Goal: Information Seeking & Learning: Compare options

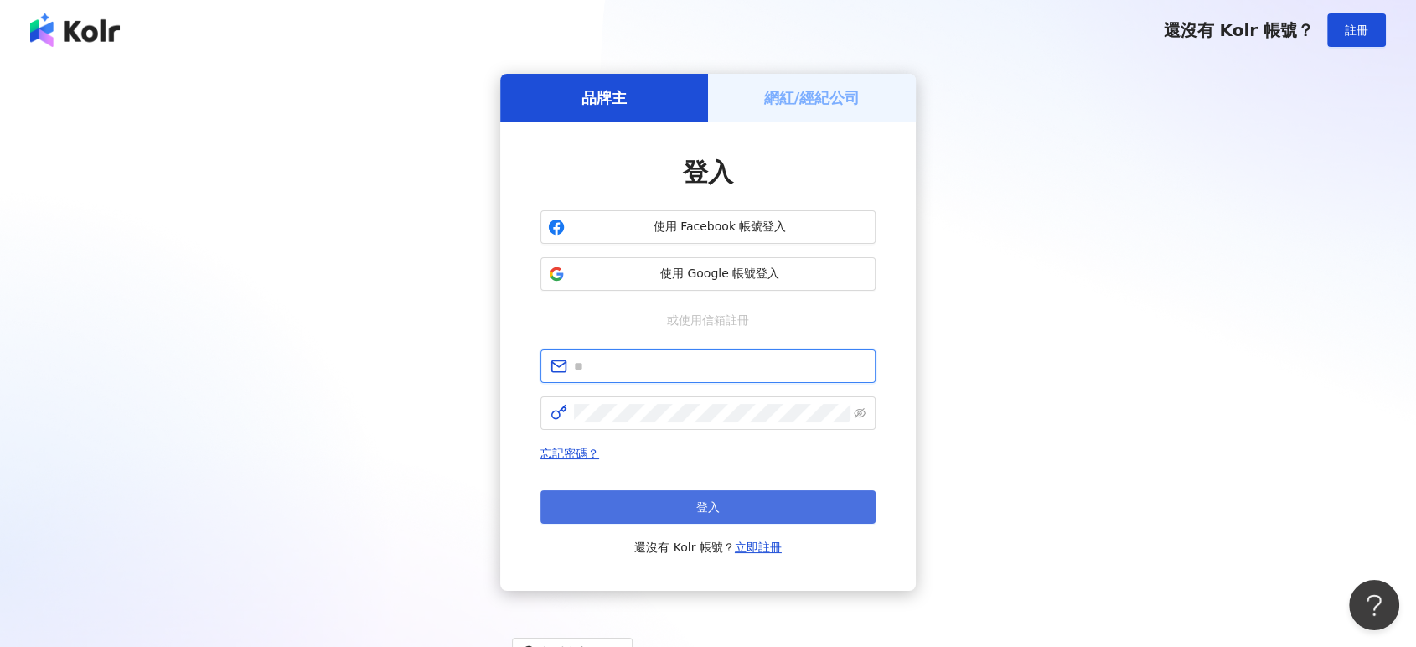
type input "**********"
click at [597, 495] on button "登入" at bounding box center [708, 507] width 335 height 34
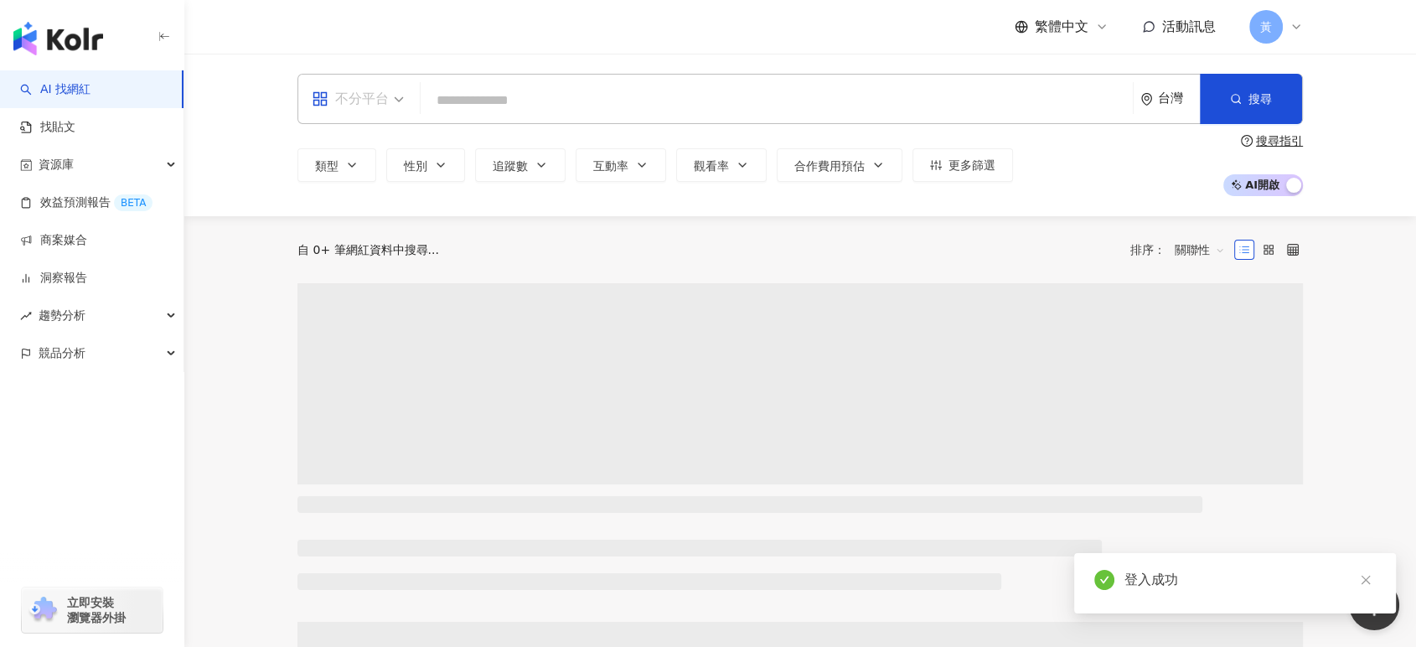
click at [337, 112] on span at bounding box center [358, 99] width 92 height 49
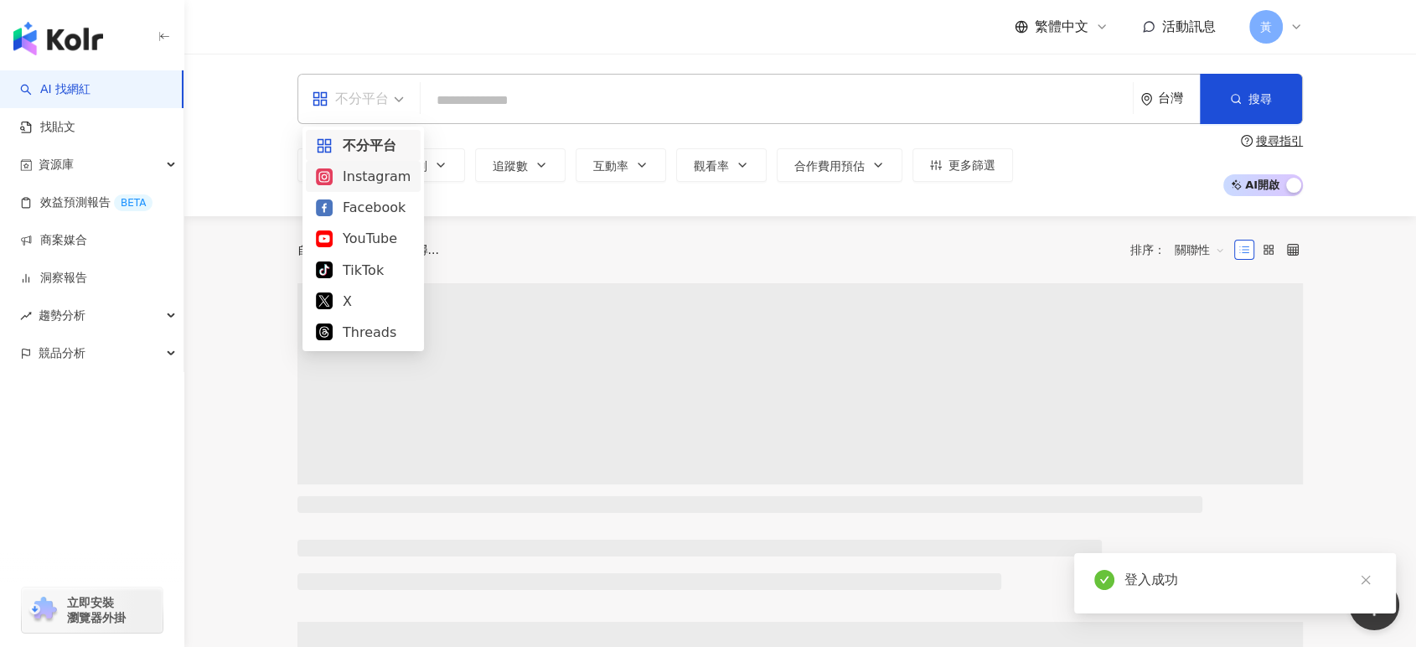
click at [357, 173] on div "Instagram" at bounding box center [363, 176] width 95 height 21
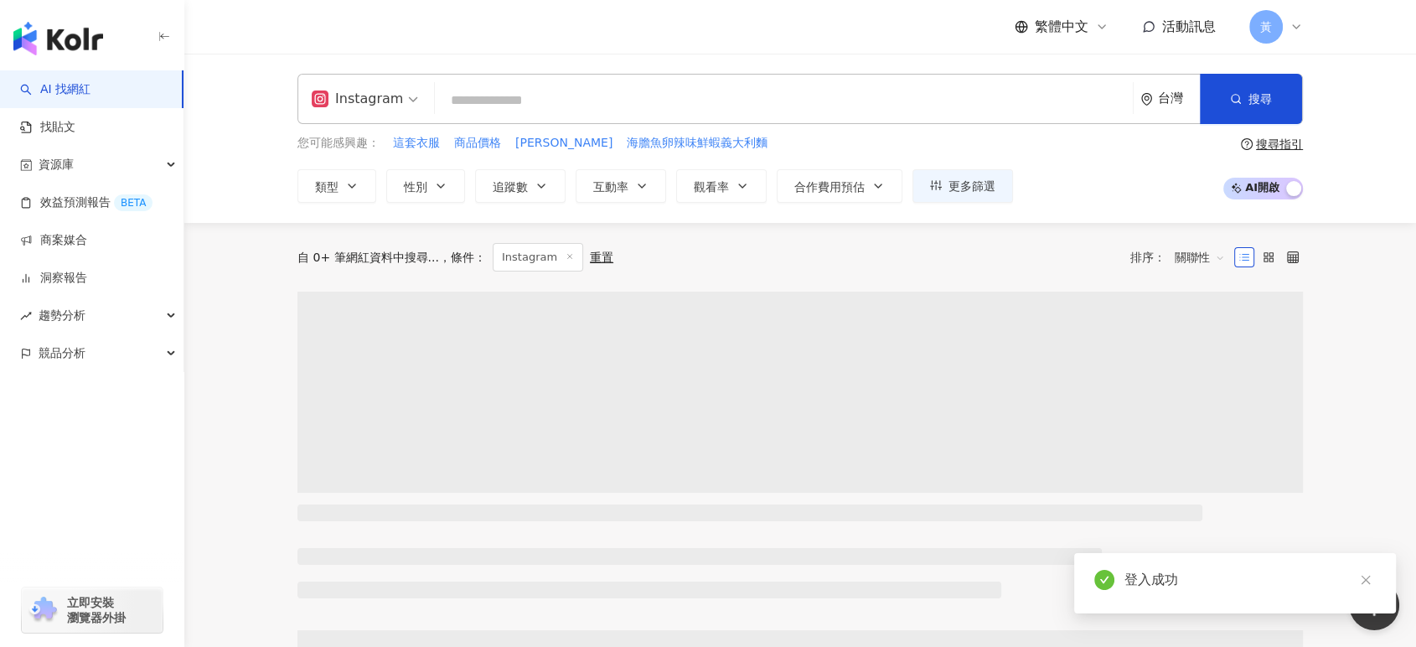
click at [242, 183] on div "Instagram 台灣 搜尋 您可能感興趣： 這套衣服 商品價格 愛莉兒 海膽魚卵辣味鮮蝦義大利麵 類型 性別 追蹤數 互動率 觀看率 合作費用預估 更多篩…" at bounding box center [800, 138] width 1232 height 169
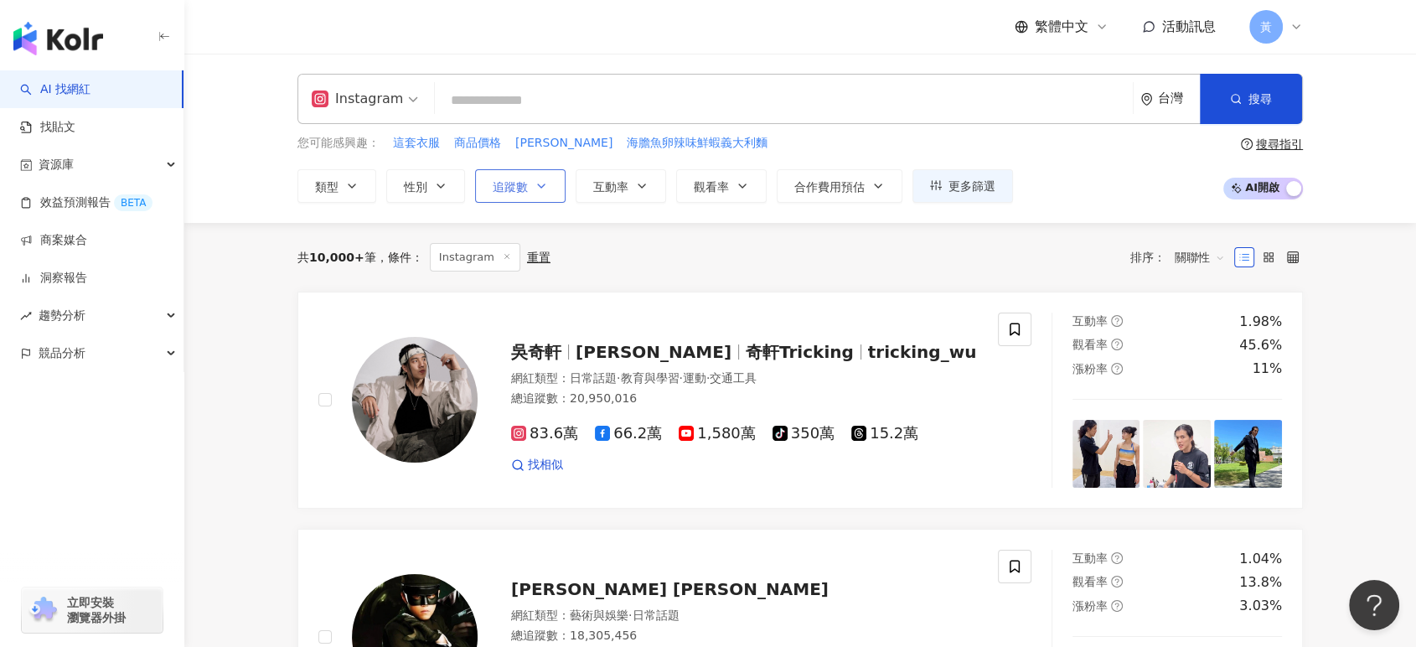
click at [502, 176] on button "追蹤數" at bounding box center [520, 186] width 91 height 34
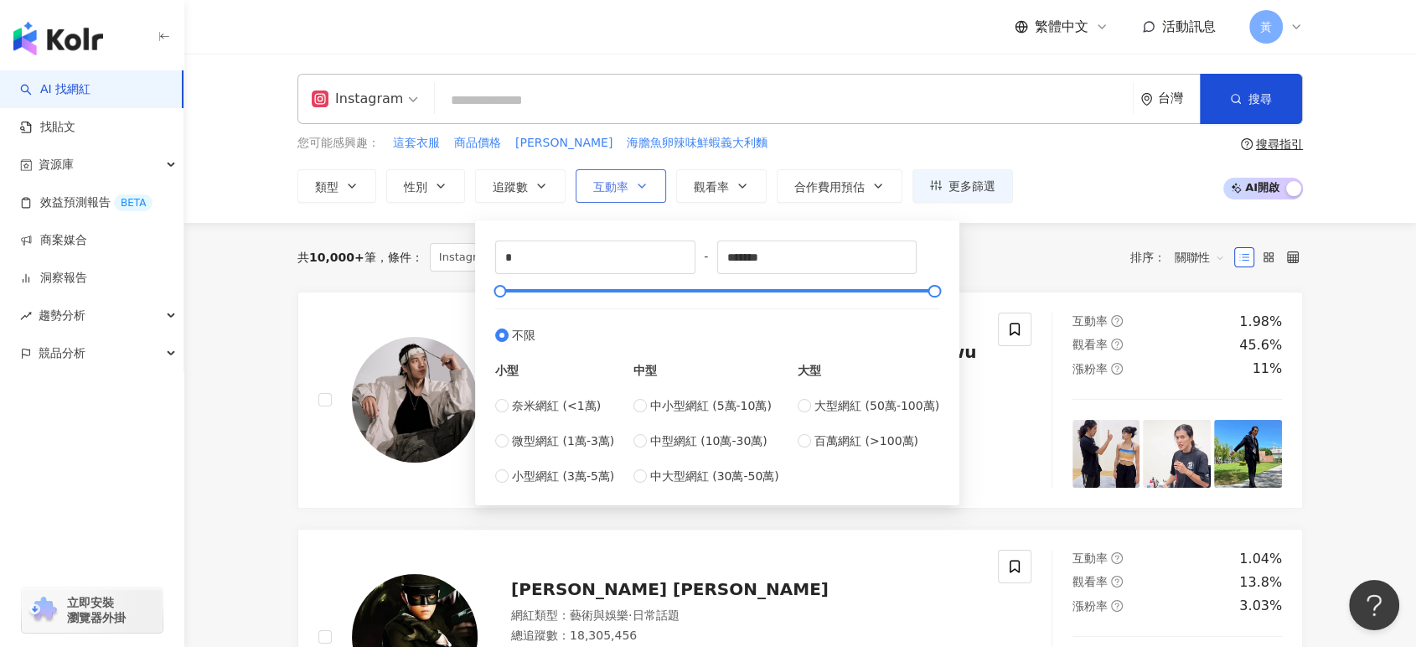
click at [613, 180] on span "互動率" at bounding box center [610, 186] width 35 height 13
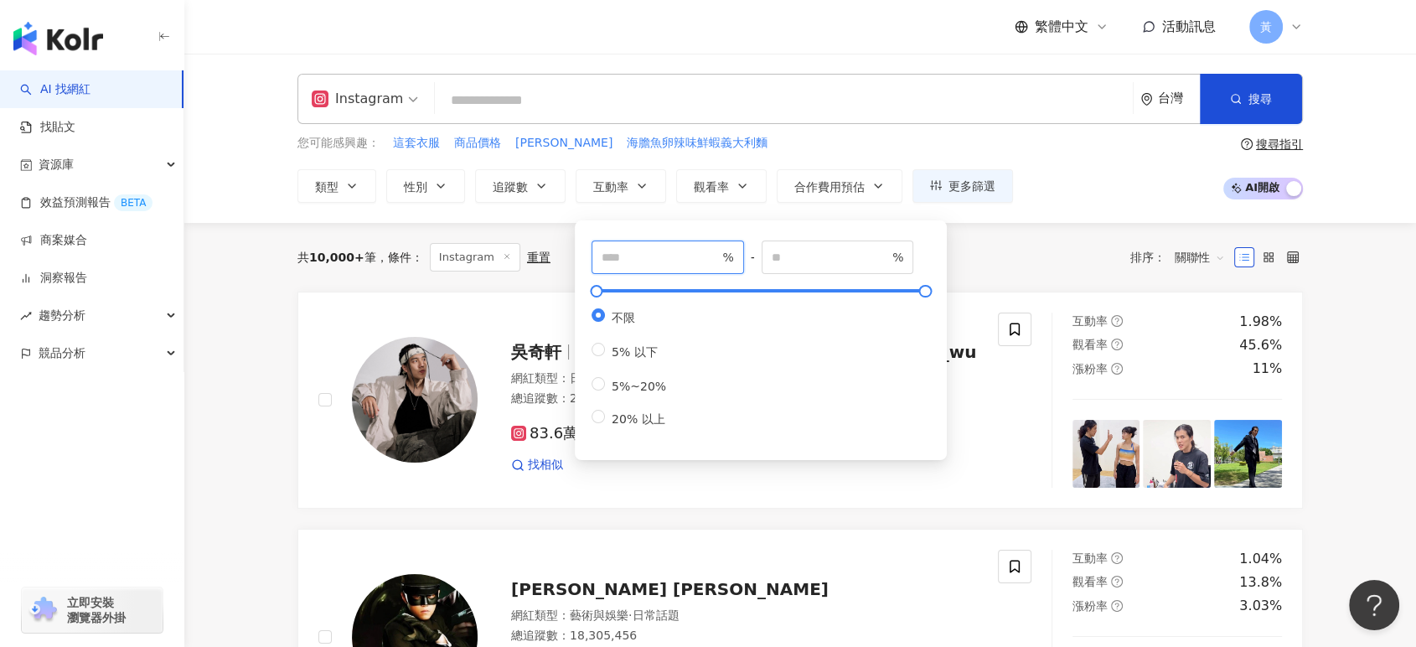
click at [617, 252] on input "number" at bounding box center [660, 257] width 117 height 18
type input "*"
click at [261, 133] on div "Instagram 台灣 搜尋 您可能感興趣： 這套衣服 商品價格 愛莉兒 海膽魚卵辣味鮮蝦義大利麵 類型 性別 追蹤數 互動率 觀看率 合作費用預估 更多篩…" at bounding box center [800, 138] width 1232 height 169
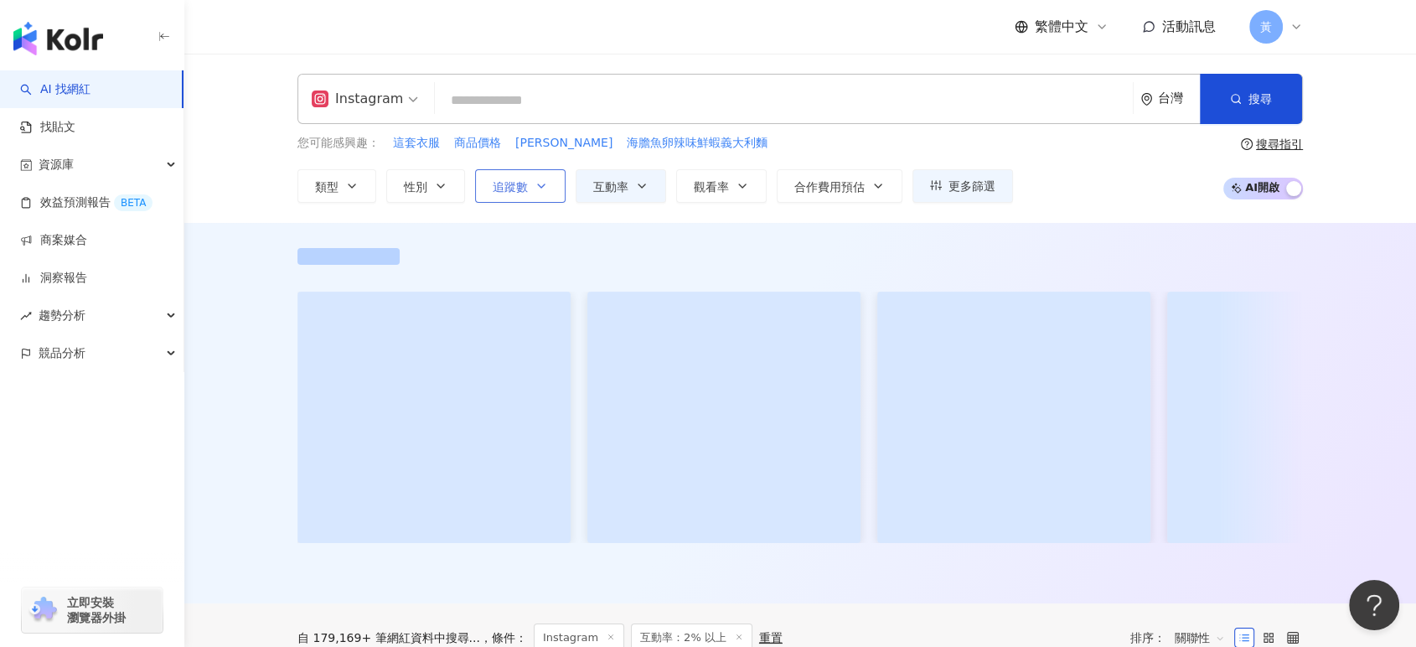
click at [505, 193] on span "追蹤數" at bounding box center [510, 186] width 35 height 13
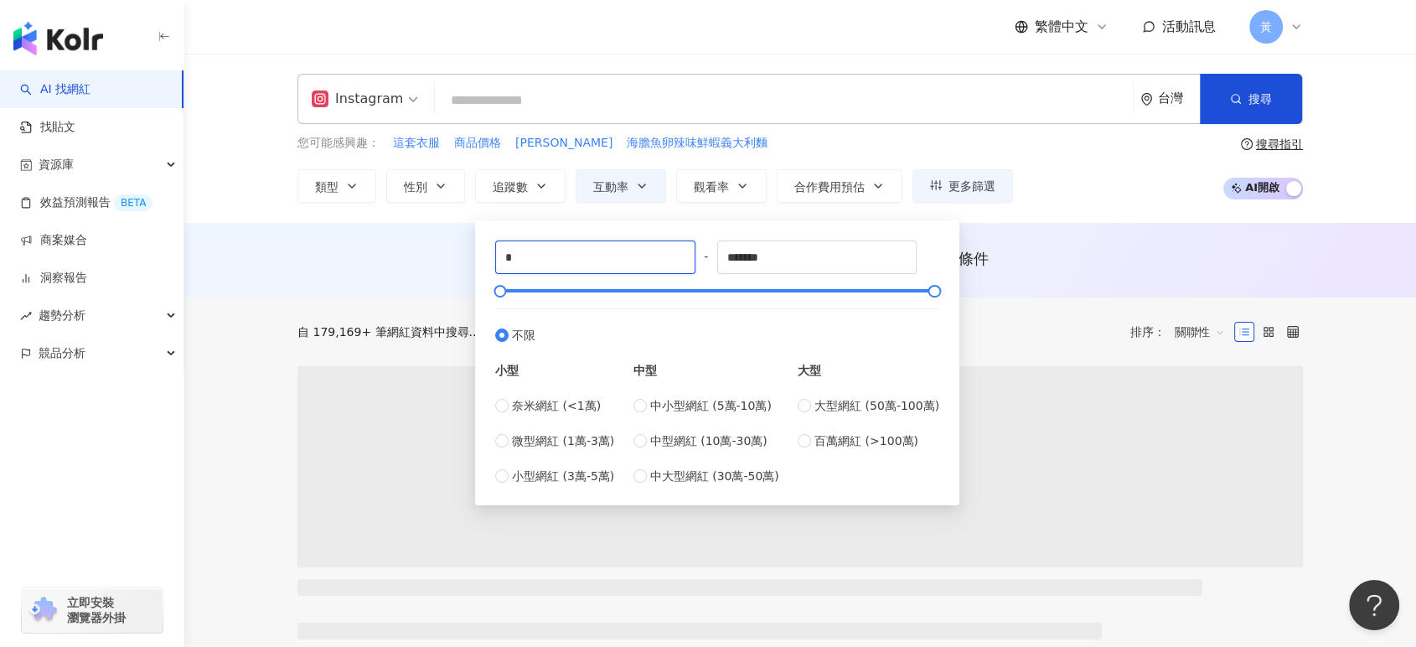
drag, startPoint x: 530, startPoint y: 259, endPoint x: 453, endPoint y: 260, distance: 76.3
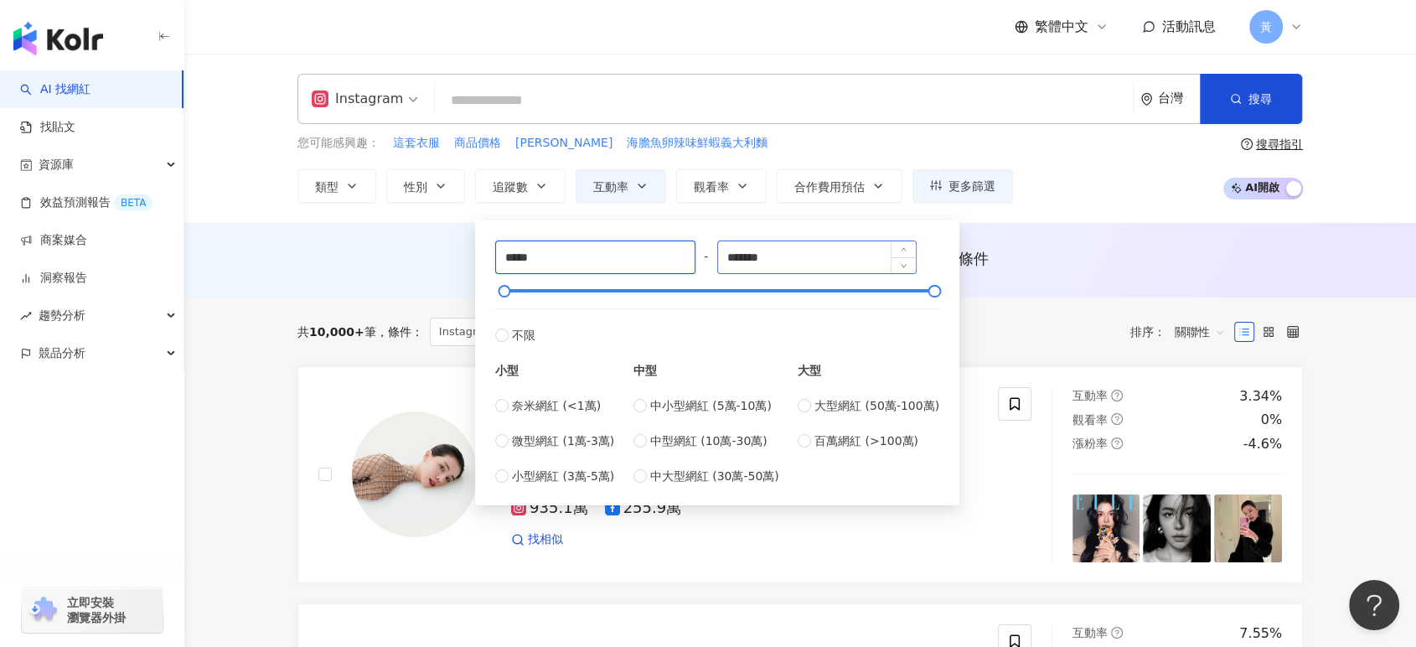
type input "*****"
drag, startPoint x: 815, startPoint y: 256, endPoint x: 692, endPoint y: 255, distance: 122.4
click at [692, 255] on div "***** - ******* 不限 小型 奈米網紅 (<1萬) 微型網紅 (1萬-3萬) 小型網紅 (3萬-5萬) 中型 中小型網紅 (5萬-10萬) 中型…" at bounding box center [717, 363] width 444 height 245
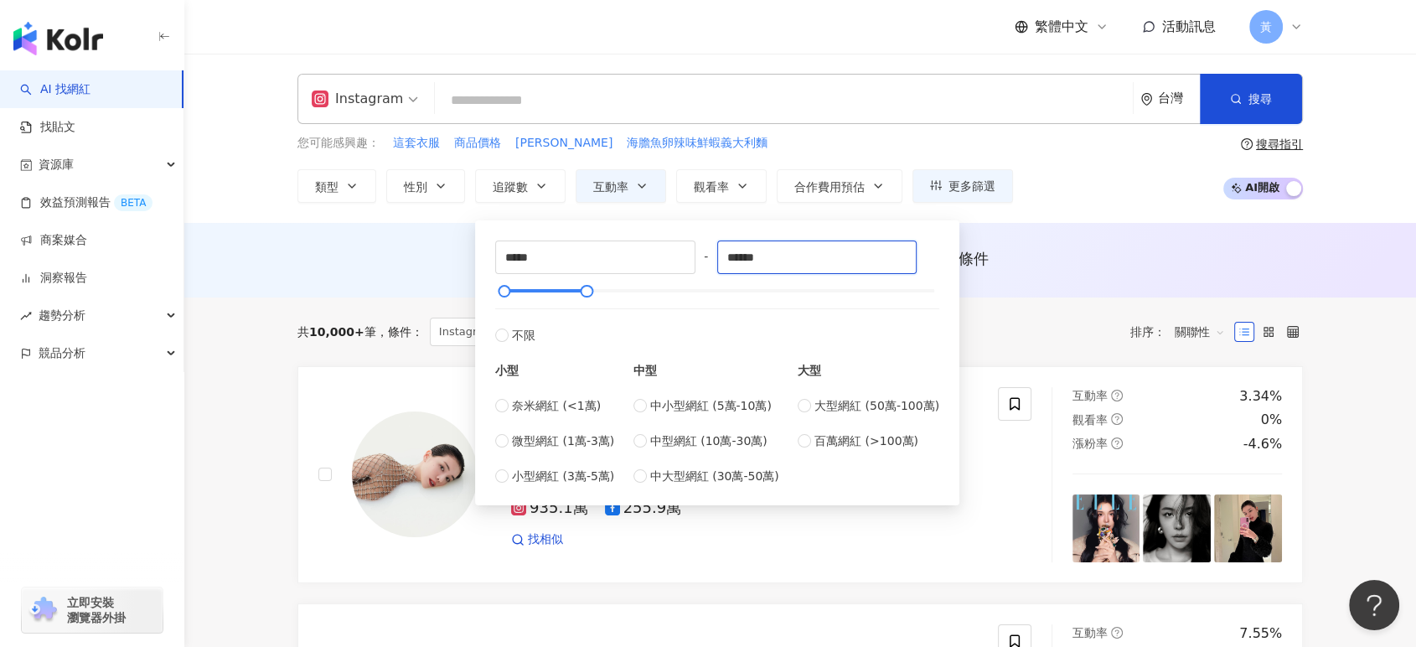
type input "******"
click at [1071, 153] on div "您可能感興趣： 這套衣服 商品價格 愛莉兒 海膽魚卵辣味鮮蝦義大利麵 類型 性別 追蹤數 互動率 觀看率 合作費用預估 更多篩選 ***** - ******…" at bounding box center [801, 168] width 1006 height 69
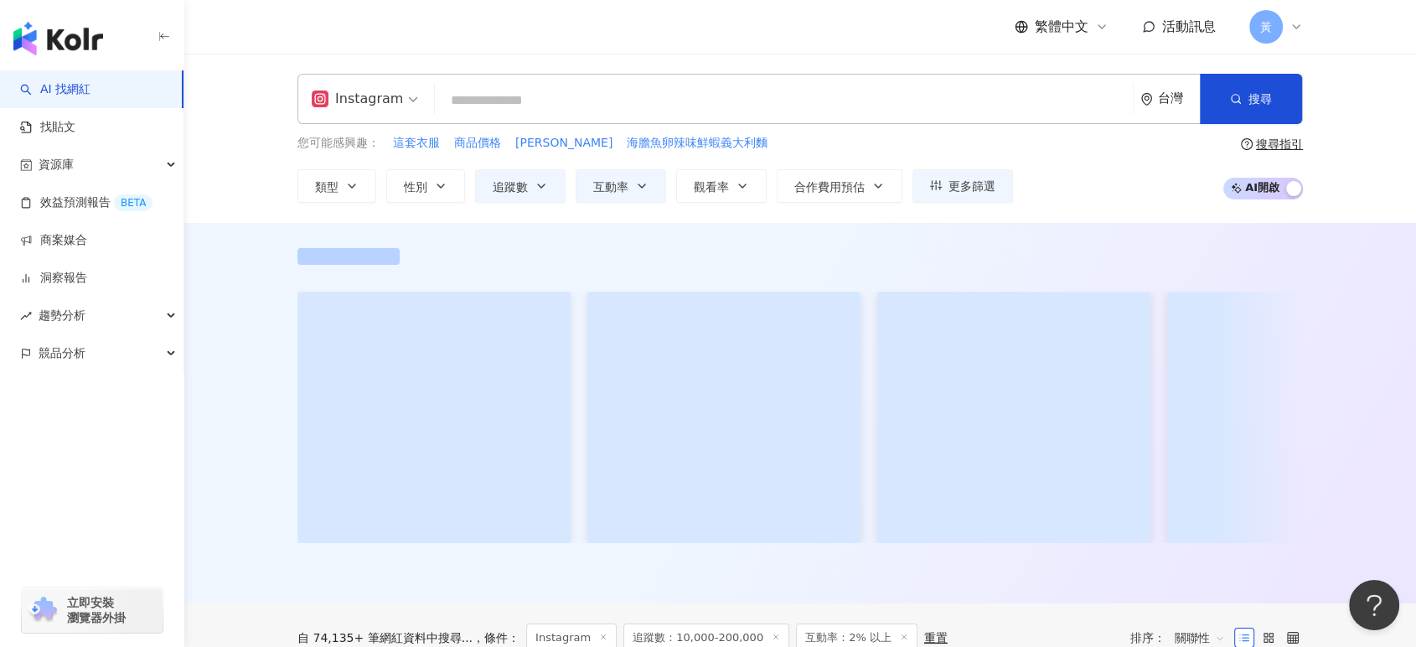
click at [734, 101] on input "search" at bounding box center [784, 101] width 685 height 32
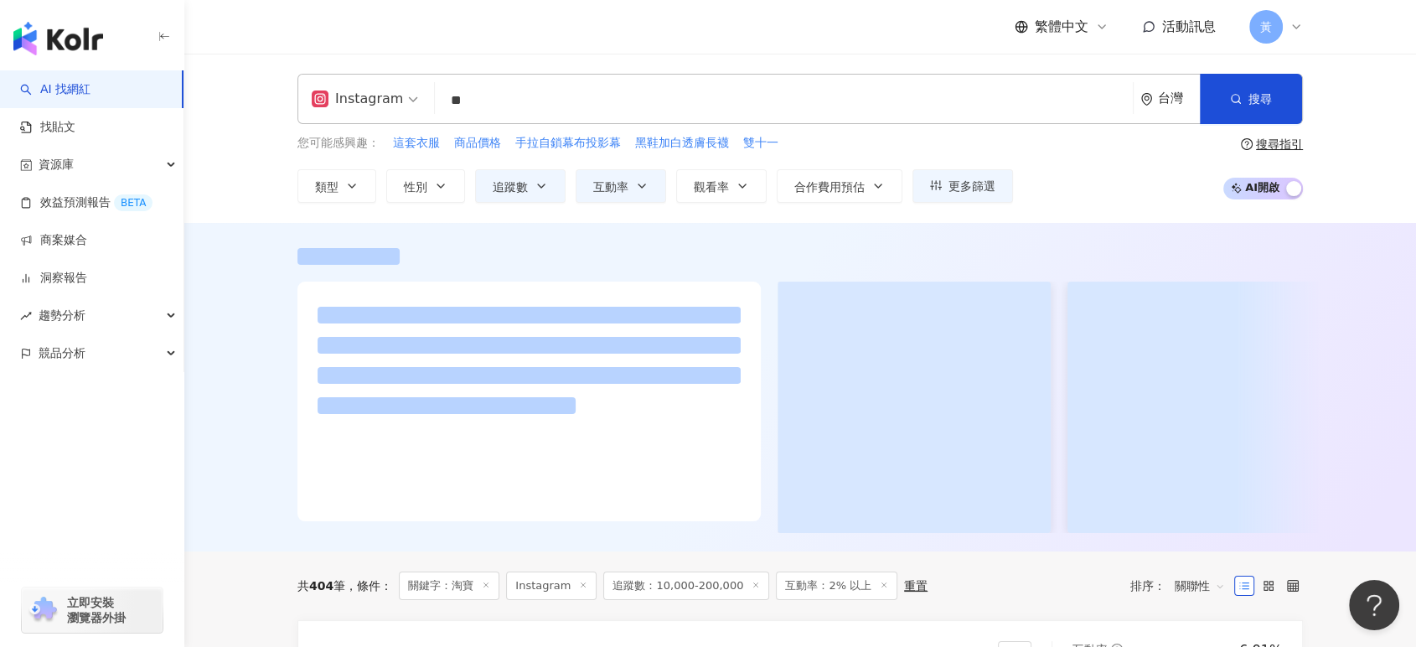
click at [685, 110] on input "**" at bounding box center [784, 101] width 685 height 32
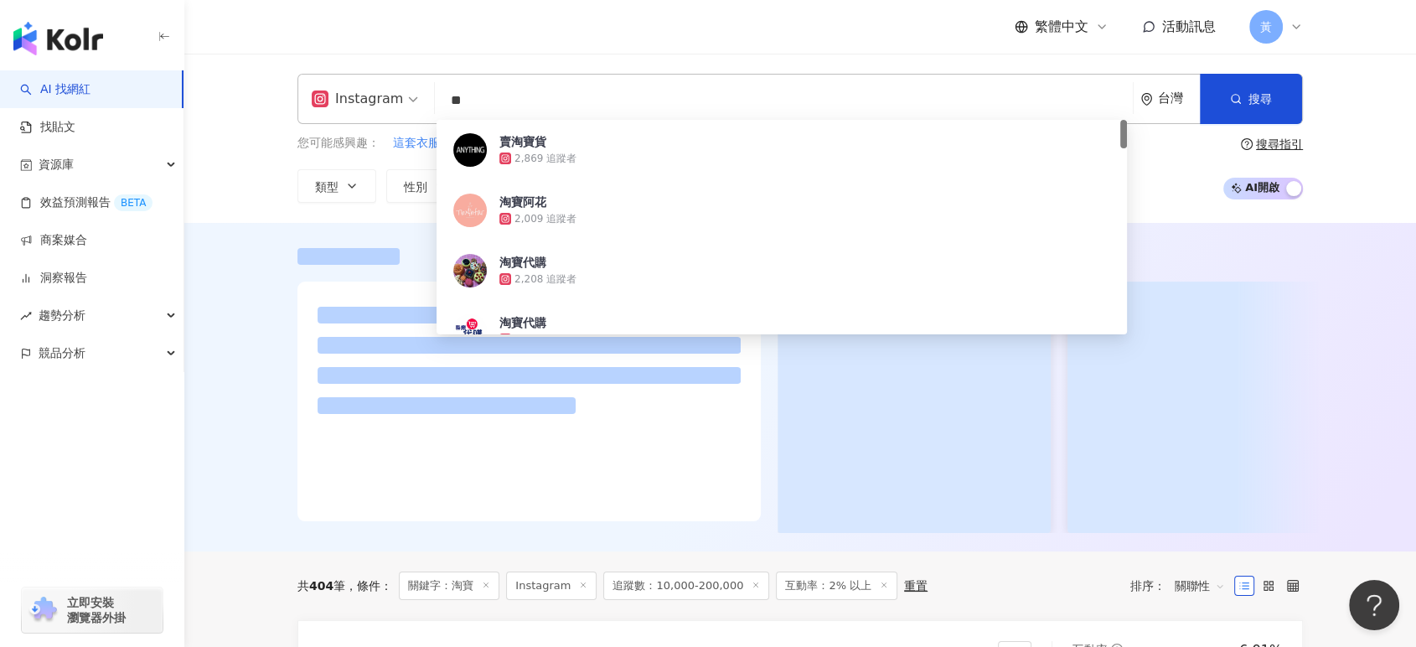
type input "*"
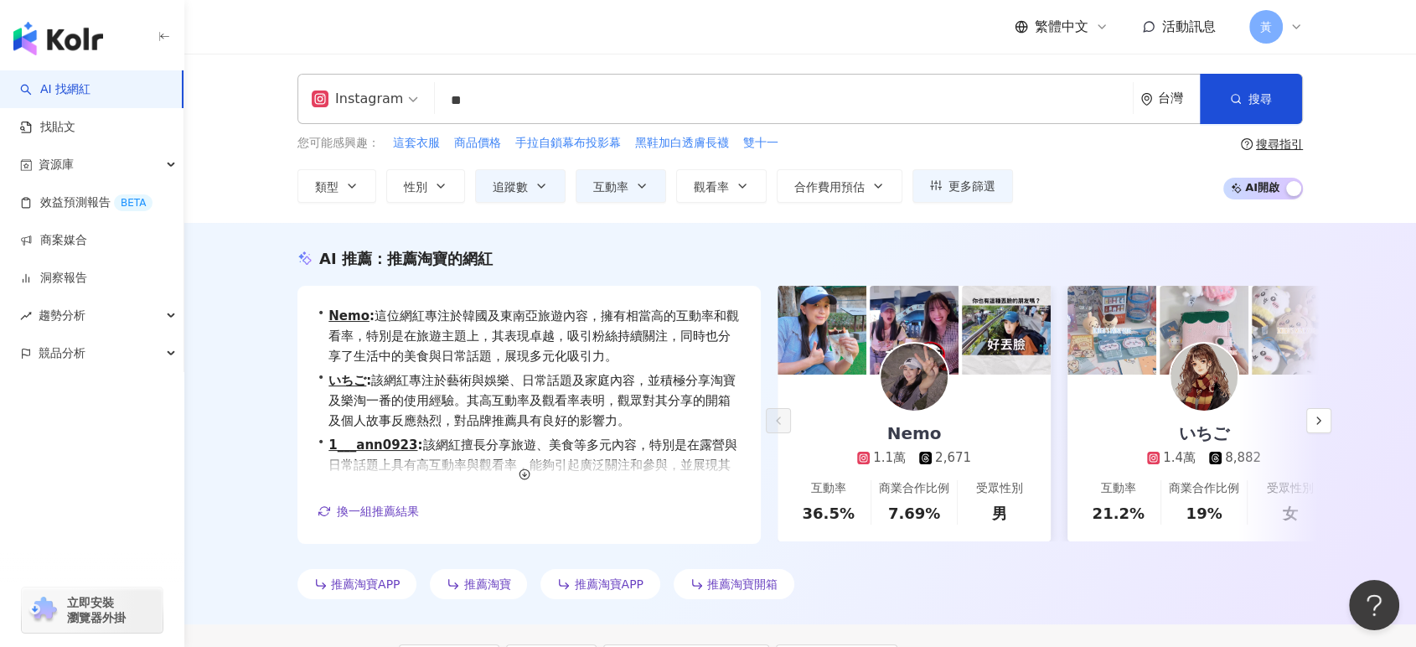
type input "**"
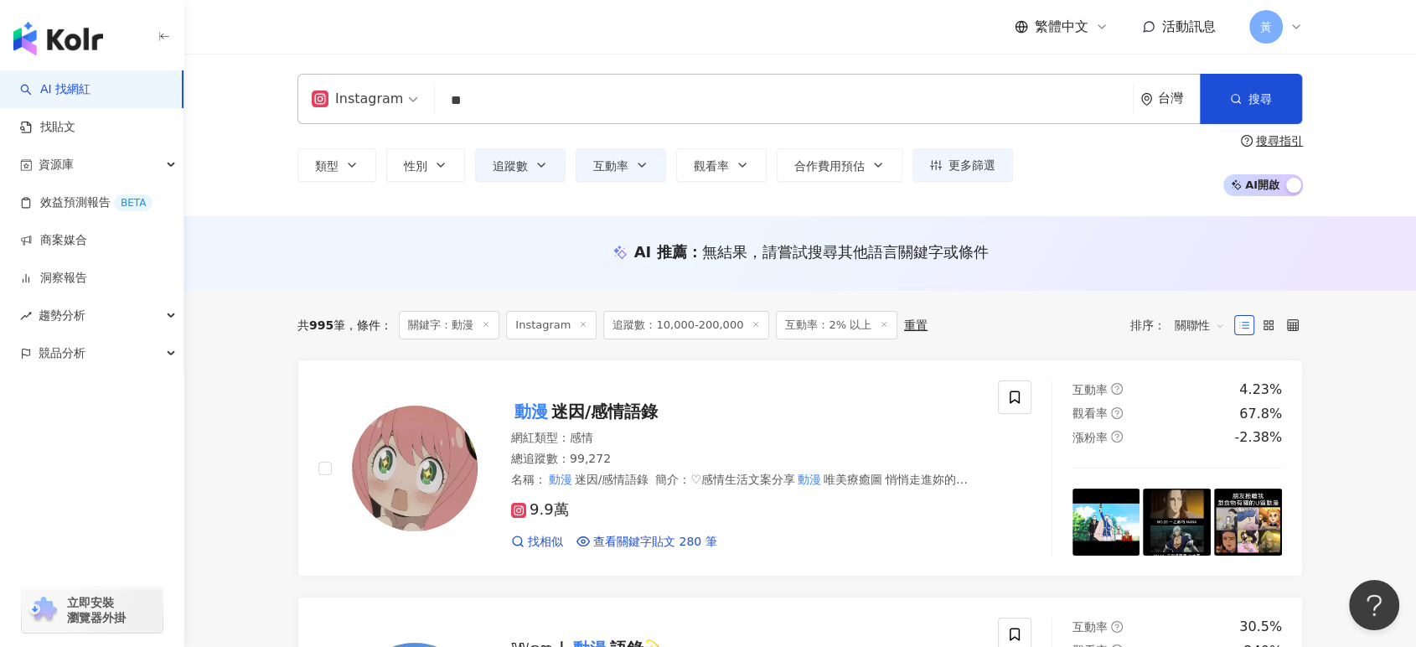
click at [247, 80] on div "Instagram ** 台灣 搜尋 customizedTag 87f288eb-8e42-4a5d-8c6b-723fa093b9c5 網紅類型 影視娛樂…" at bounding box center [800, 135] width 1232 height 163
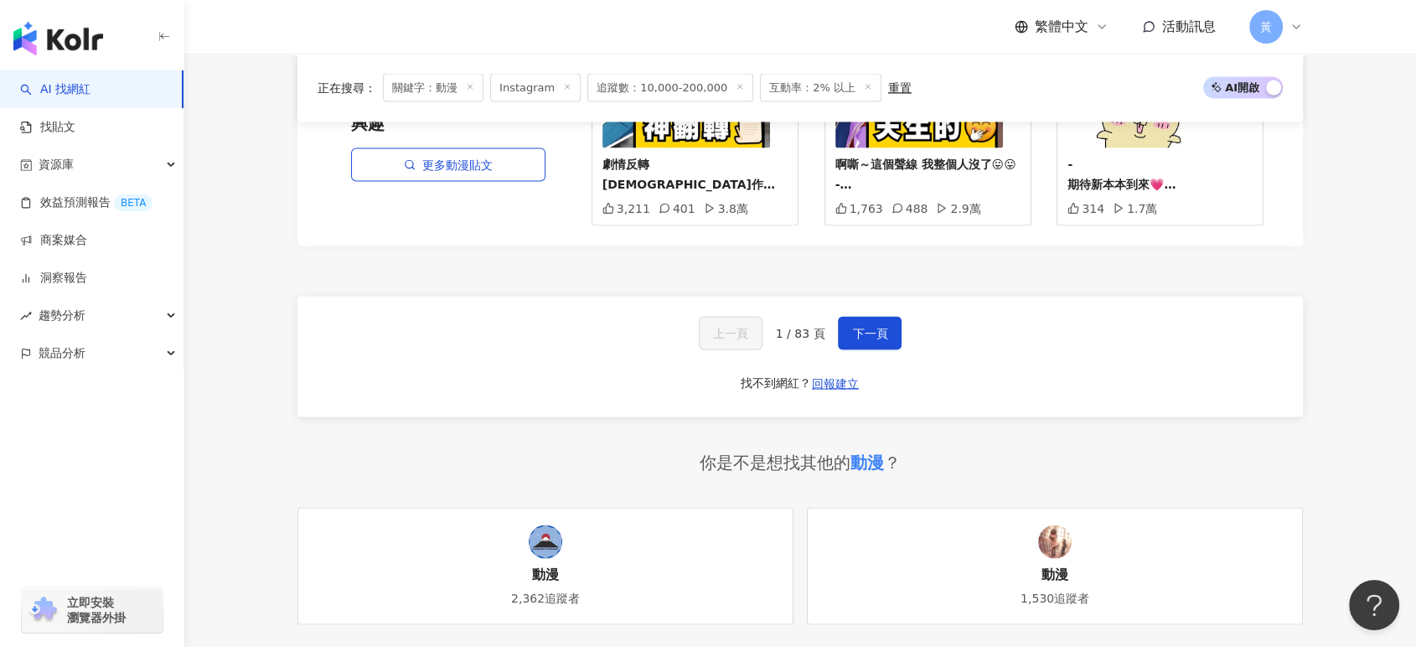
scroll to position [3259, 0]
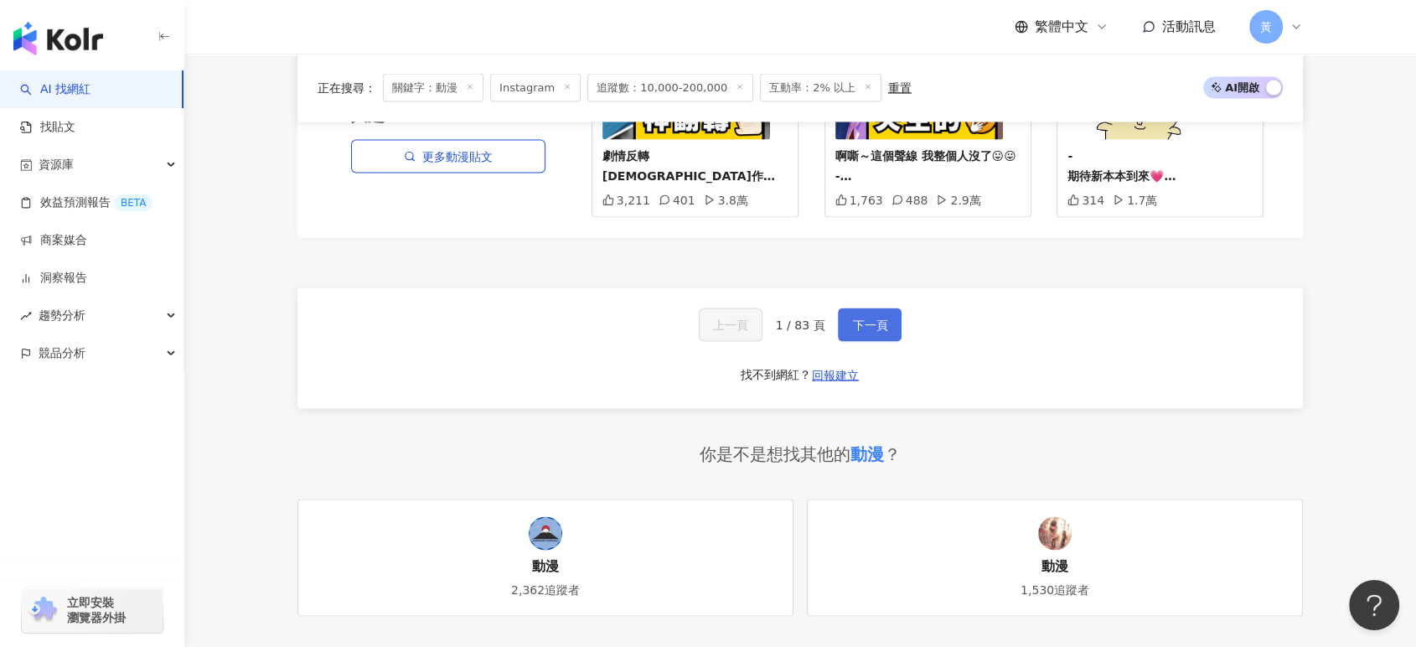
click at [867, 318] on span "下一頁" at bounding box center [869, 324] width 35 height 13
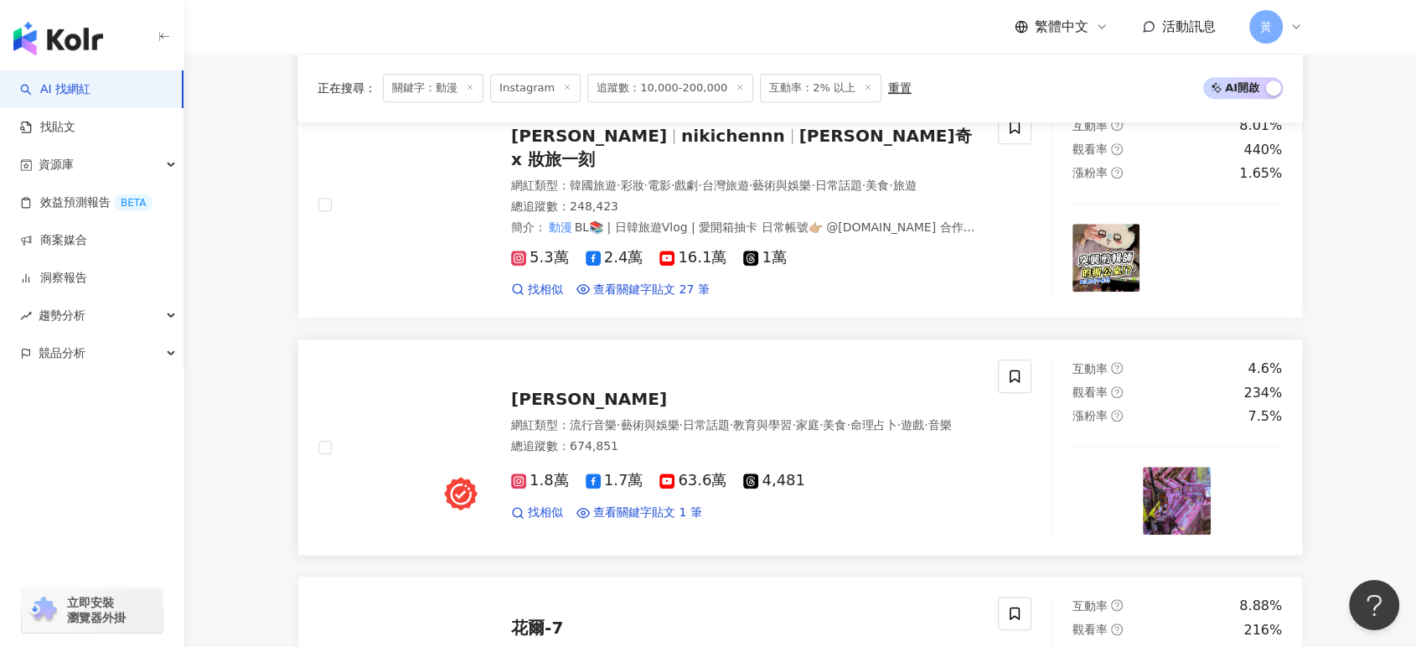
scroll to position [651, 0]
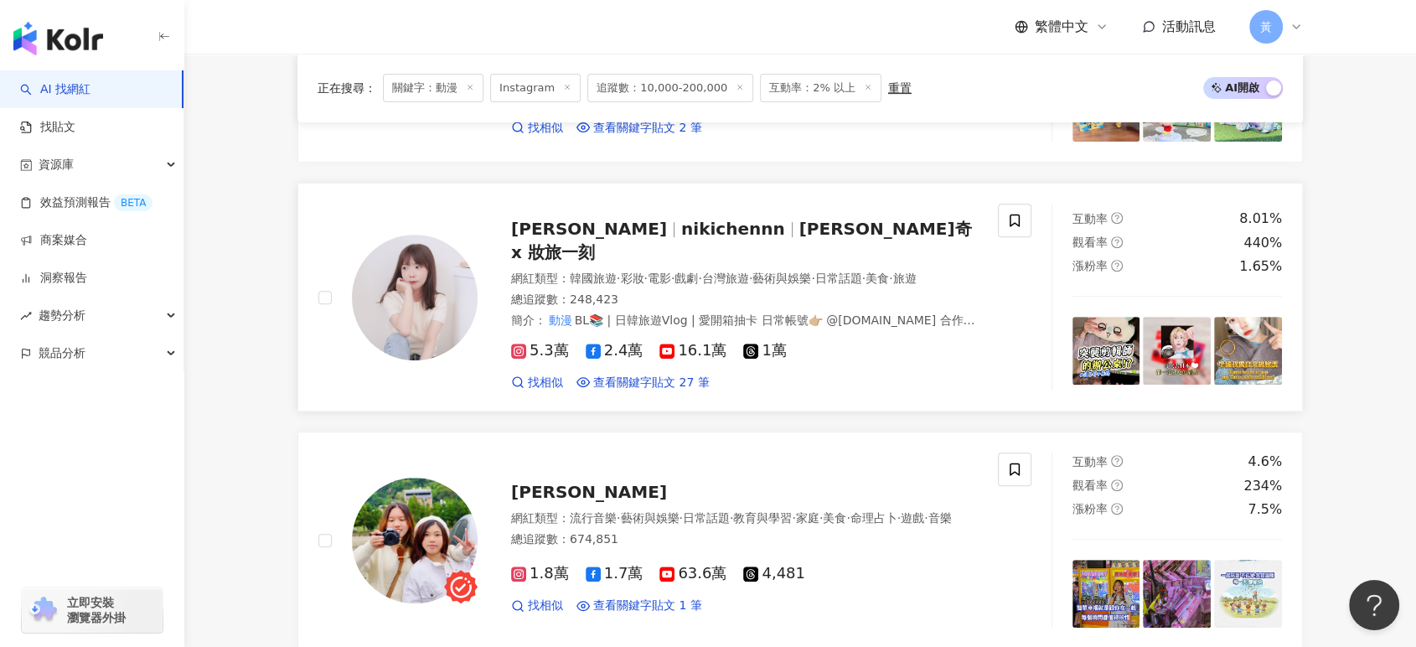
click at [749, 272] on span "台灣旅遊" at bounding box center [725, 278] width 47 height 13
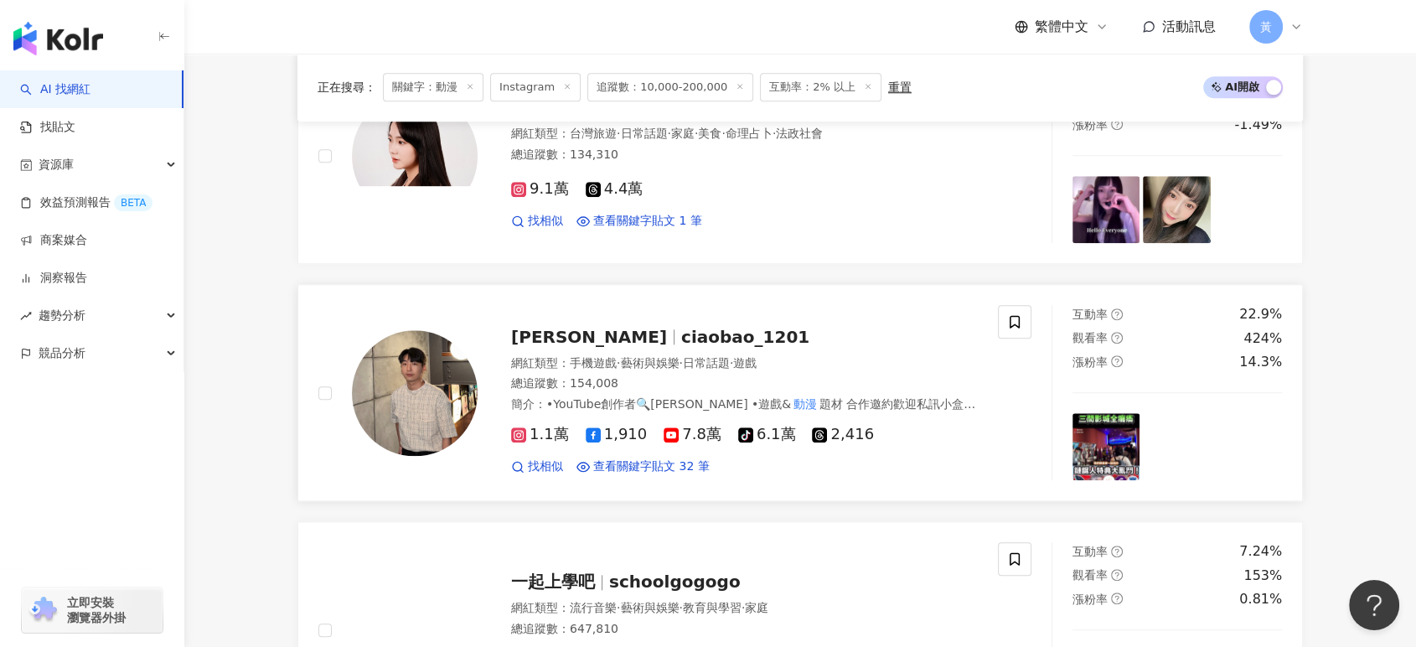
scroll to position [1769, 0]
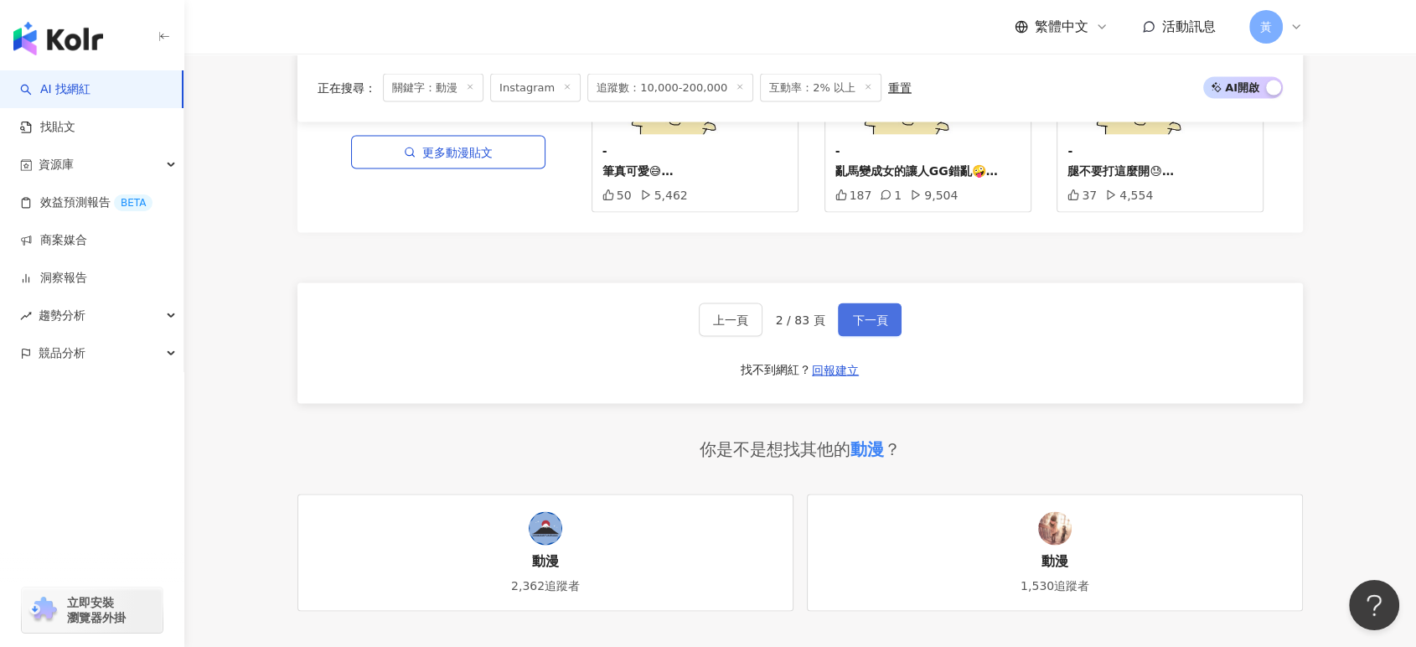
click at [865, 313] on span "下一頁" at bounding box center [869, 319] width 35 height 13
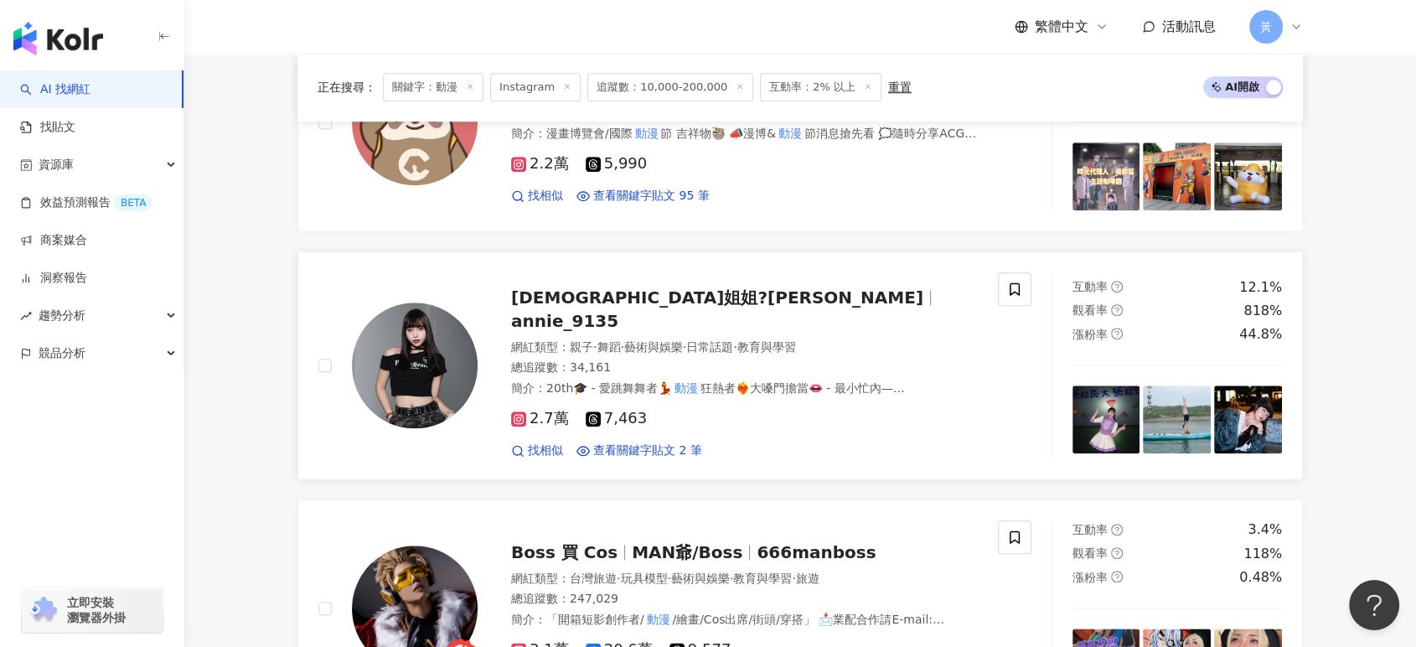
click at [664, 340] on span "藝術與娛樂" at bounding box center [653, 346] width 59 height 13
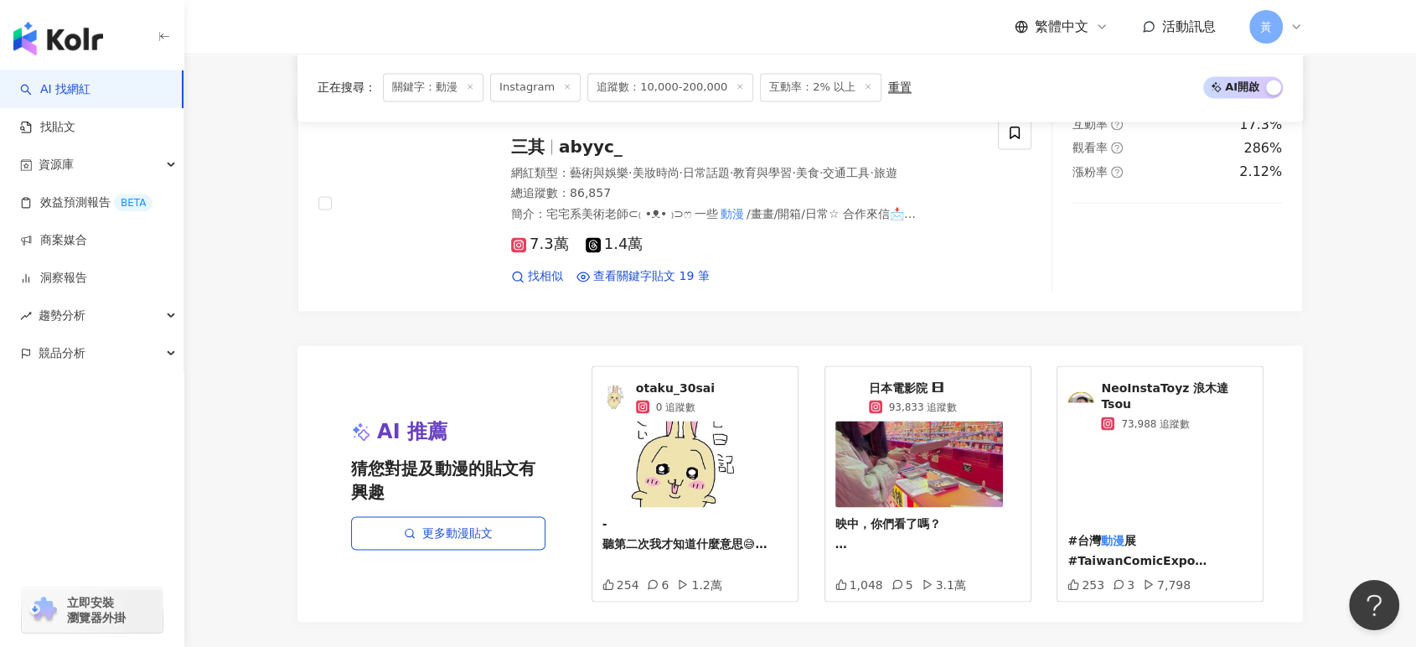
scroll to position [3166, 0]
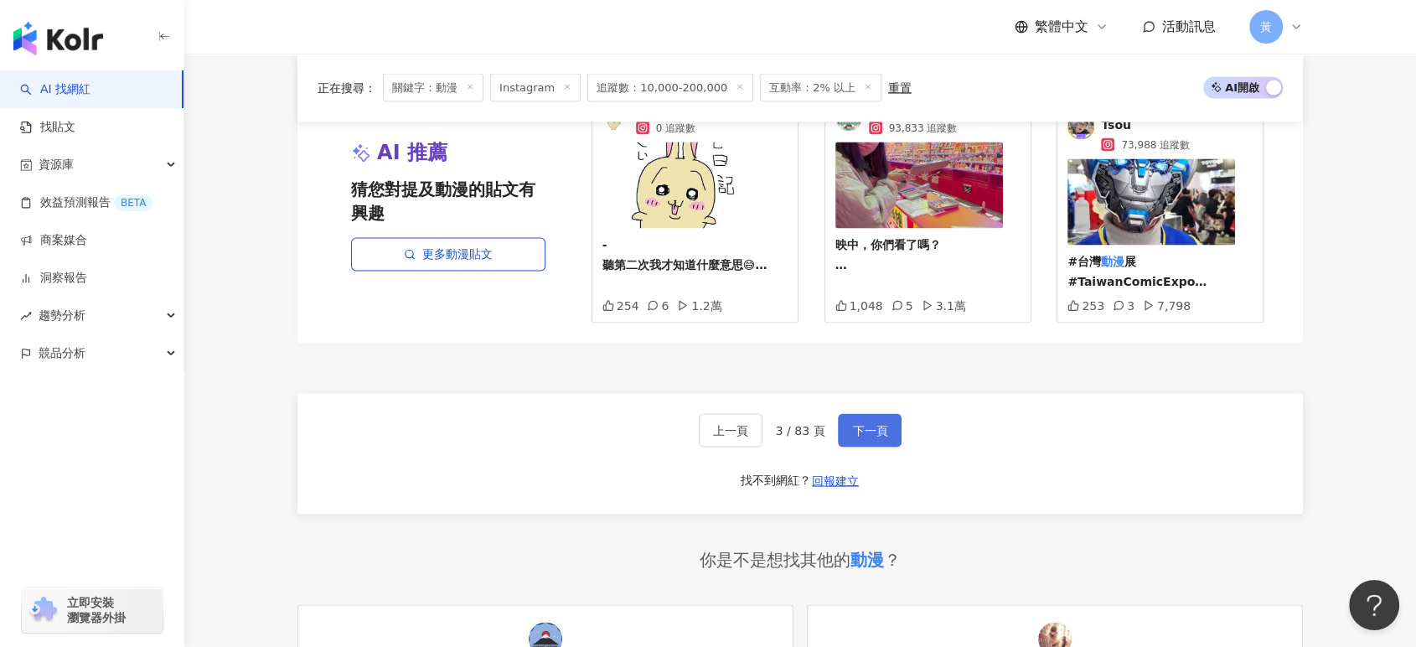
click at [870, 423] on span "下一頁" at bounding box center [869, 429] width 35 height 13
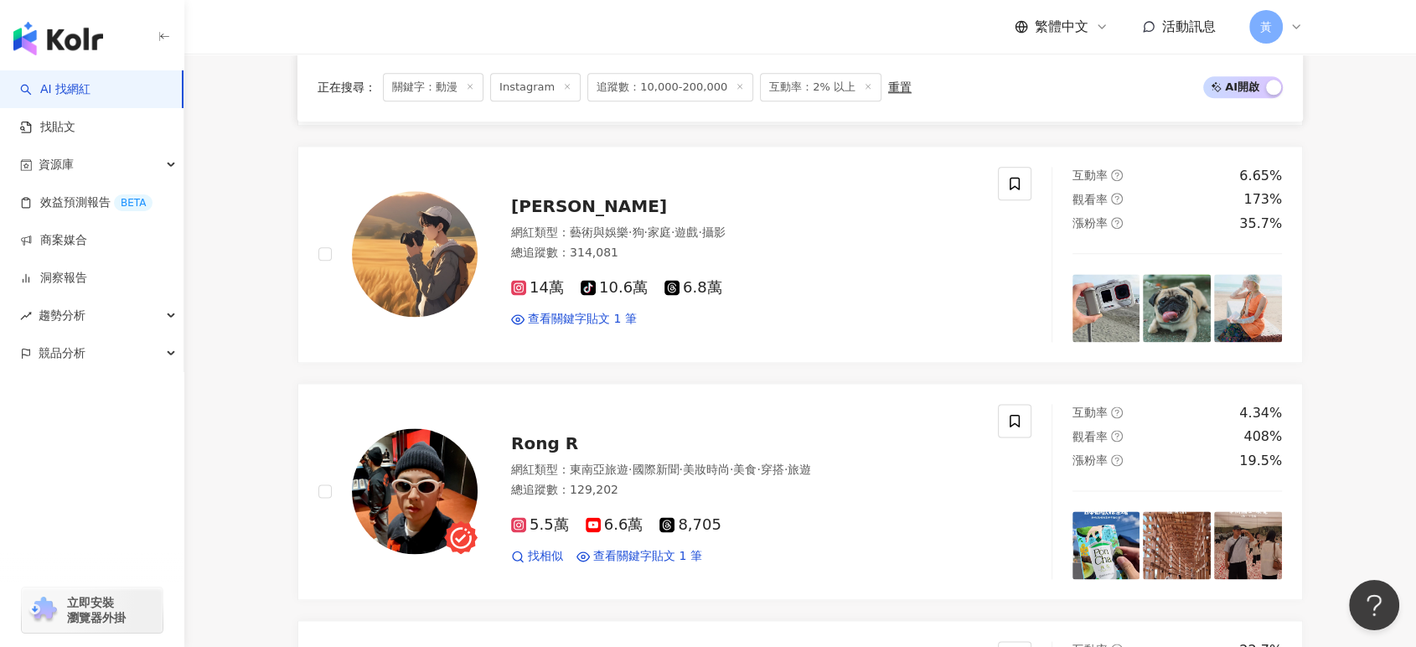
scroll to position [2234, 0]
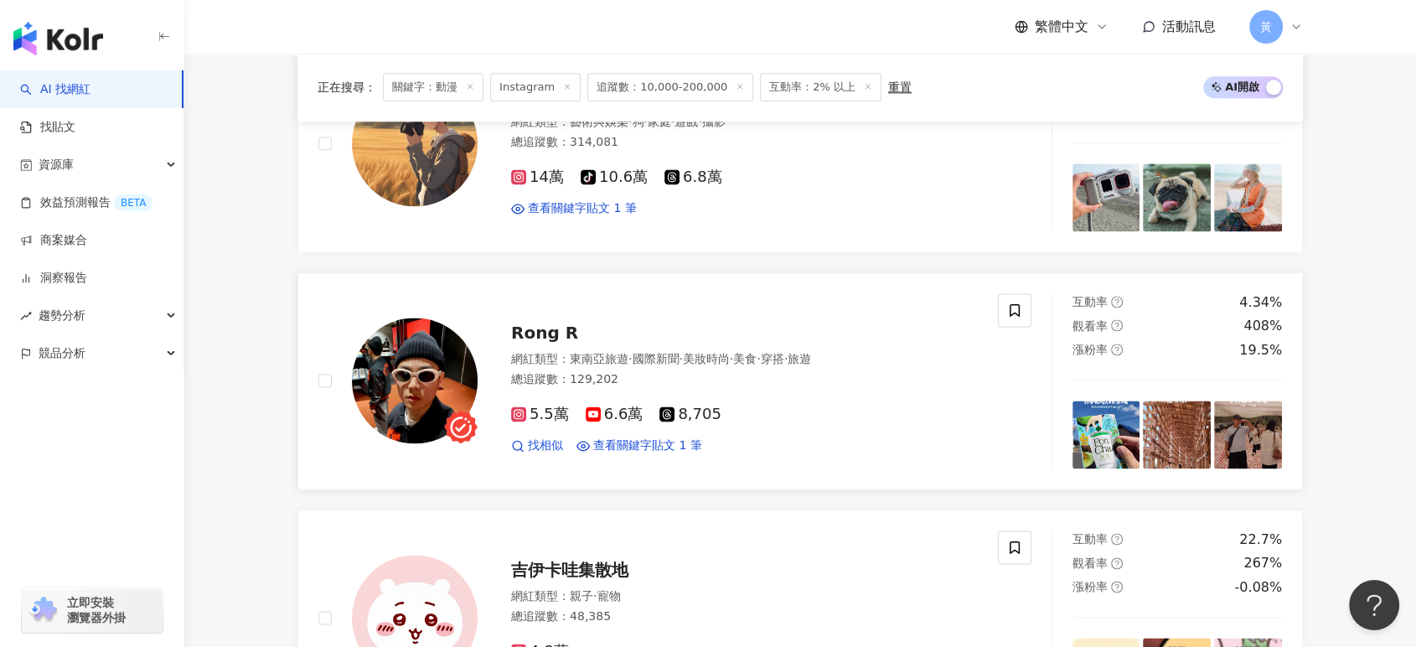
click at [577, 362] on span "東南亞旅遊" at bounding box center [599, 358] width 59 height 13
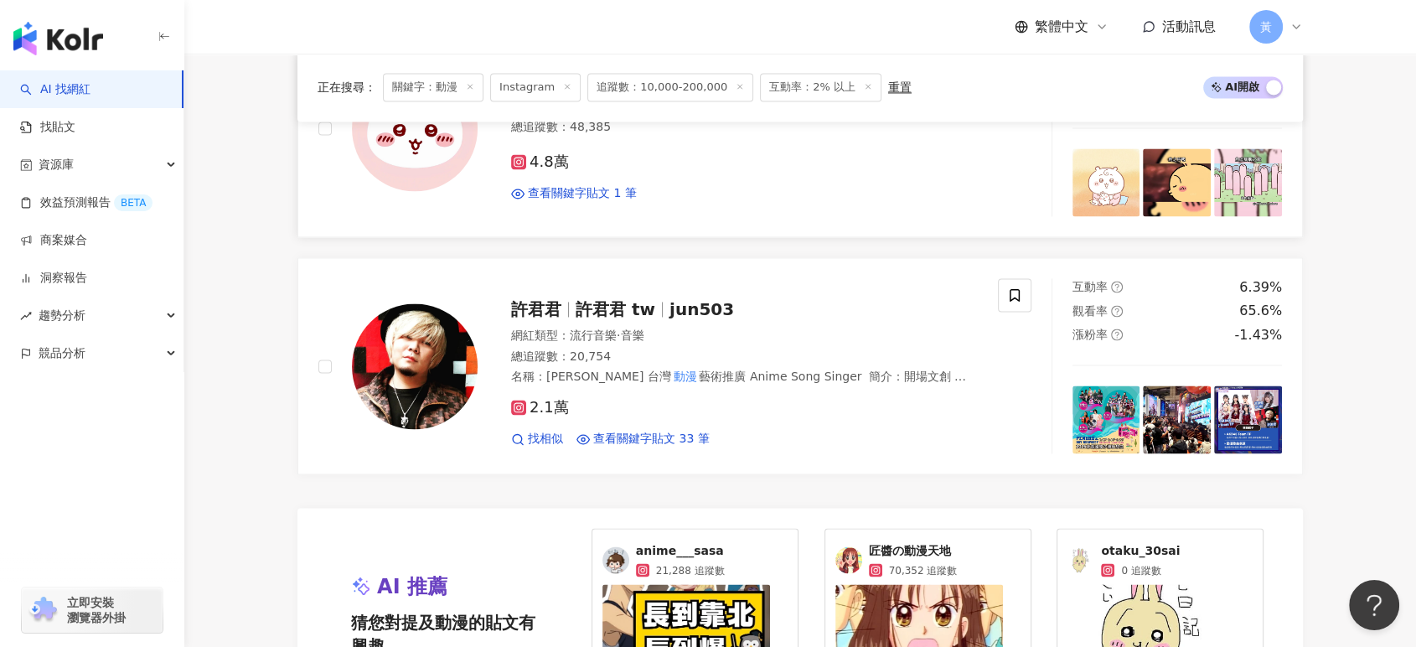
scroll to position [2892, 0]
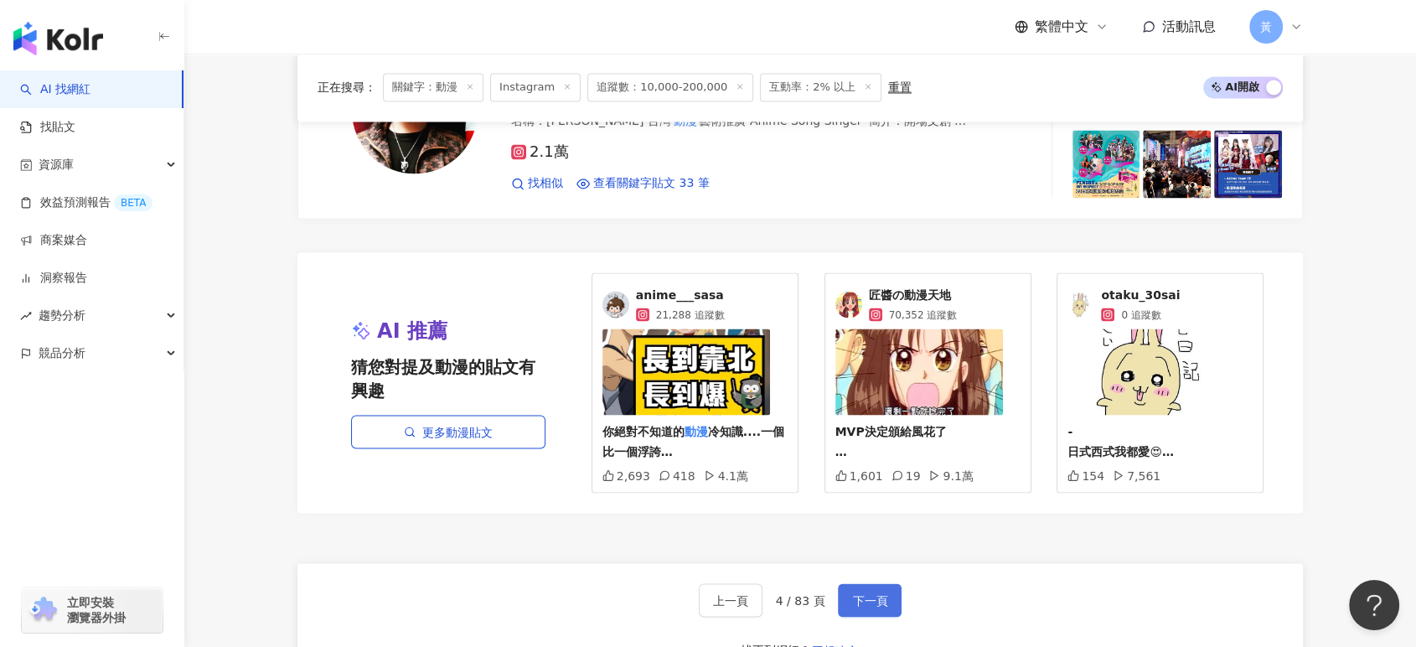
click at [872, 596] on span "下一頁" at bounding box center [869, 599] width 35 height 13
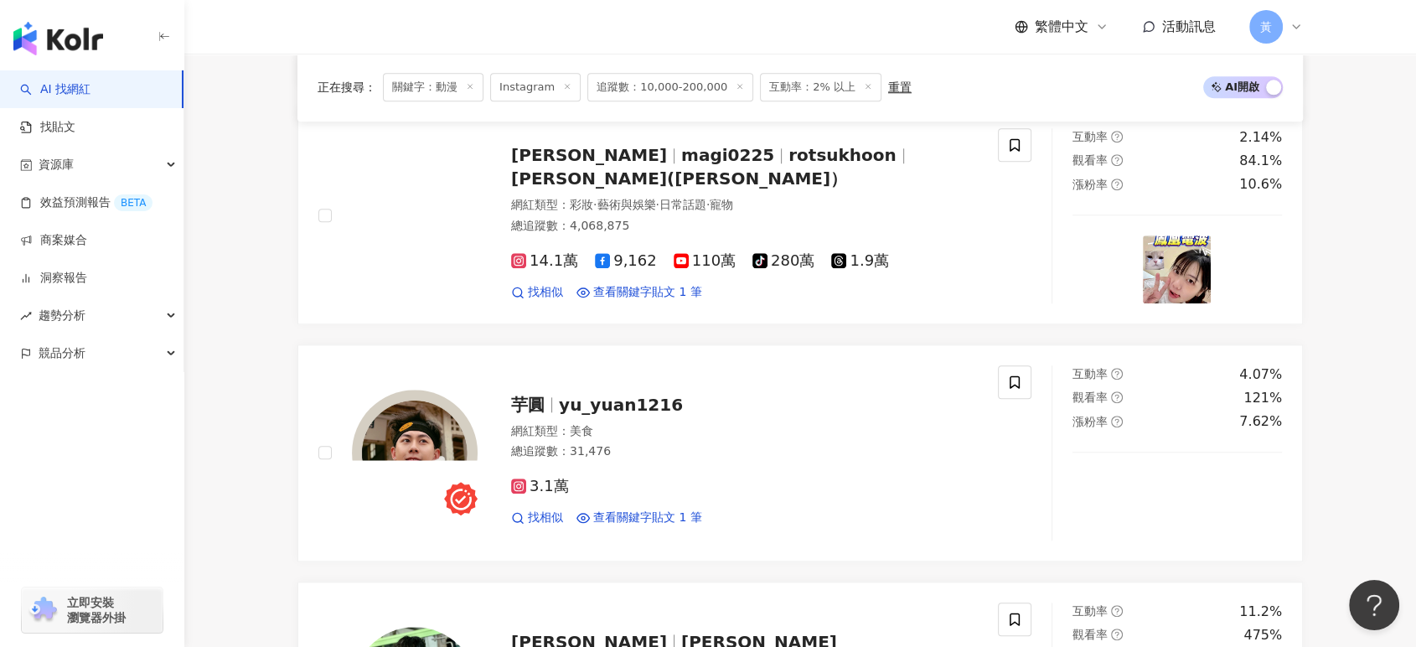
scroll to position [1582, 0]
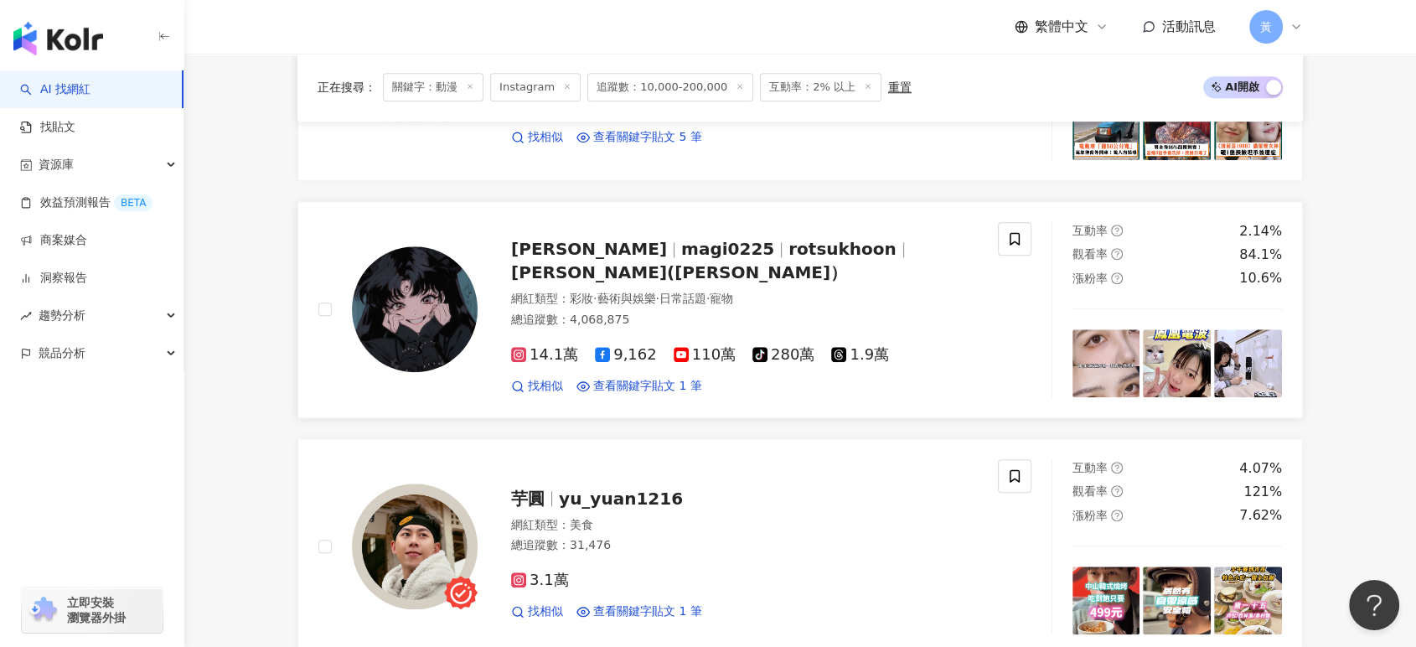
click at [681, 259] on span "magi0225" at bounding box center [727, 249] width 93 height 20
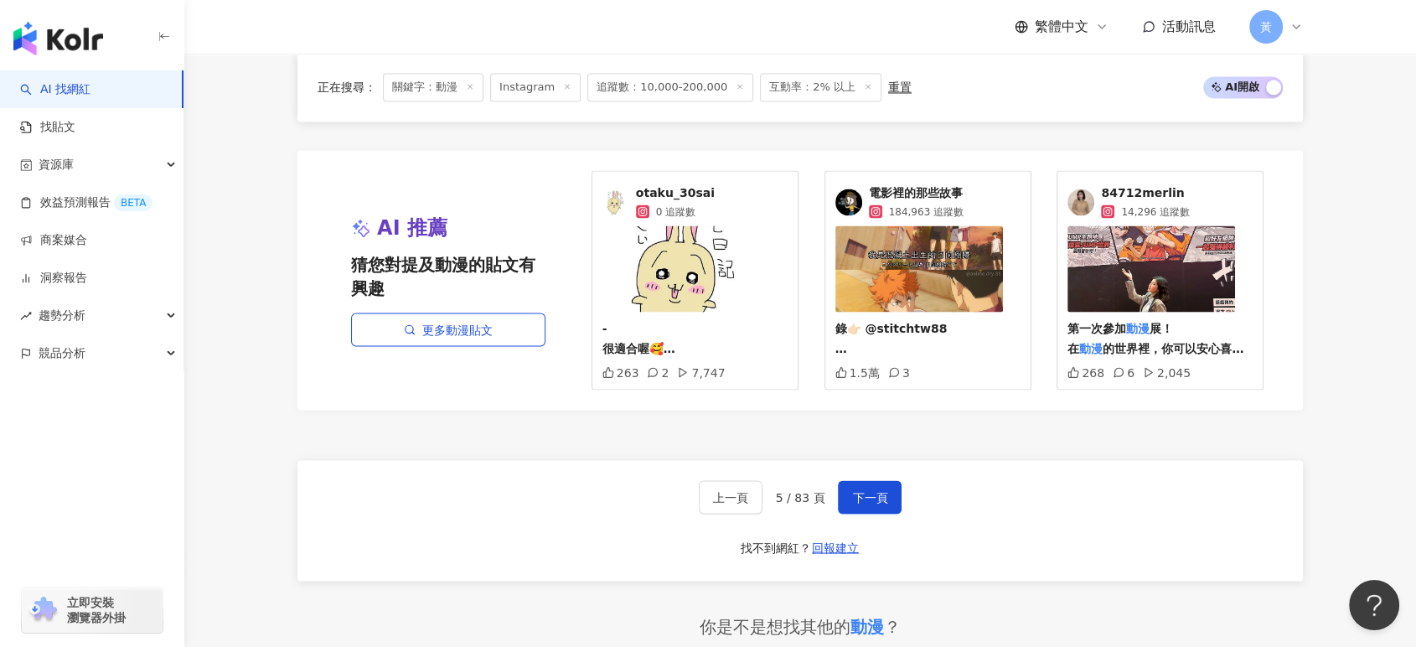
scroll to position [3073, 0]
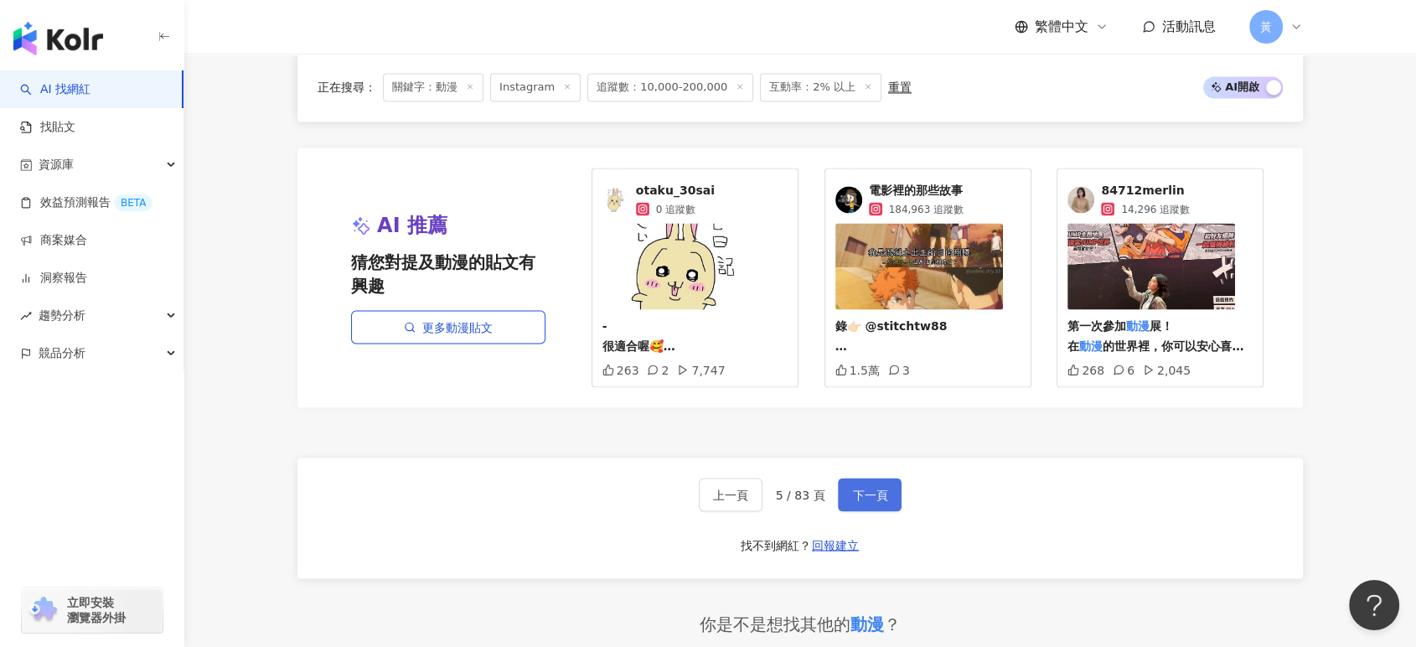
click at [848, 487] on button "下一頁" at bounding box center [870, 495] width 64 height 34
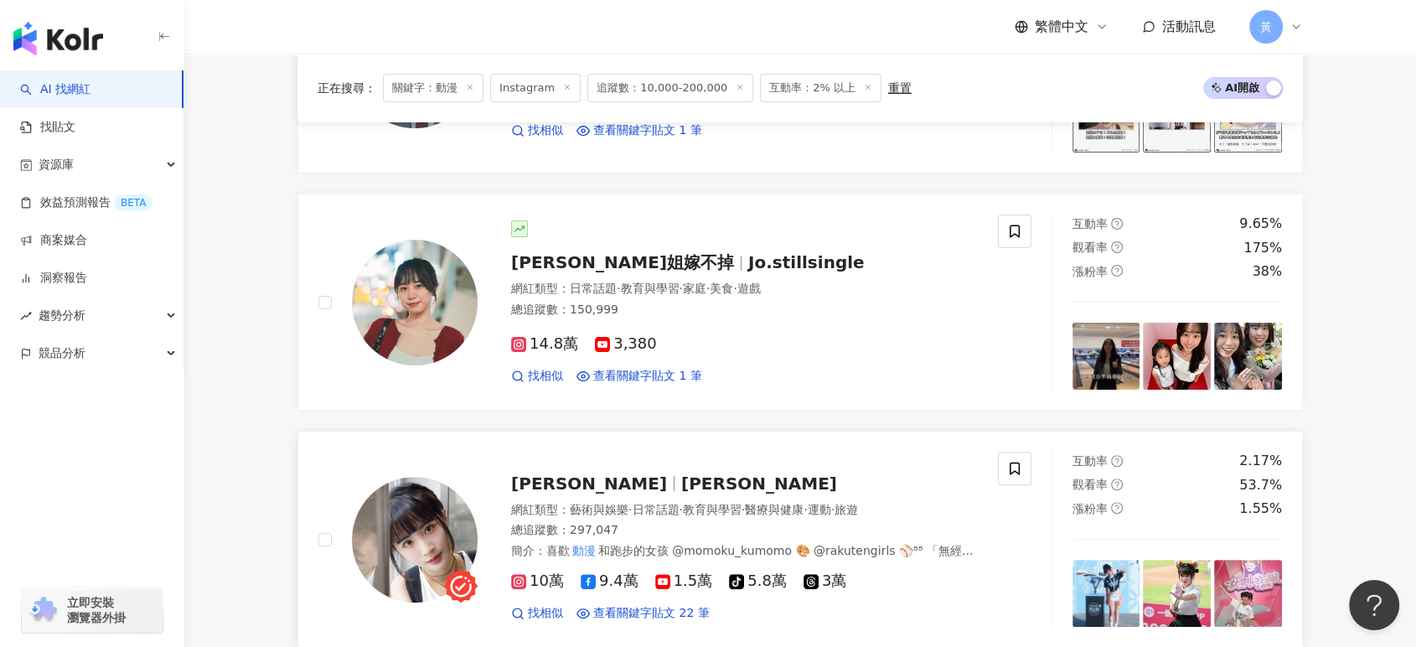
scroll to position [0, 0]
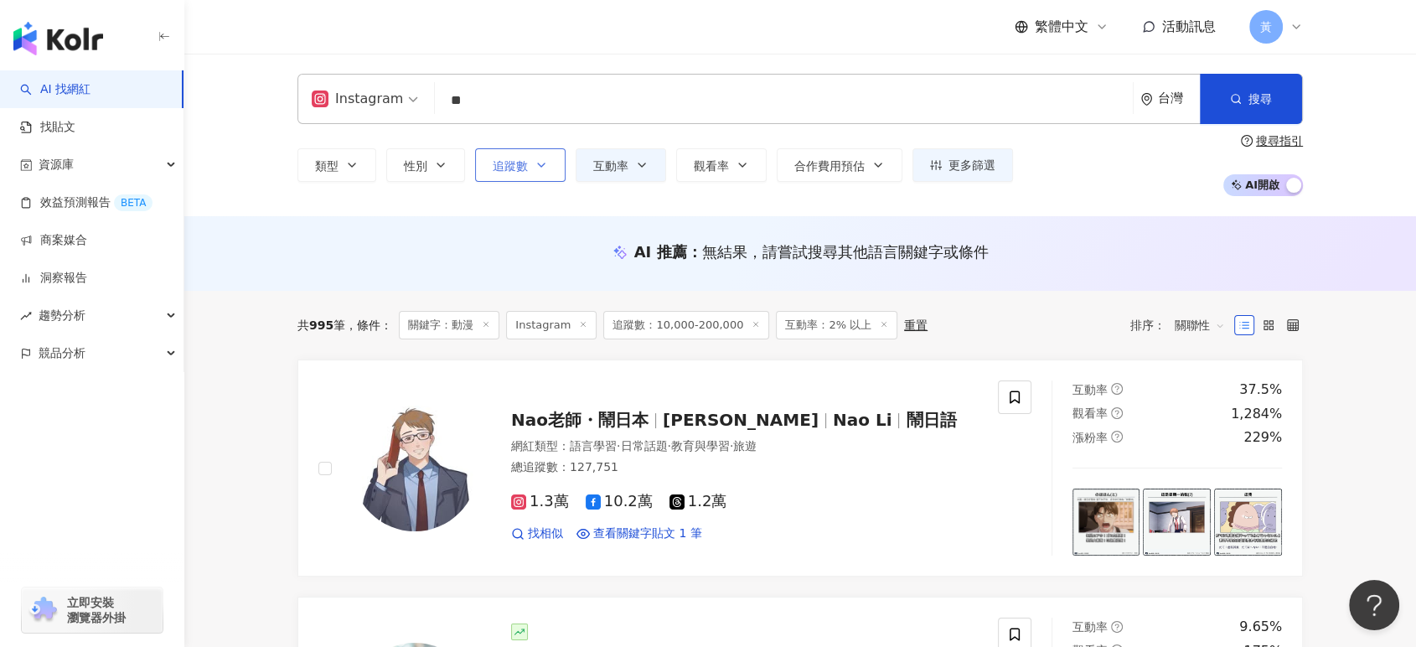
click at [551, 173] on button "追蹤數" at bounding box center [520, 165] width 91 height 34
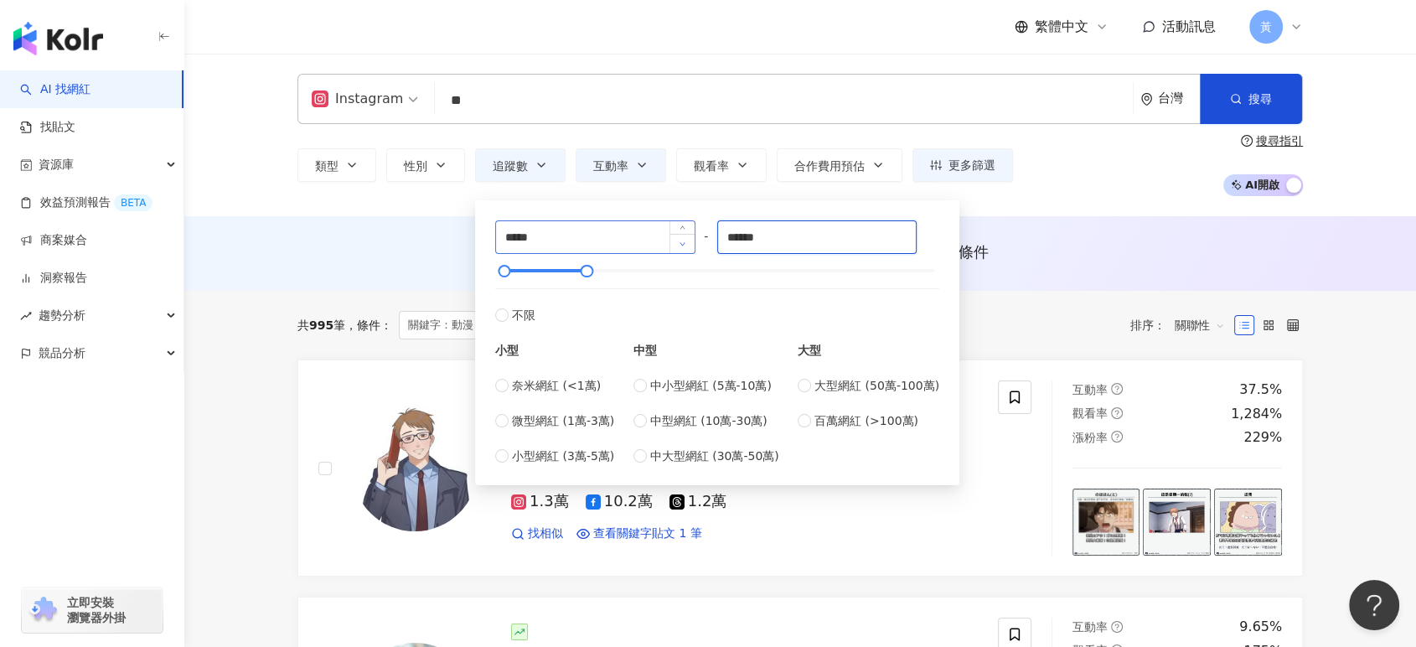
drag, startPoint x: 806, startPoint y: 241, endPoint x: 689, endPoint y: 243, distance: 117.4
click at [689, 243] on div "***** - ****** 不限 小型 奈米網紅 (<1萬) 微型網紅 (1萬-3萬) 小型網紅 (3萬-5萬) 中型 中小型網紅 (5萬-10萬) 中型網…" at bounding box center [717, 342] width 444 height 245
type input "*****"
click at [1080, 141] on div "類型 性別 追蹤數 互動率 觀看率 合作費用預估 更多篩選 ***** - ***** 不限 小型 奈米網紅 (<1萬) 微型網紅 (1萬-3萬) 小型網紅 …" at bounding box center [801, 165] width 1006 height 62
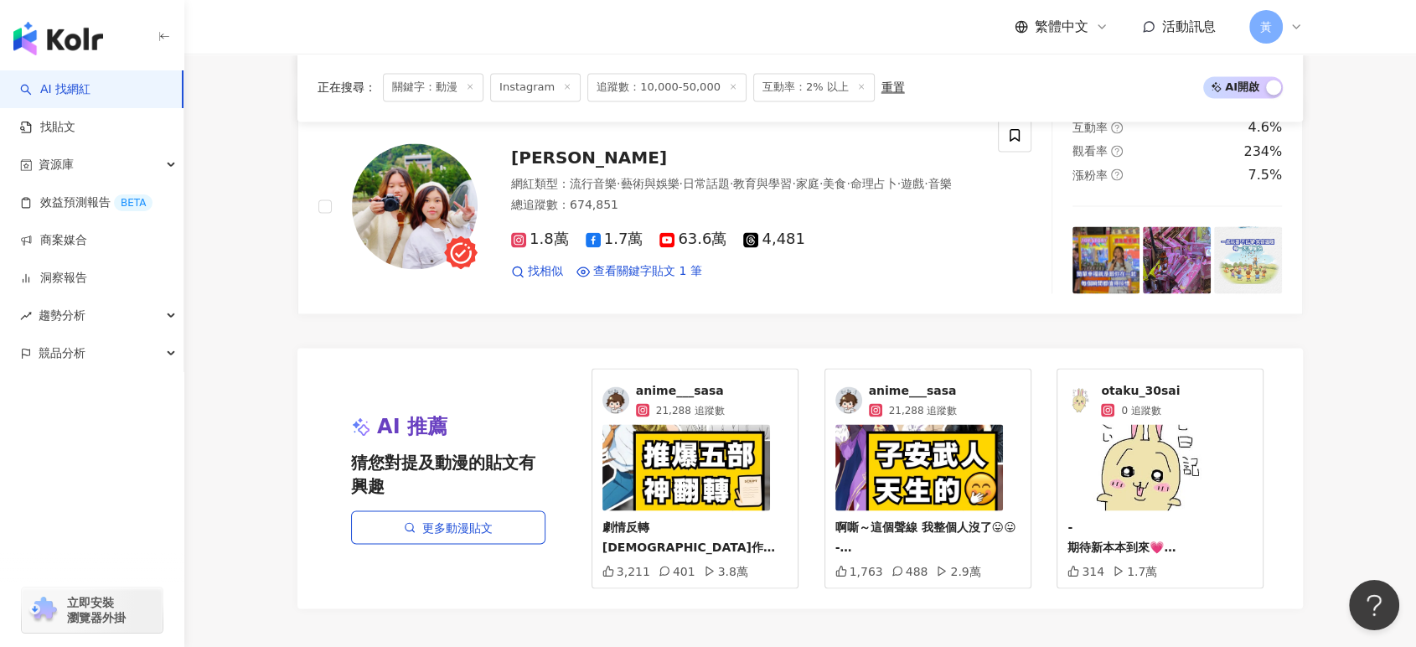
scroll to position [3073, 0]
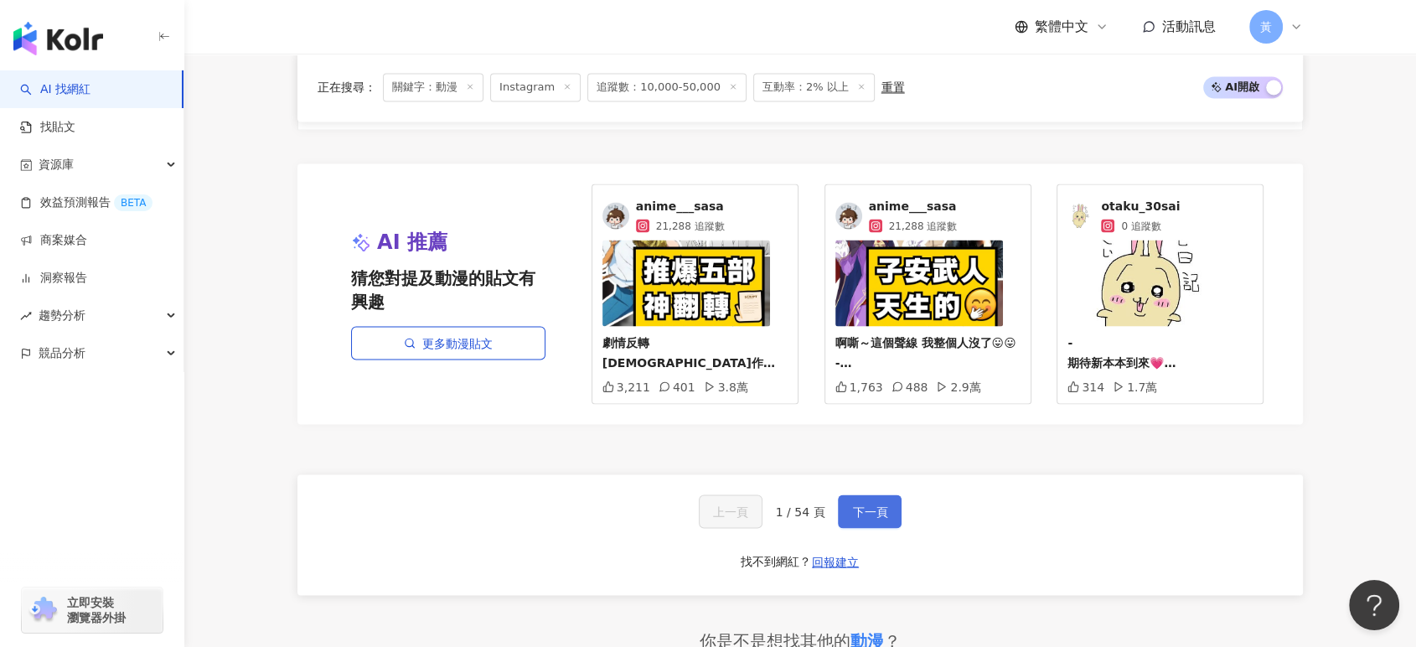
click at [857, 505] on span "下一頁" at bounding box center [869, 511] width 35 height 13
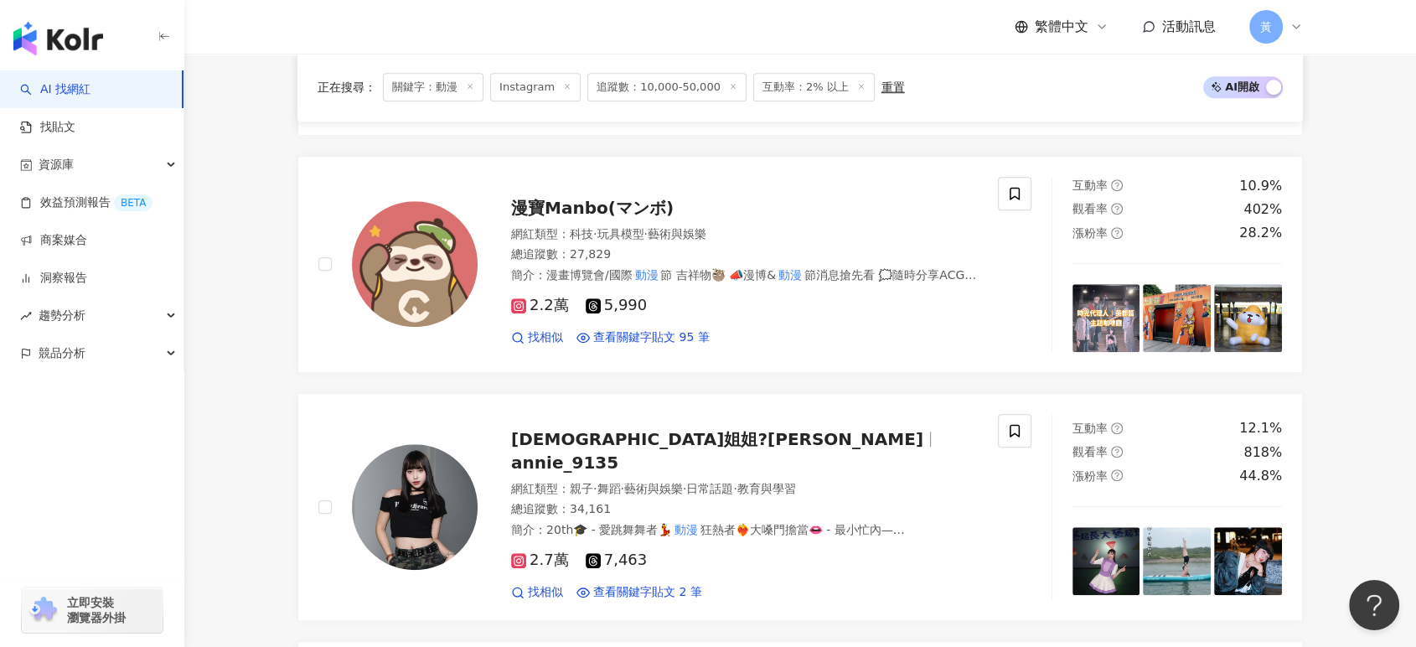
scroll to position [1396, 0]
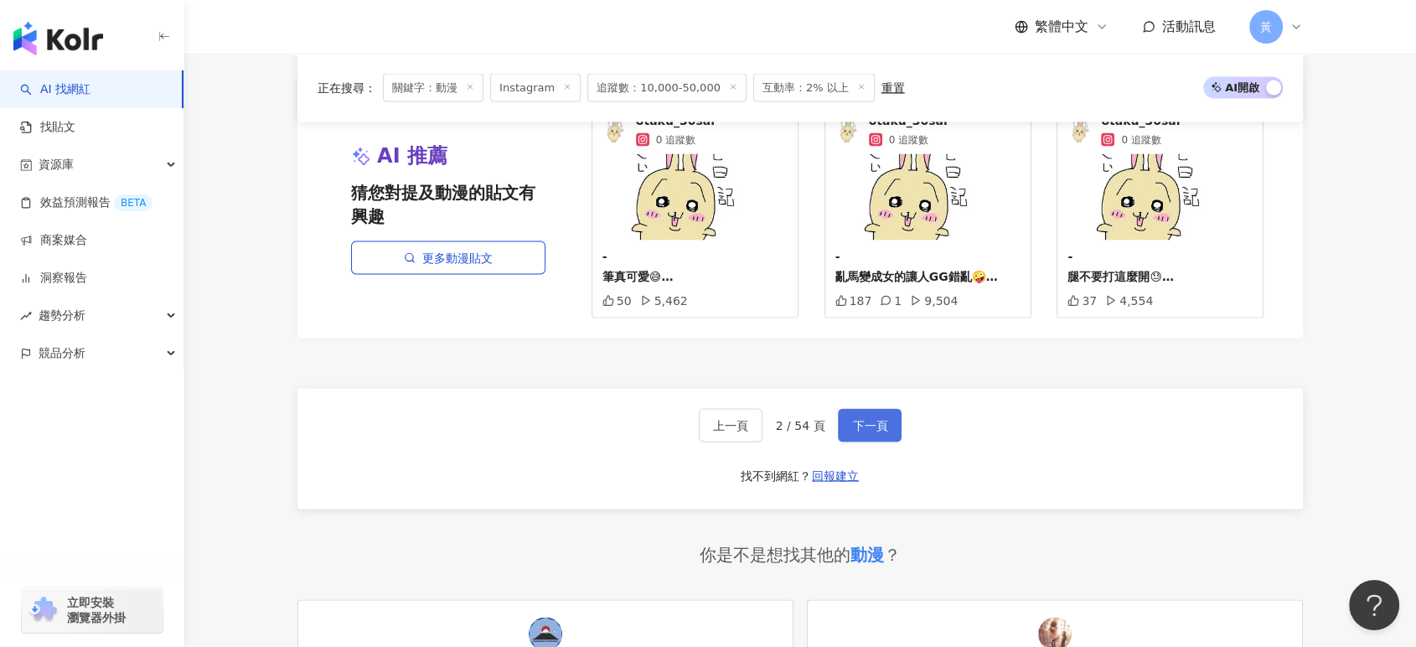
click at [864, 418] on span "下一頁" at bounding box center [869, 424] width 35 height 13
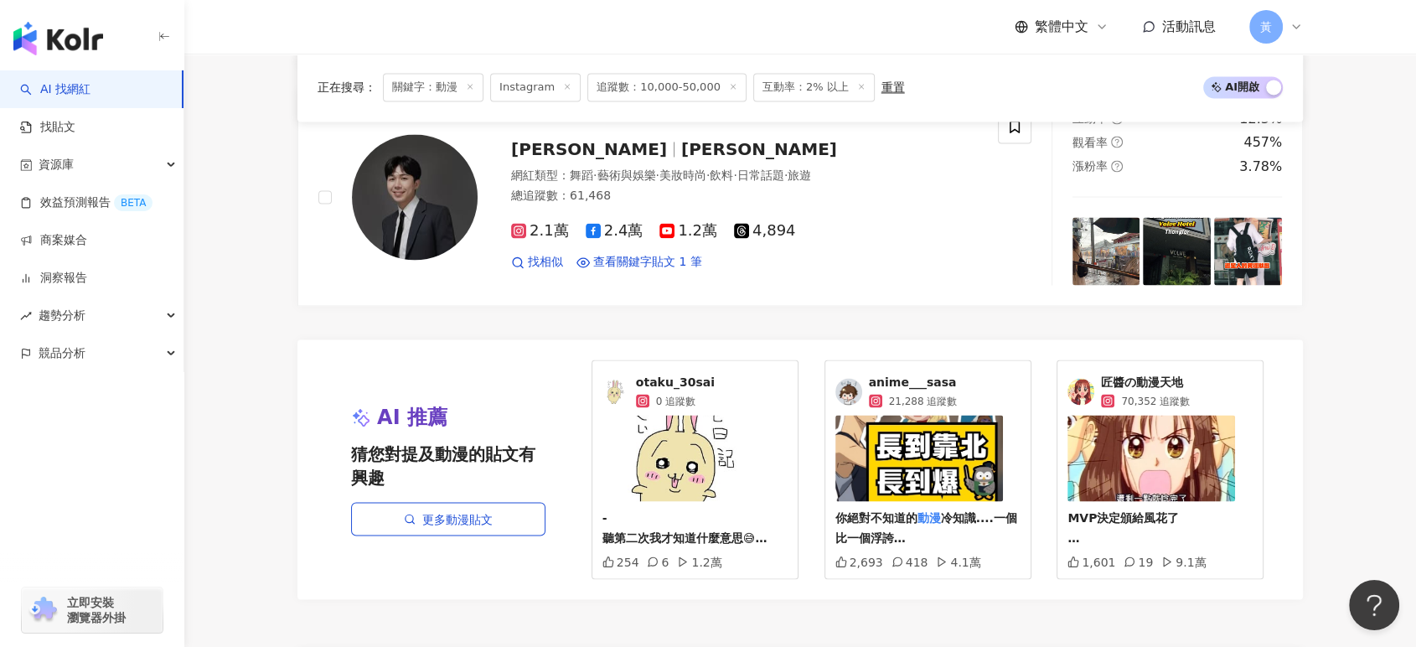
scroll to position [2794, 0]
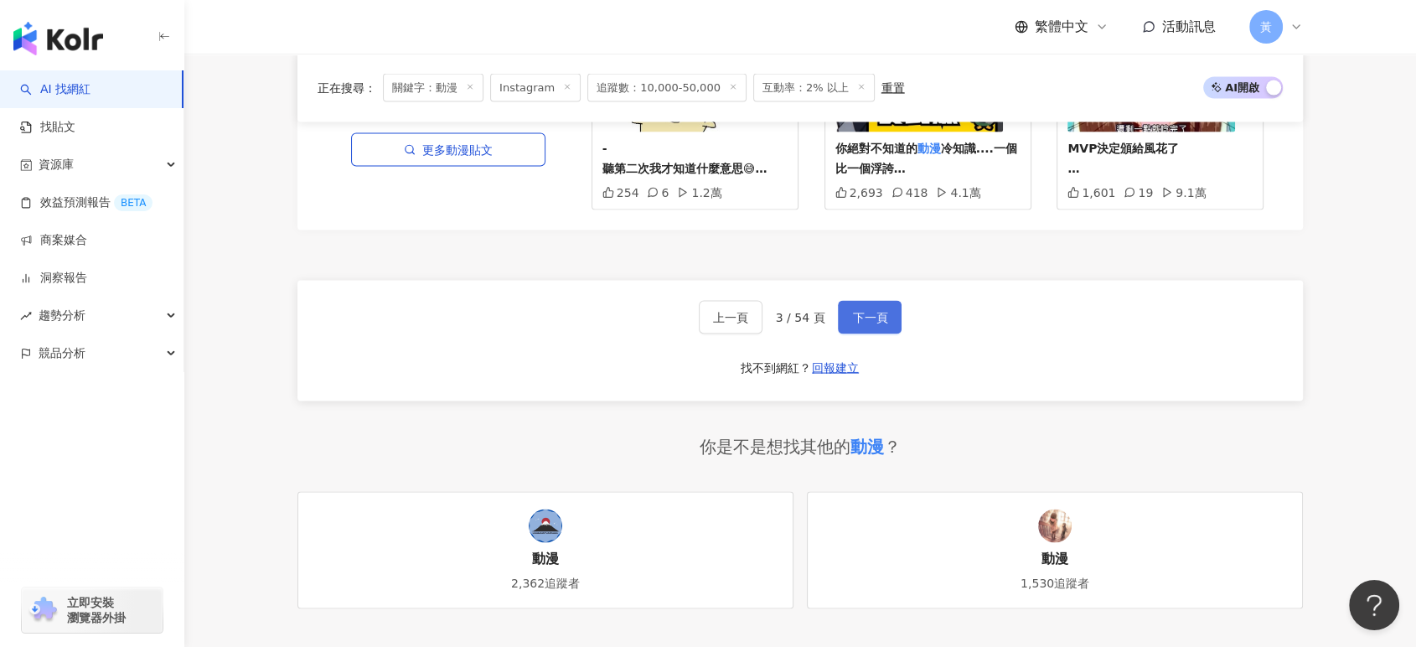
click at [870, 311] on span "下一頁" at bounding box center [869, 317] width 35 height 13
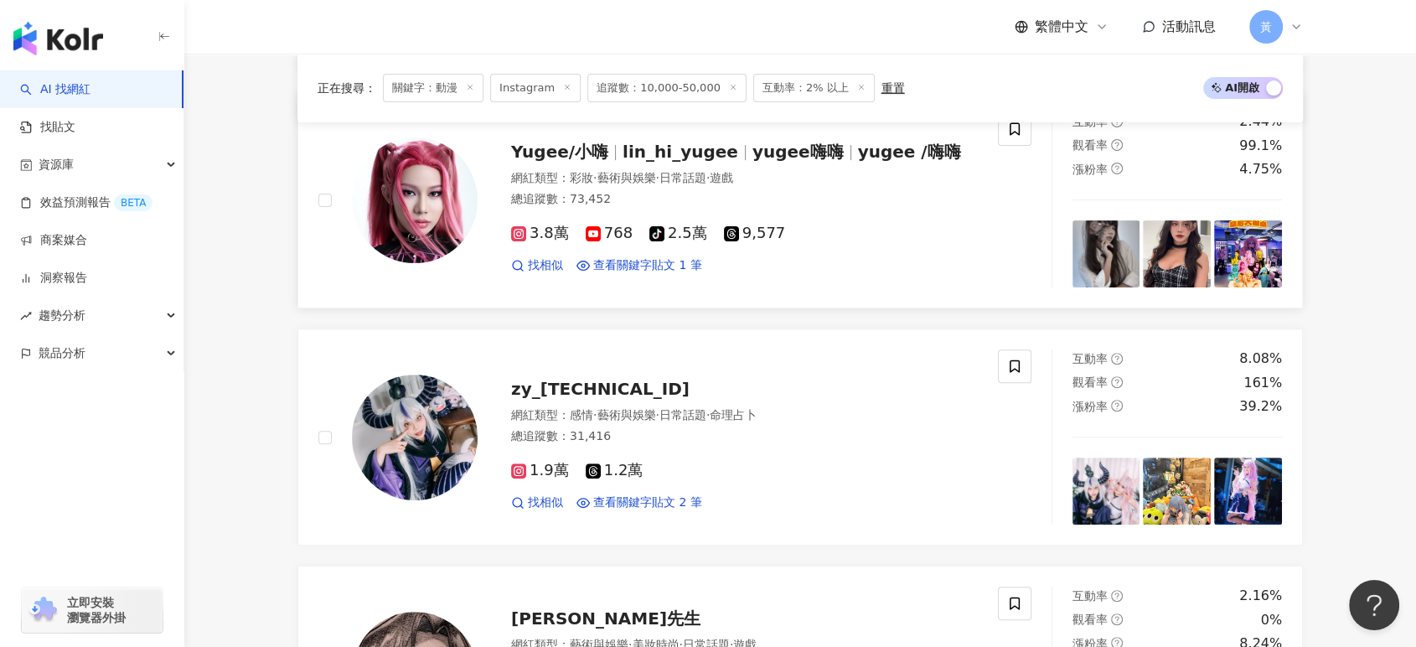
scroll to position [465, 0]
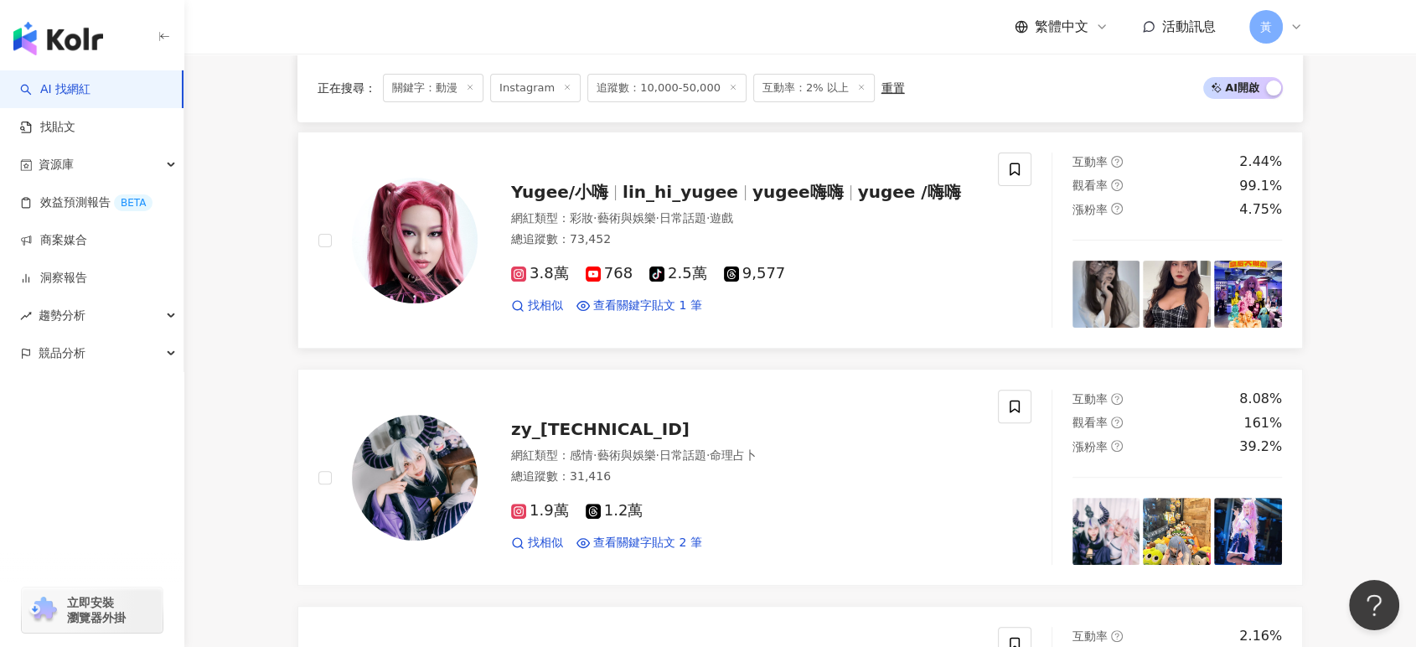
click at [599, 196] on span "Yugee/小嗨" at bounding box center [559, 192] width 97 height 20
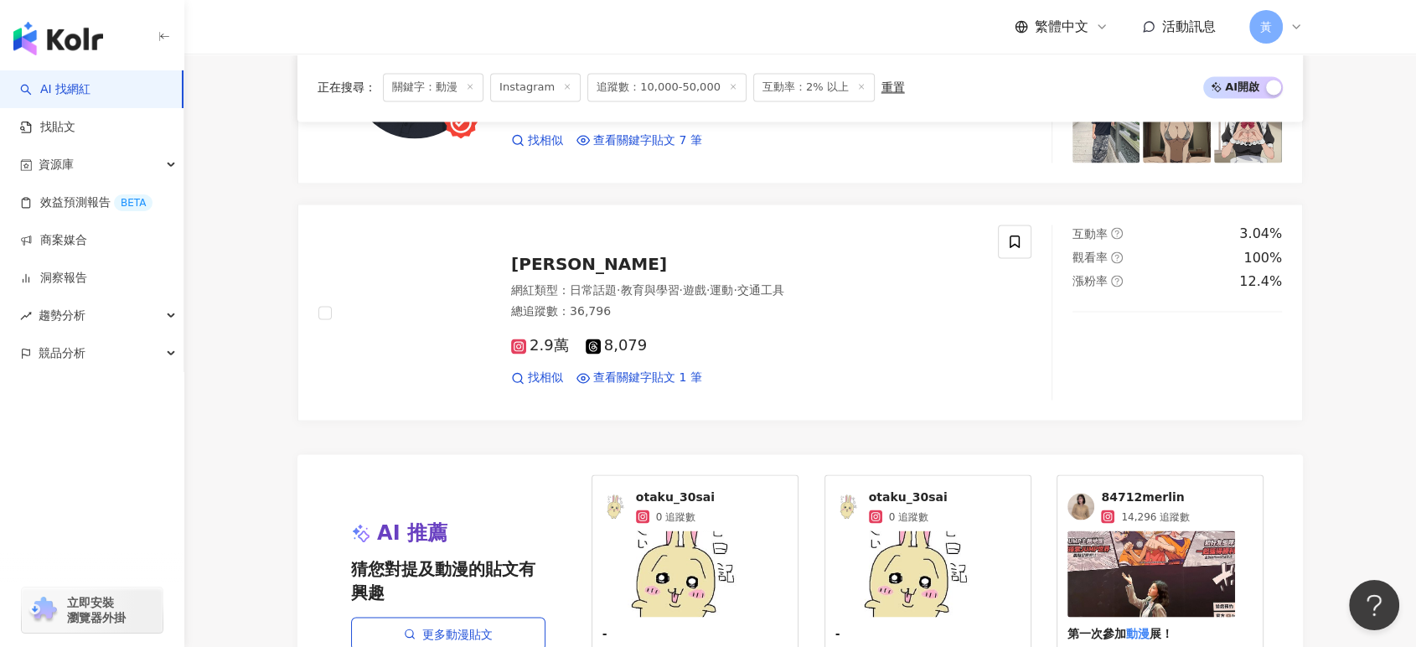
scroll to position [3166, 0]
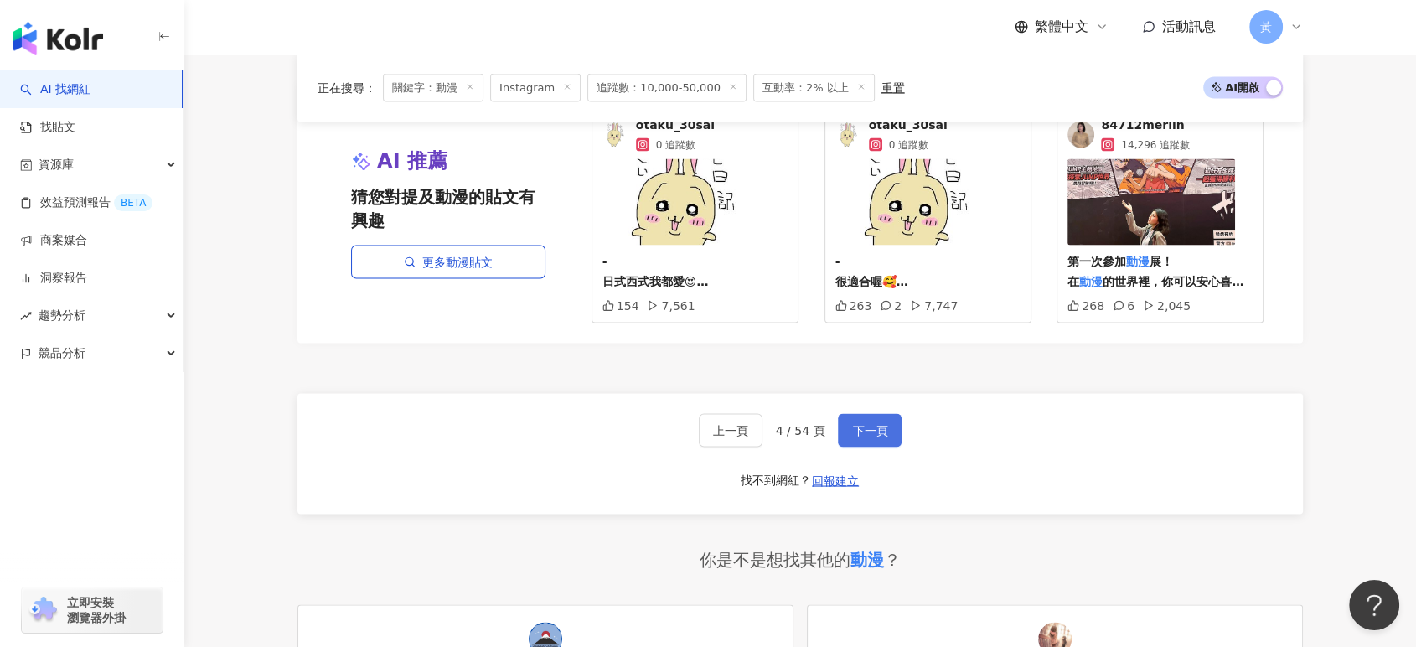
click at [869, 423] on span "下一頁" at bounding box center [869, 429] width 35 height 13
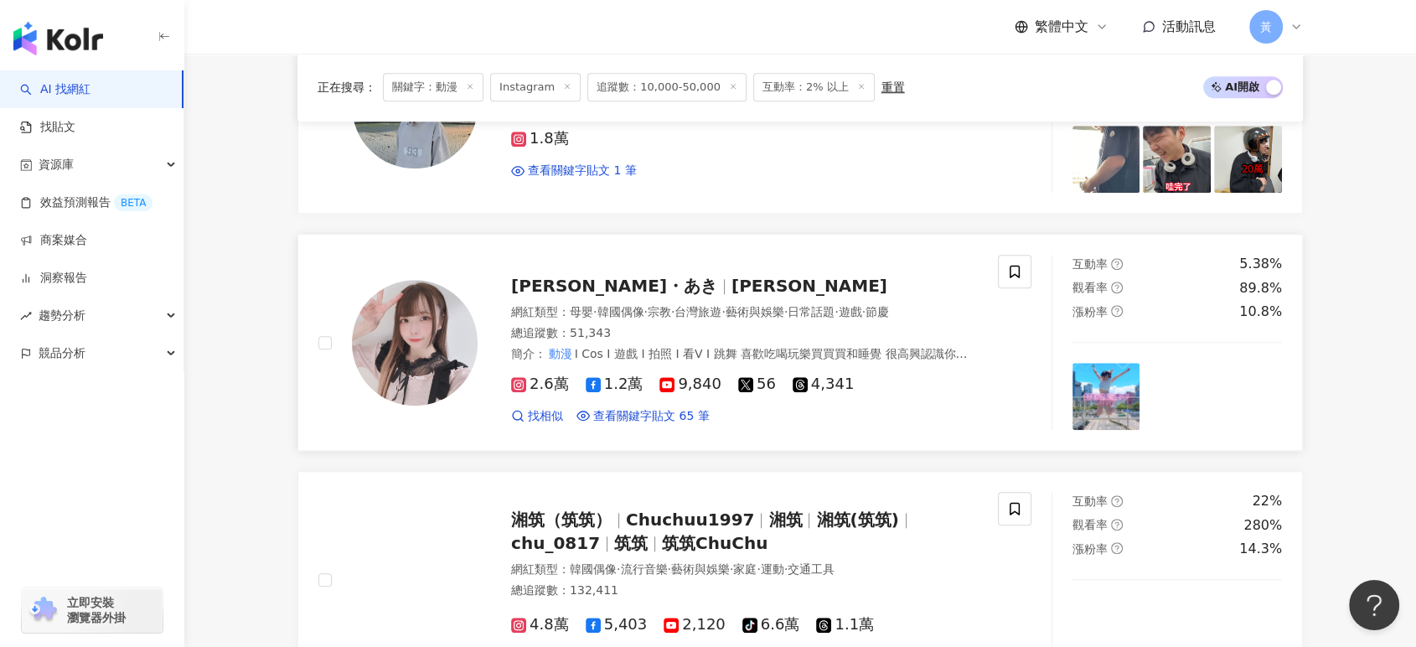
scroll to position [1582, 0]
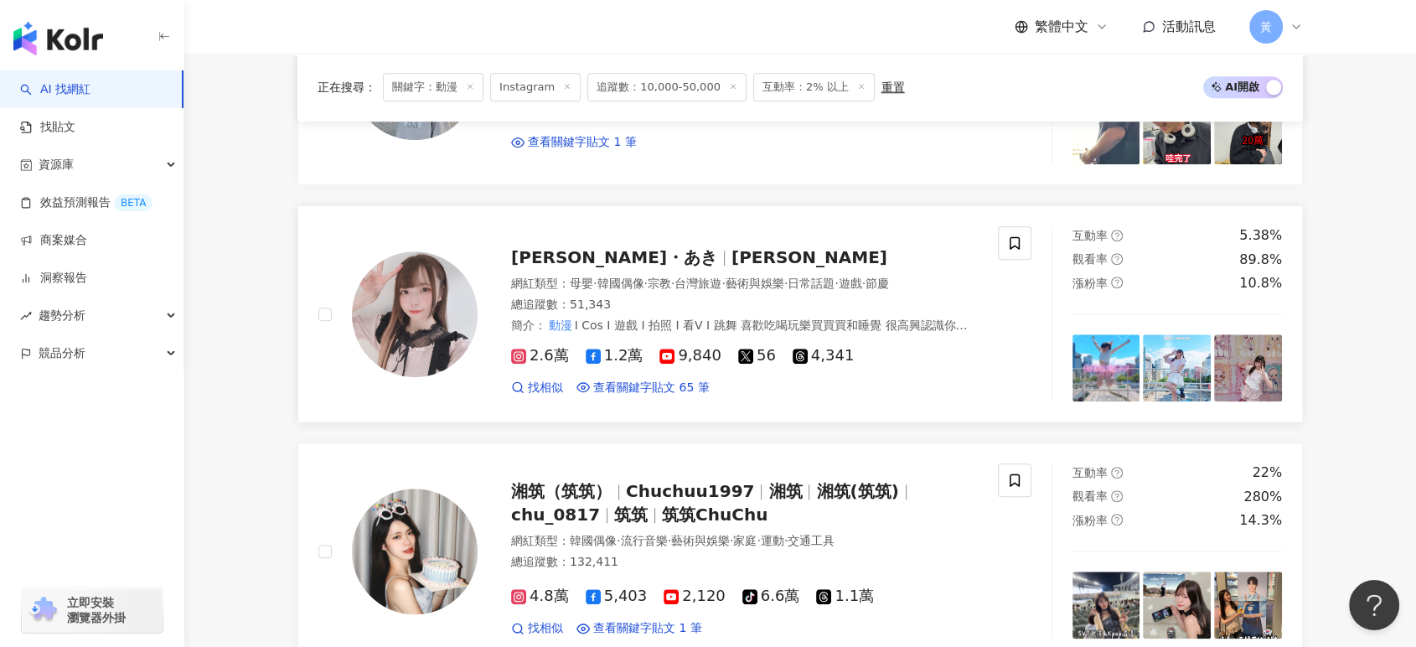
click at [527, 235] on div "小希希希希希希・あき 小希Akiii 網紅類型 ： 母嬰 · 韓國偶像 · 宗教 · 台灣旅遊 · 藝術與娛樂 · 日常話題 · 遊戲 · 節慶 總追蹤數 ：…" at bounding box center [728, 313] width 500 height 163
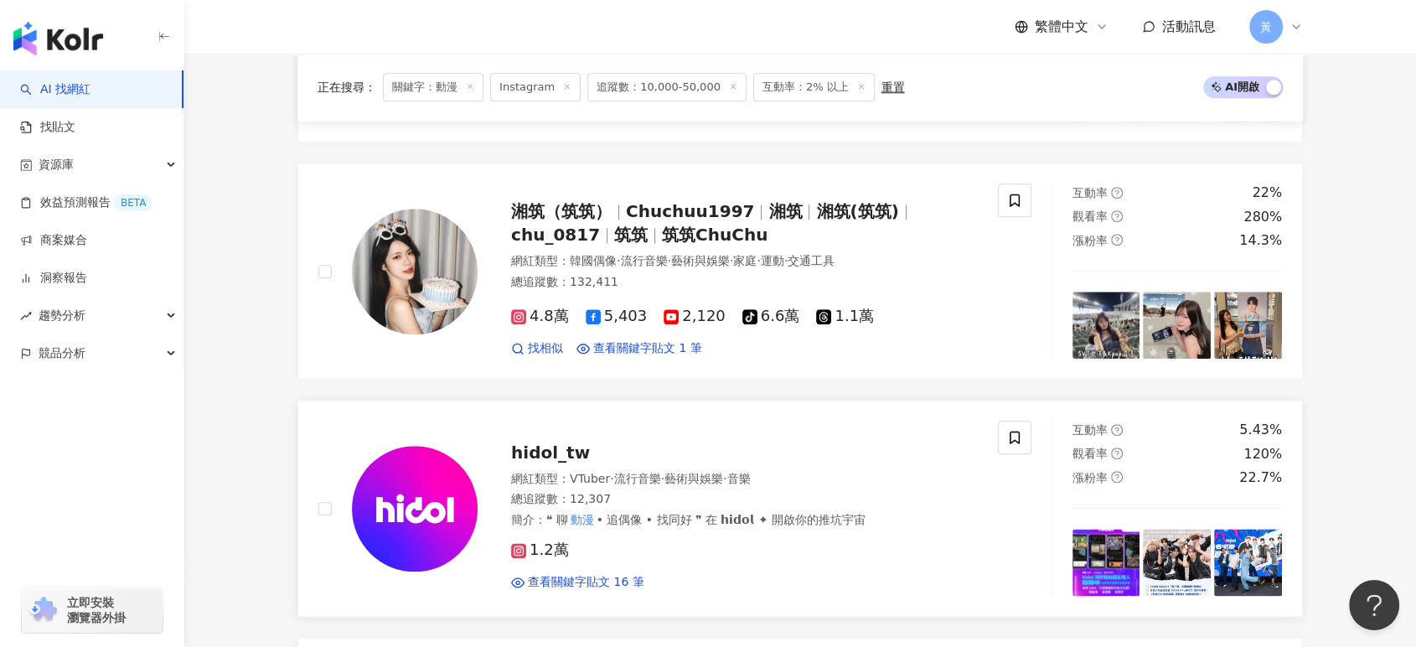
drag, startPoint x: 597, startPoint y: 231, endPoint x: 298, endPoint y: 436, distance: 361.7
drag, startPoint x: 298, startPoint y: 436, endPoint x: 272, endPoint y: 435, distance: 26.0
click at [272, 435] on div "正在搜尋 ： 關鍵字：動漫 Instagram 追蹤數：10,000-50,000 互動率：2% 以上 重置 AI 開啟 AI 關閉 ACG愛好者 @𝐘𝐢𝐧𝐠…" at bounding box center [800, 235] width 1073 height 3615
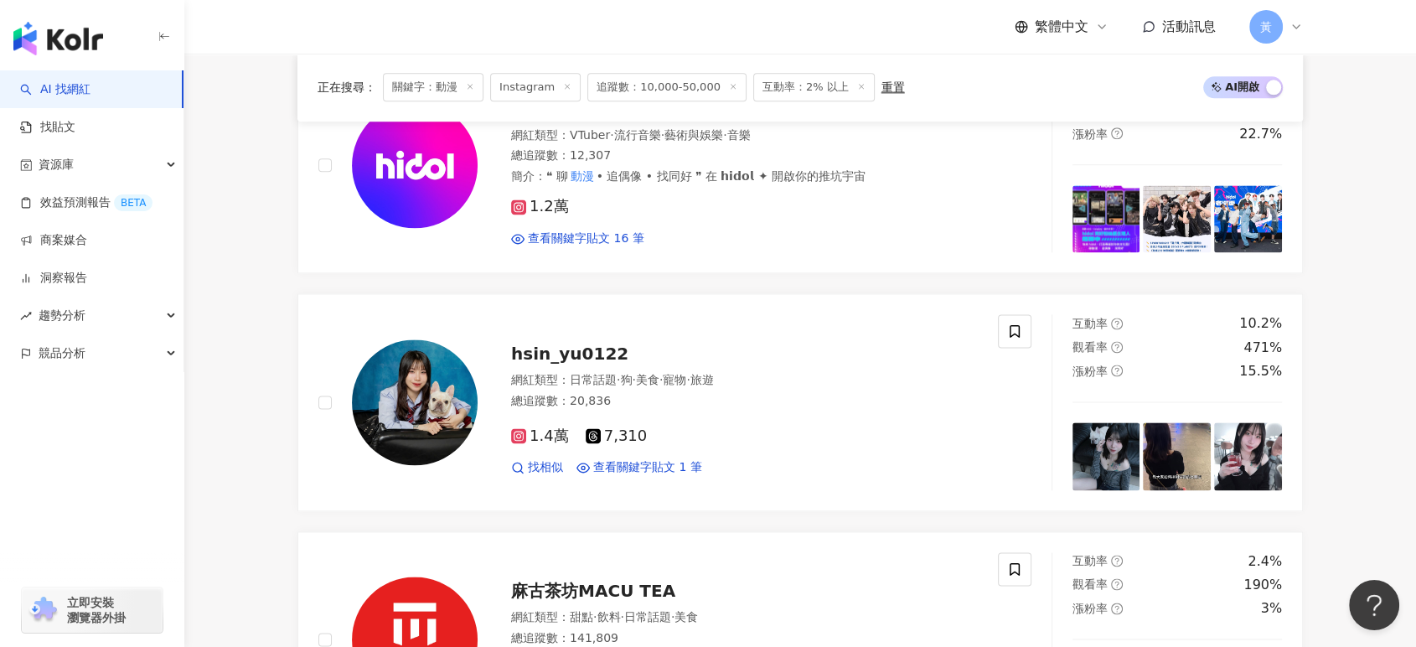
scroll to position [2234, 0]
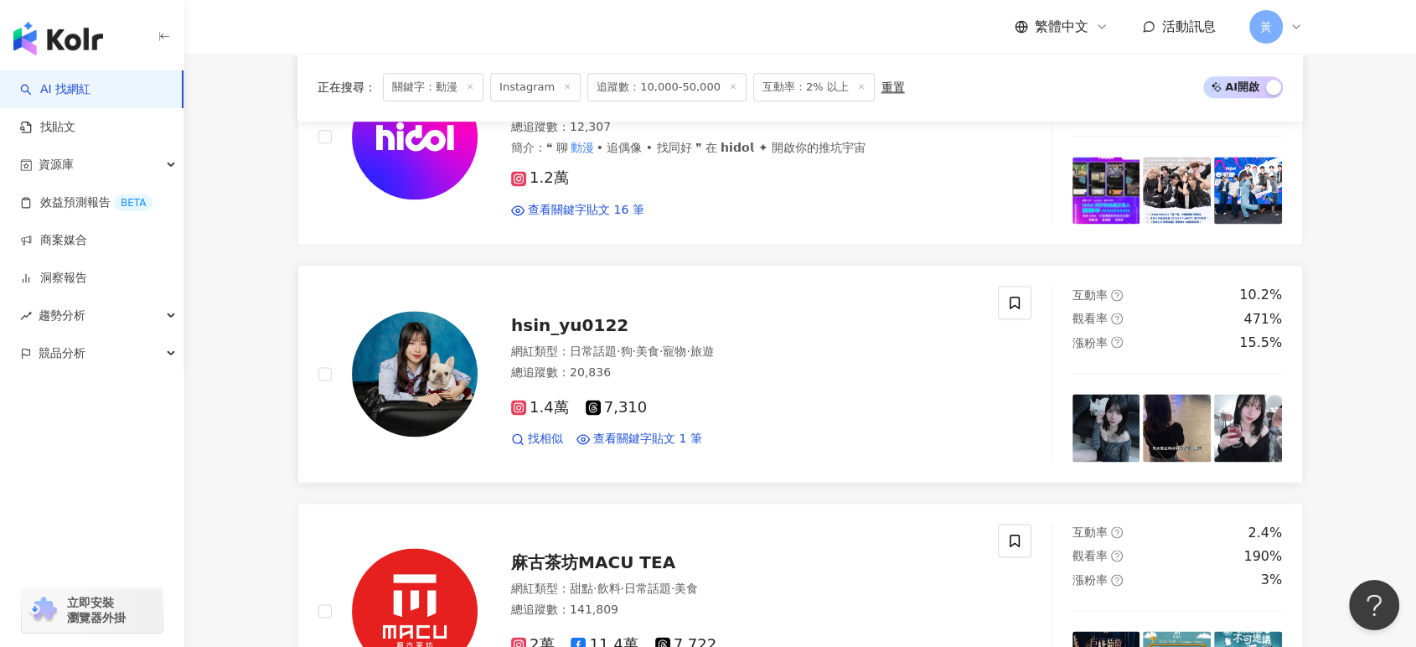
click at [551, 328] on span "hsin_yu0122" at bounding box center [569, 325] width 117 height 20
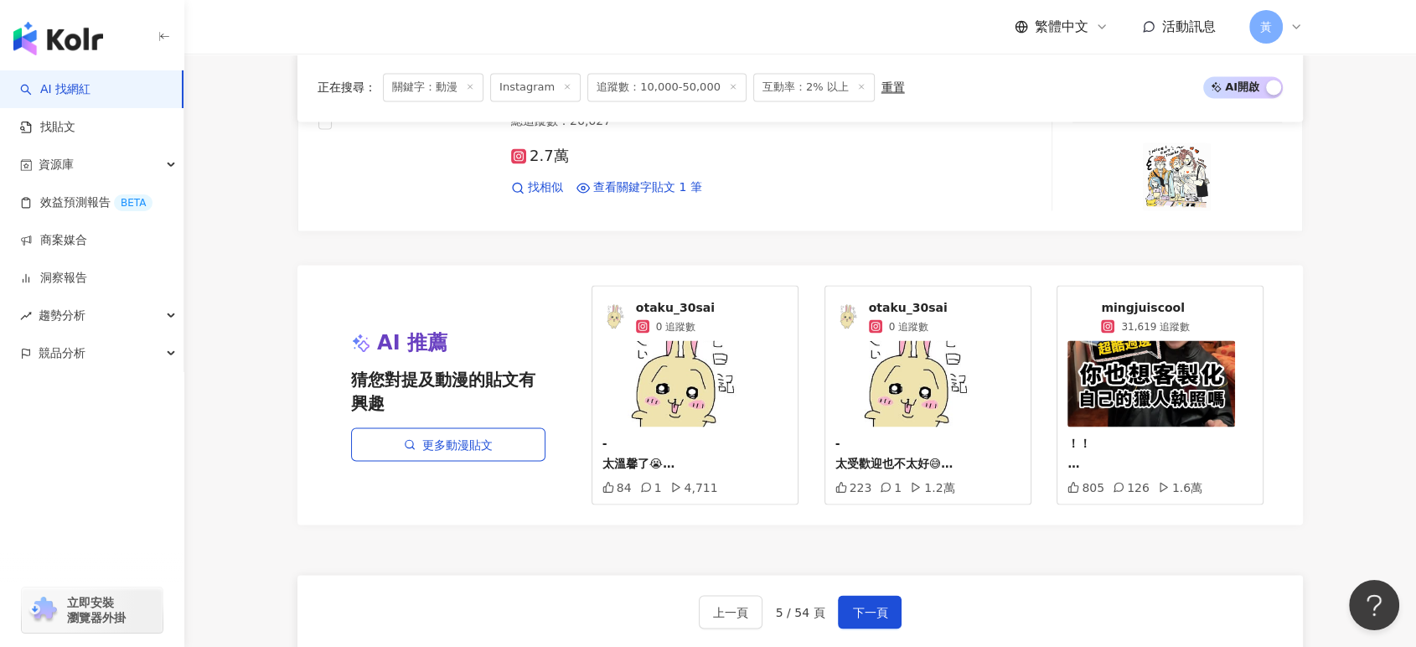
scroll to position [2980, 0]
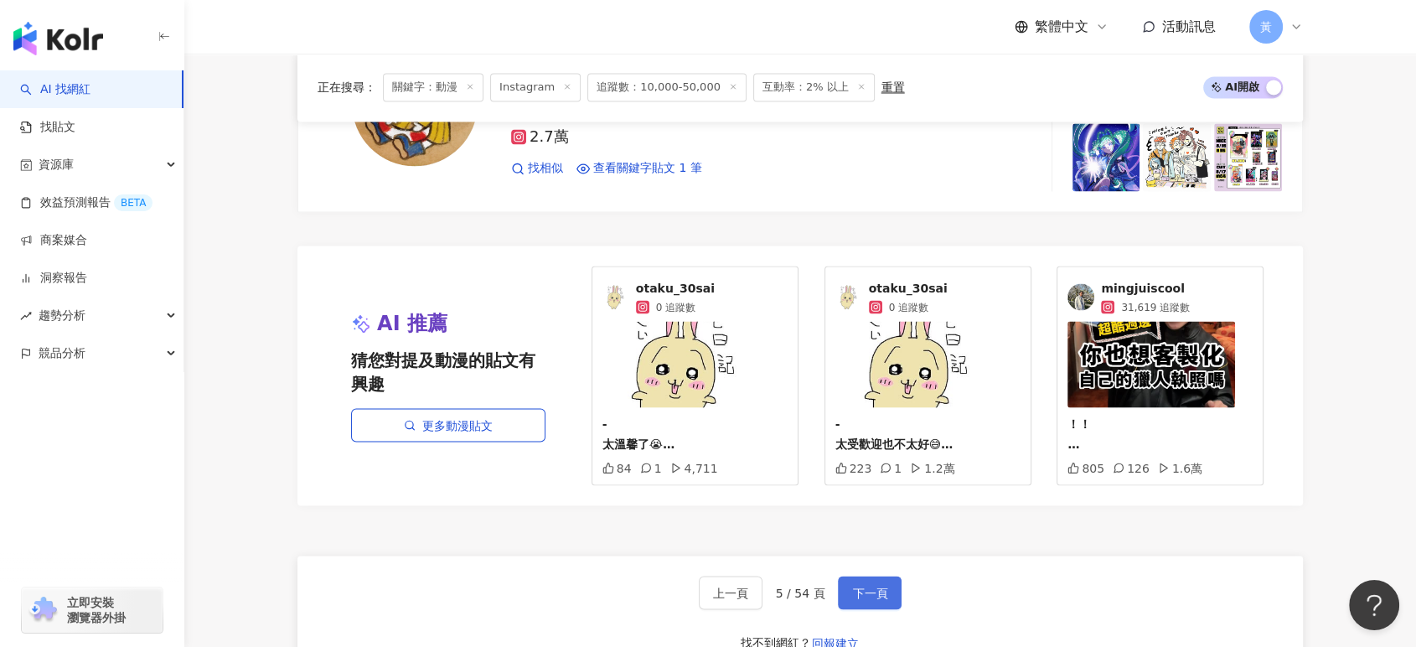
click at [867, 592] on span "下一頁" at bounding box center [869, 592] width 35 height 13
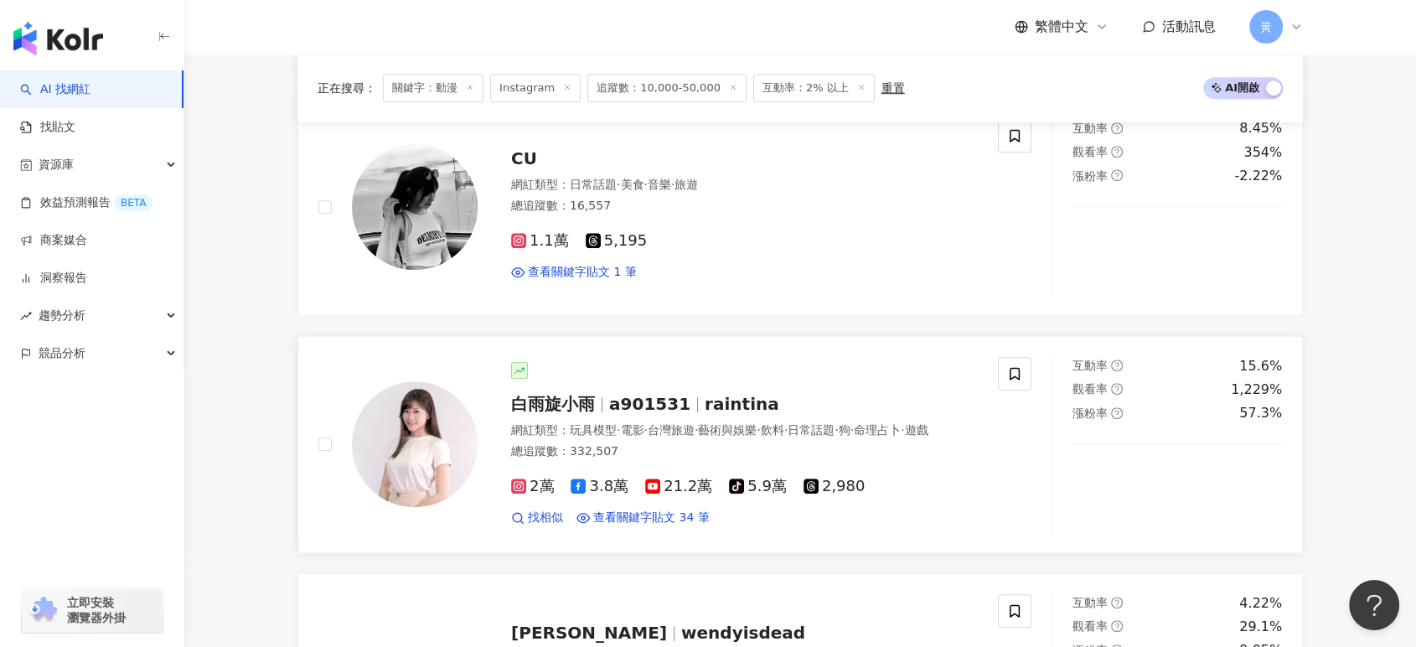
scroll to position [1303, 0]
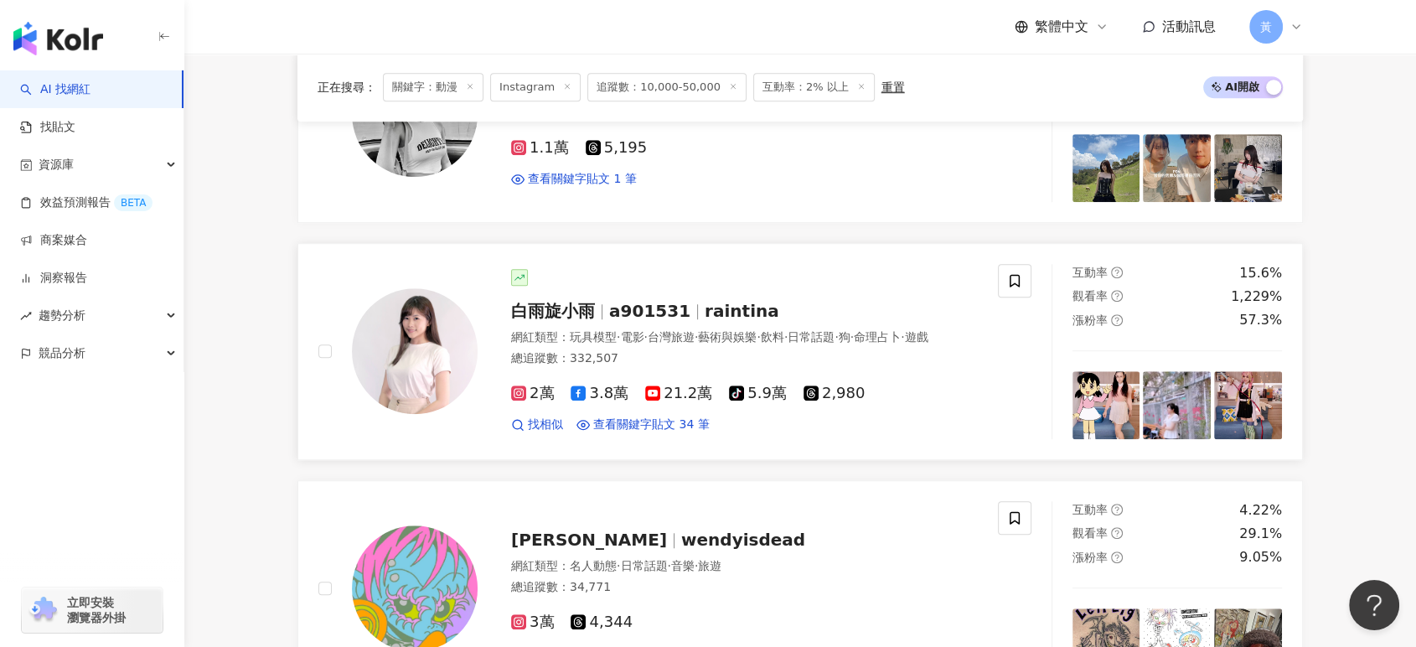
click at [566, 301] on span "白雨旋小雨" at bounding box center [553, 311] width 84 height 20
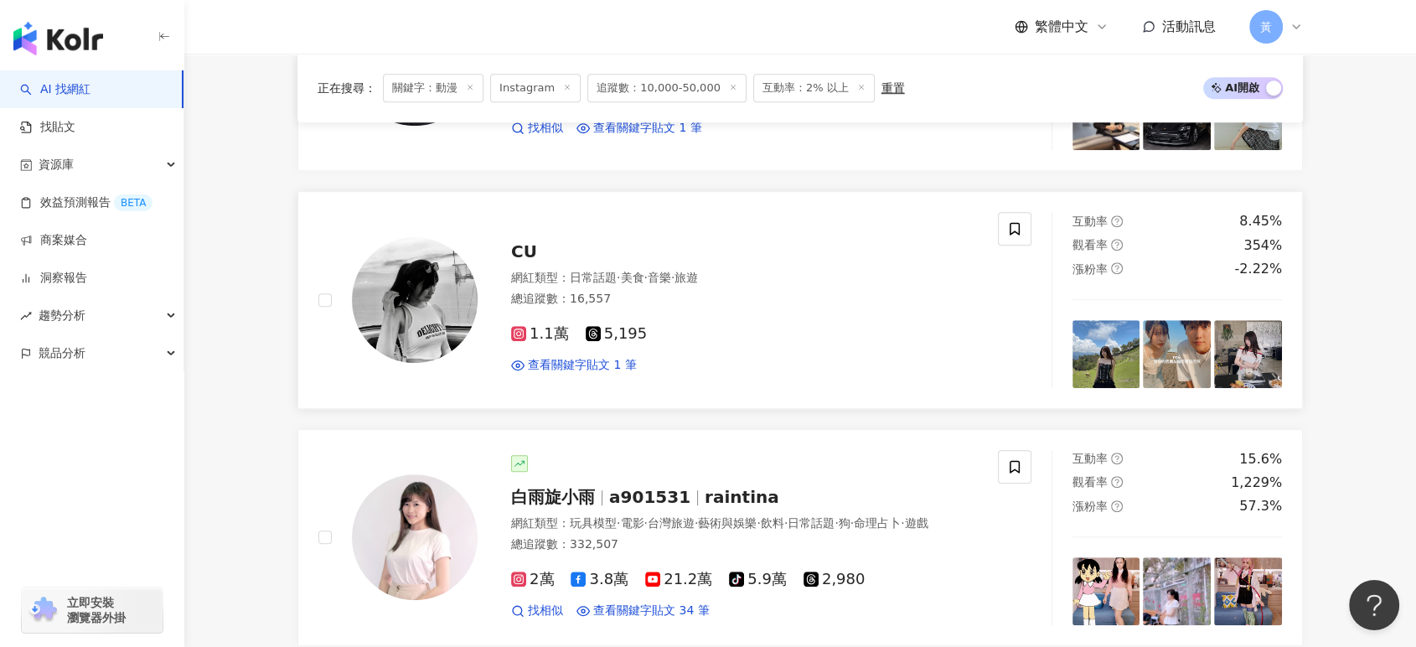
click at [530, 251] on span "CU" at bounding box center [524, 251] width 26 height 20
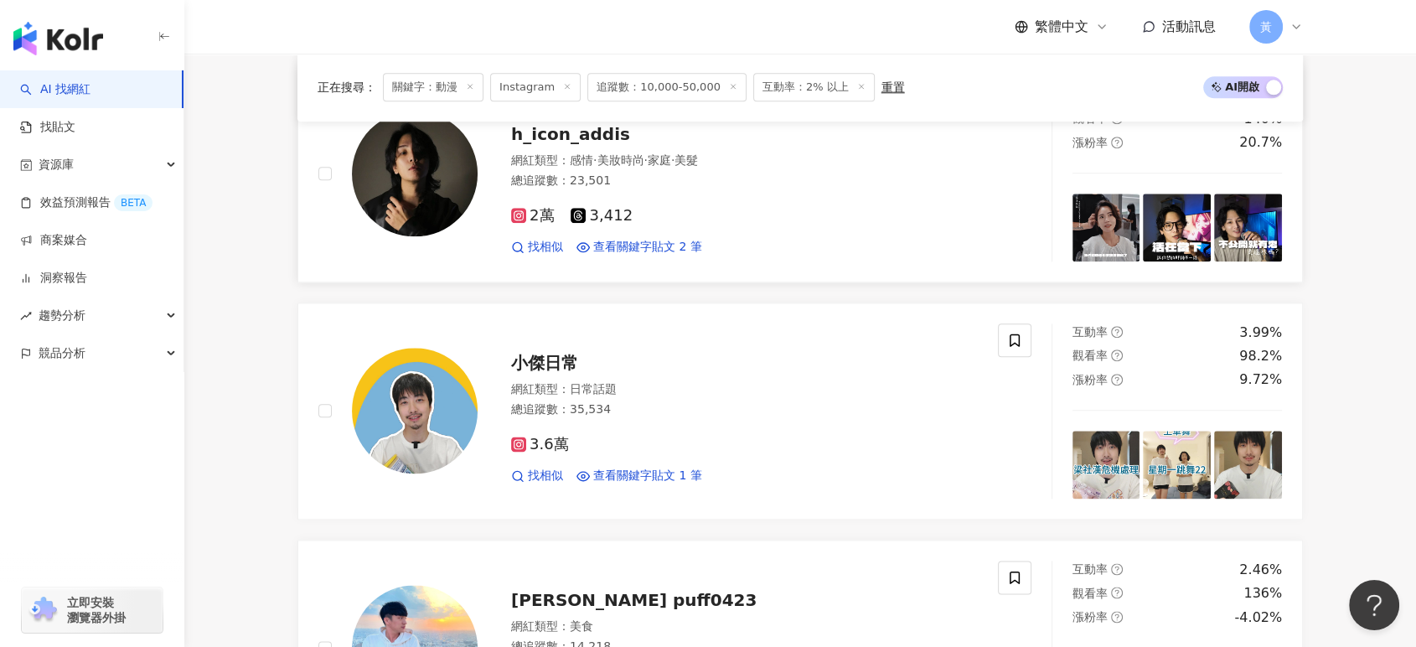
scroll to position [2048, 0]
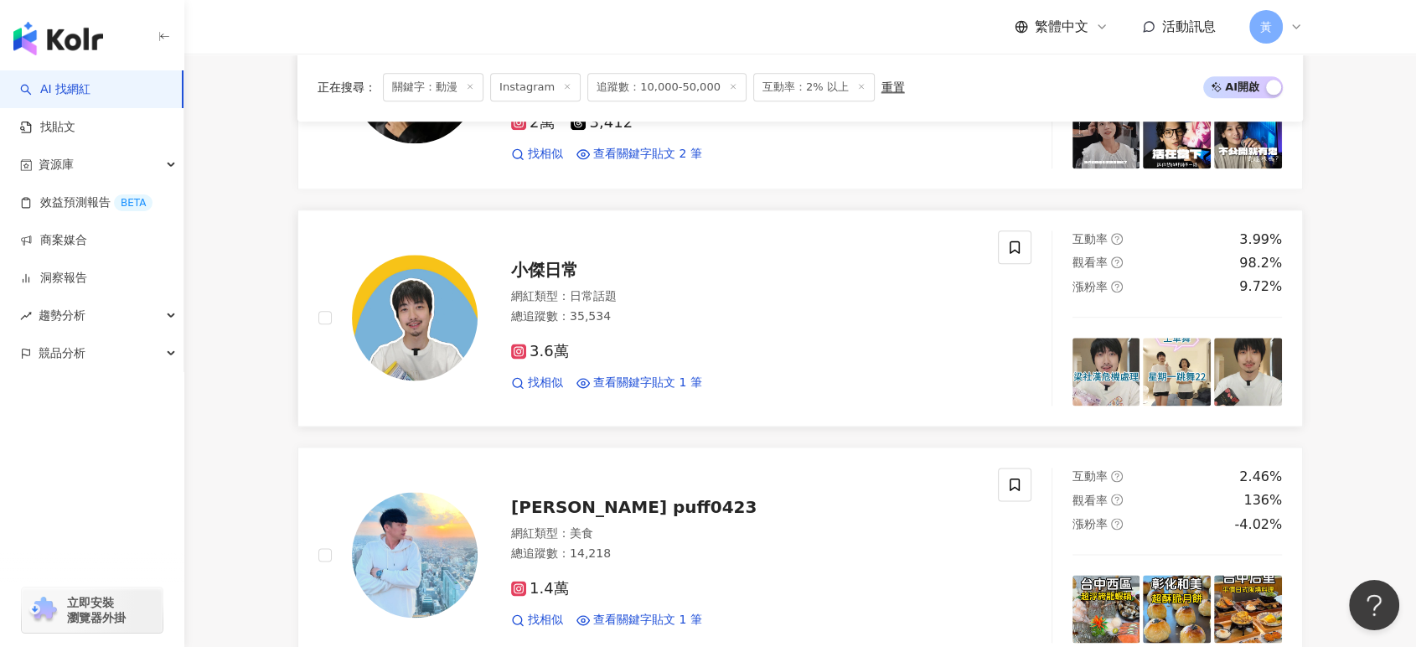
click at [522, 271] on span "小傑日常" at bounding box center [544, 270] width 67 height 20
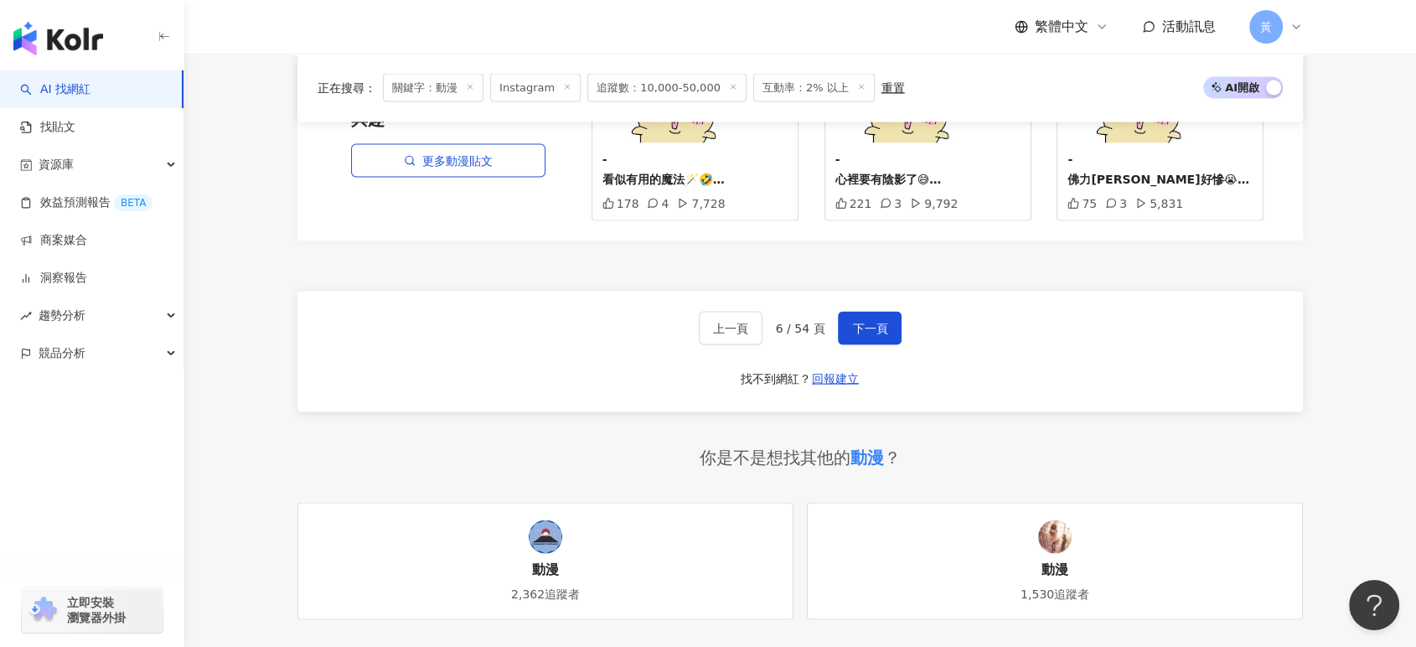
scroll to position [3259, 0]
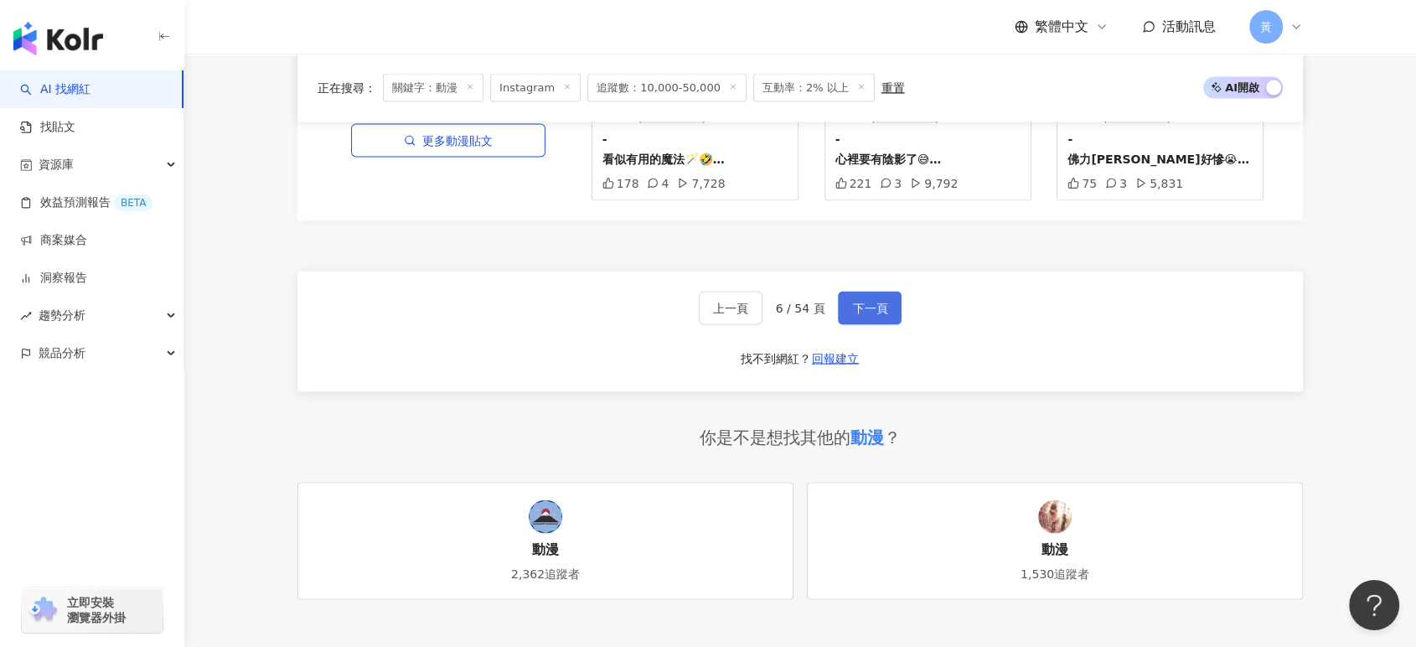
click at [852, 308] on span "下一頁" at bounding box center [869, 308] width 35 height 13
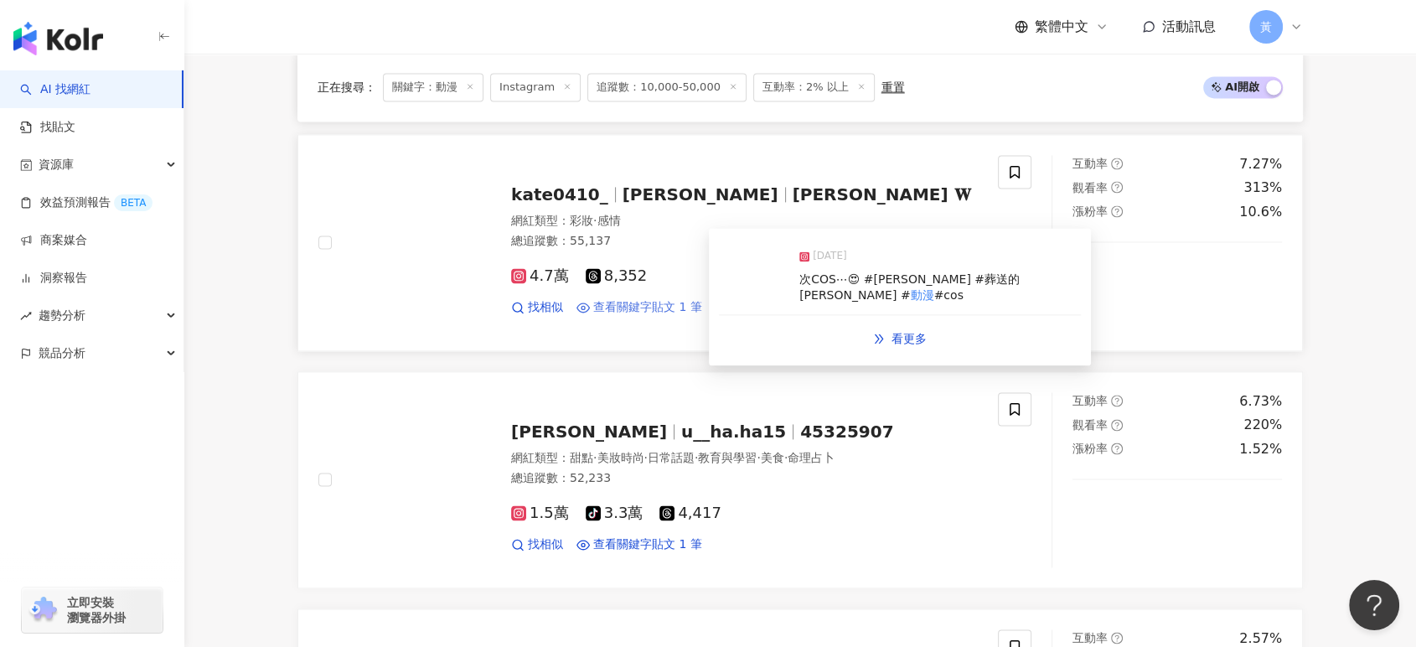
scroll to position [2328, 0]
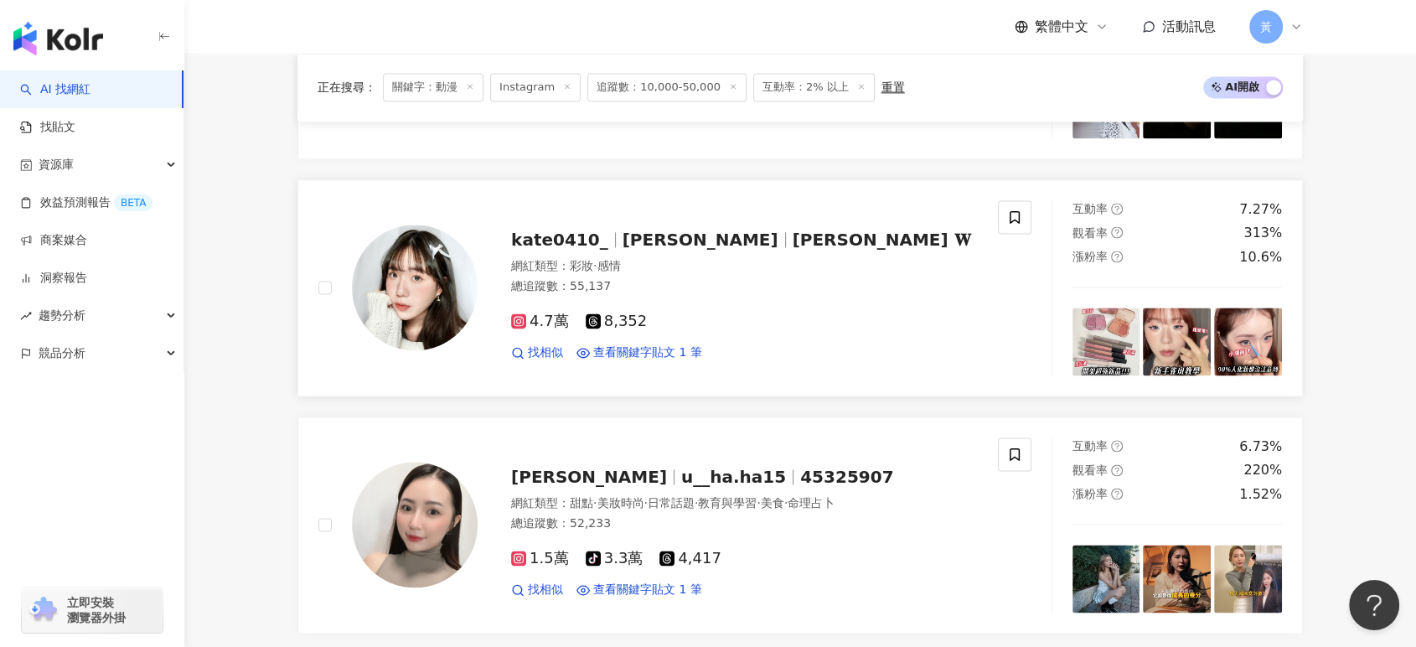
click at [575, 230] on span "kate0410_" at bounding box center [559, 240] width 97 height 20
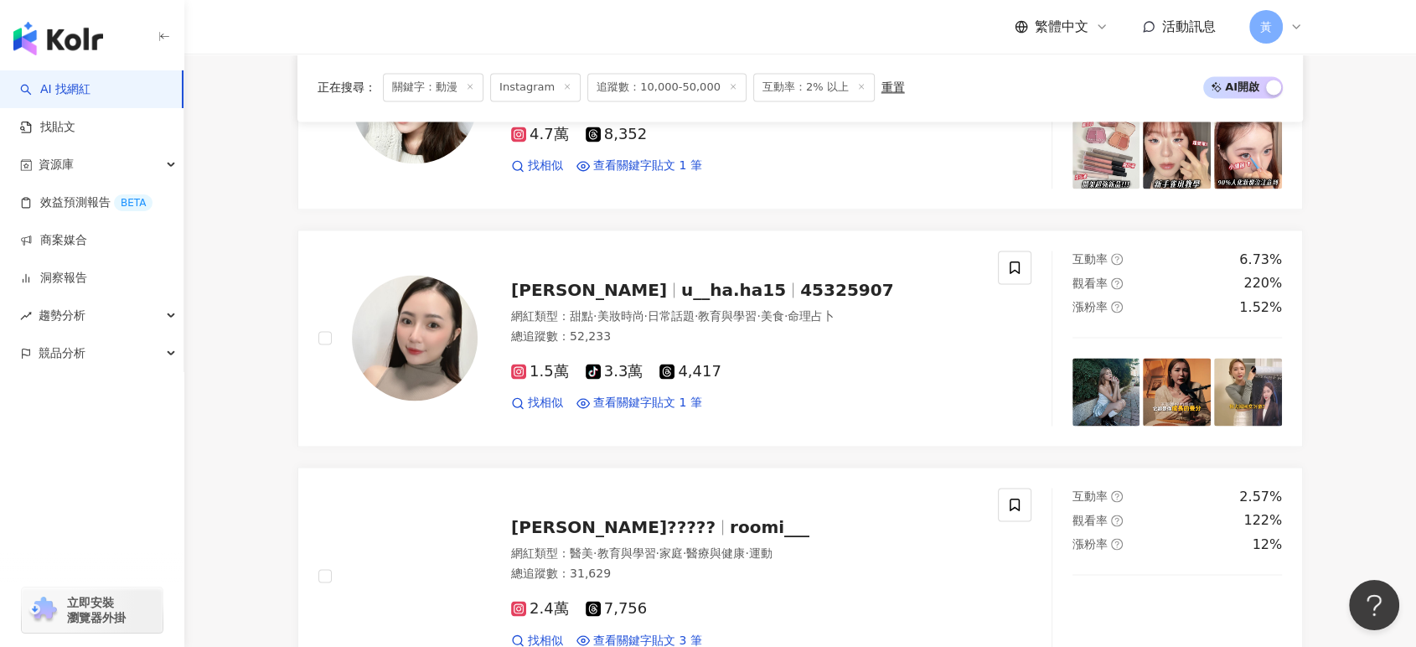
scroll to position [0, 0]
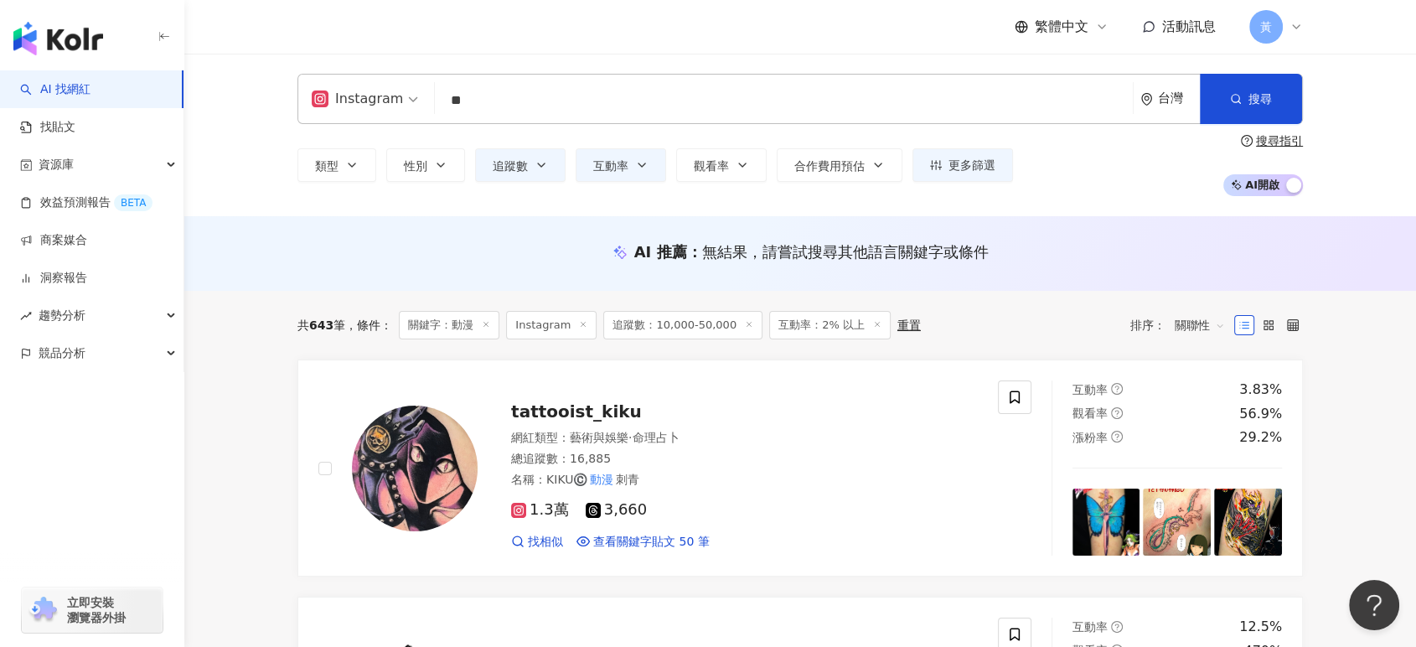
drag, startPoint x: 500, startPoint y: 100, endPoint x: 432, endPoint y: 97, distance: 68.8
click at [432, 97] on div "Instagram ** 台灣 搜尋 customizedTag 87f288eb-8e42-4a5d-8c6b-723fa093b9c5 網紅類型 影視娛樂…" at bounding box center [801, 99] width 1006 height 50
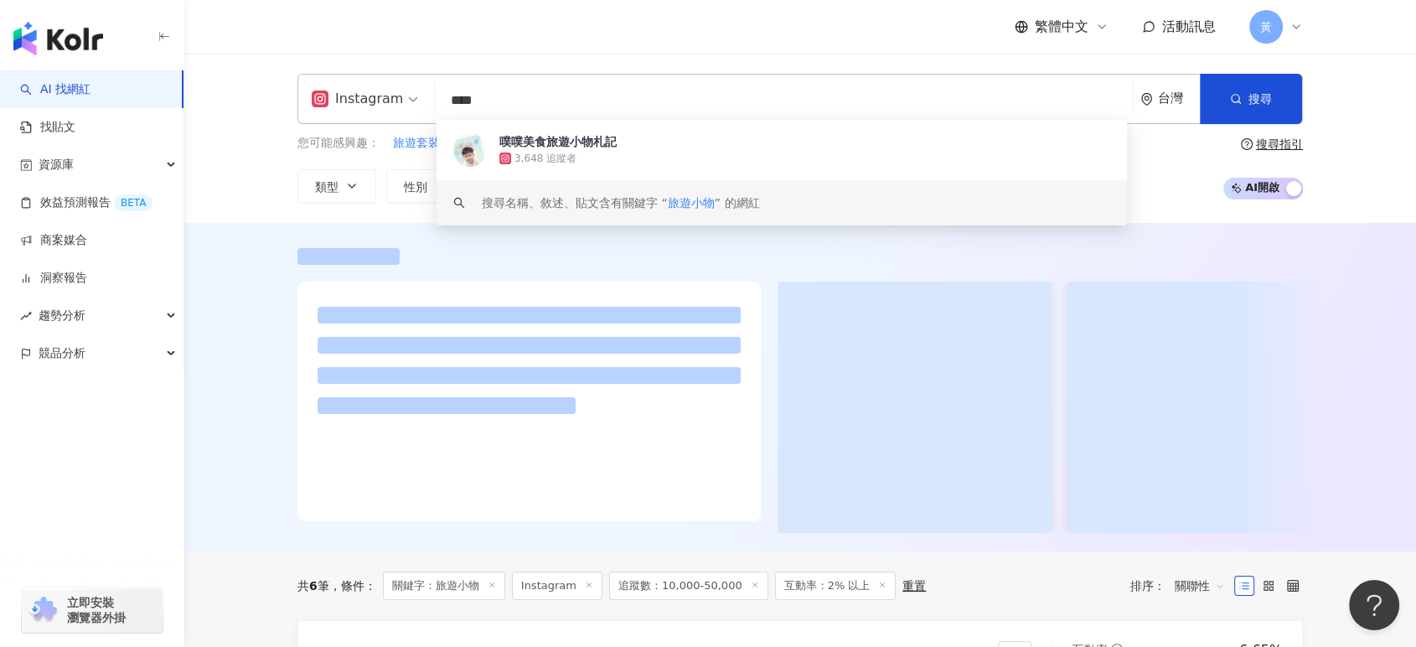
click at [228, 192] on div "Instagram **** 台灣 搜尋 3e68d2e9-5133-4e93-8d74-9a0f37e9209e keyword 噗噗美食旅遊小物札記 3,…" at bounding box center [800, 138] width 1232 height 169
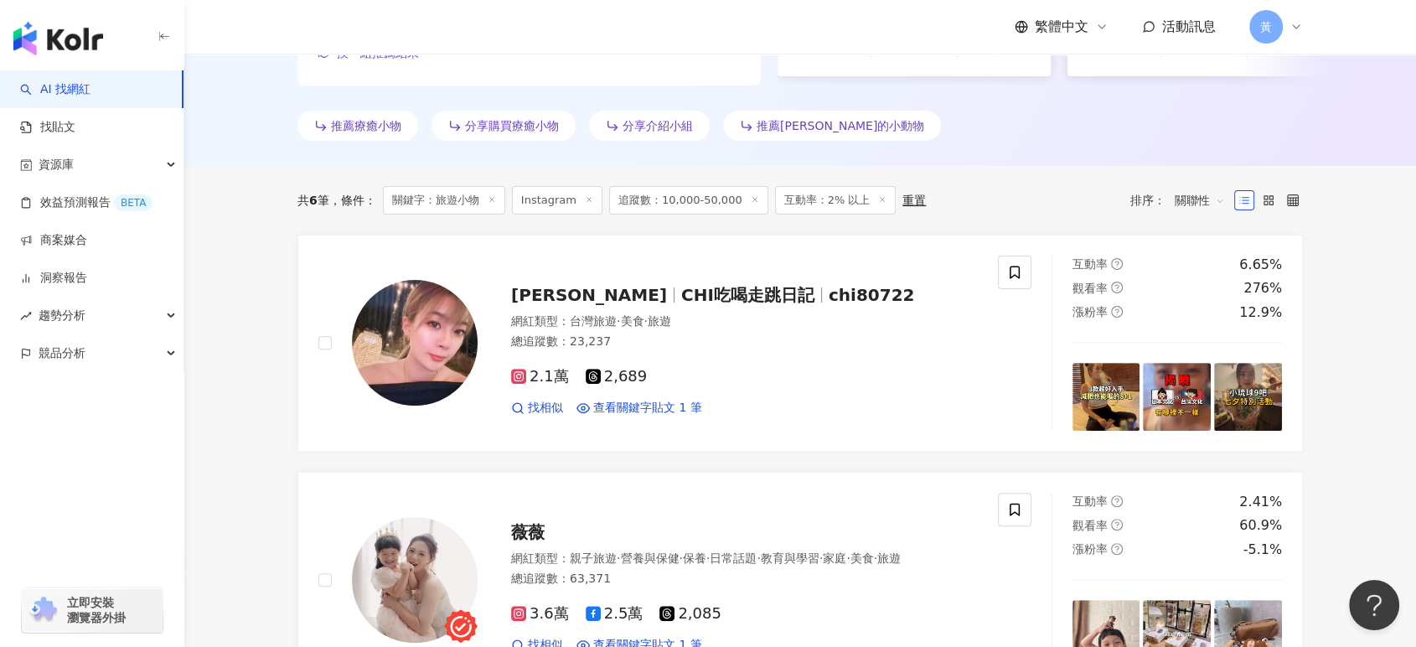
scroll to position [495, 0]
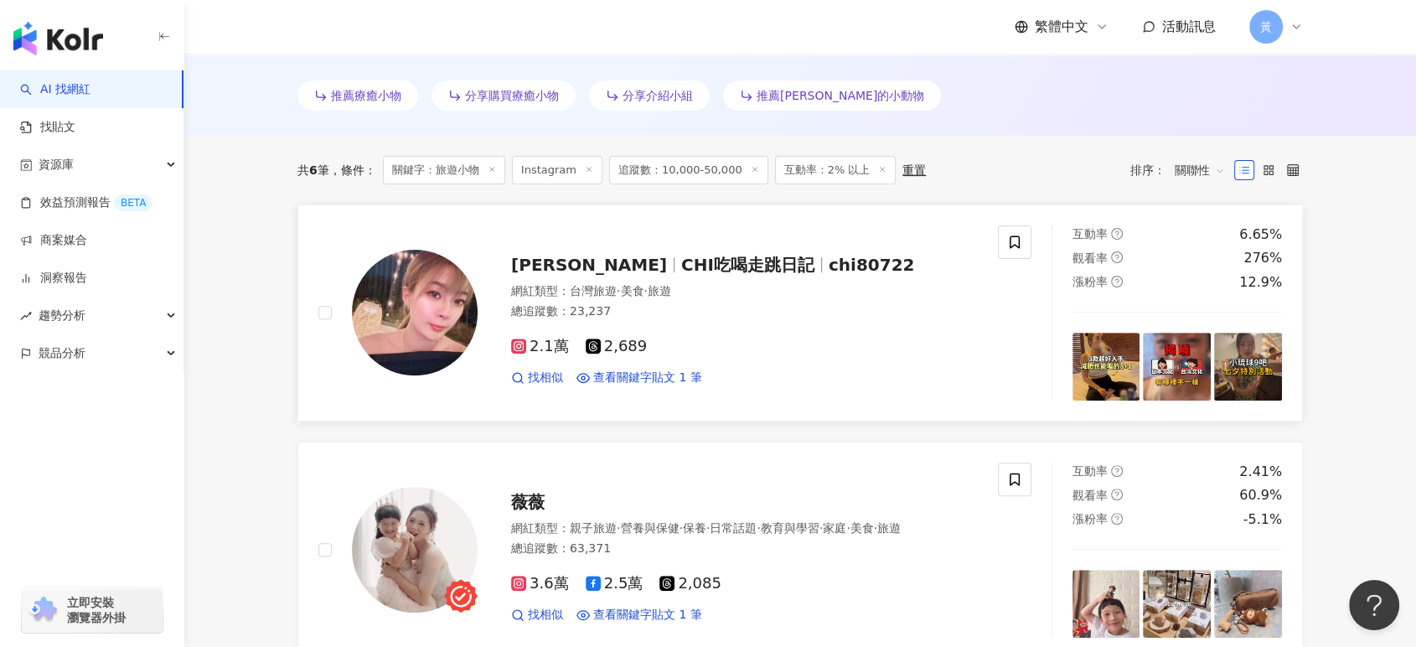
click at [681, 274] on span "CHI吃喝走跳日記" at bounding box center [747, 265] width 133 height 20
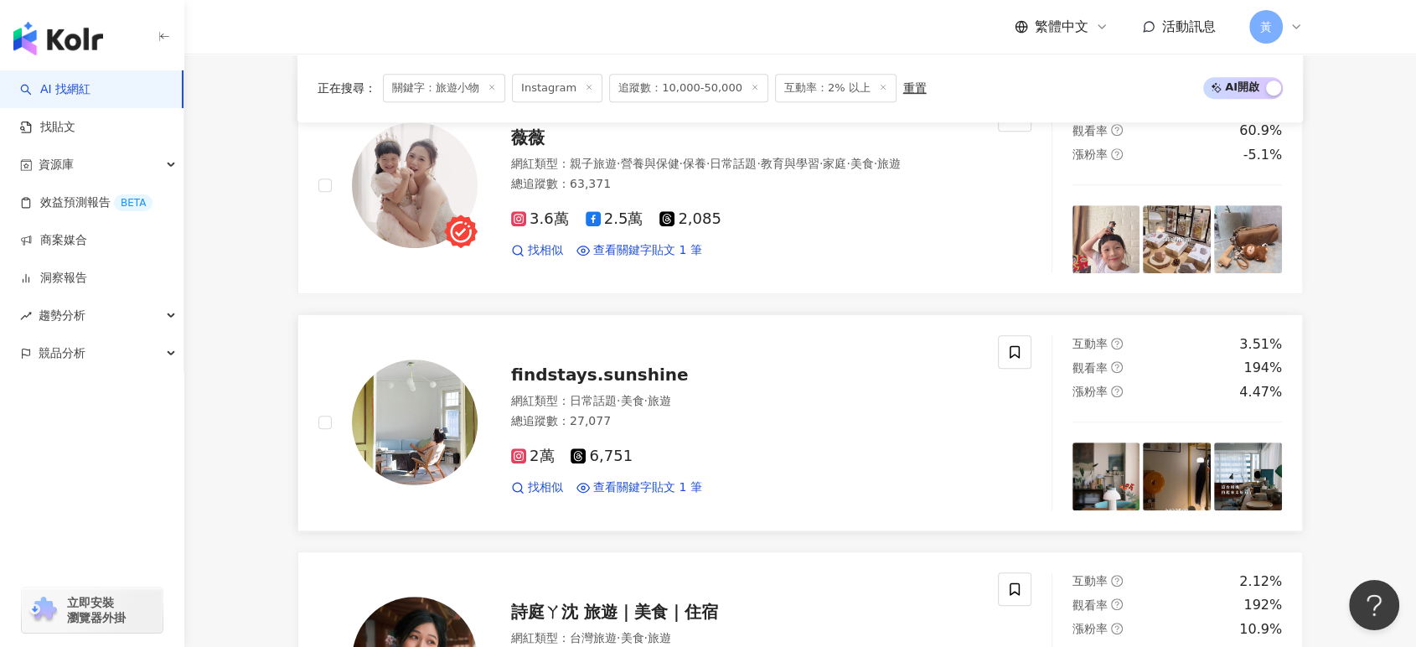
scroll to position [961, 0]
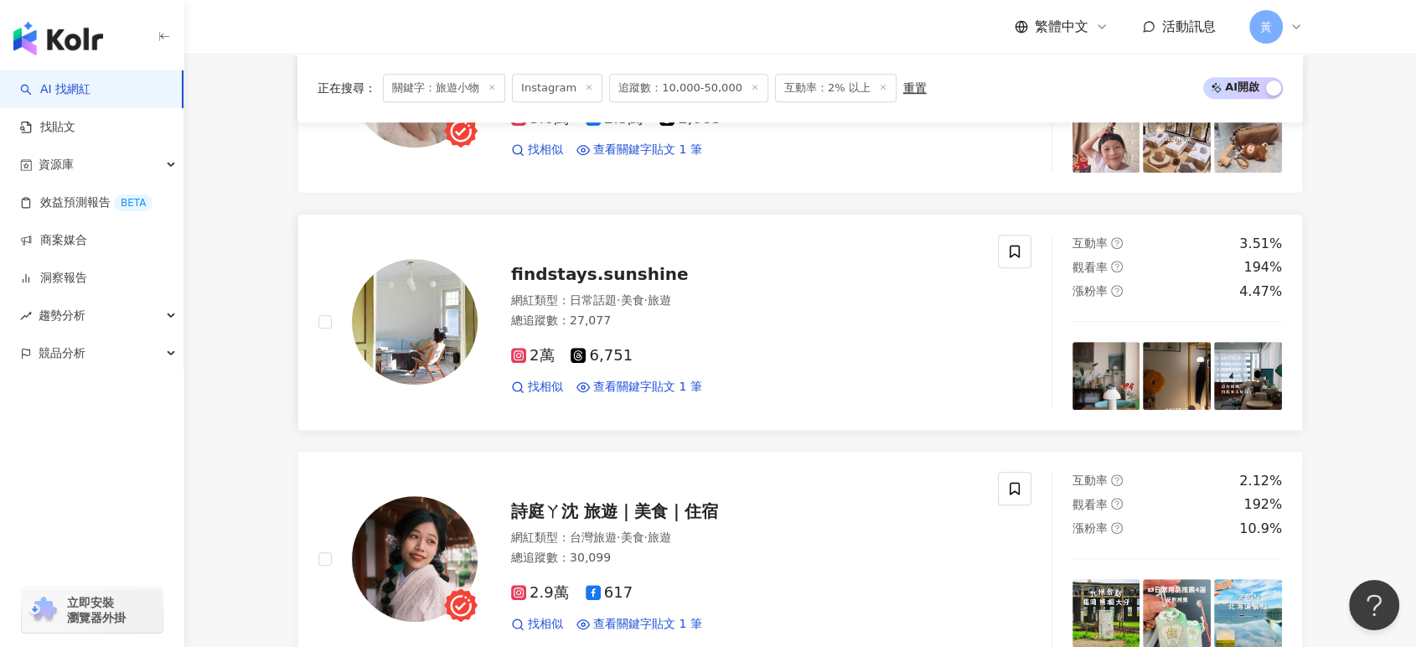
click at [588, 284] on span "findstays.sunshine" at bounding box center [599, 274] width 177 height 20
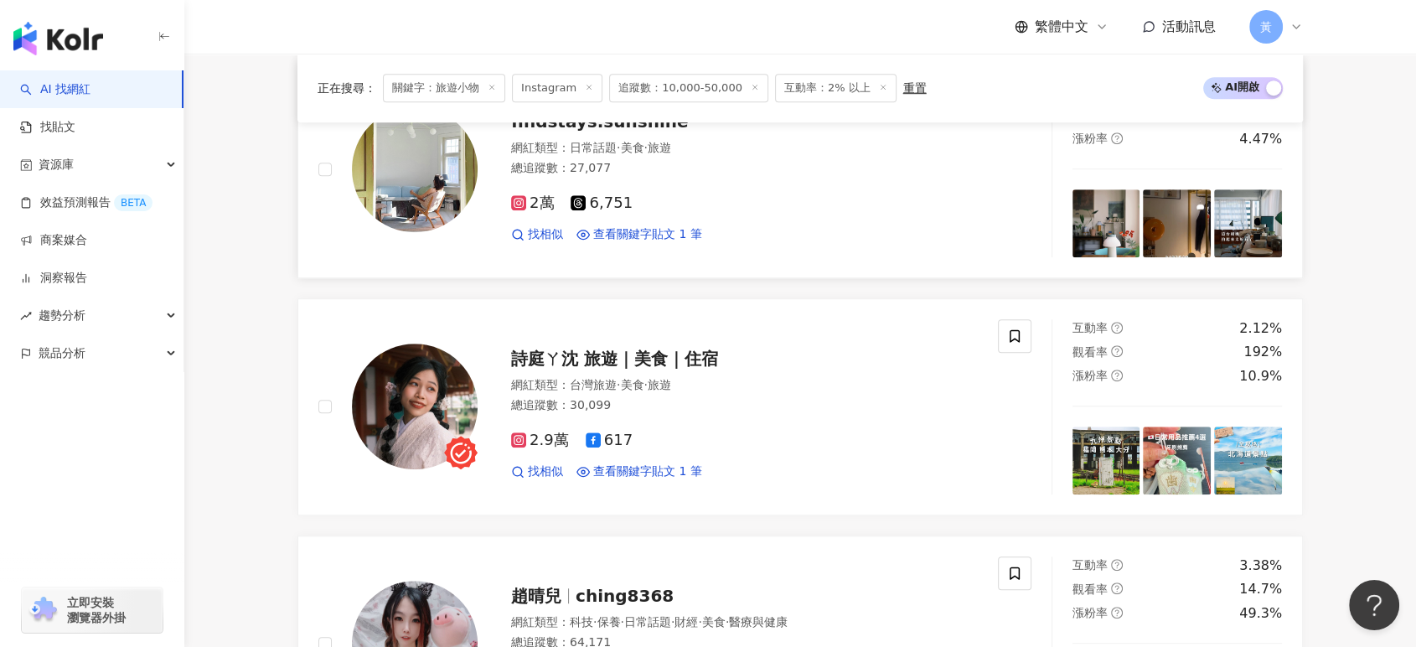
scroll to position [1147, 0]
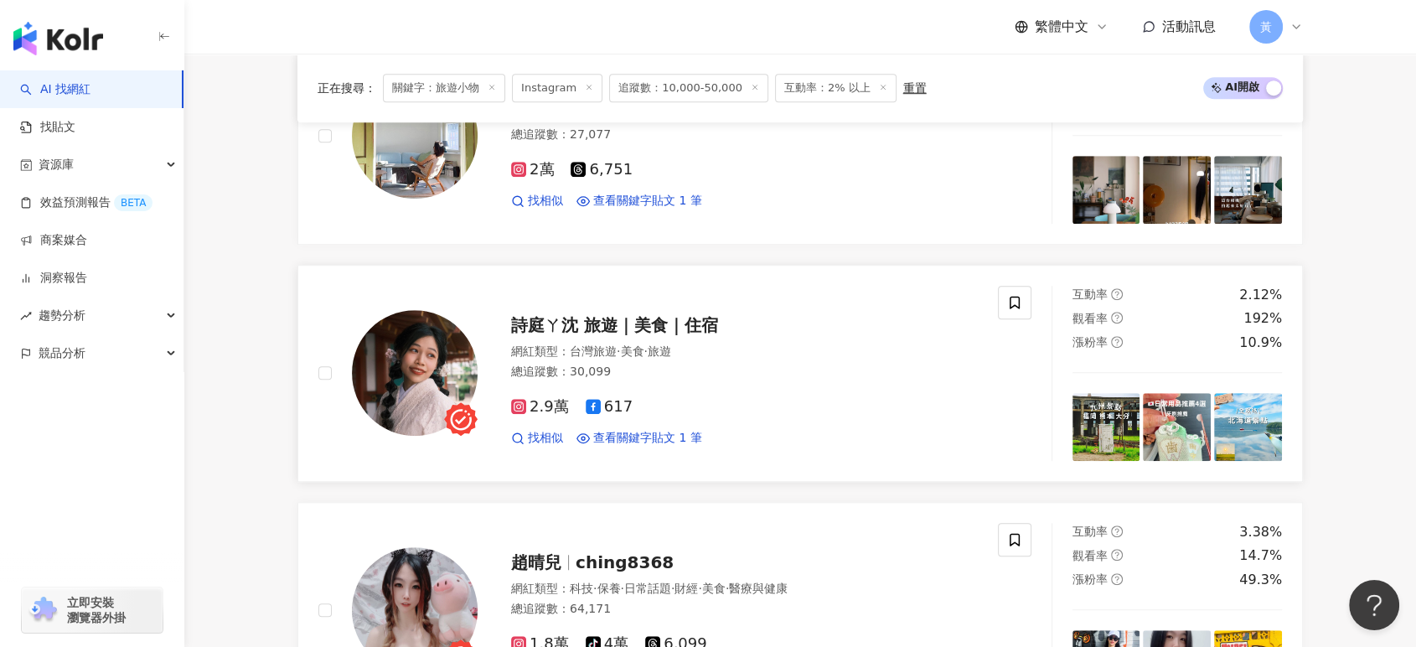
click at [603, 328] on span "詩庭ㄚ沈 旅遊｜美食｜住宿" at bounding box center [614, 325] width 207 height 20
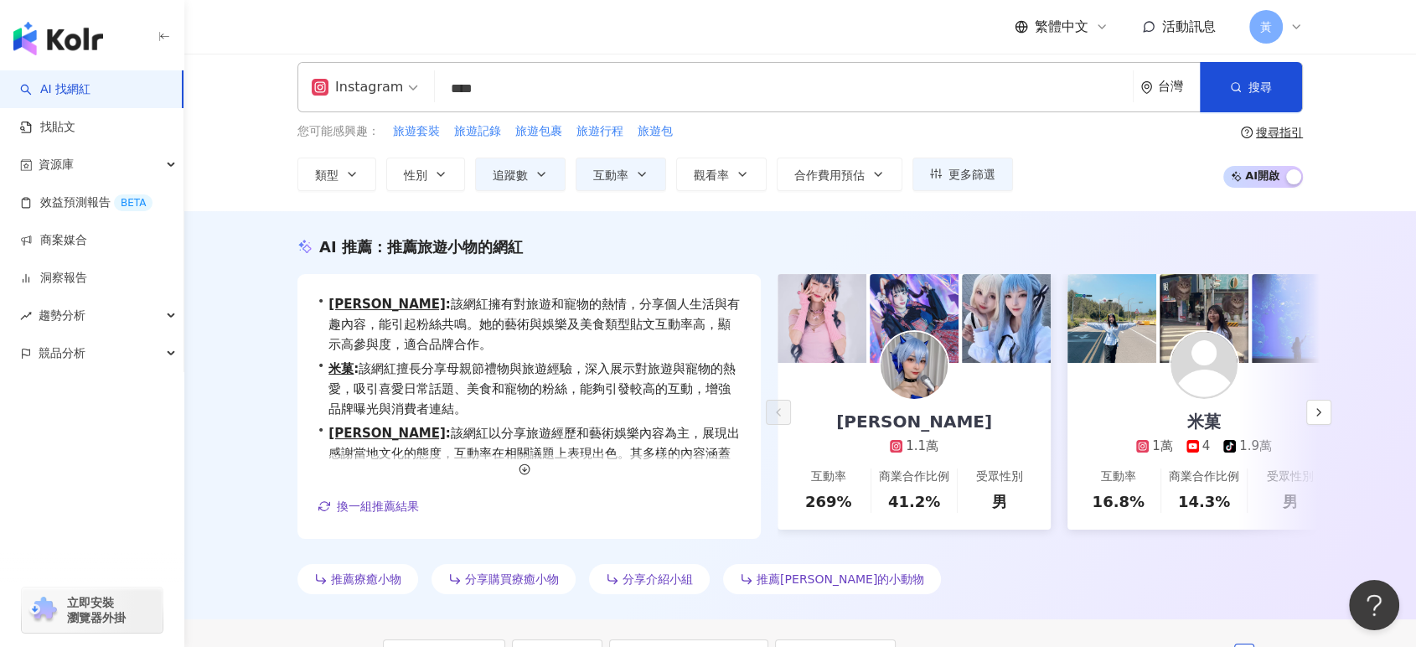
scroll to position [0, 0]
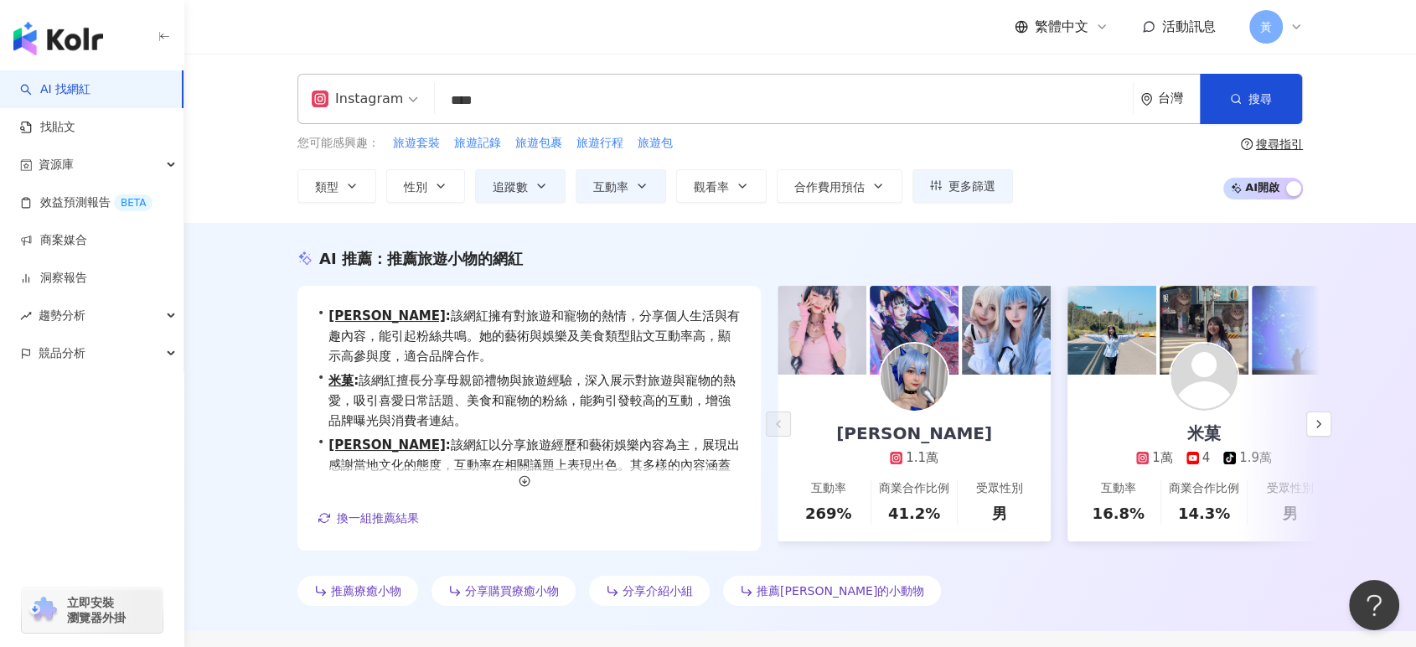
click at [488, 97] on input "****" at bounding box center [784, 101] width 685 height 32
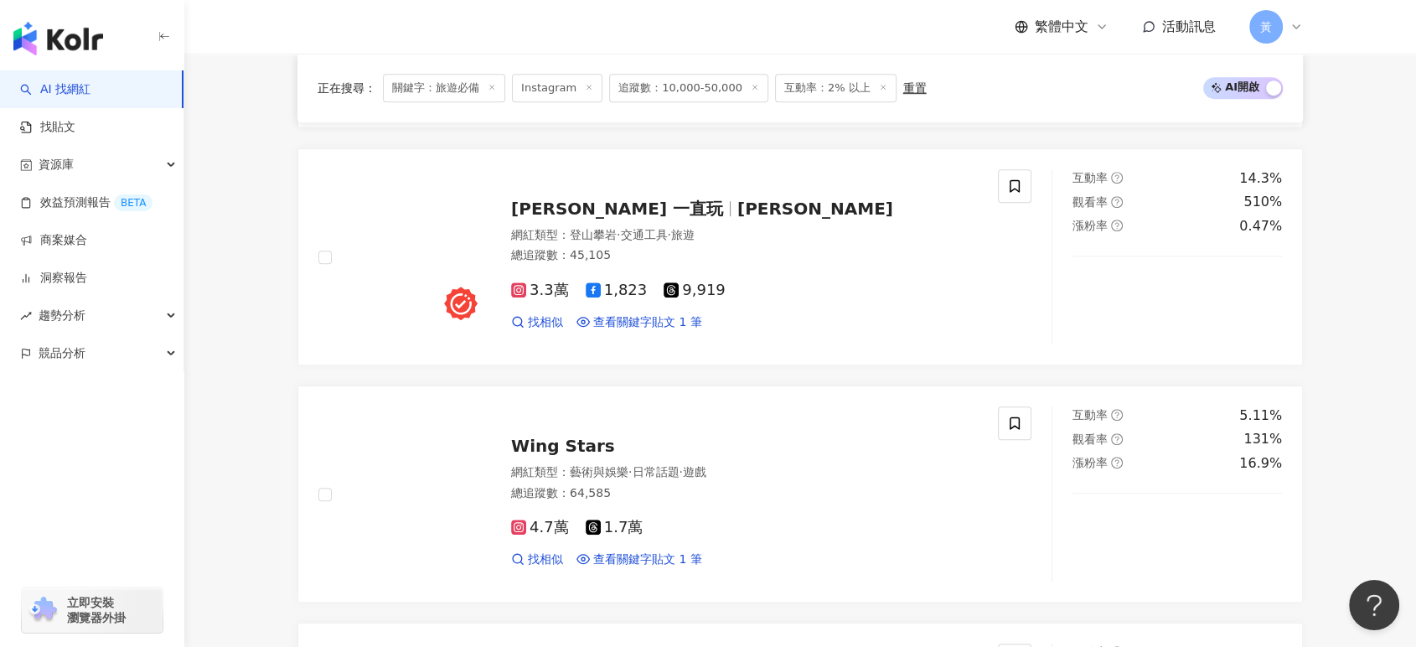
scroll to position [1024, 0]
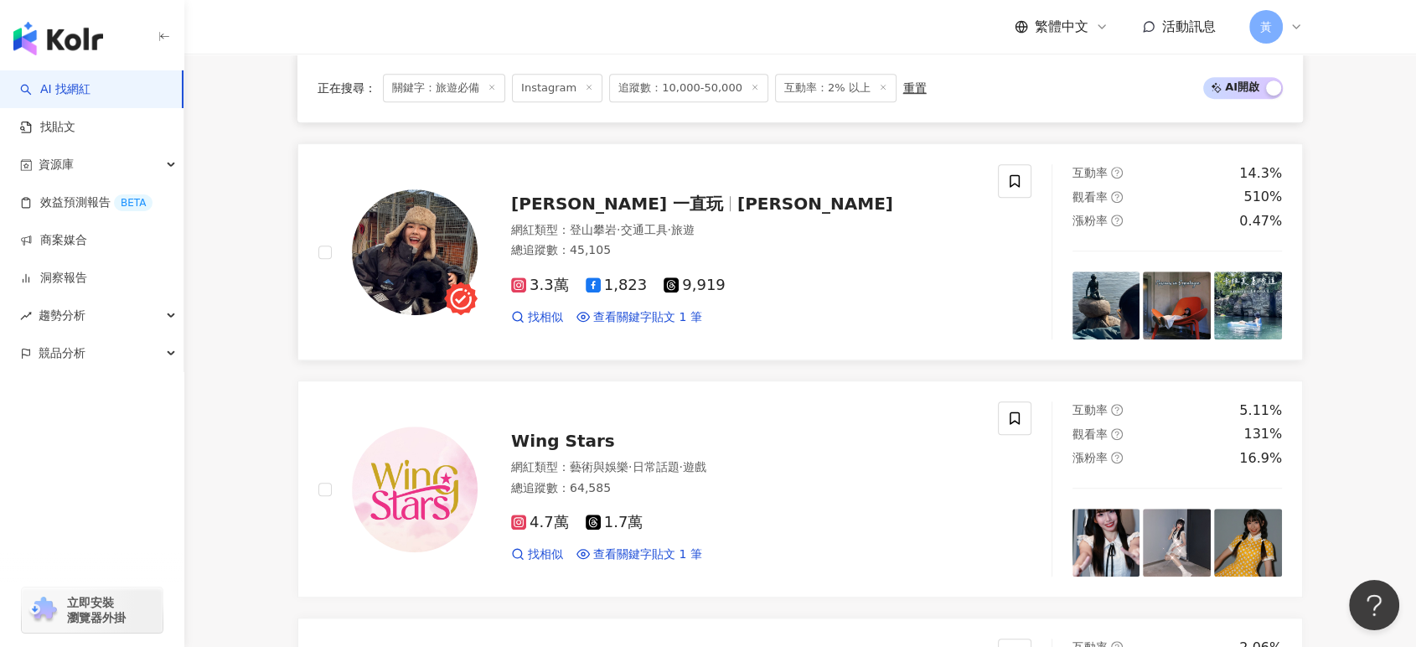
click at [738, 207] on span "Jnie" at bounding box center [816, 204] width 156 height 20
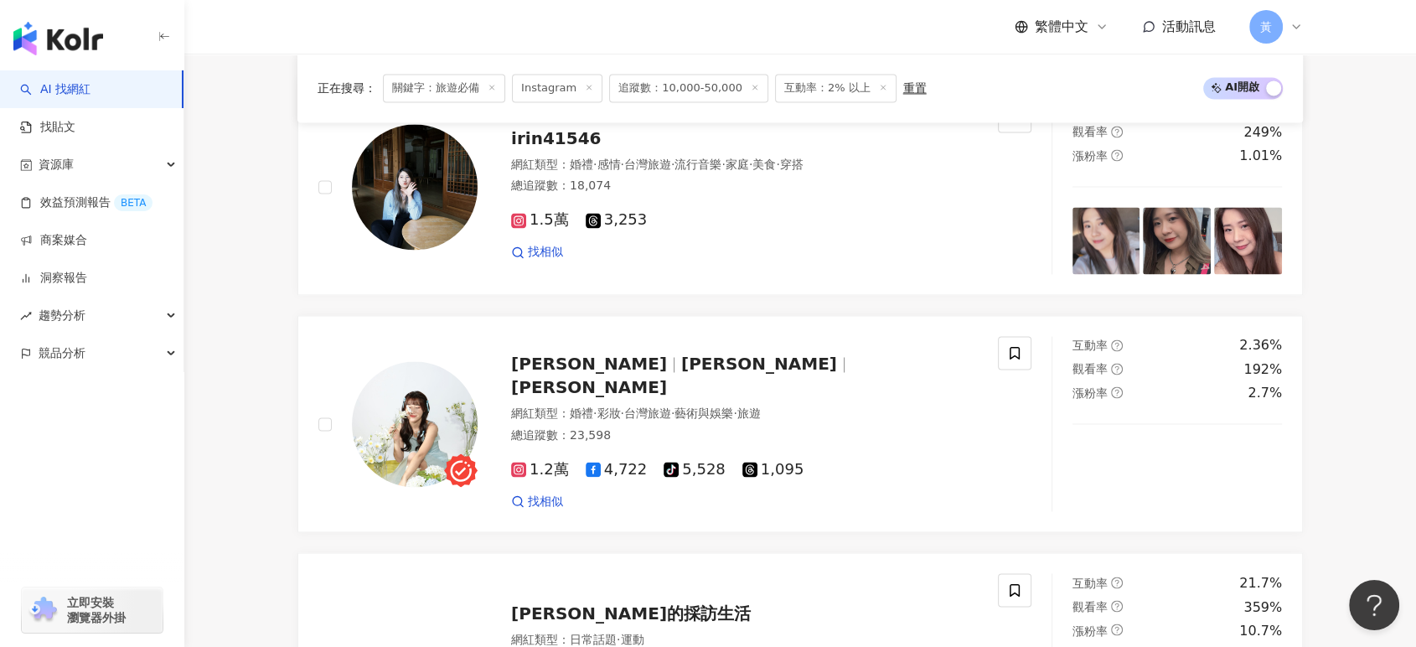
scroll to position [2794, 0]
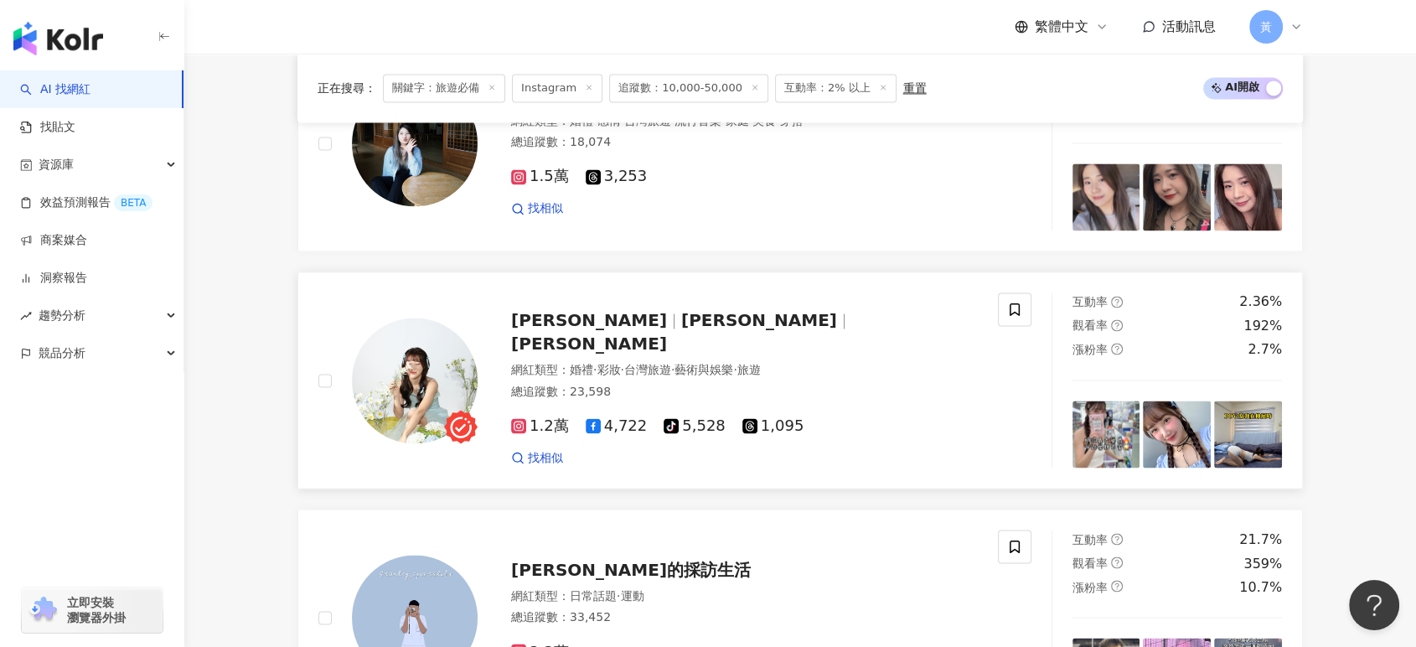
click at [560, 330] on span "許凱婷" at bounding box center [589, 320] width 156 height 20
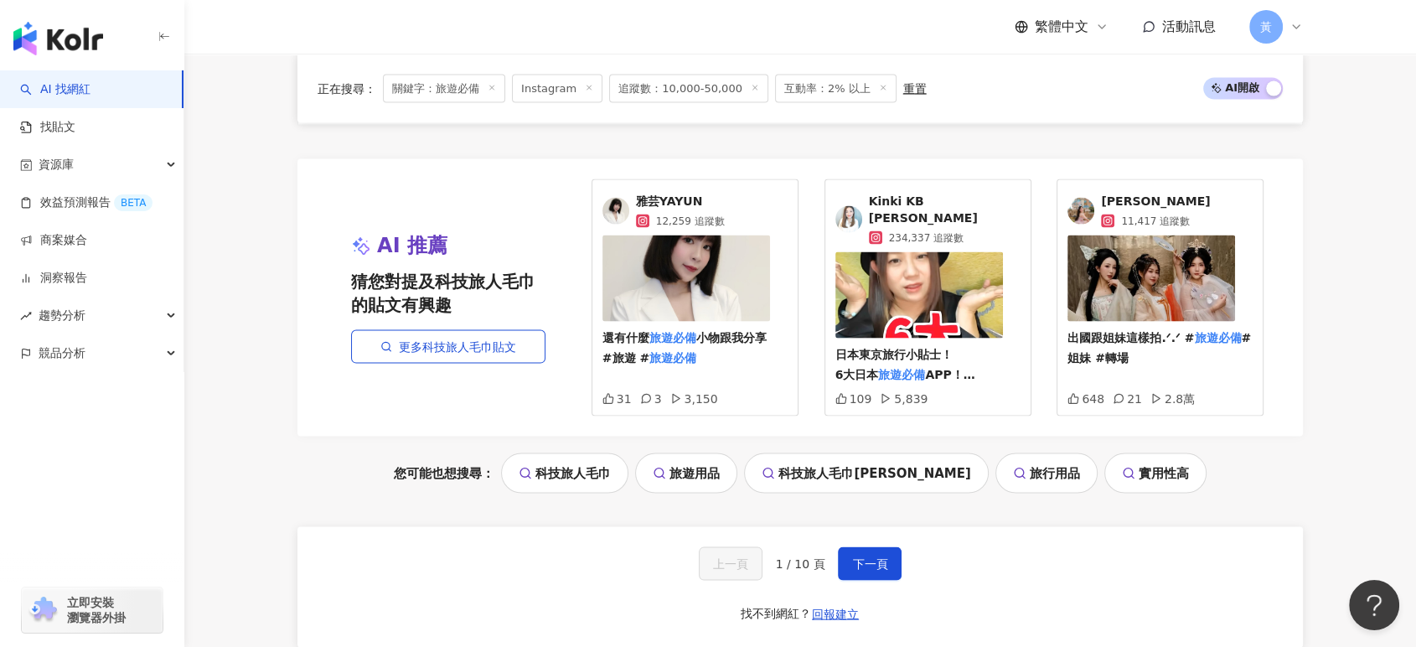
scroll to position [3539, 0]
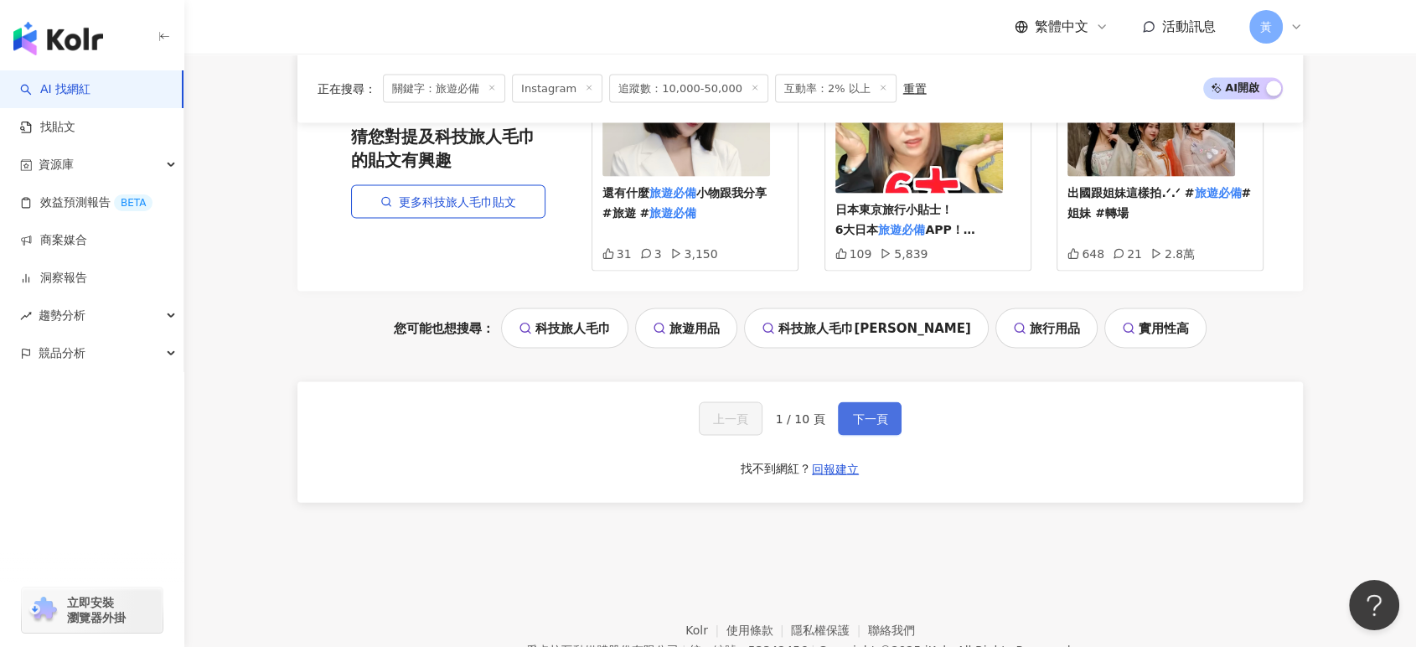
click at [852, 412] on span "下一頁" at bounding box center [869, 418] width 35 height 13
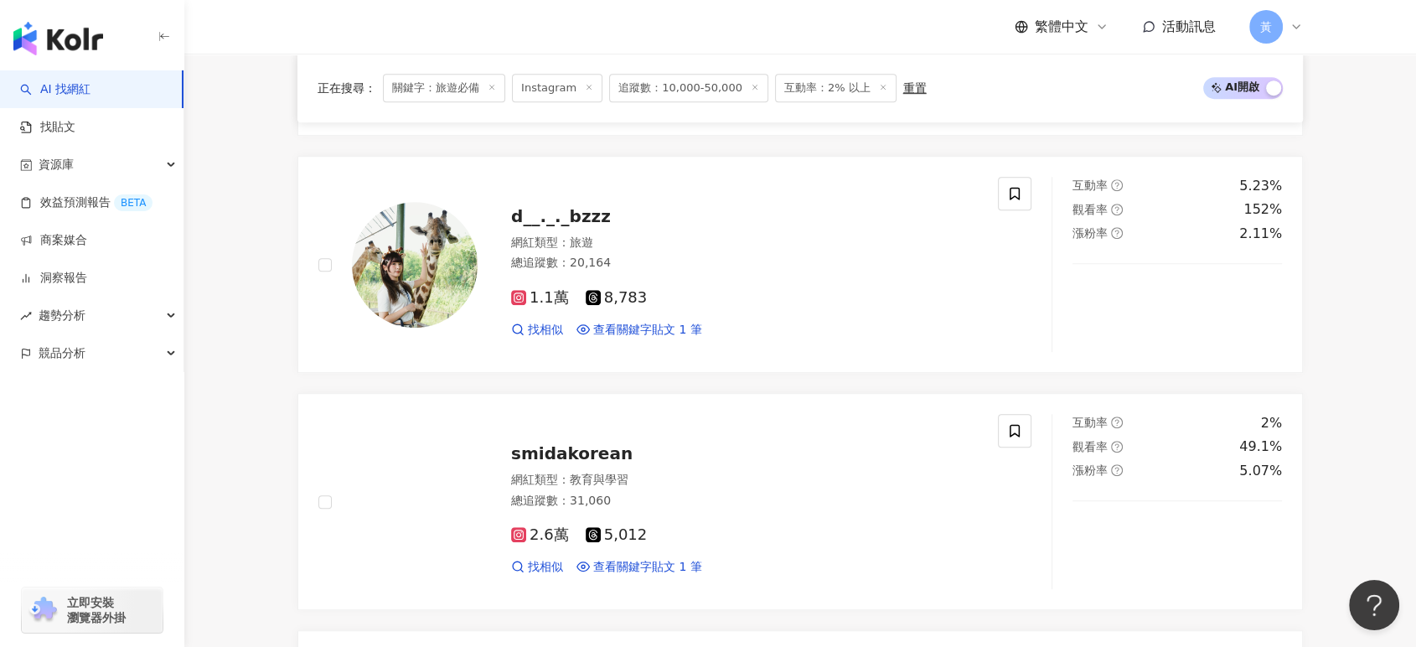
scroll to position [1024, 0]
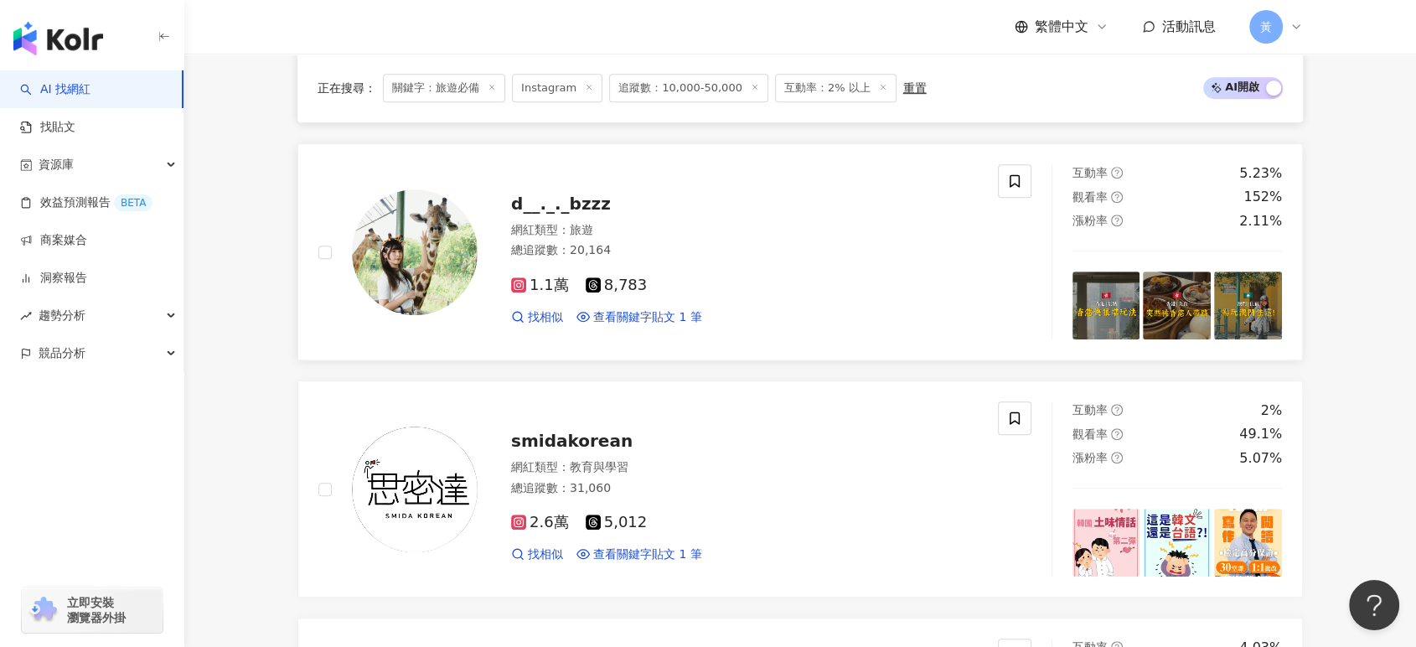
click at [567, 199] on span "d__._._bzzz" at bounding box center [561, 204] width 100 height 20
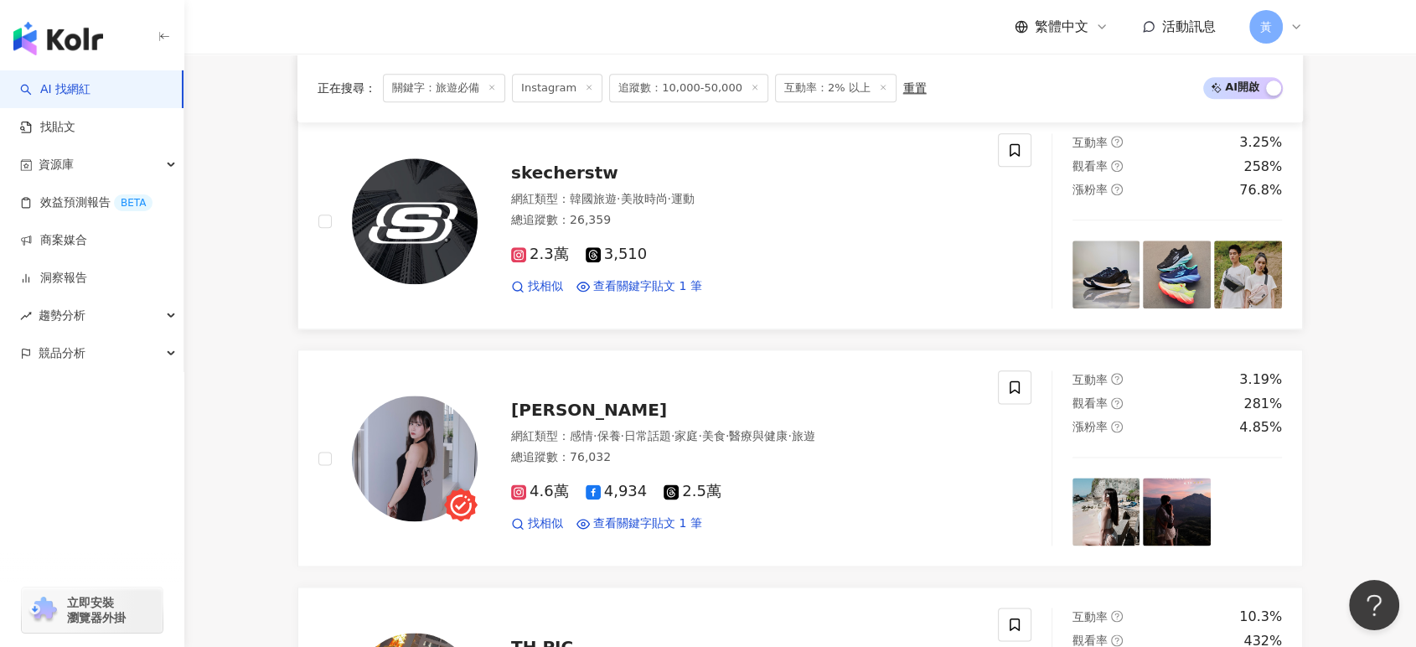
scroll to position [2141, 0]
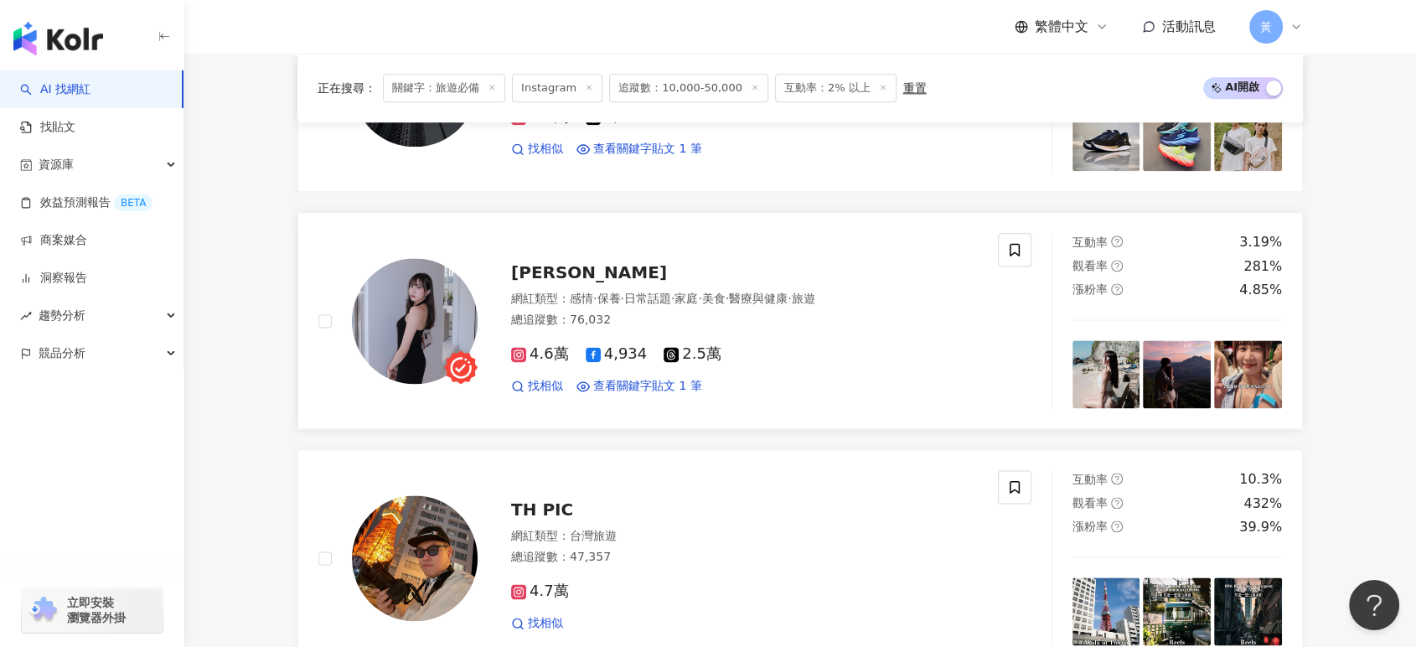
click at [539, 273] on span "高采葳" at bounding box center [589, 272] width 156 height 20
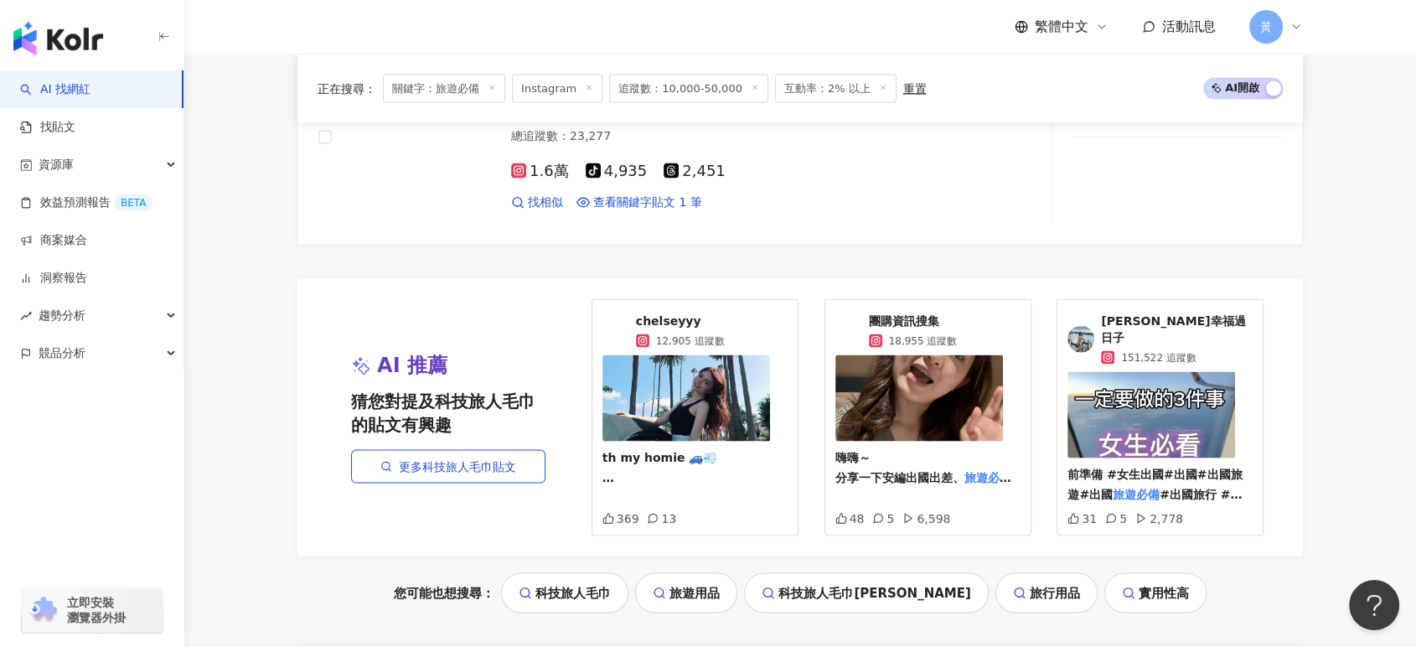
scroll to position [3353, 0]
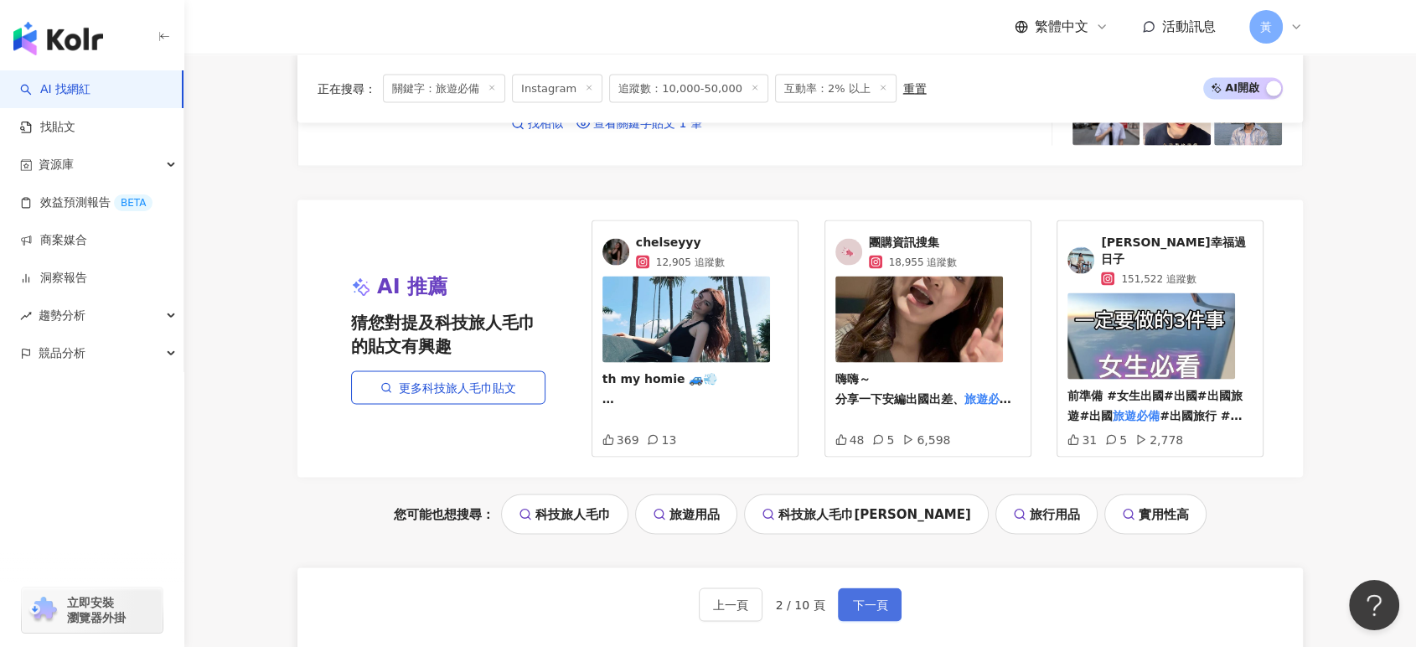
click at [894, 588] on button "下一頁" at bounding box center [870, 605] width 64 height 34
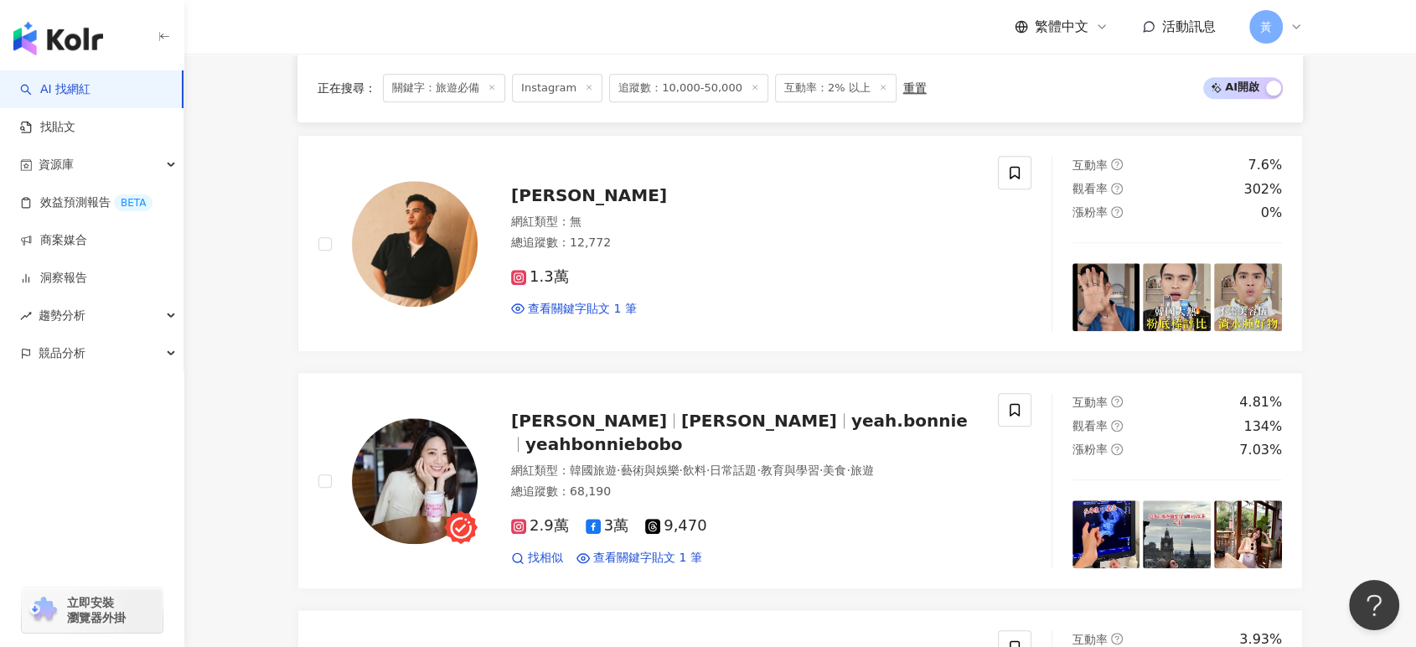
scroll to position [1769, 0]
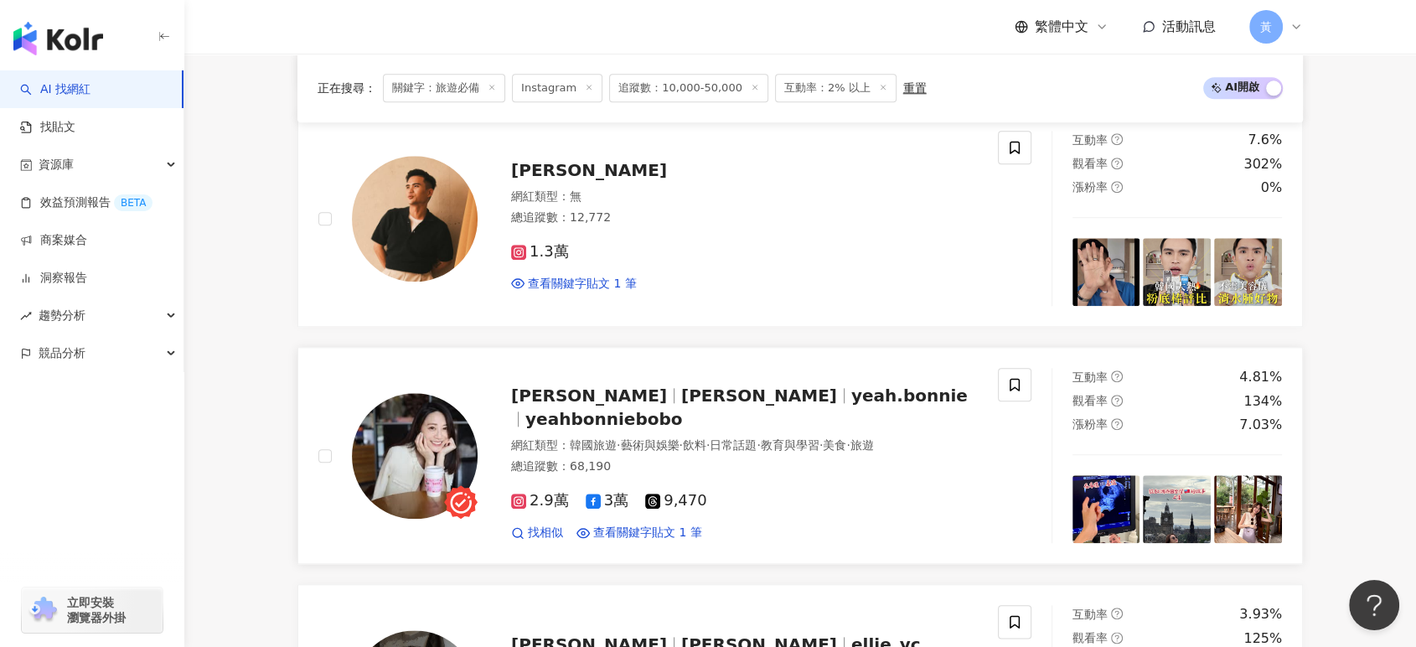
click at [600, 397] on span "Bonnie 波" at bounding box center [596, 396] width 170 height 20
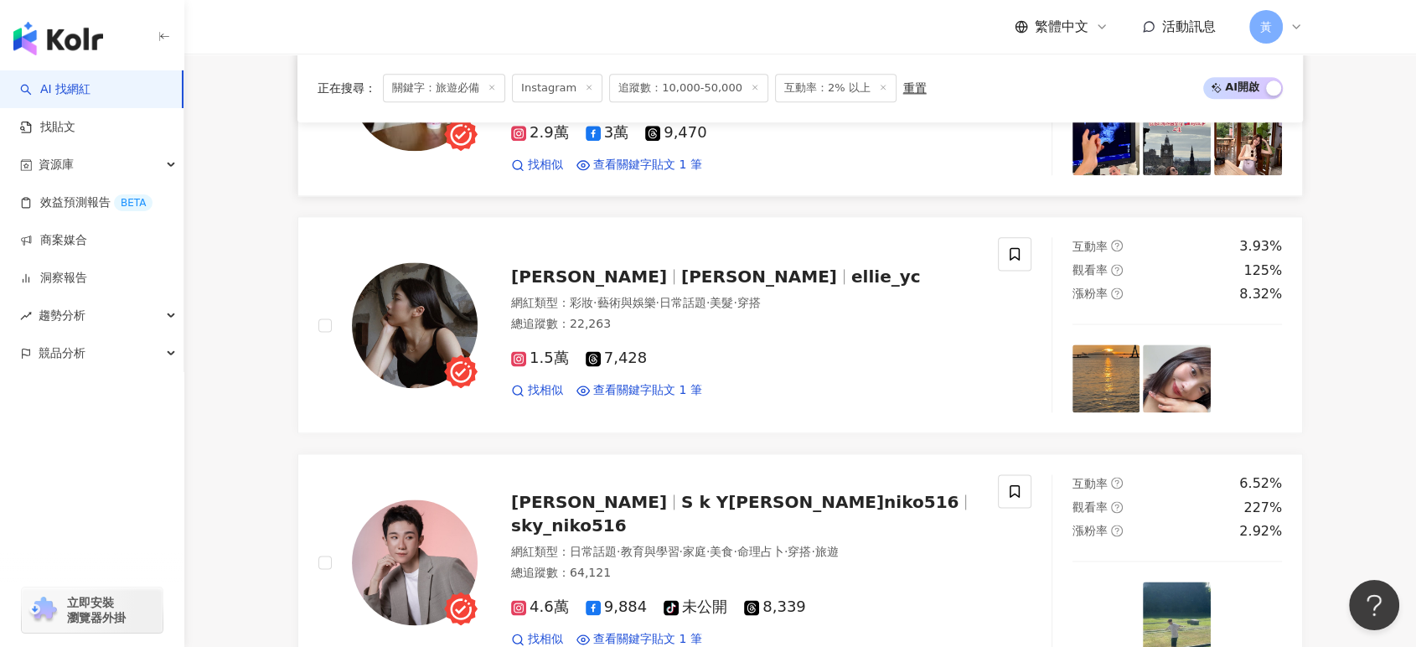
scroll to position [2234, 0]
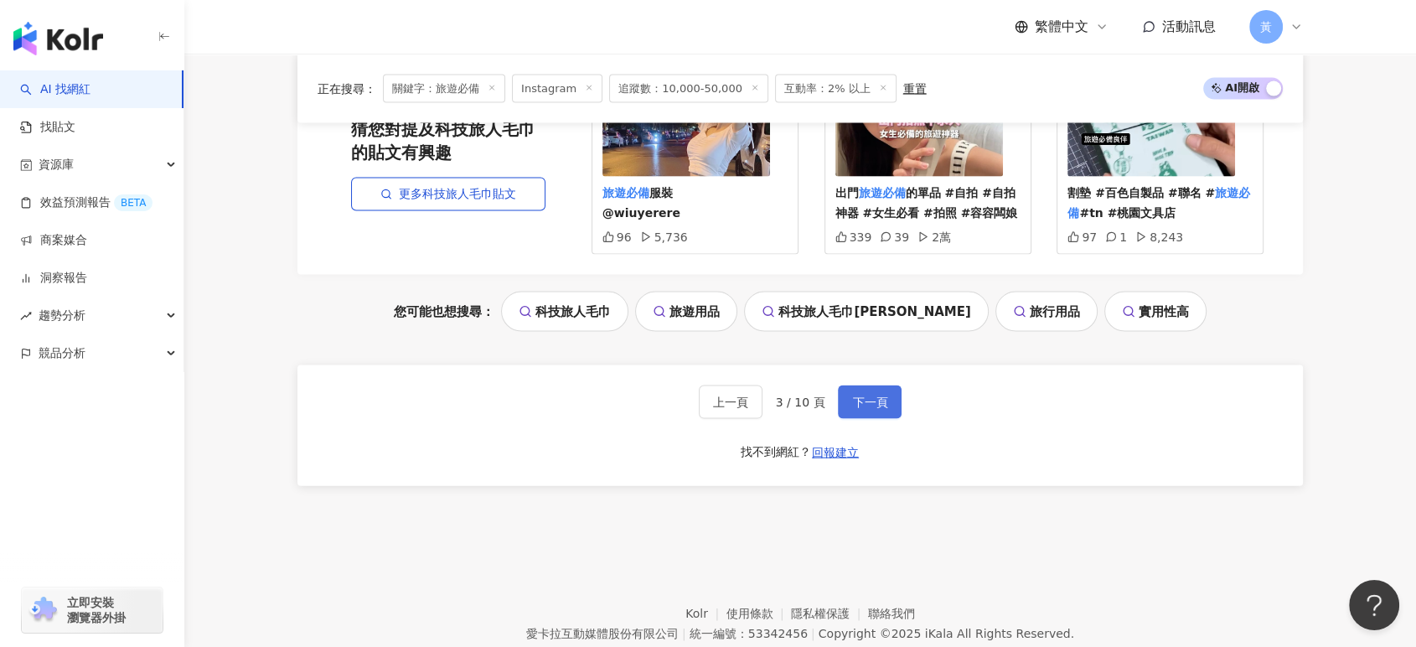
click at [878, 399] on span "下一頁" at bounding box center [869, 402] width 35 height 13
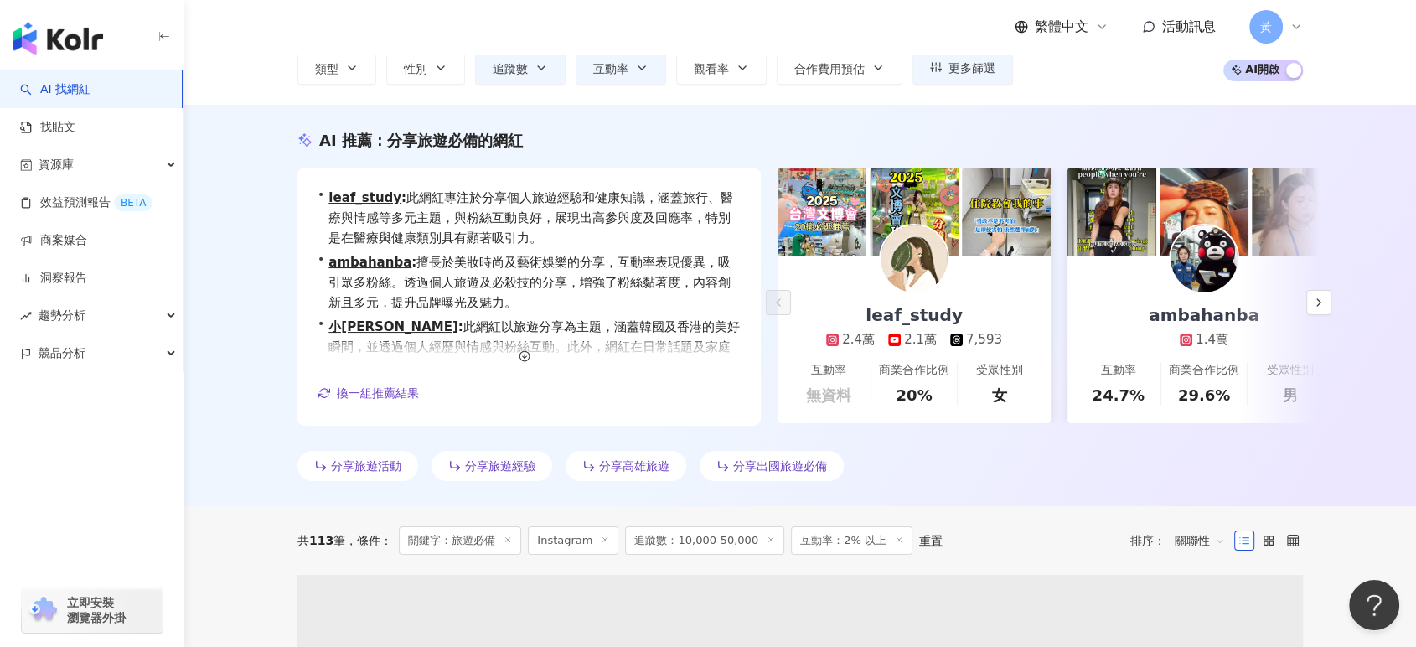
scroll to position [372, 0]
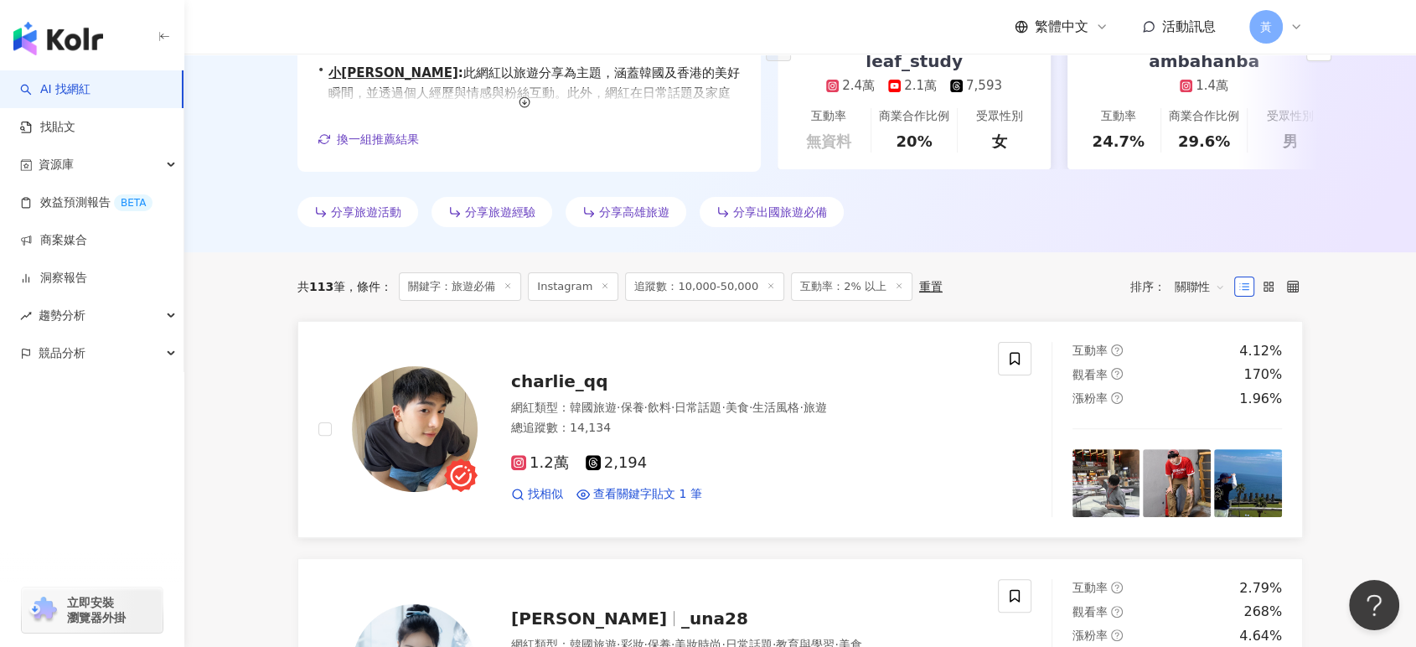
click at [552, 382] on span "charlie_qq" at bounding box center [559, 381] width 96 height 20
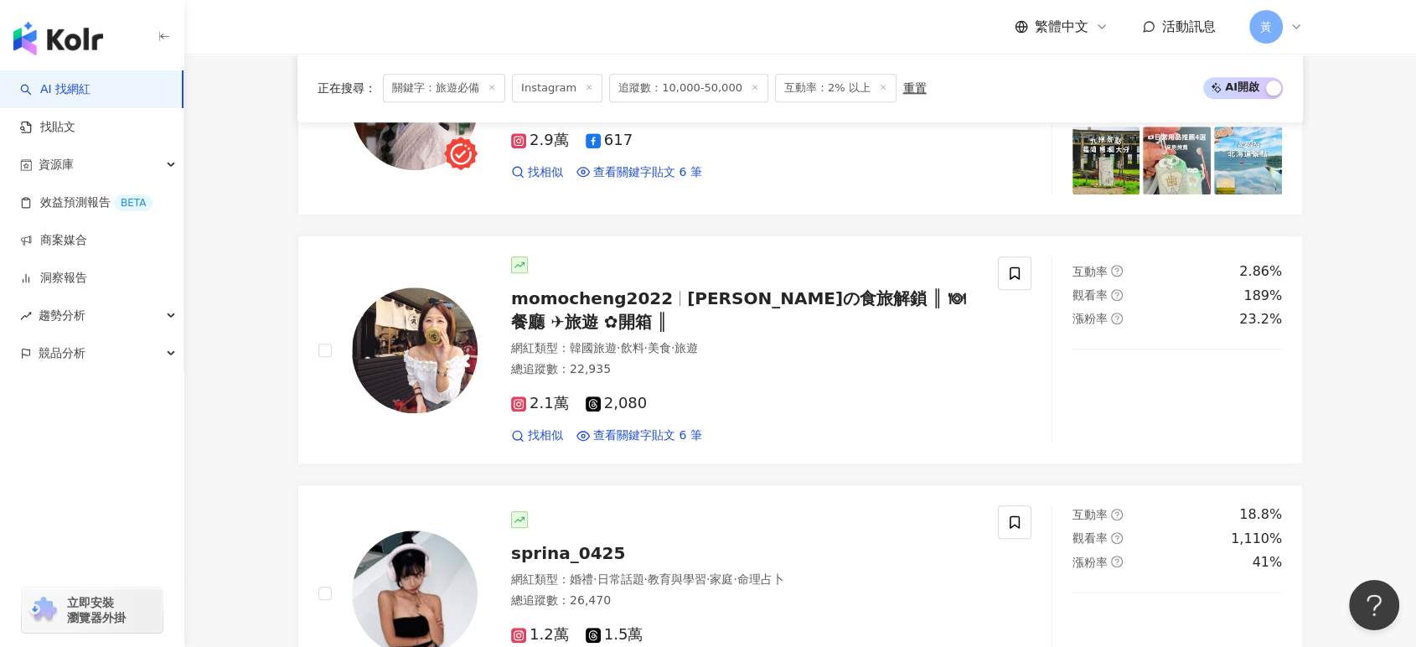
scroll to position [1676, 0]
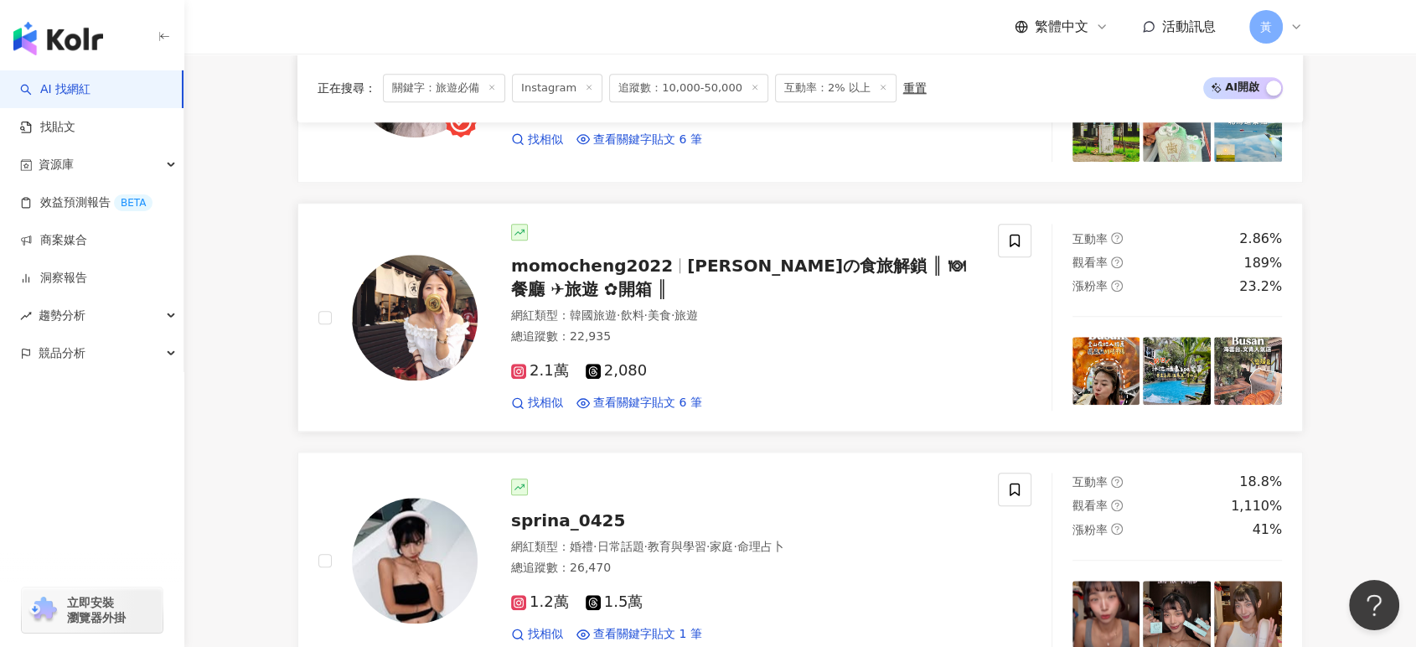
click at [546, 261] on span "momocheng2022" at bounding box center [592, 266] width 162 height 20
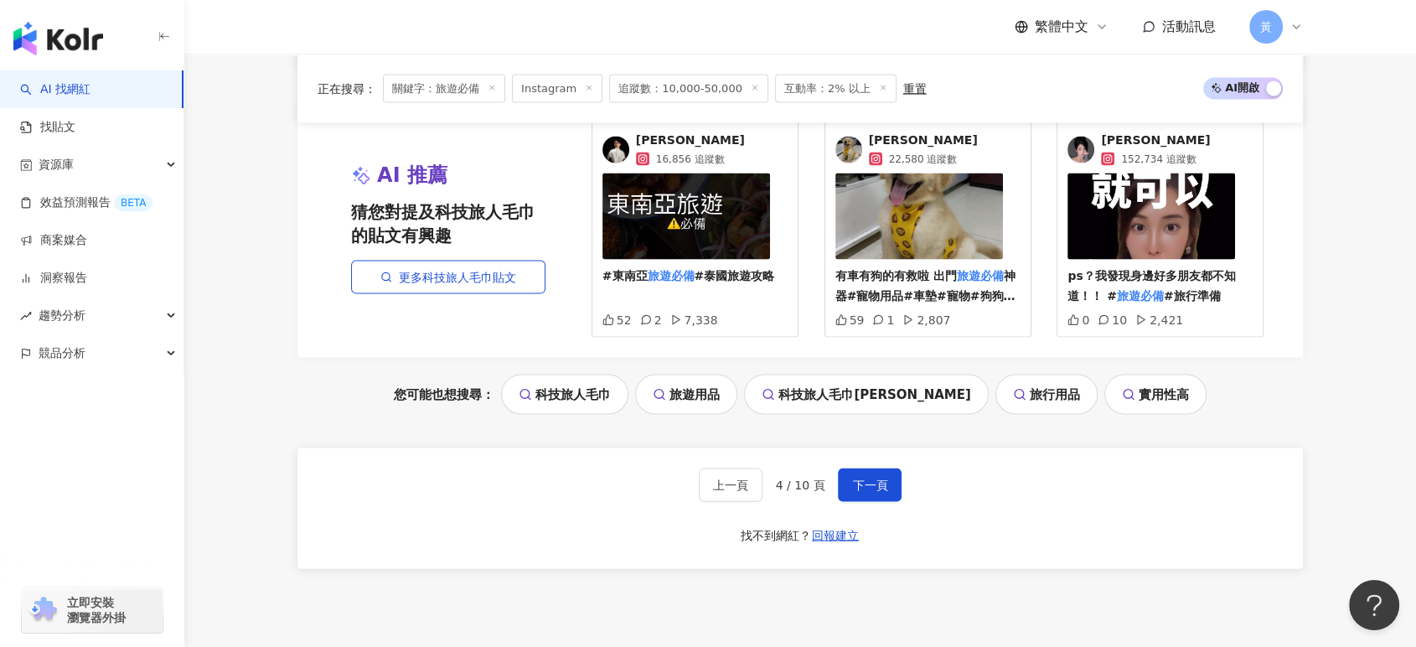
scroll to position [3539, 0]
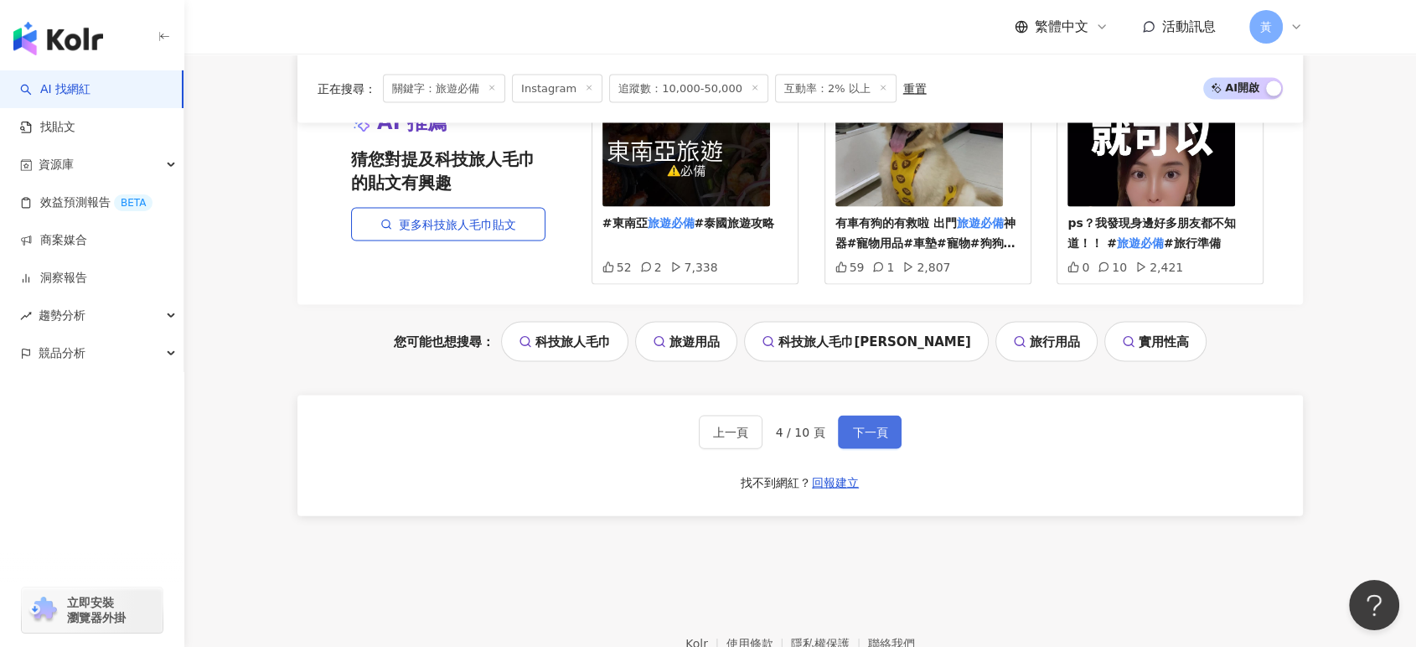
click at [858, 426] on span "下一頁" at bounding box center [869, 432] width 35 height 13
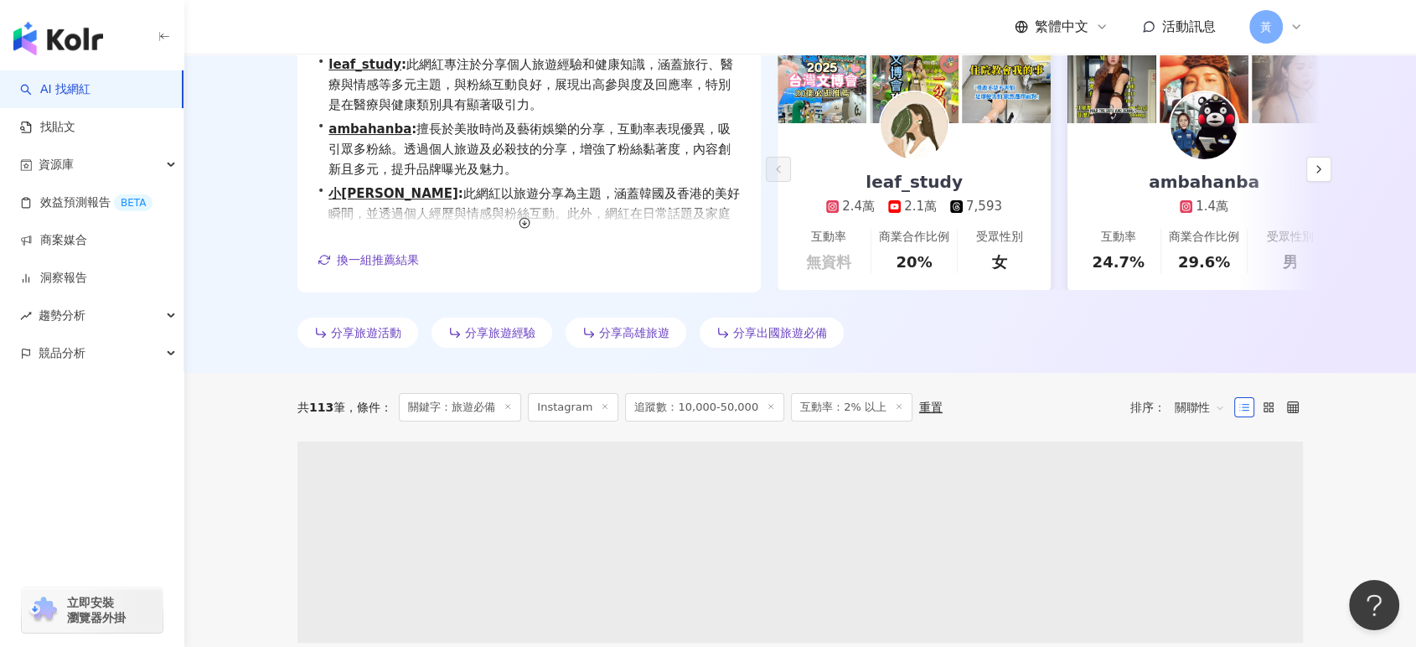
scroll to position [404, 0]
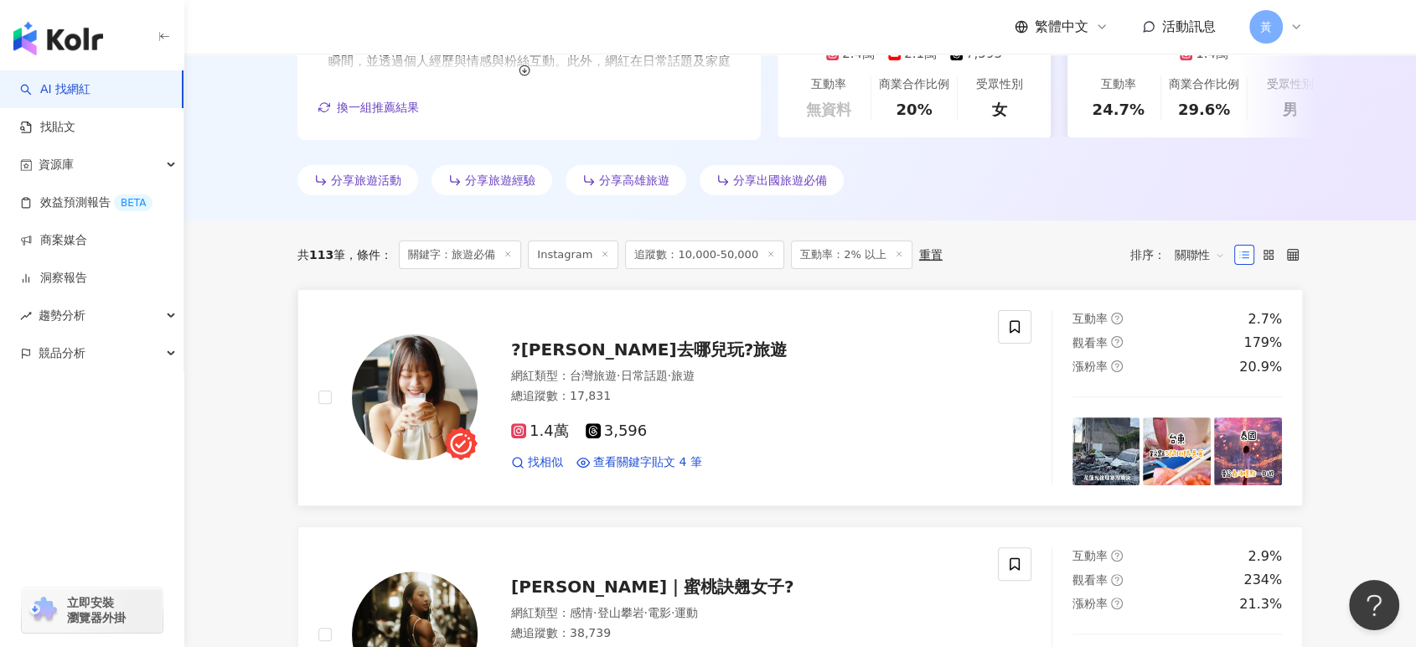
click at [603, 346] on span "?悠莉卡去哪兒玩?旅遊" at bounding box center [649, 349] width 276 height 20
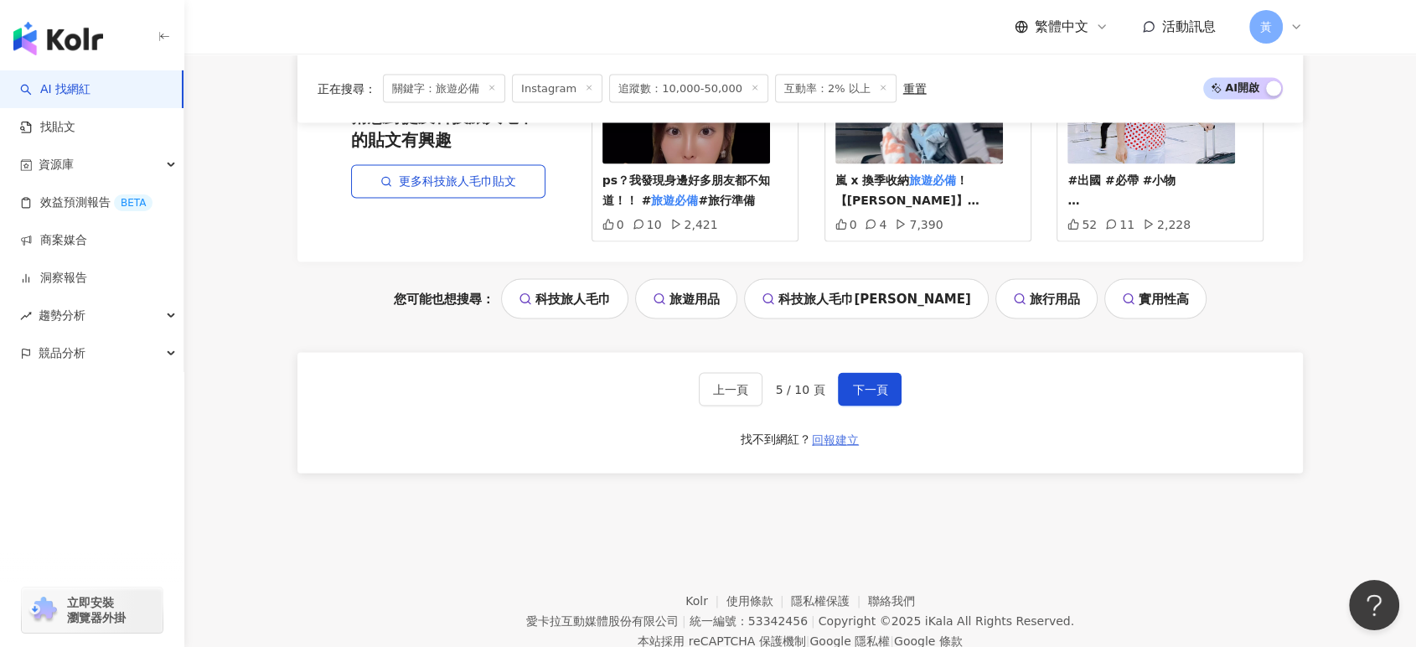
scroll to position [3570, 0]
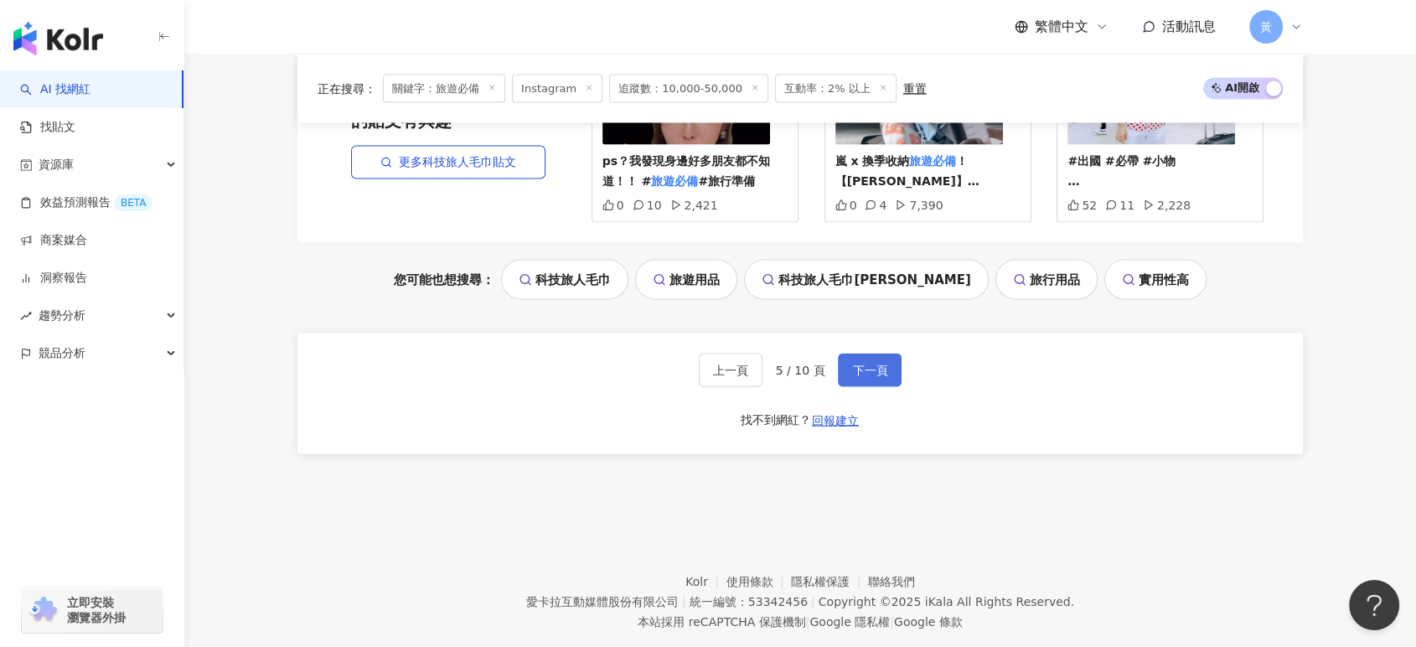
click at [861, 364] on span "下一頁" at bounding box center [869, 370] width 35 height 13
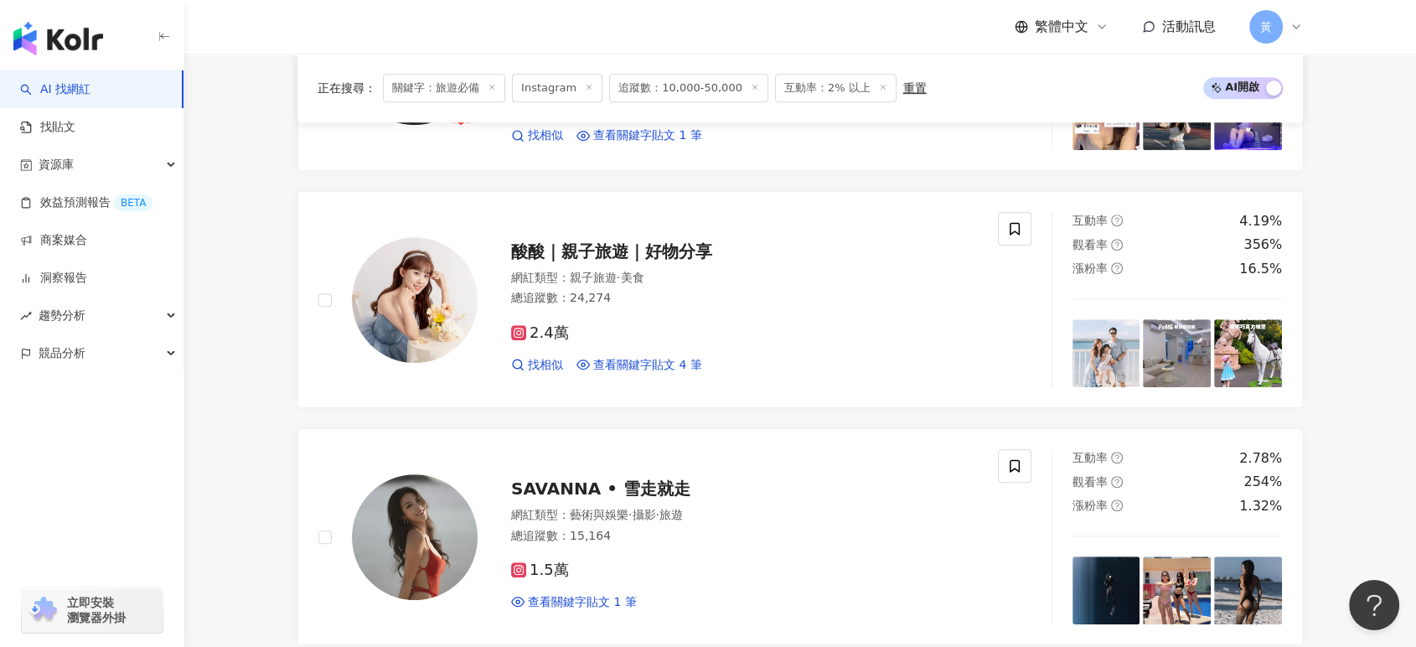
scroll to position [1024, 0]
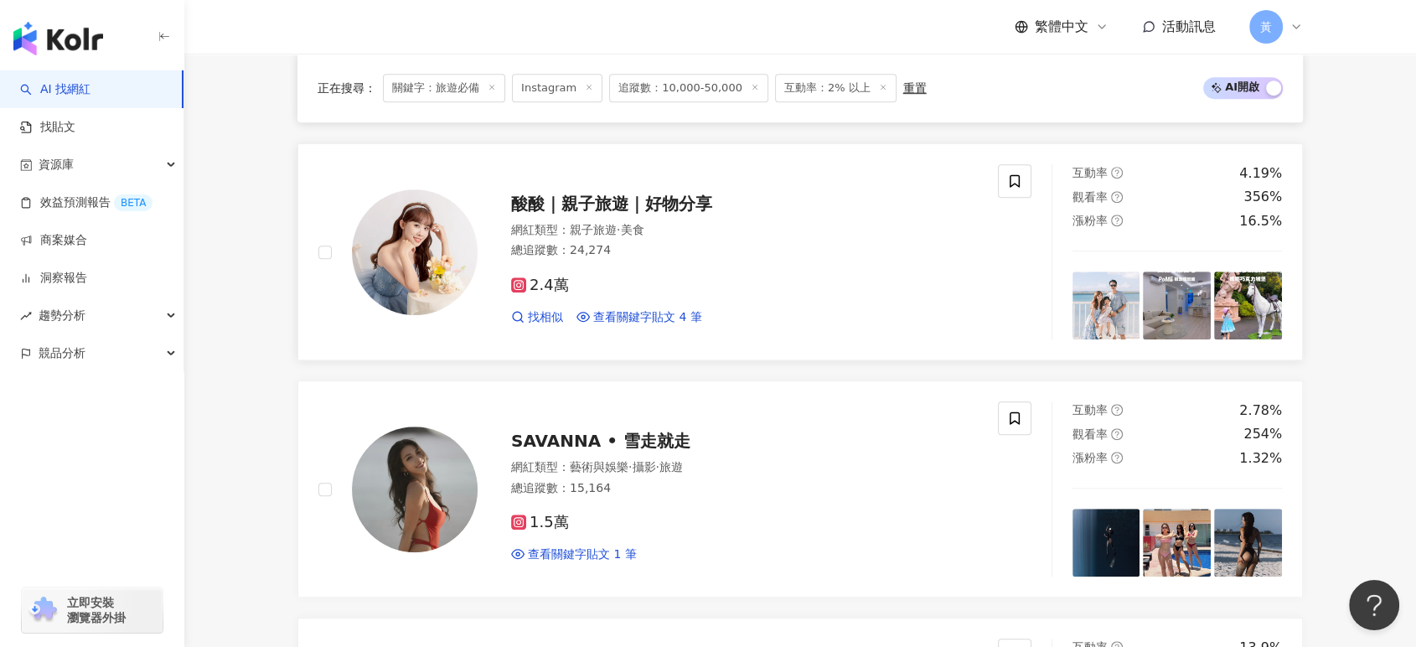
click at [625, 197] on span "酸酸｜親子旅遊｜好物分享" at bounding box center [611, 204] width 201 height 20
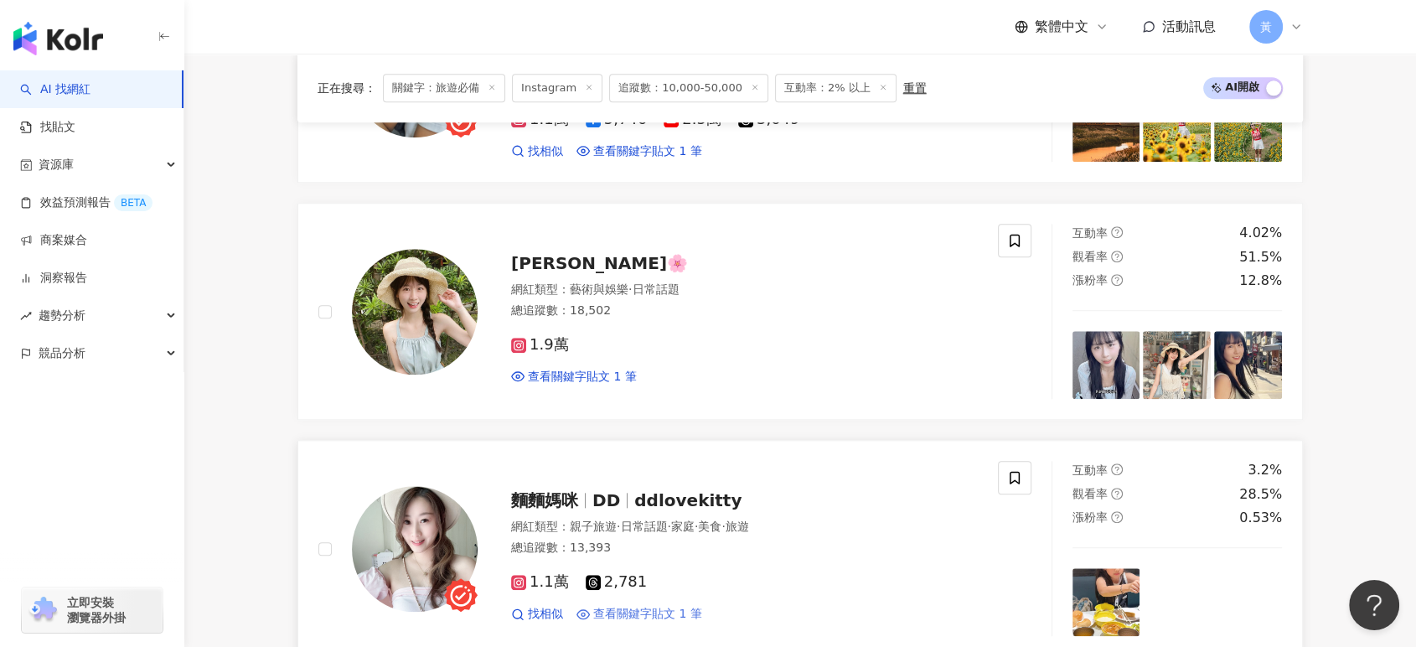
scroll to position [1955, 0]
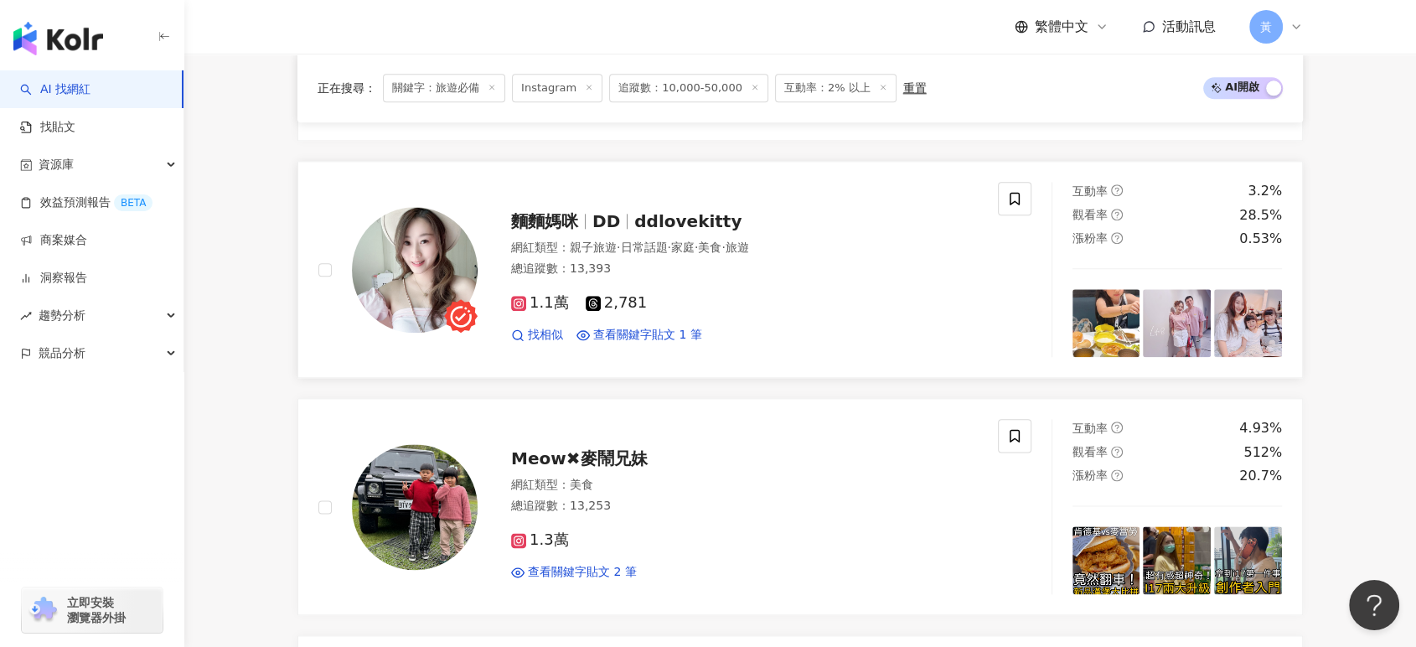
click at [617, 220] on span "DD" at bounding box center [614, 221] width 42 height 20
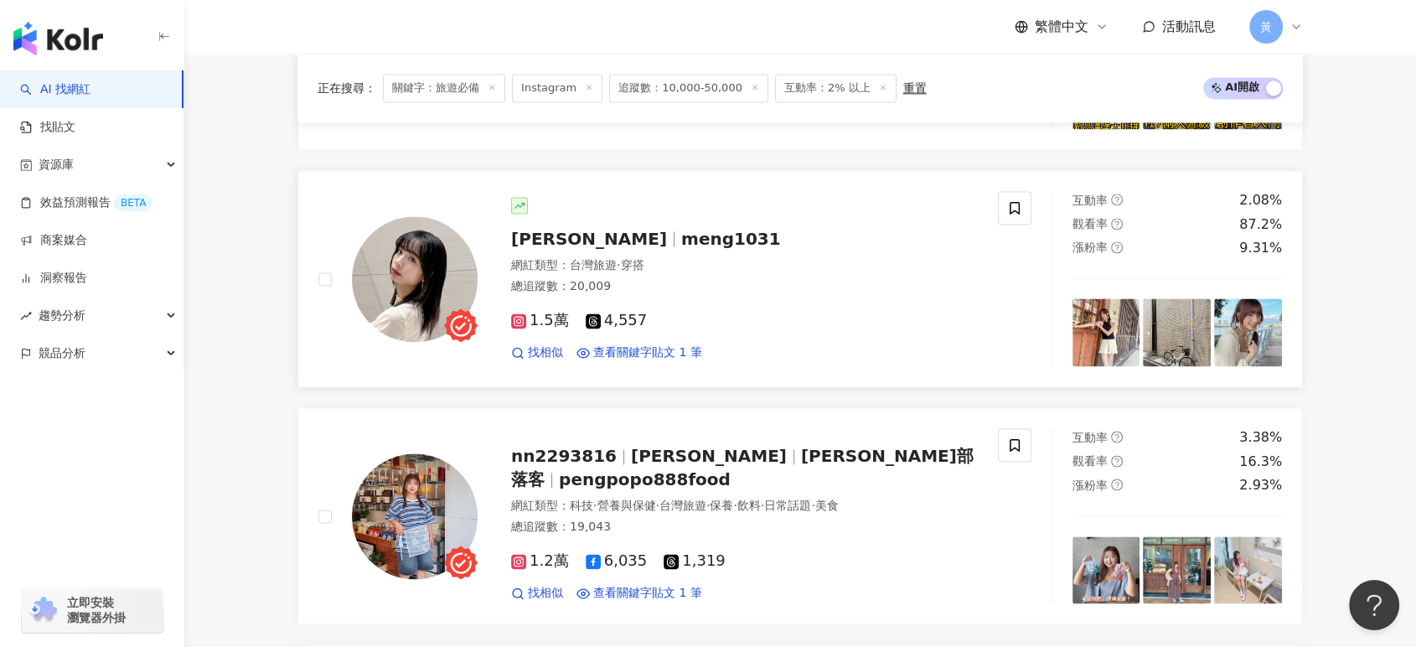
click at [557, 233] on span "黃孟萱" at bounding box center [589, 239] width 156 height 20
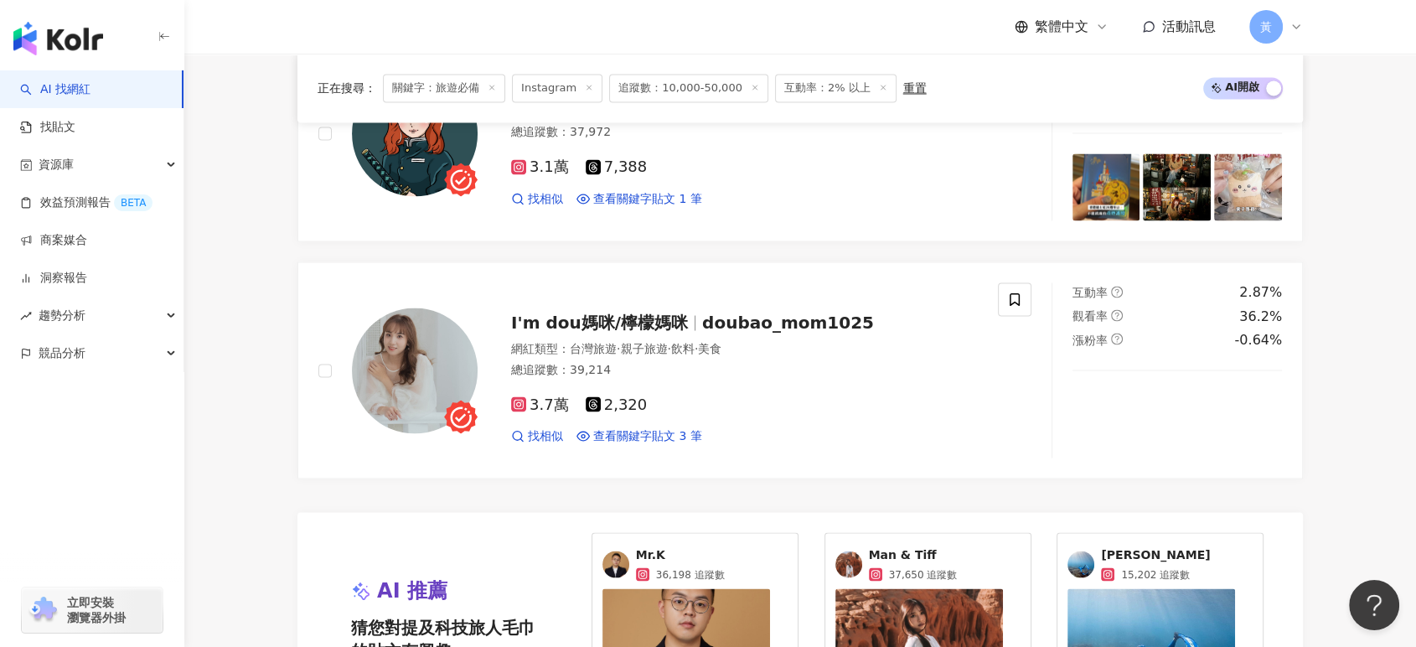
scroll to position [3073, 0]
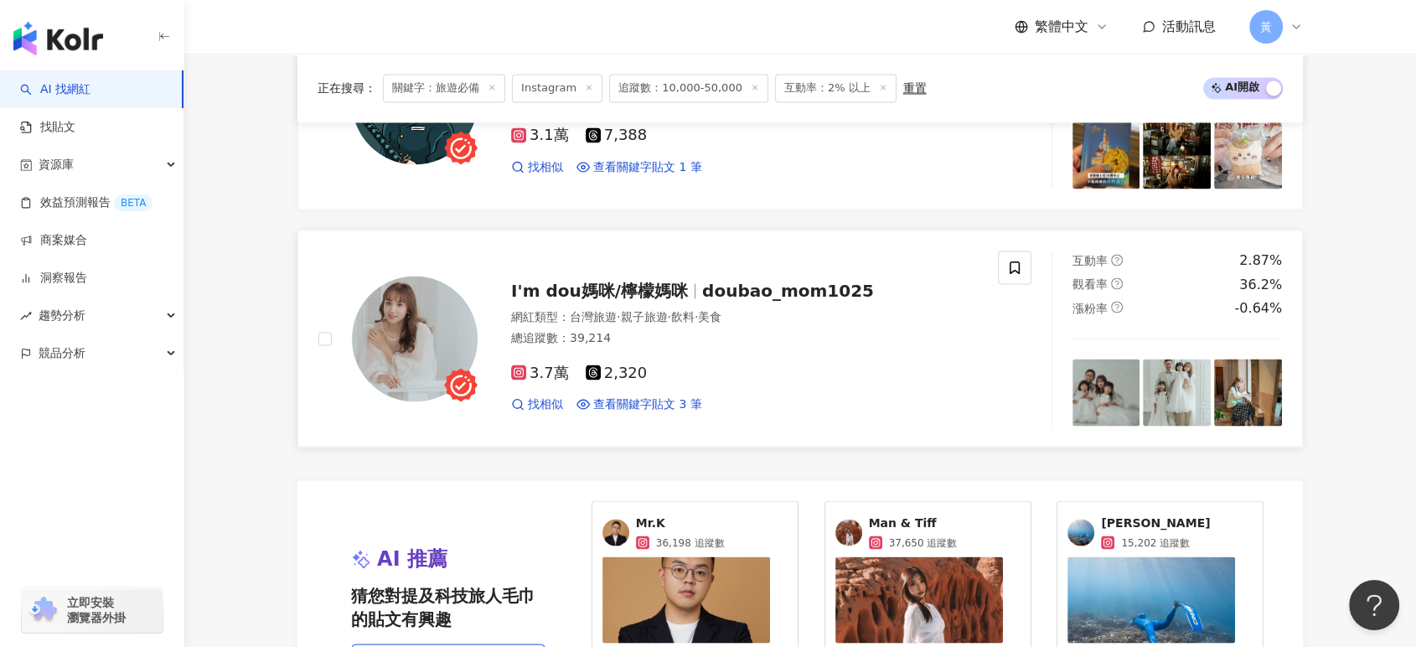
click at [573, 290] on span "I'm dou媽咪/檸檬媽咪" at bounding box center [599, 290] width 177 height 20
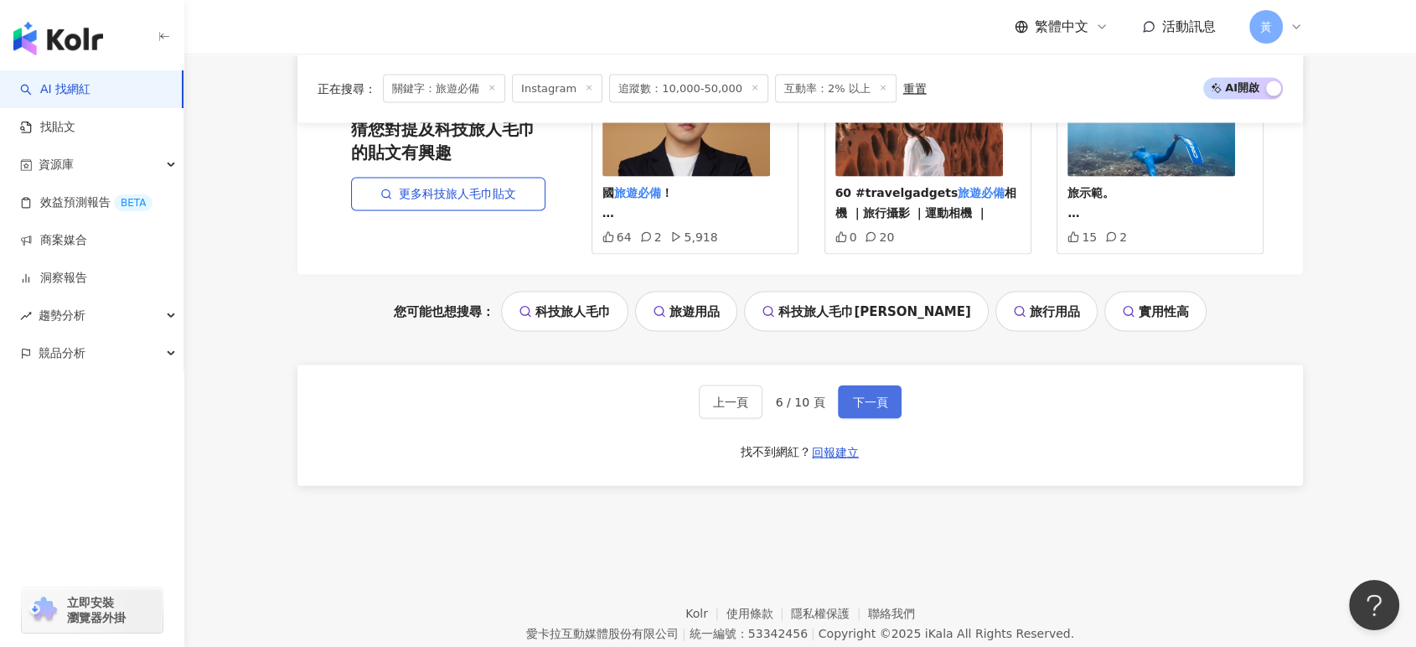
click at [882, 399] on span "下一頁" at bounding box center [869, 402] width 35 height 13
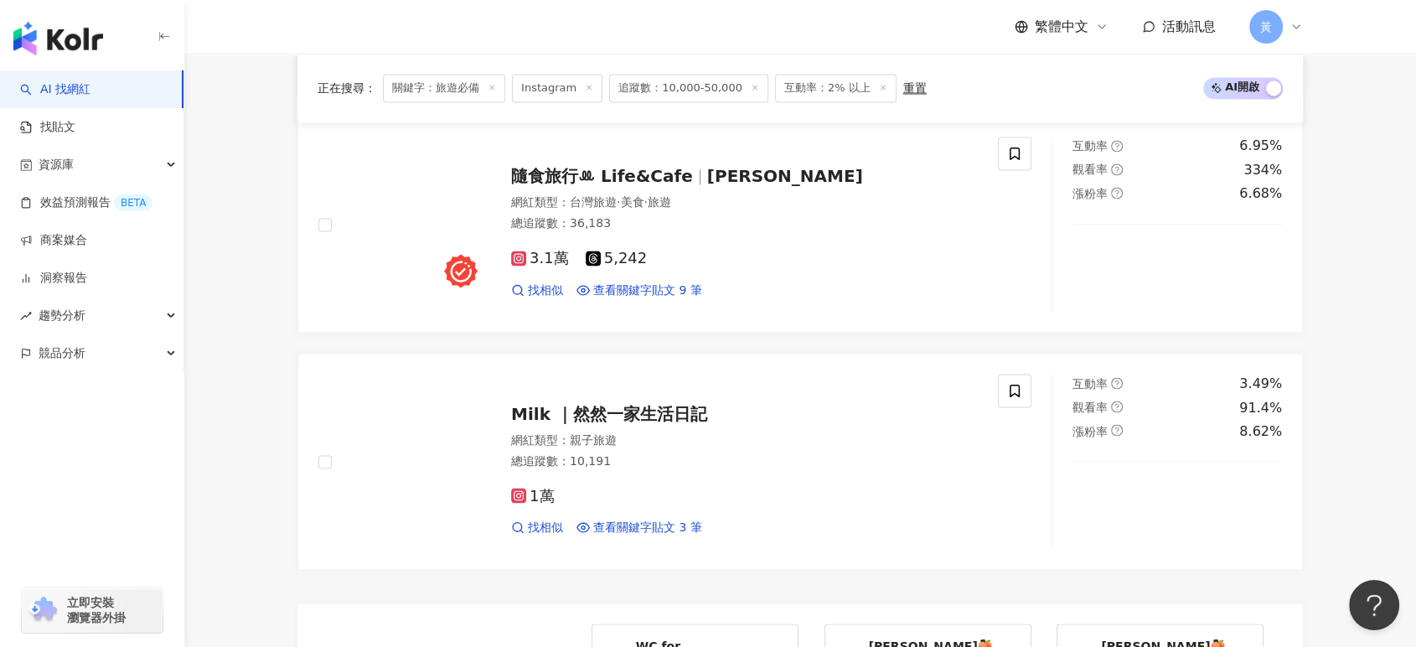
scroll to position [2837, 0]
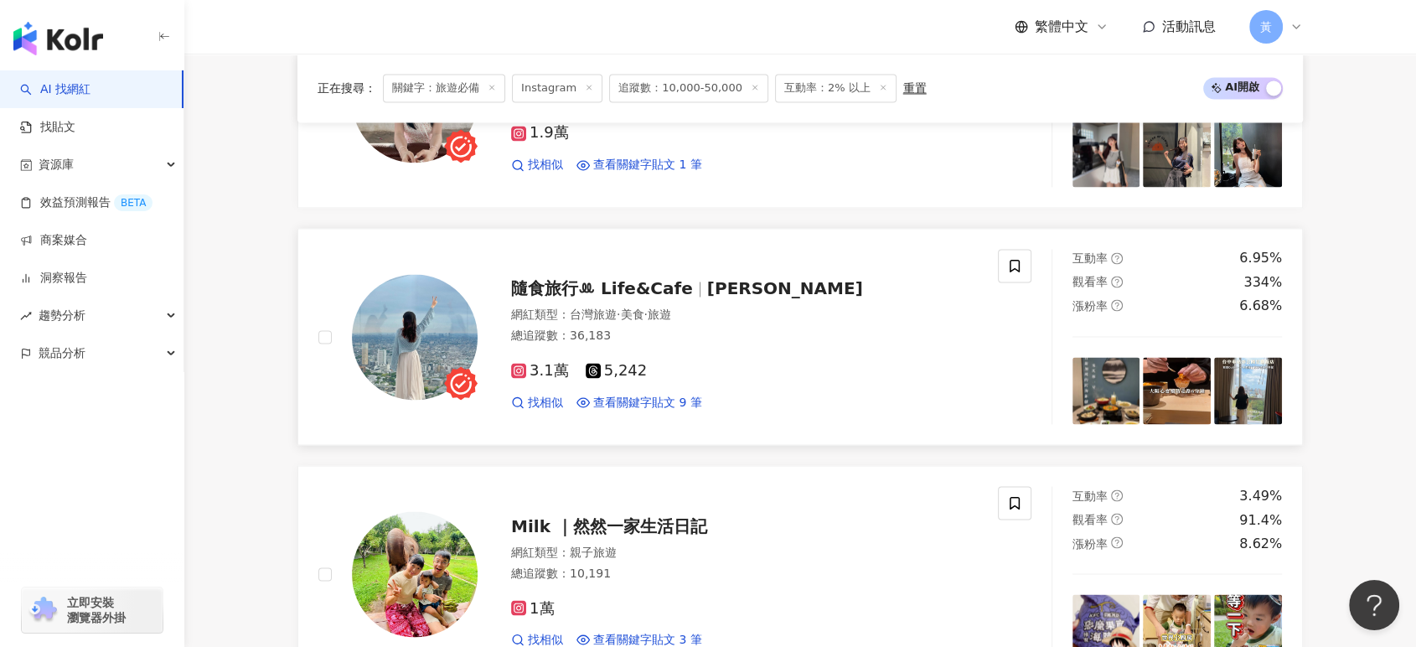
click at [608, 289] on span "隨食旅行ꔛ Life&Cafe" at bounding box center [602, 288] width 182 height 20
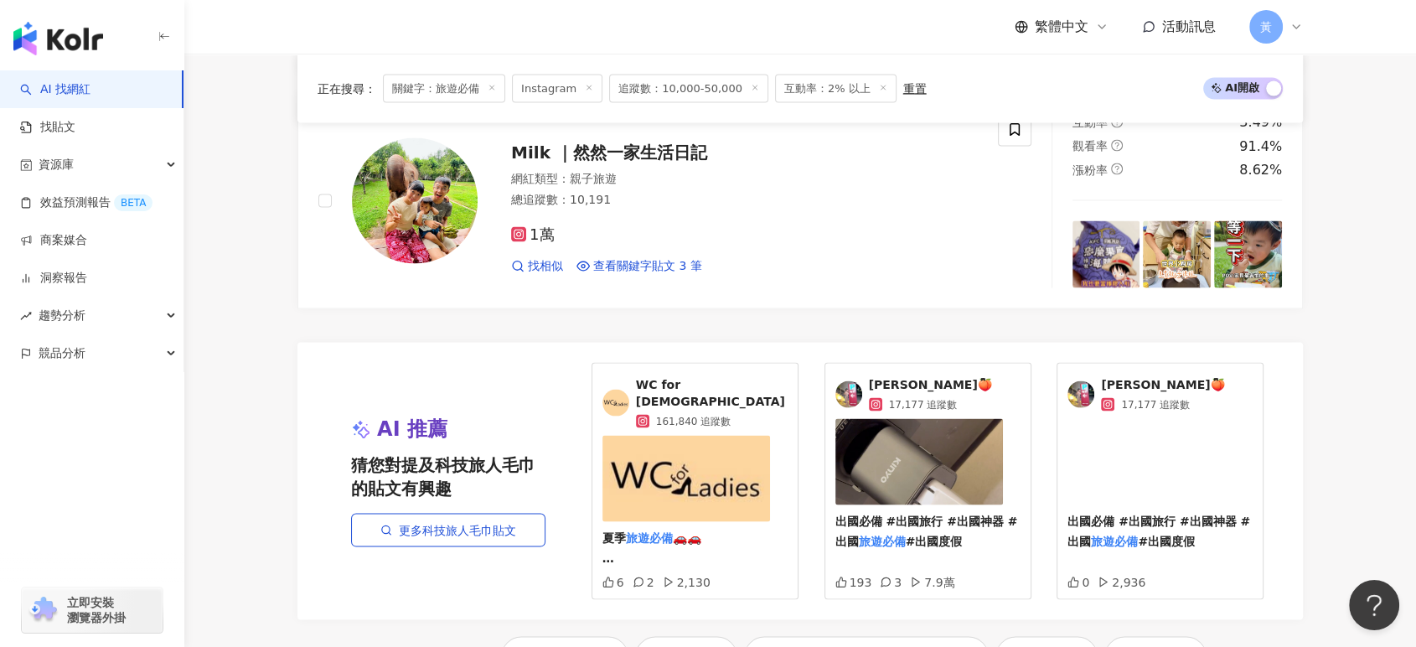
scroll to position [3582, 0]
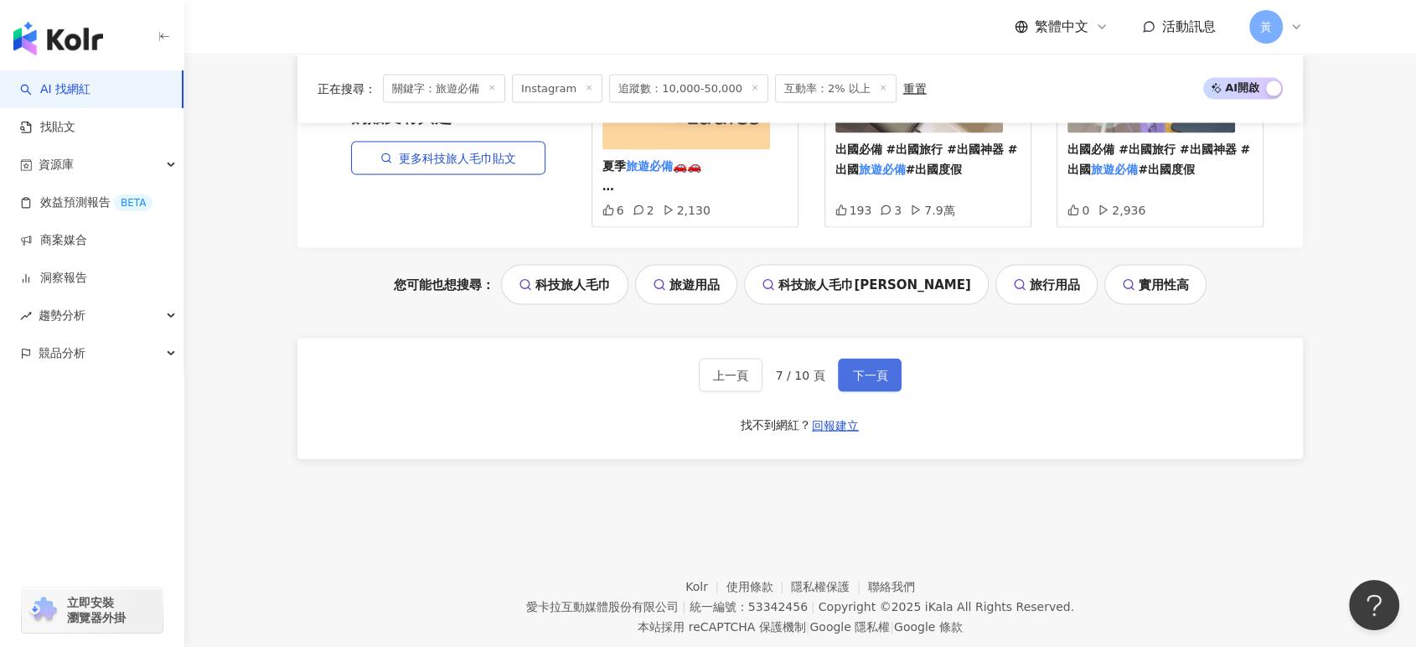
click at [864, 369] on span "下一頁" at bounding box center [869, 375] width 35 height 13
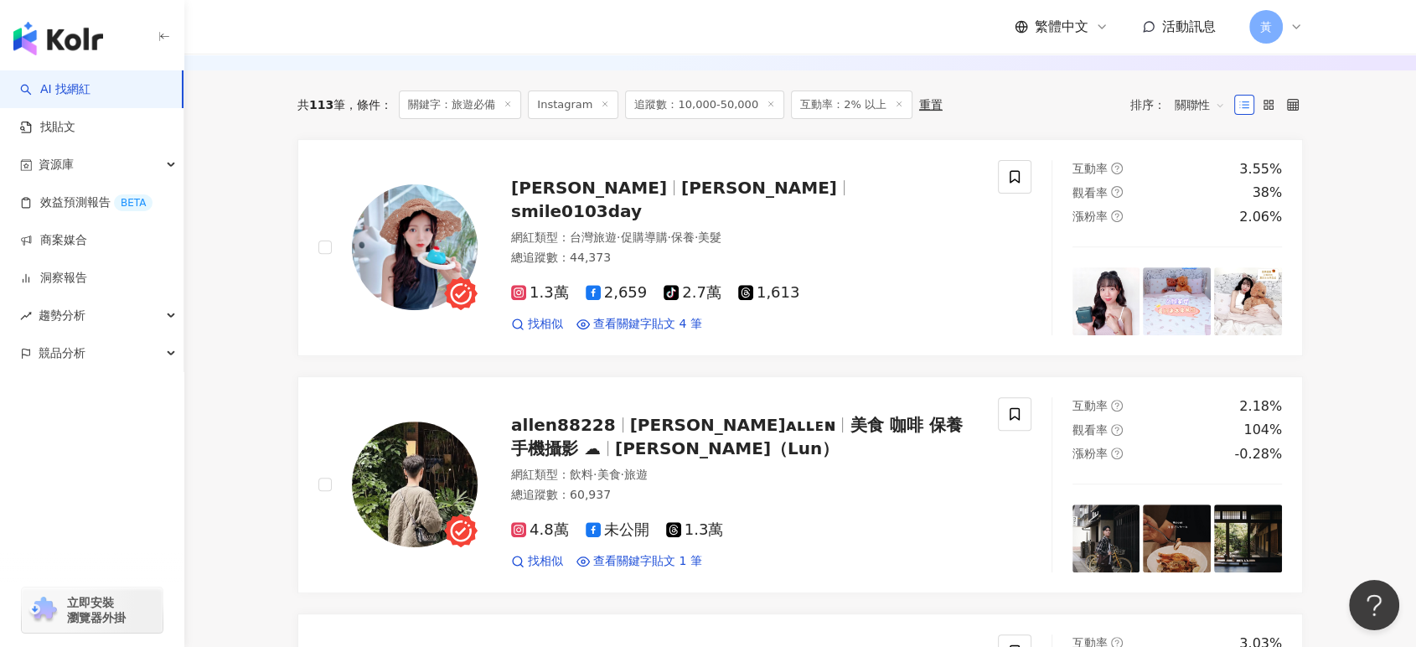
scroll to position [0, 0]
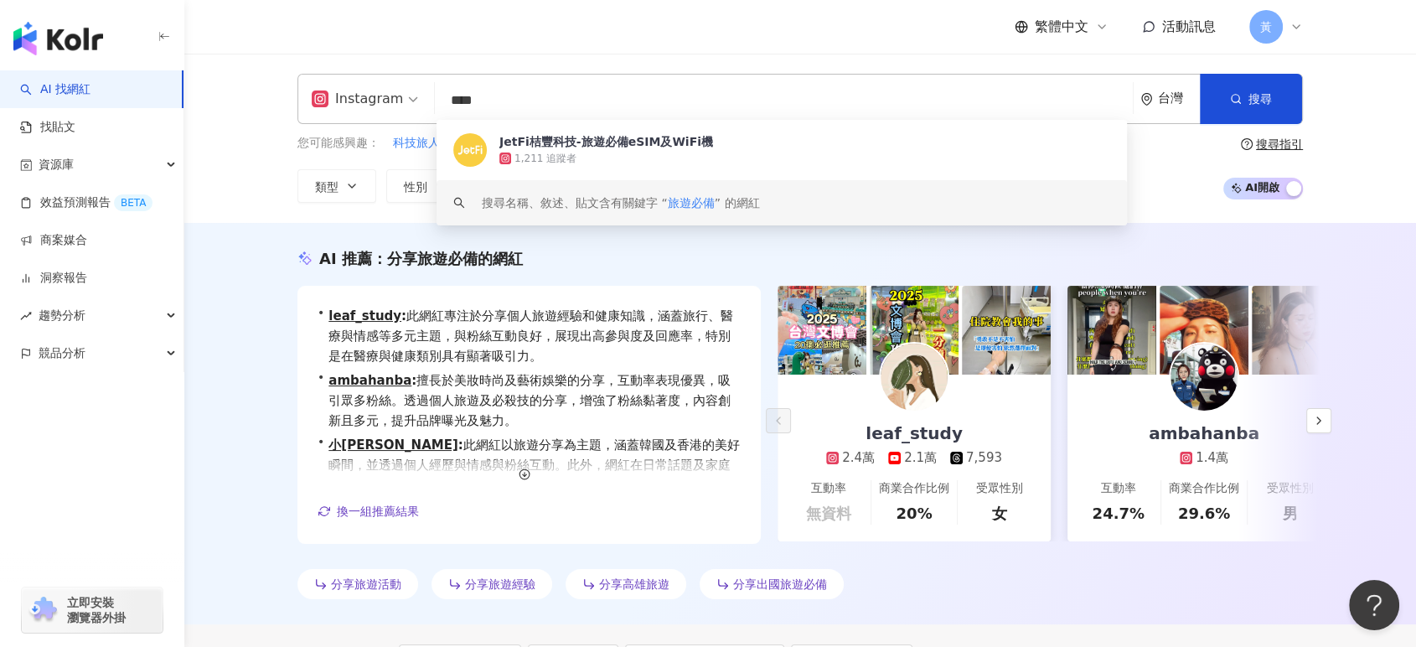
drag, startPoint x: 503, startPoint y: 85, endPoint x: 463, endPoint y: 86, distance: 40.2
click at [463, 86] on input "****" at bounding box center [784, 101] width 685 height 32
click at [555, 104] on input "****" at bounding box center [784, 101] width 685 height 32
drag, startPoint x: 461, startPoint y: 102, endPoint x: 427, endPoint y: 101, distance: 33.6
click at [427, 101] on div "Instagram **** 台灣 搜尋 c346fd1b-9fe4-4289-986c-0d931f36ee77 keyword JetFi桔豐科技-旅遊必…" at bounding box center [801, 99] width 1006 height 50
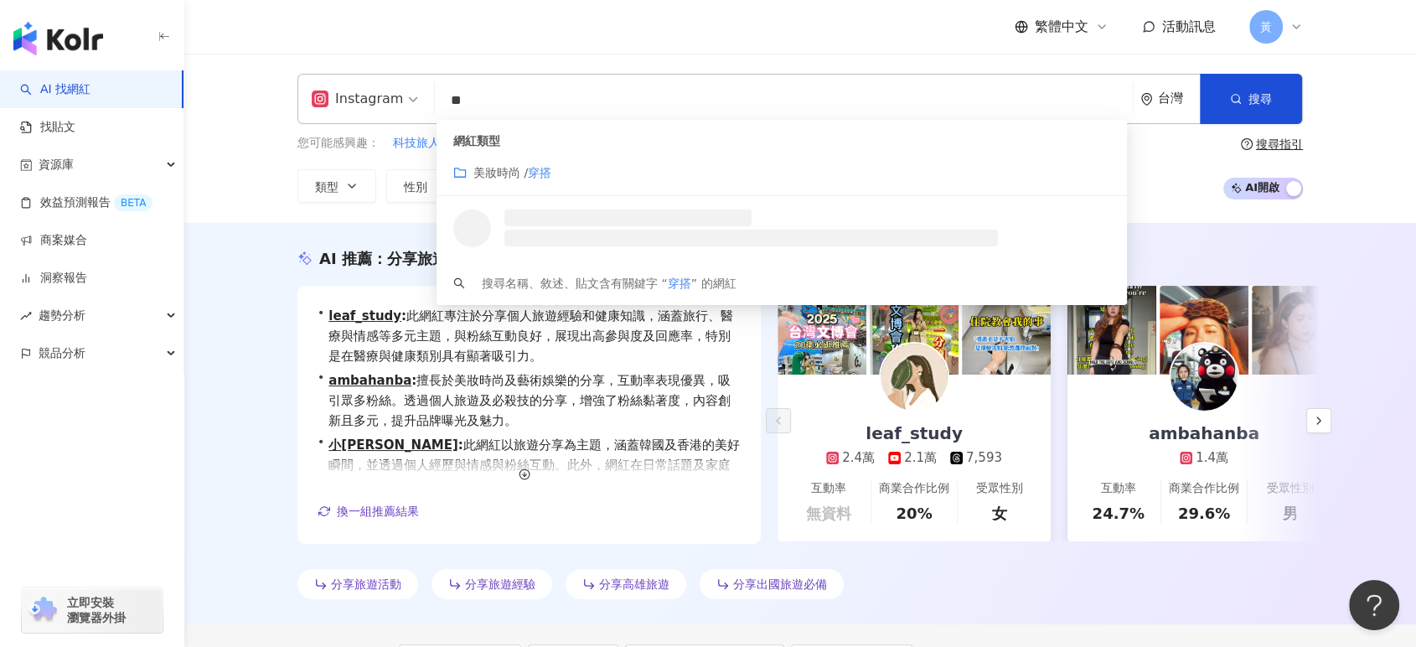
type input "**"
click at [469, 43] on div "繁體中文 活動訊息 黃" at bounding box center [801, 27] width 1006 height 54
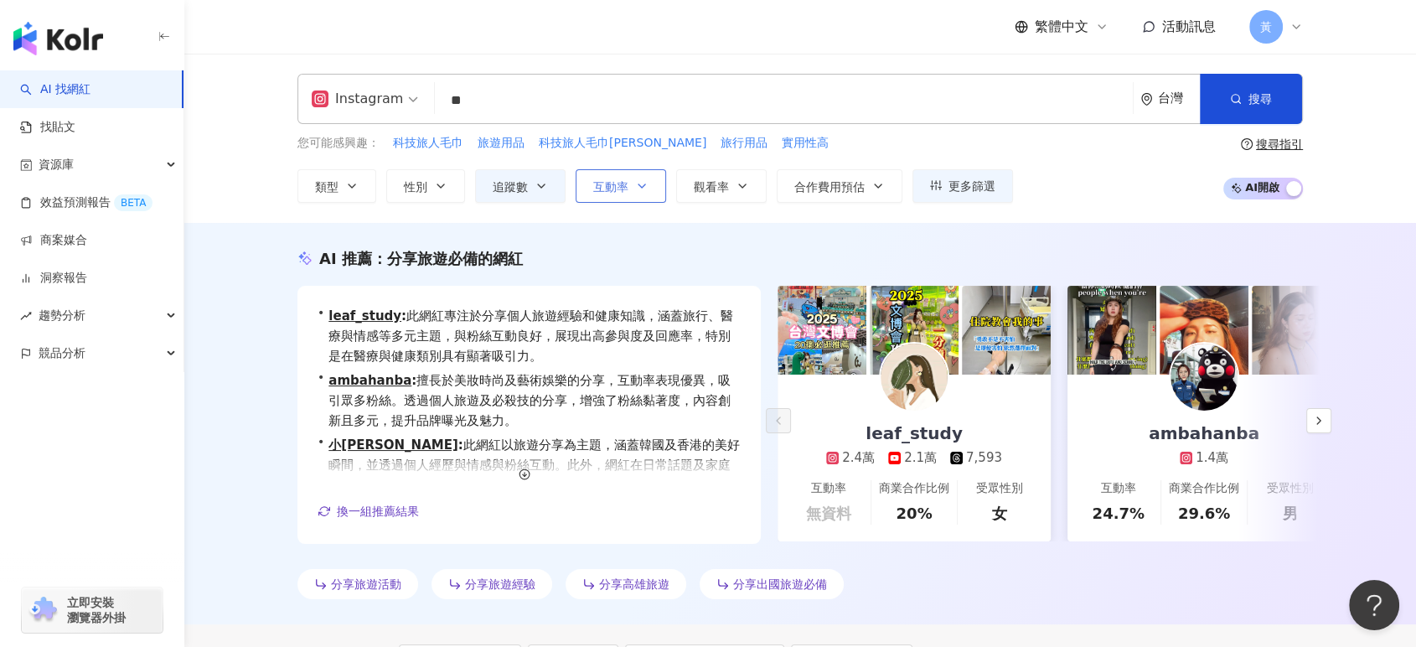
click at [626, 176] on button "互動率" at bounding box center [621, 186] width 91 height 34
click at [542, 184] on icon "button" at bounding box center [541, 185] width 13 height 13
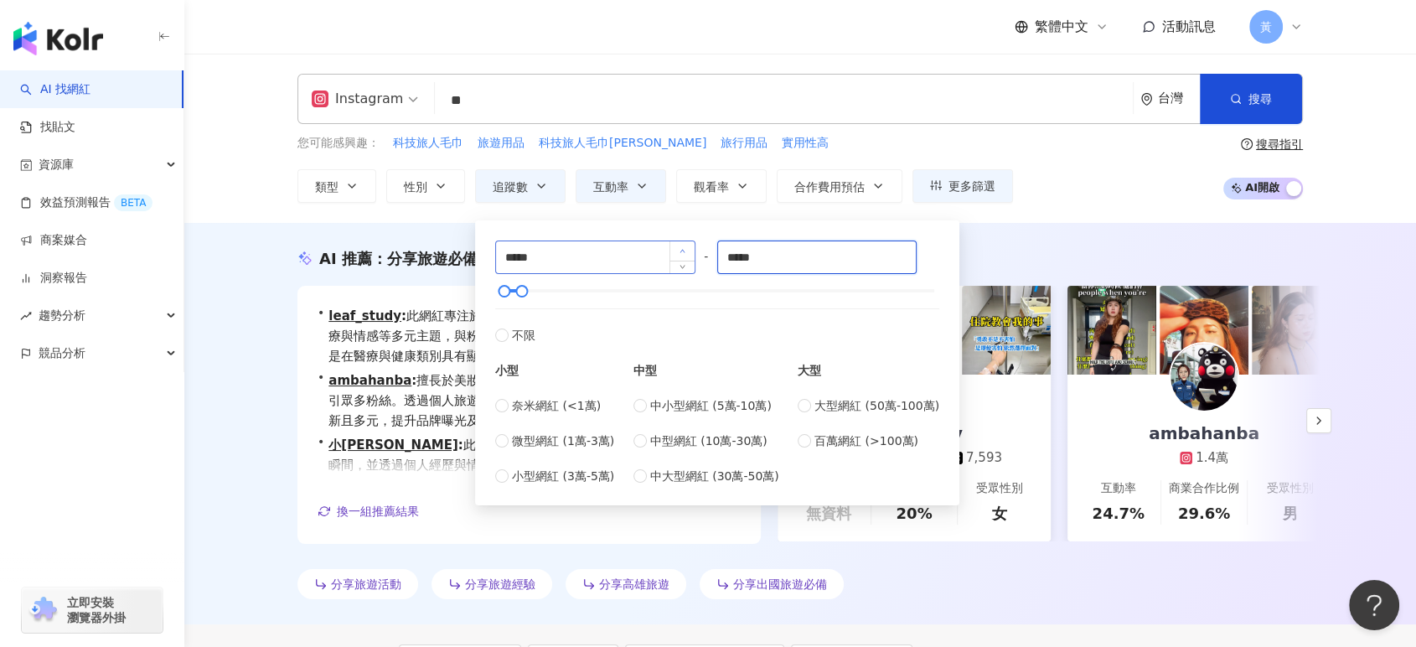
drag, startPoint x: 769, startPoint y: 253, endPoint x: 670, endPoint y: 256, distance: 98.9
click at [670, 256] on div "***** - ***** 不限 小型 奈米網紅 (<1萬) 微型網紅 (1萬-3萬) 小型網紅 (3萬-5萬) 中型 中小型網紅 (5萬-10萬) 中型網紅…" at bounding box center [717, 363] width 444 height 245
type input "*****"
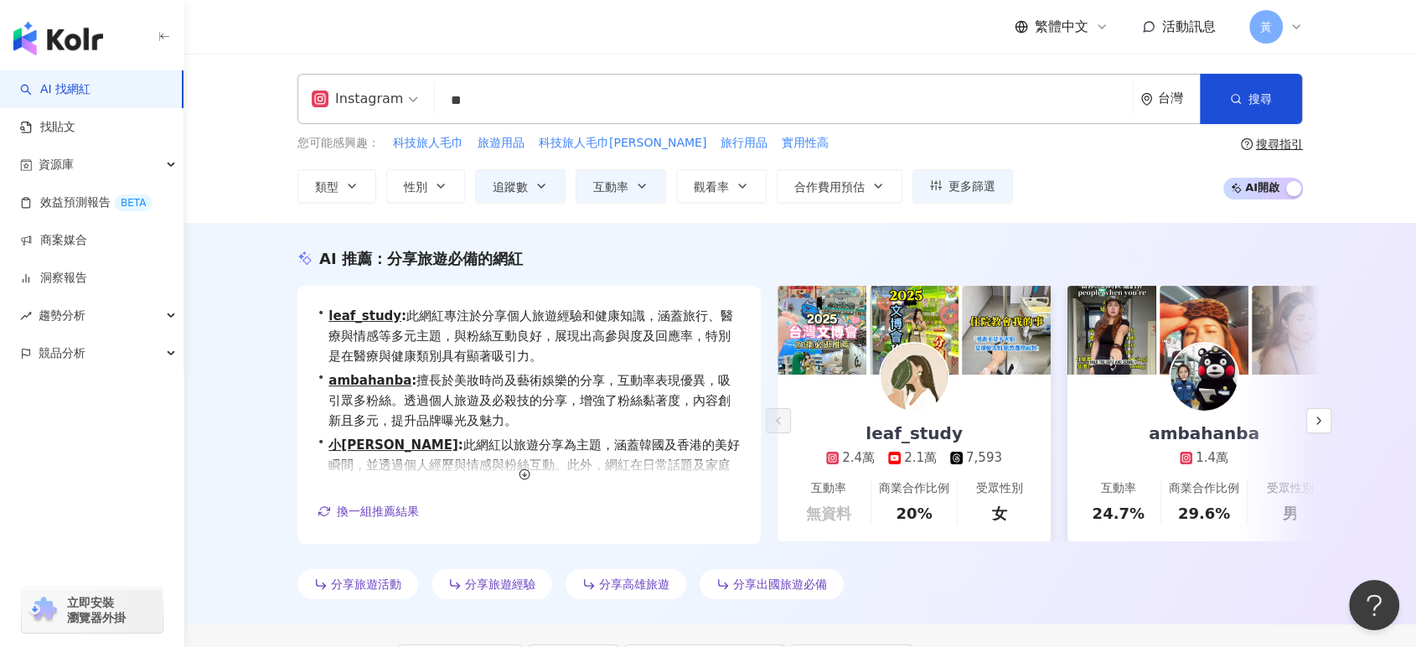
click at [1059, 173] on div "您可能感興趣： 科技旅人毛巾 旅遊用品 科技旅人毛巾Vincent 旅行用品 實用性高 類型 性別 追蹤數 互動率 觀看率 合作費用預估 更多篩選 *****…" at bounding box center [801, 168] width 1006 height 69
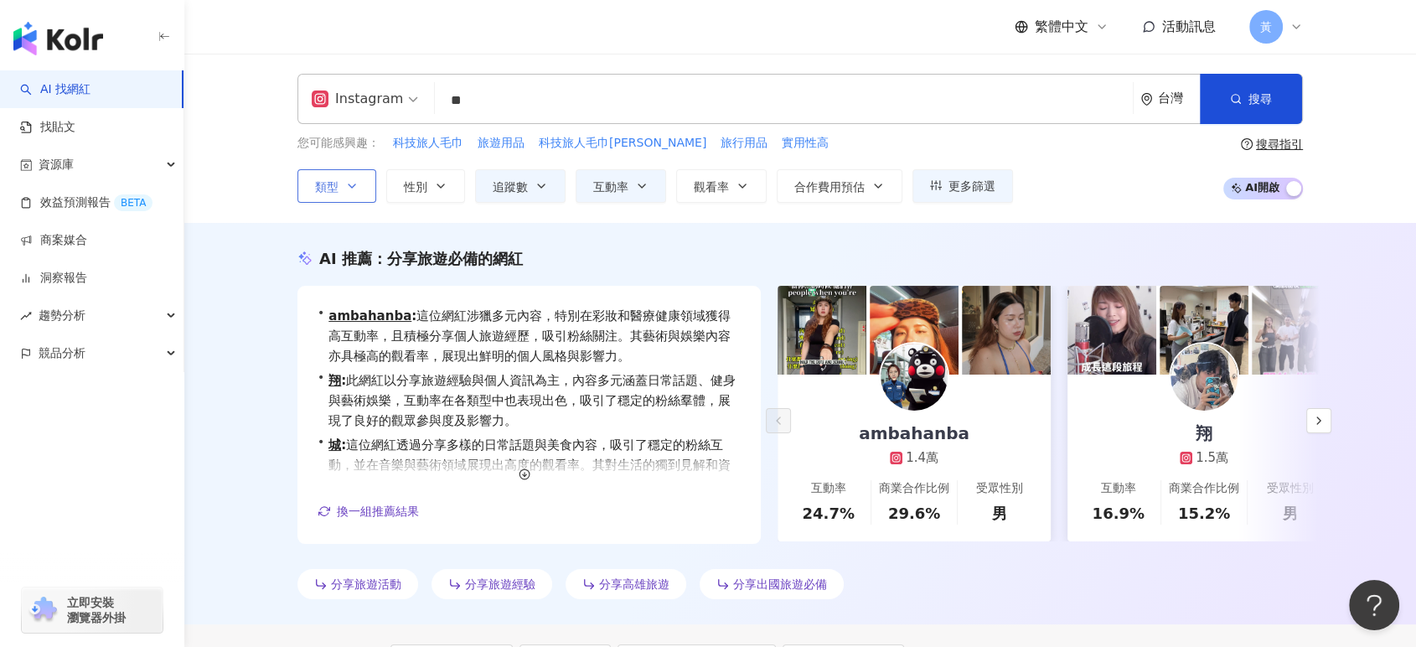
click at [327, 180] on span "類型" at bounding box center [326, 186] width 23 height 13
drag, startPoint x: 489, startPoint y: 117, endPoint x: 443, endPoint y: 106, distance: 48.4
click at [443, 106] on div "Instagram ** 台灣 搜尋 customizedTag 網紅類型 美妝時尚 / 穿搭 搜尋名稱、敘述、貼文含有關鍵字 “ 穿搭 ” 的網紅" at bounding box center [801, 99] width 1006 height 50
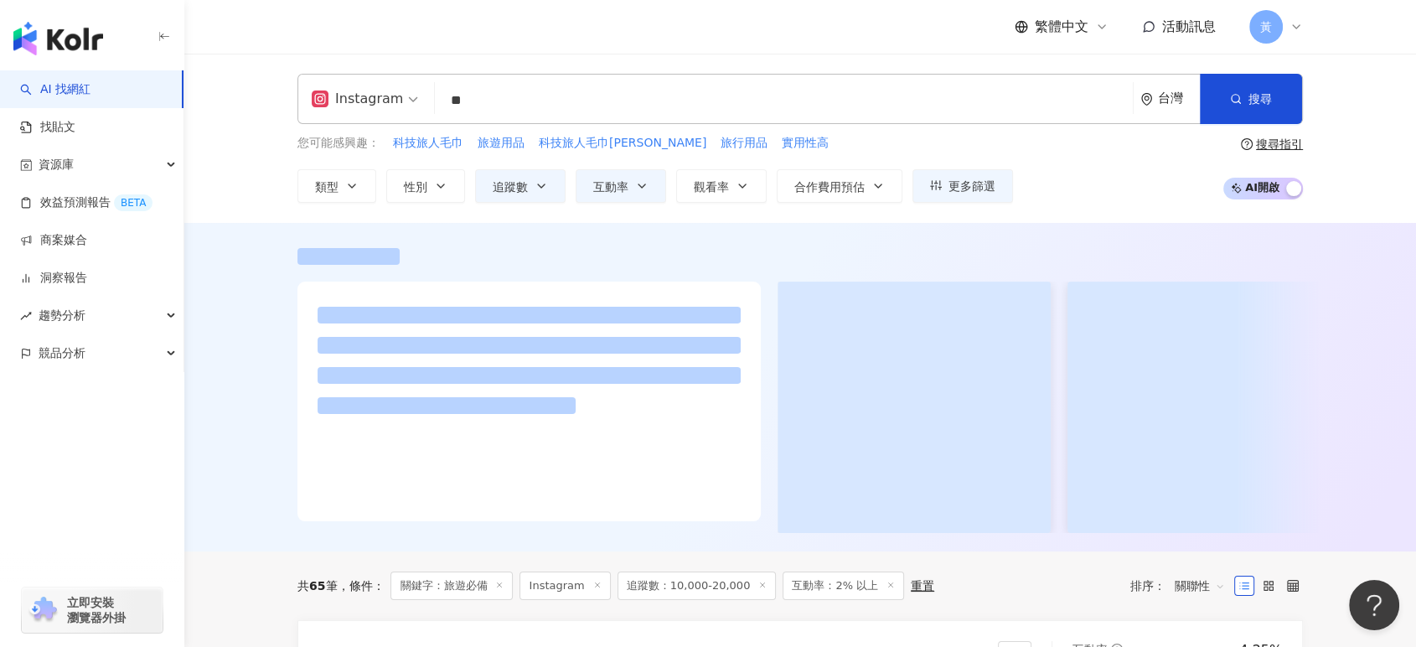
click at [510, 98] on input "**" at bounding box center [784, 101] width 685 height 32
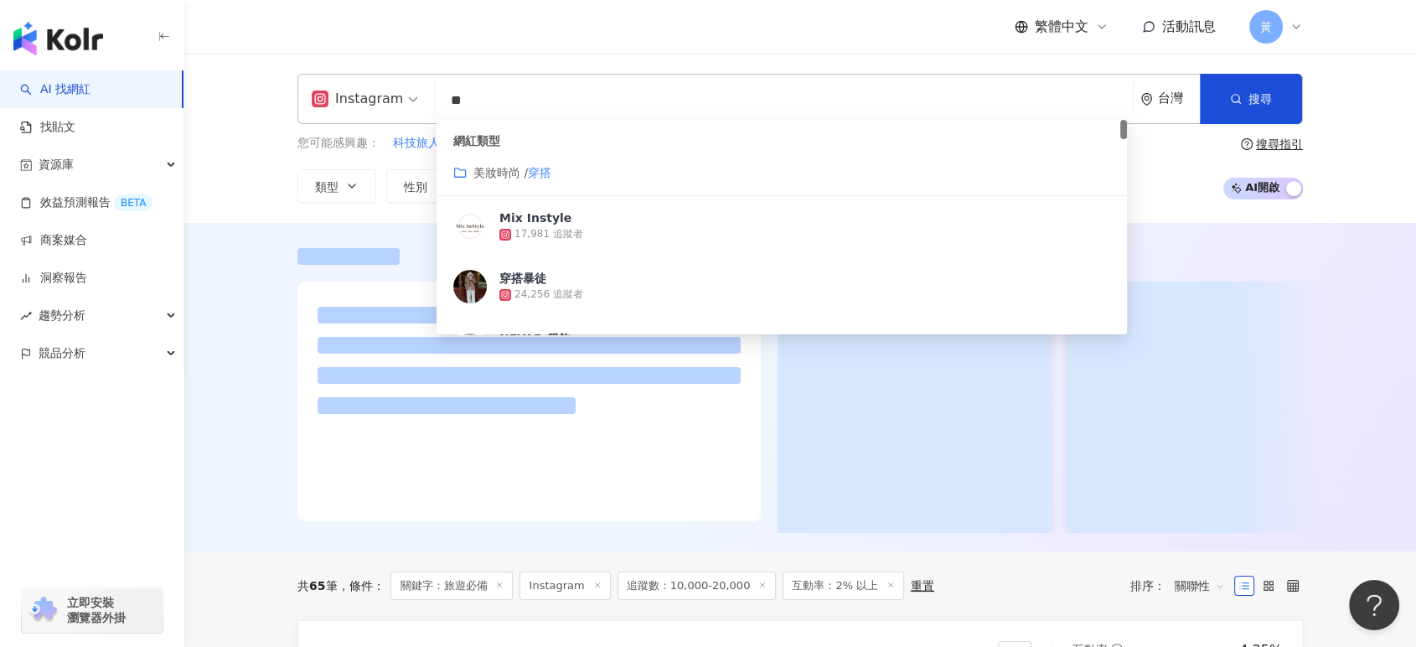
click at [396, 86] on div "Instagram ** 台灣 搜尋 customizedTag 網紅類型 美妝時尚 / 穿搭 Mix Instyle 17,981 追蹤者 穿搭暴徒 24,…" at bounding box center [801, 99] width 1006 height 50
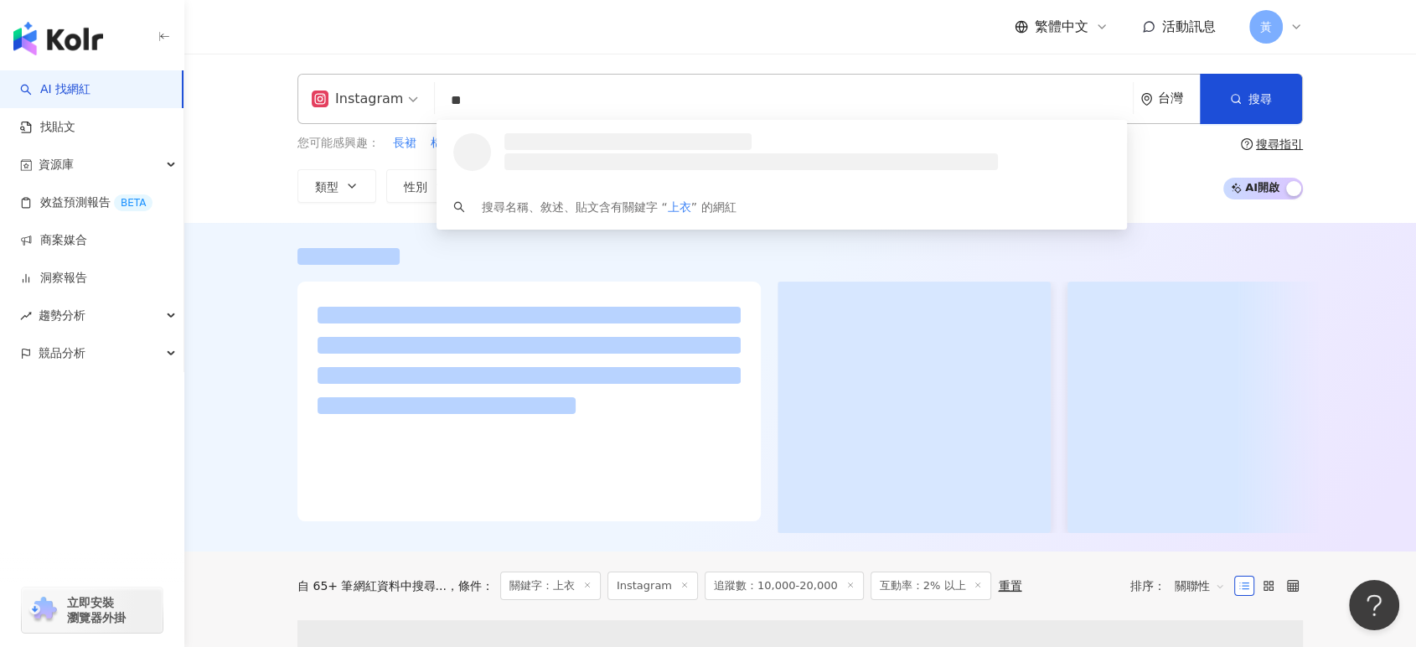
type input "**"
click at [449, 23] on div "繁體中文 活動訊息 黃" at bounding box center [801, 27] width 1006 height 54
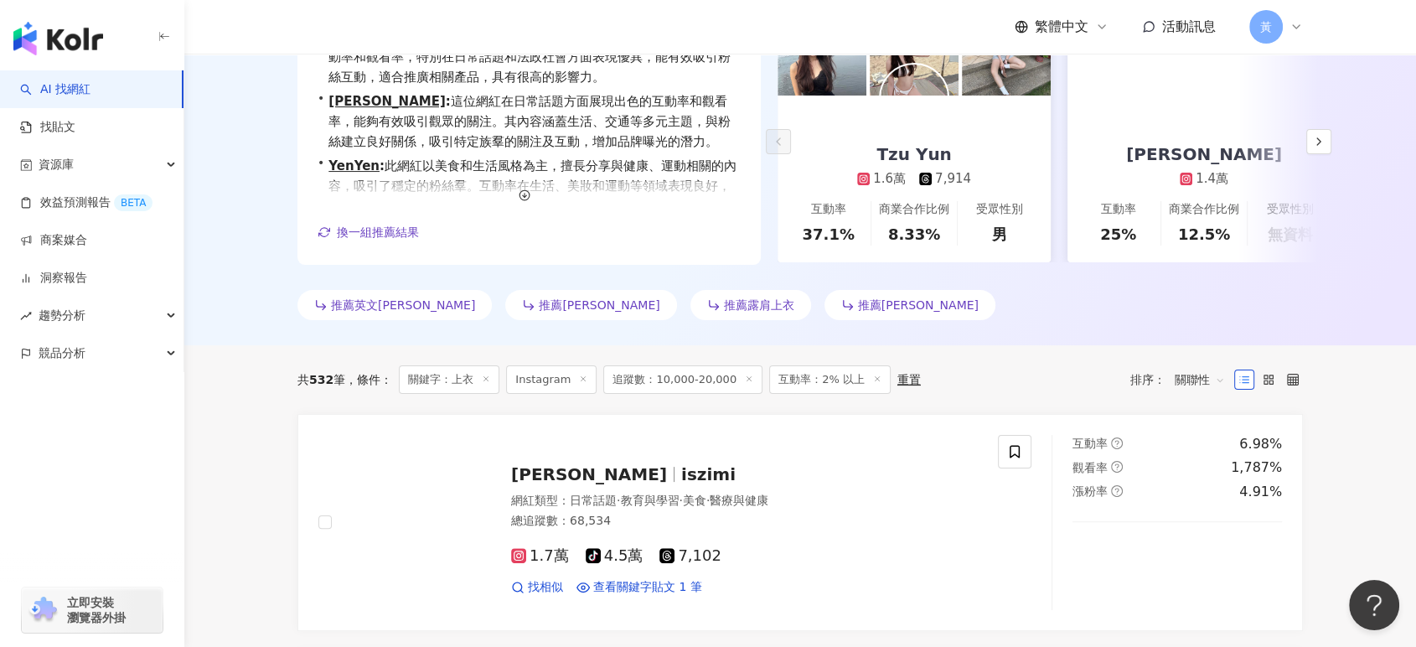
scroll to position [372, 0]
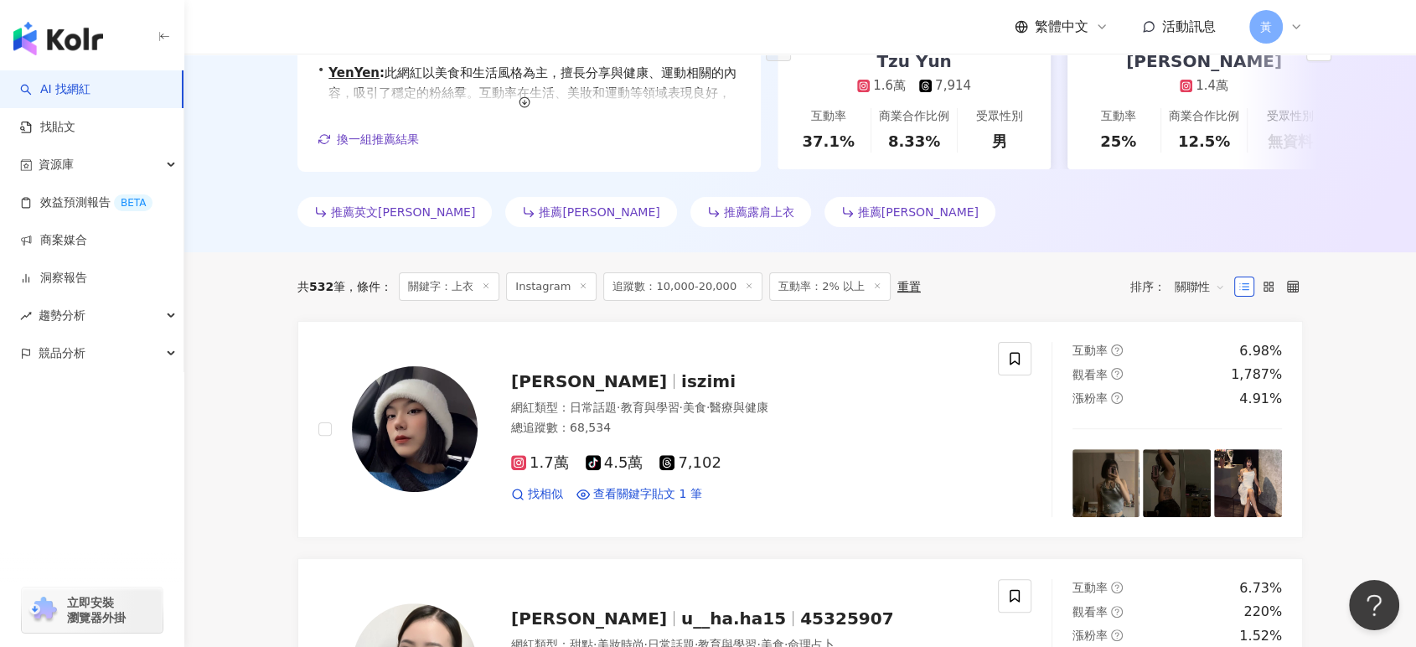
click at [1194, 275] on span "關聯性" at bounding box center [1200, 286] width 50 height 27
click at [1202, 412] on div "互動率" at bounding box center [1200, 406] width 42 height 18
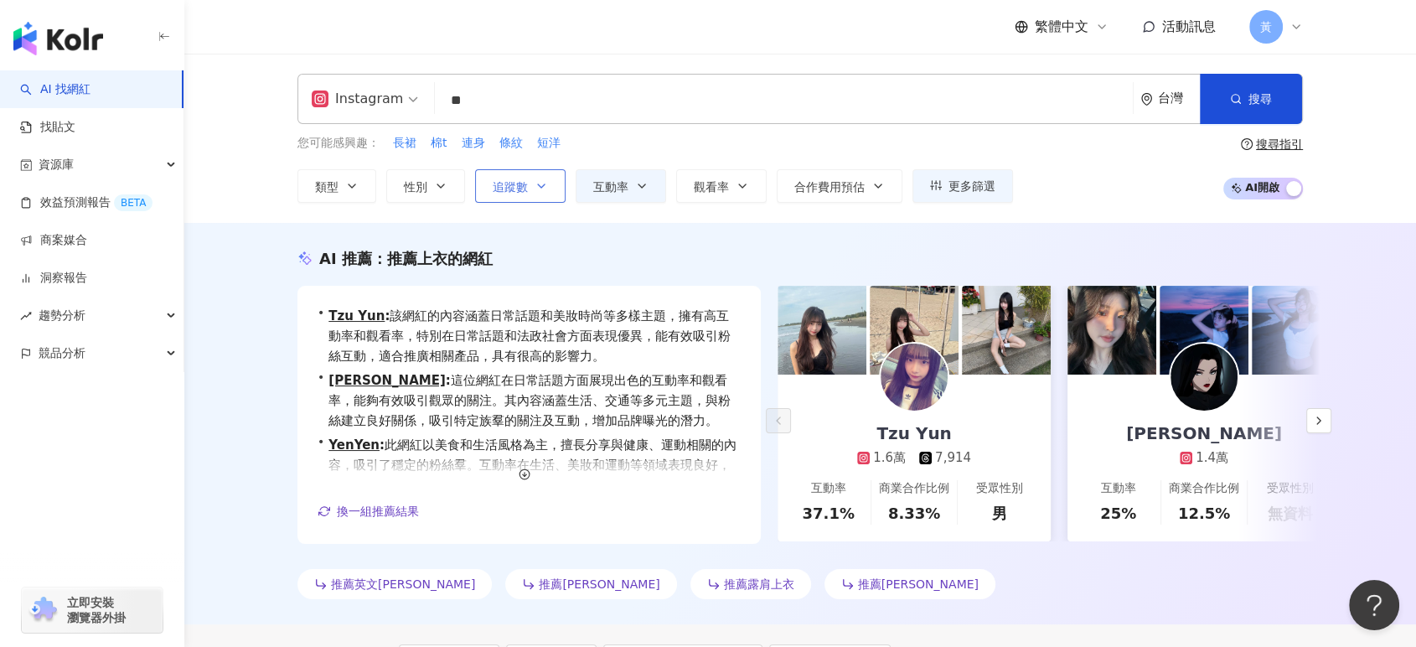
click at [518, 176] on button "追蹤數" at bounding box center [520, 186] width 91 height 34
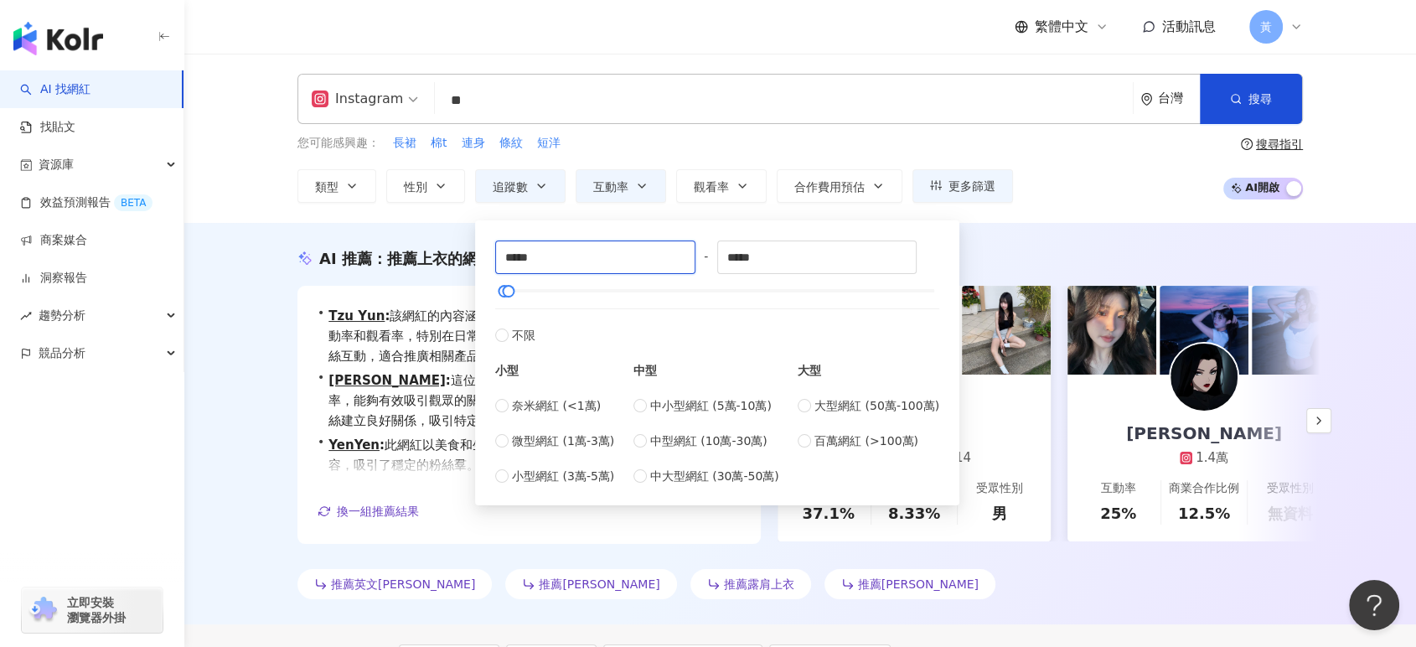
drag, startPoint x: 557, startPoint y: 250, endPoint x: 456, endPoint y: 253, distance: 101.5
type input "*****"
drag, startPoint x: 779, startPoint y: 264, endPoint x: 678, endPoint y: 251, distance: 101.5
click at [678, 251] on div "***** - ***** 不限 小型 奈米網紅 (<1萬) 微型網紅 (1萬-3萬) 小型網紅 (3萬-5萬) 中型 中小型網紅 (5萬-10萬) 中型網紅…" at bounding box center [717, 363] width 444 height 245
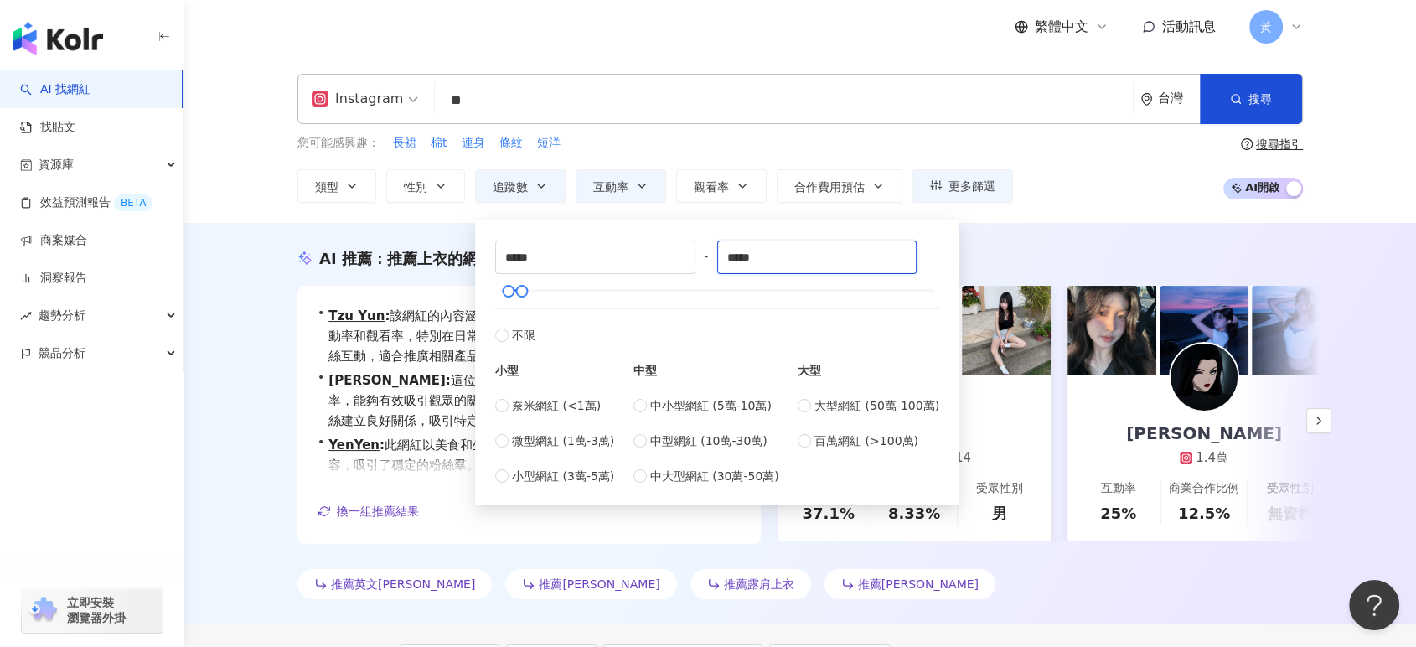
type input "*****"
click at [705, 31] on div "繁體中文 活動訊息 黃" at bounding box center [801, 27] width 1006 height 54
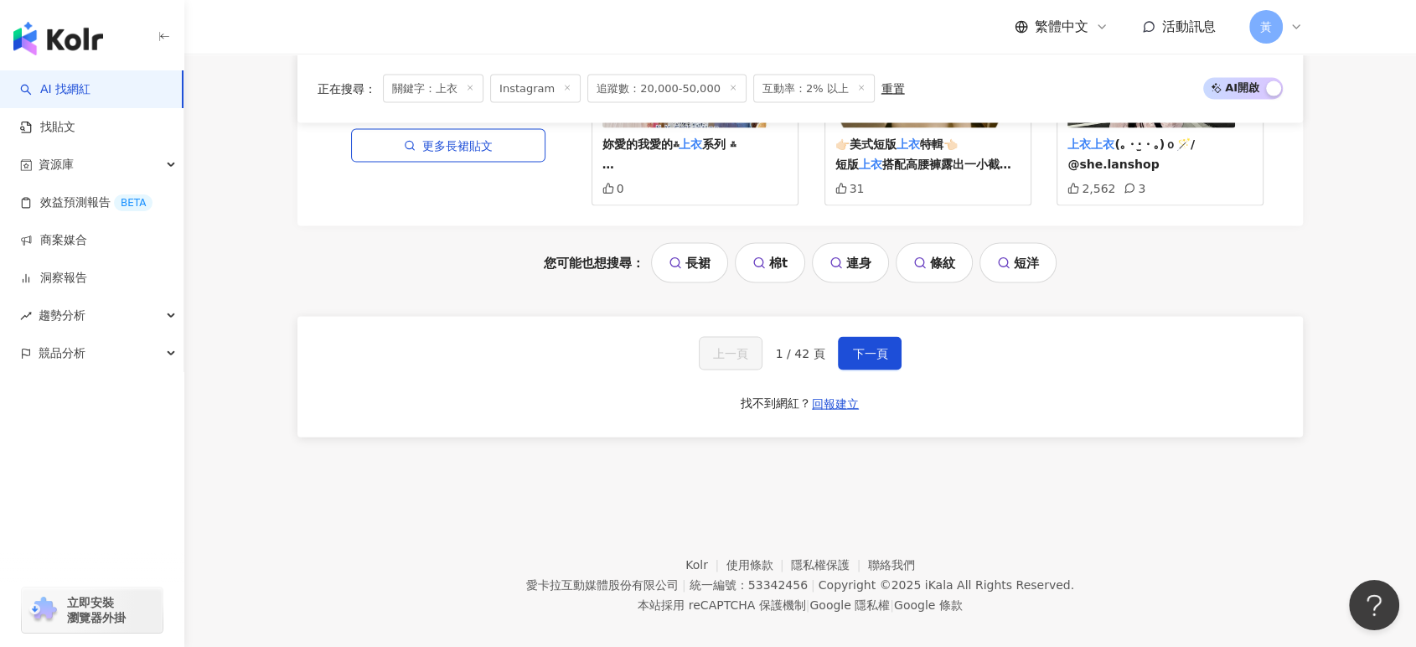
scroll to position [3601, 0]
click at [883, 345] on span "下一頁" at bounding box center [869, 351] width 35 height 13
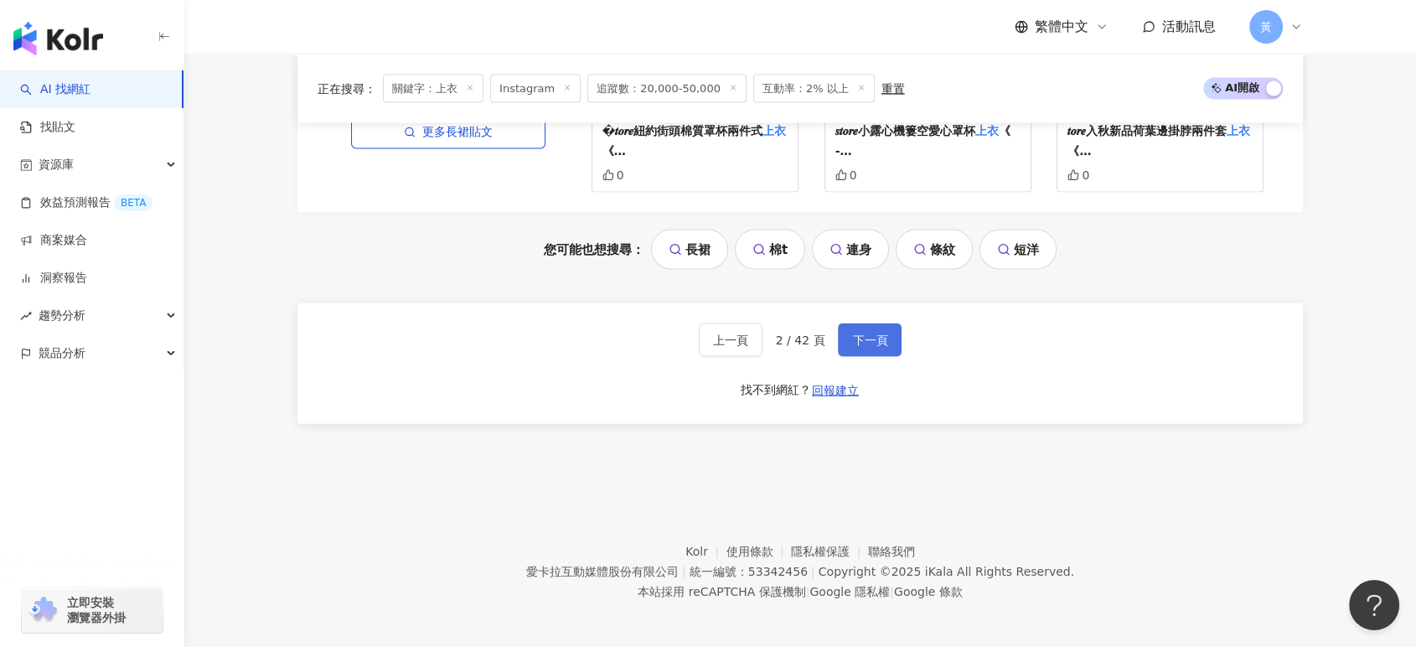
click at [890, 346] on button "下一頁" at bounding box center [870, 341] width 64 height 34
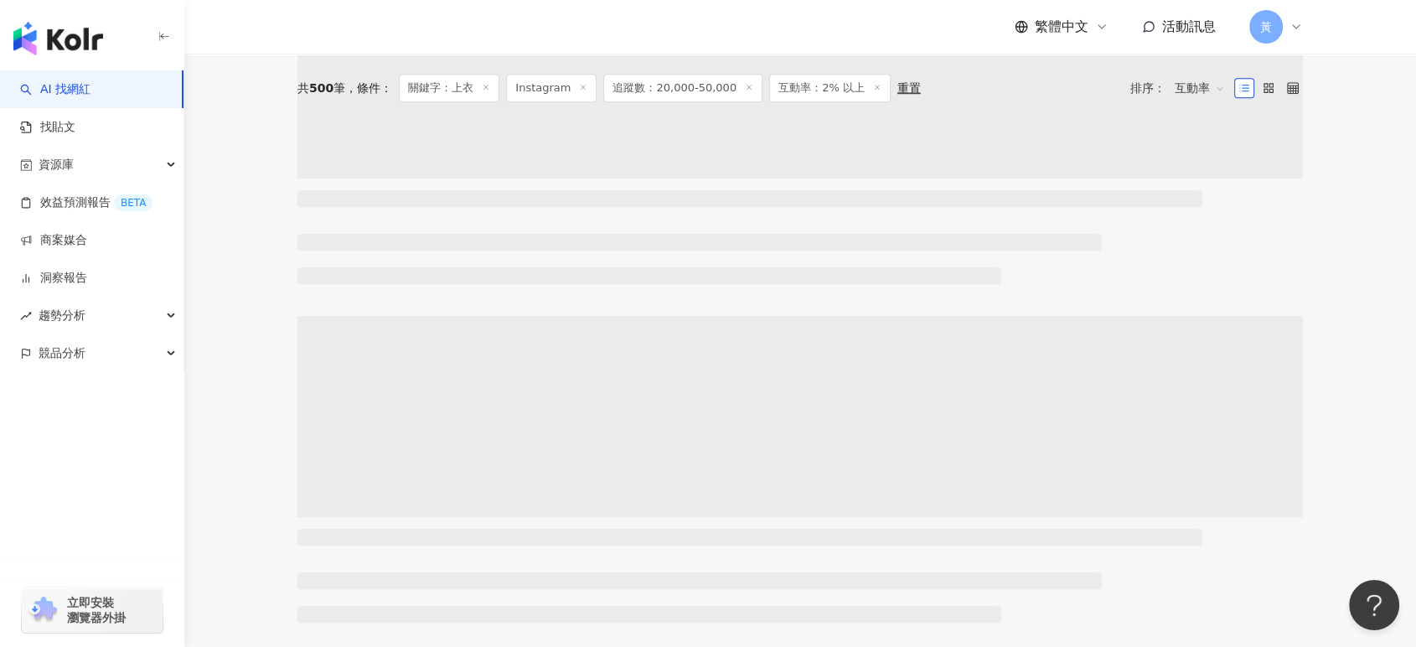
scroll to position [0, 0]
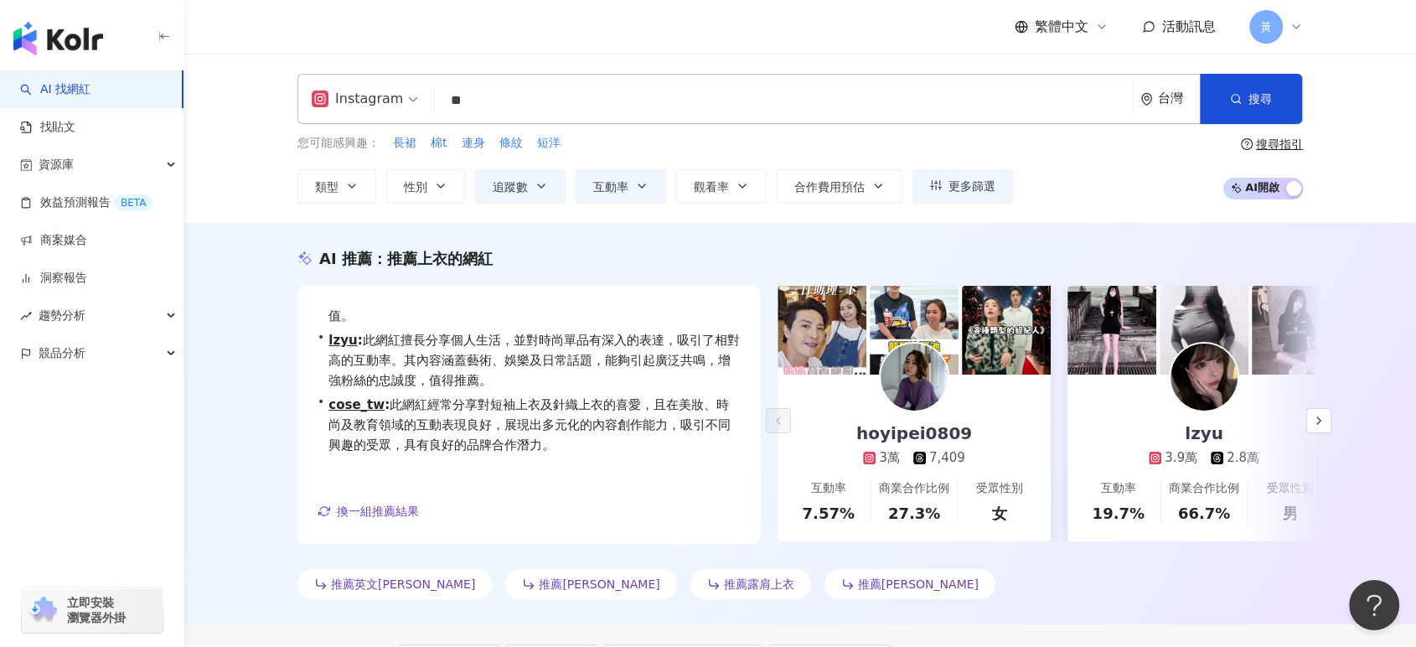
click at [242, 140] on div "Instagram ** 台灣 搜尋 loading 搜尋名稱、敘述、貼文含有關鍵字 “ 上衣 ” 的網紅 您可能感興趣： 長裙 棉t 連身 條紋 短洋 類型…" at bounding box center [800, 138] width 1232 height 169
drag, startPoint x: 499, startPoint y: 113, endPoint x: 412, endPoint y: 109, distance: 86.4
click at [412, 109] on div "Instagram ** 台灣 搜尋 f79f061a-7766-4292-bdc5-5394e82654c9 $350-10%off🎉上衣短裙長裙連身裙 2…" at bounding box center [801, 99] width 1006 height 50
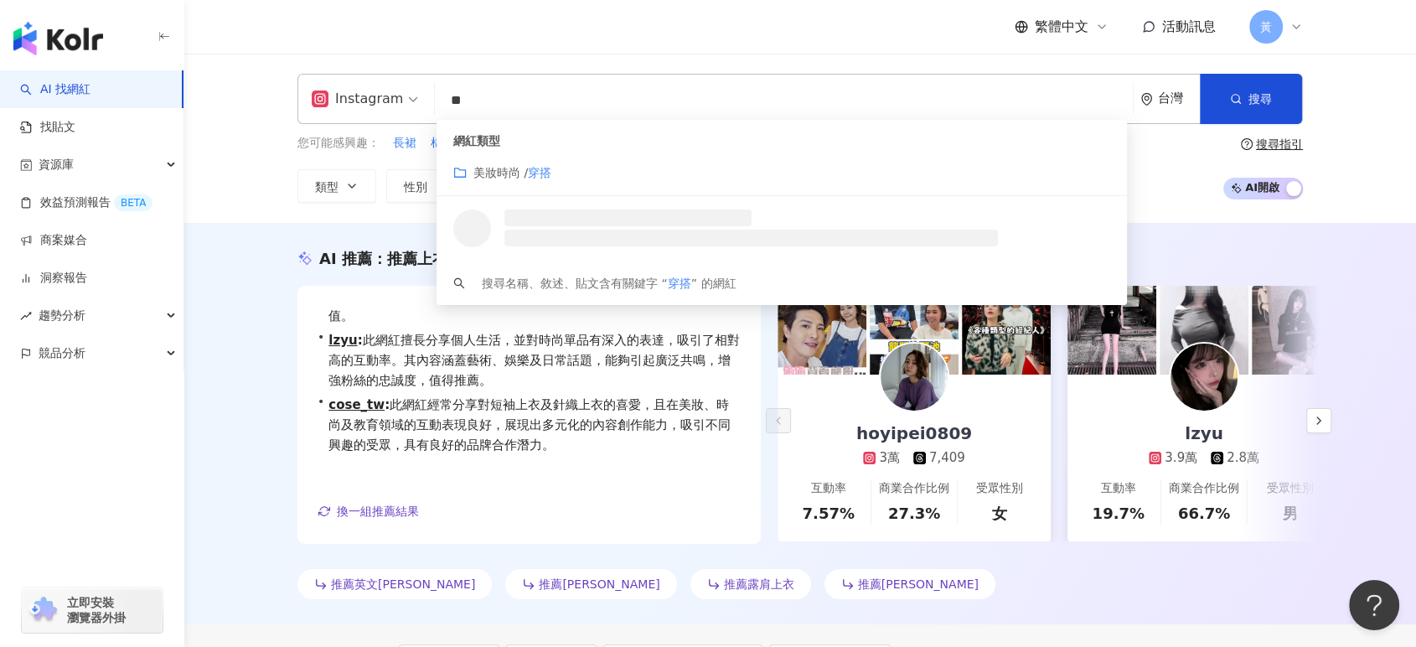
click at [598, 163] on div "美妝時尚 / 穿搭" at bounding box center [781, 172] width 657 height 18
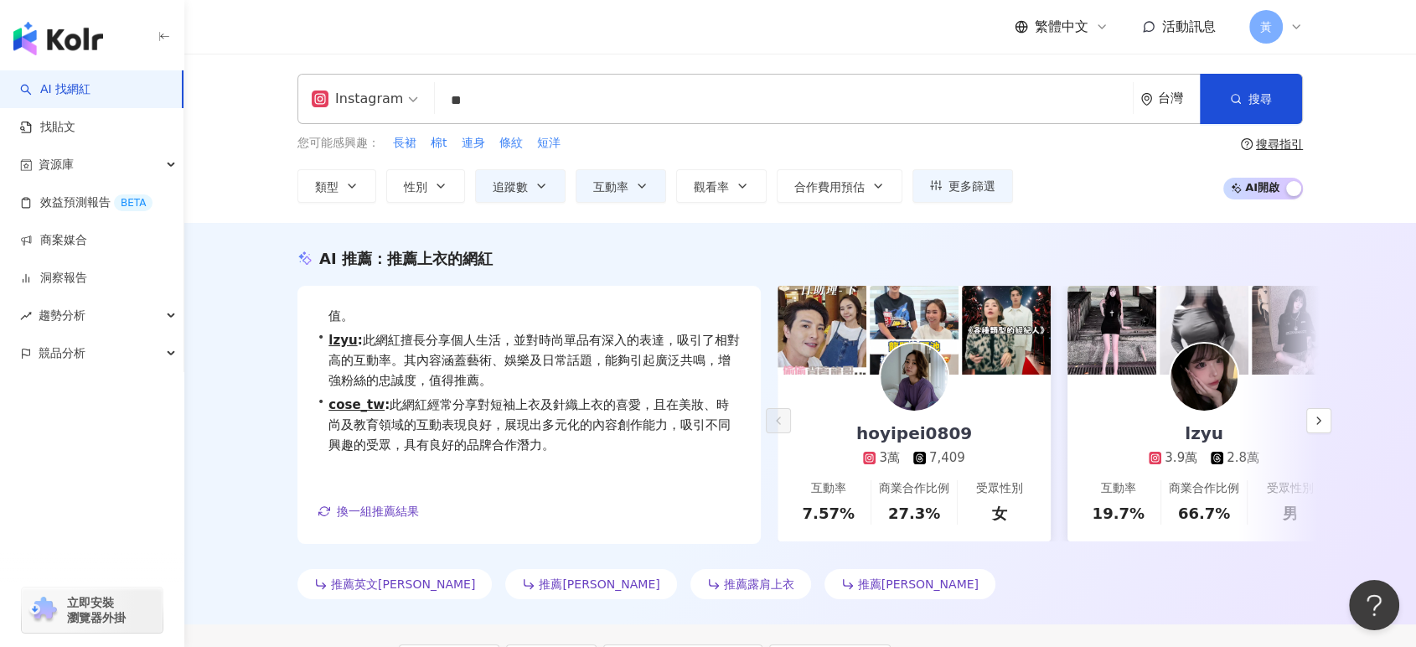
type input "**"
click at [655, 52] on div "繁體中文 活動訊息 黃" at bounding box center [801, 27] width 1006 height 54
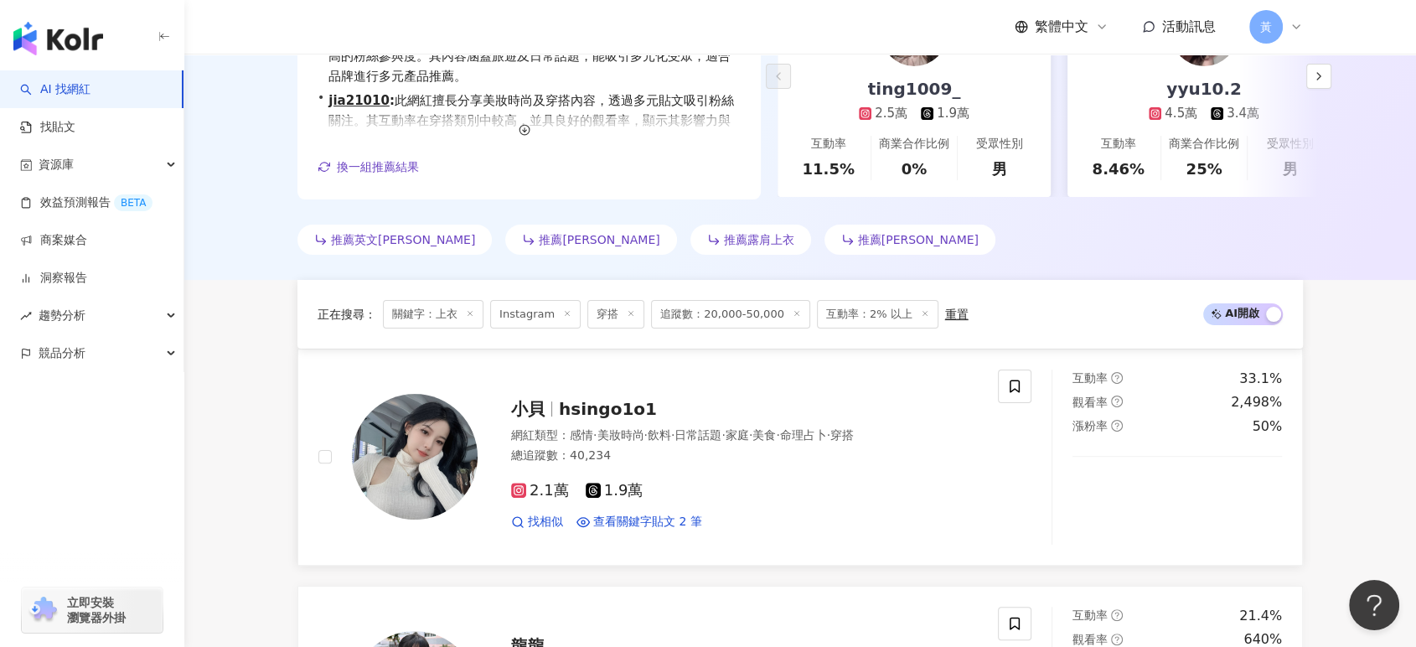
scroll to position [93, 0]
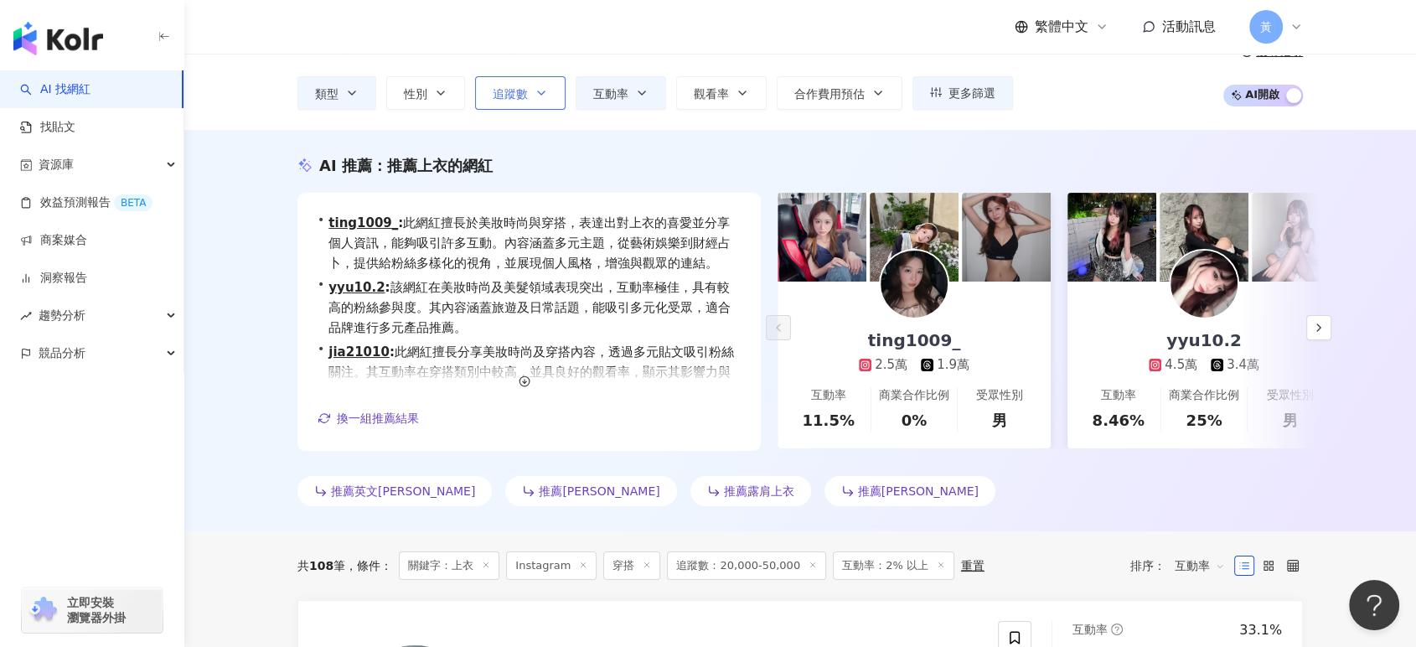
click at [520, 87] on span "追蹤數" at bounding box center [510, 93] width 35 height 13
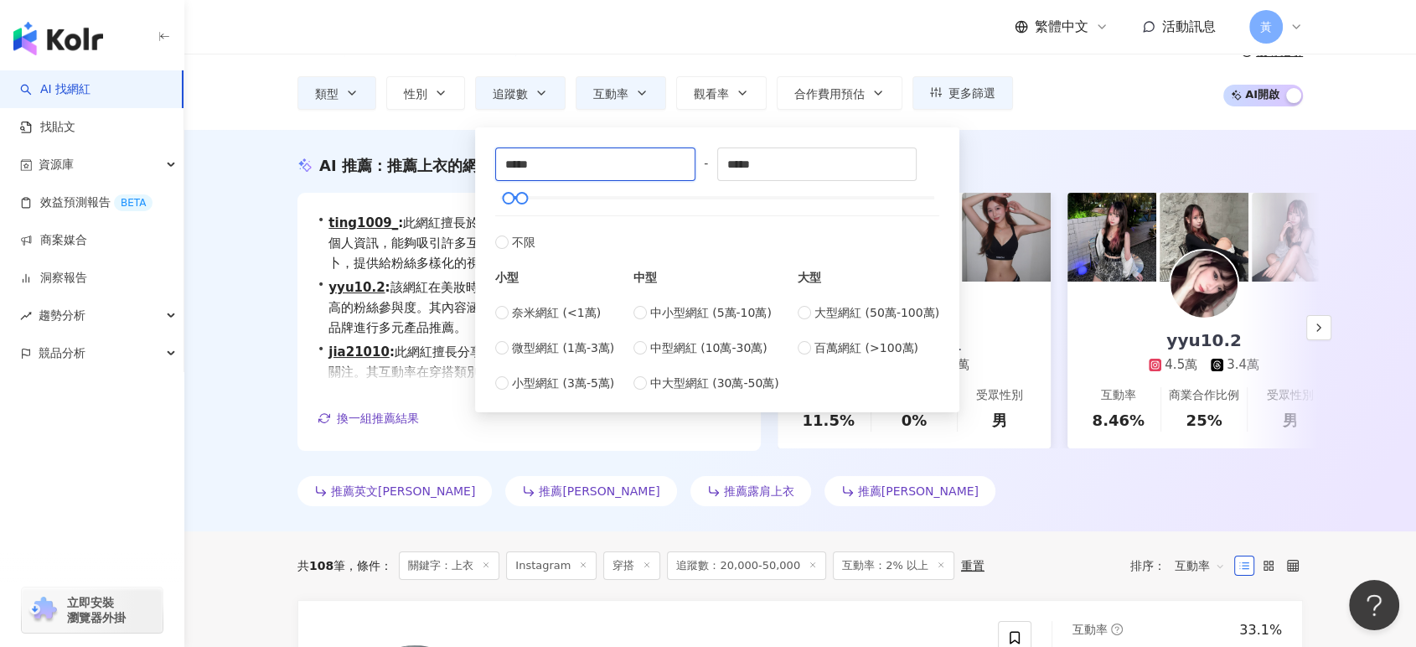
drag, startPoint x: 526, startPoint y: 163, endPoint x: 424, endPoint y: 166, distance: 102.3
type input "*****"
click at [1066, 92] on div "您可能感興趣： 長裙 棉t 連身 條紋 短洋 類型 性別 追蹤數 互動率 觀看率 合作費用預估 更多篩選 ***** - ***** 不限 小型 奈米網紅 (…" at bounding box center [801, 75] width 1006 height 69
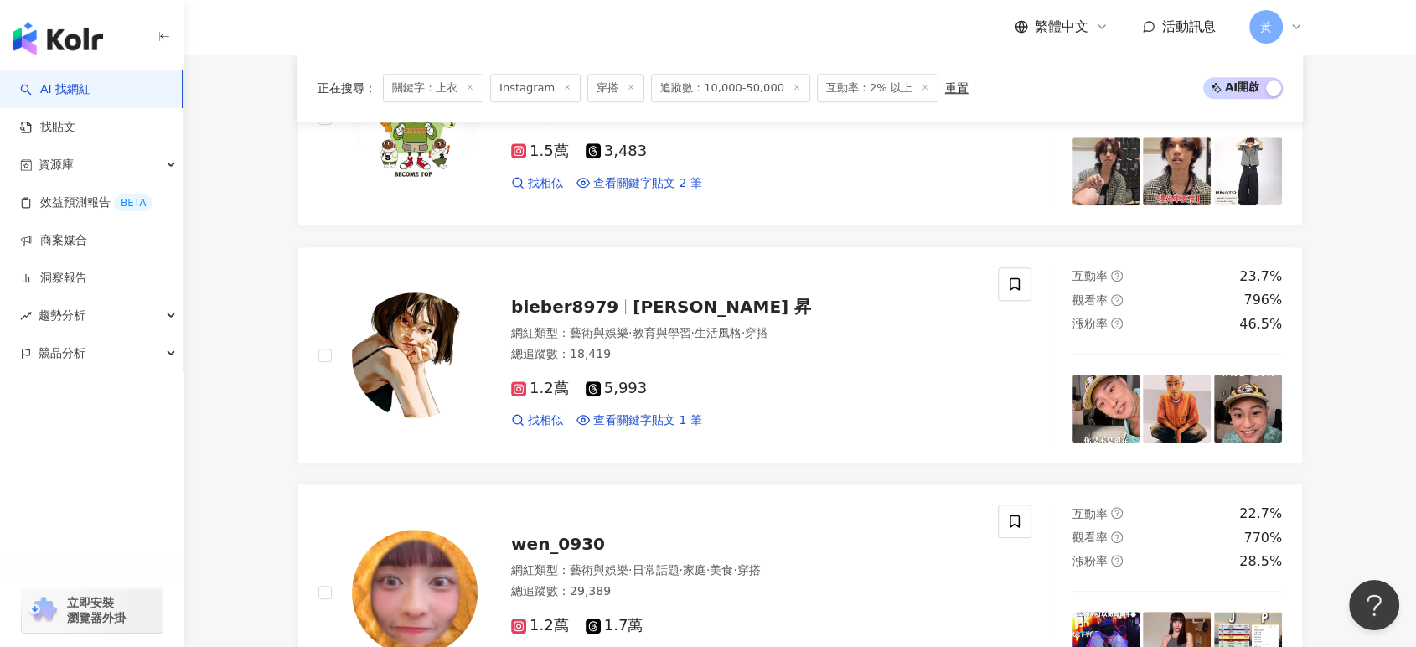
scroll to position [1549, 0]
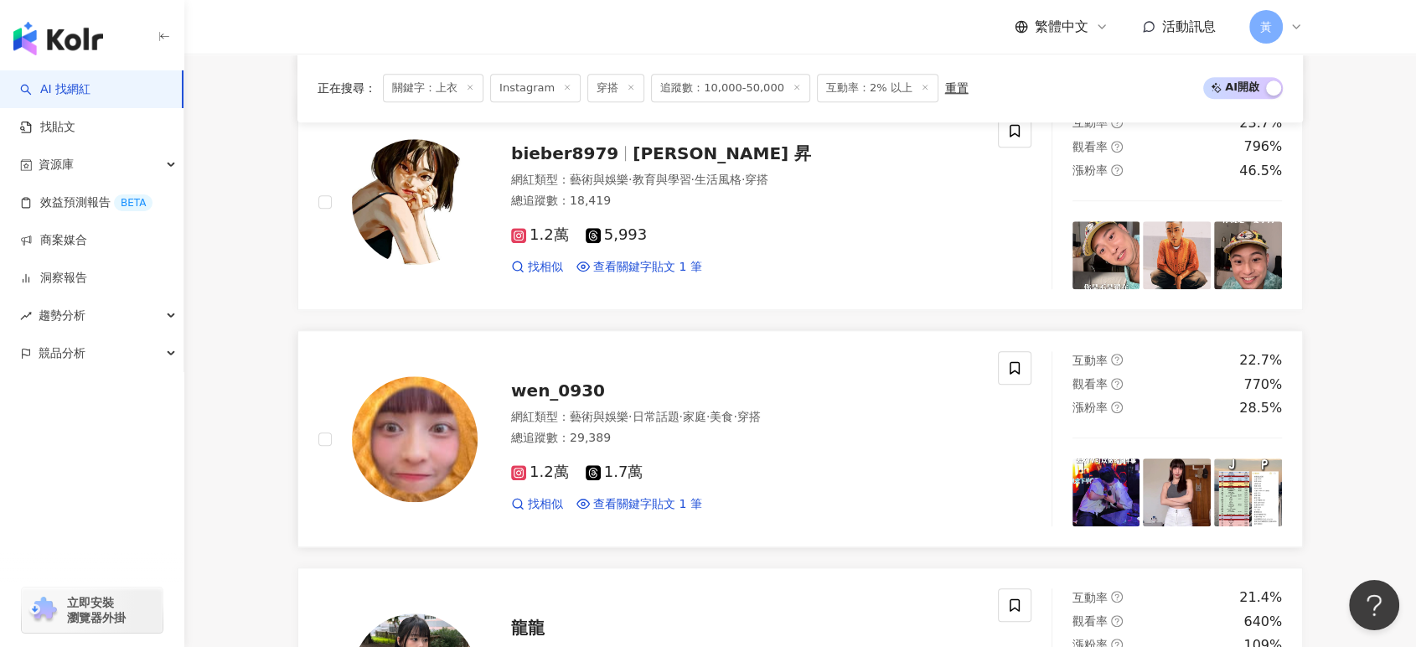
click at [560, 394] on span "wen_0930" at bounding box center [558, 391] width 94 height 20
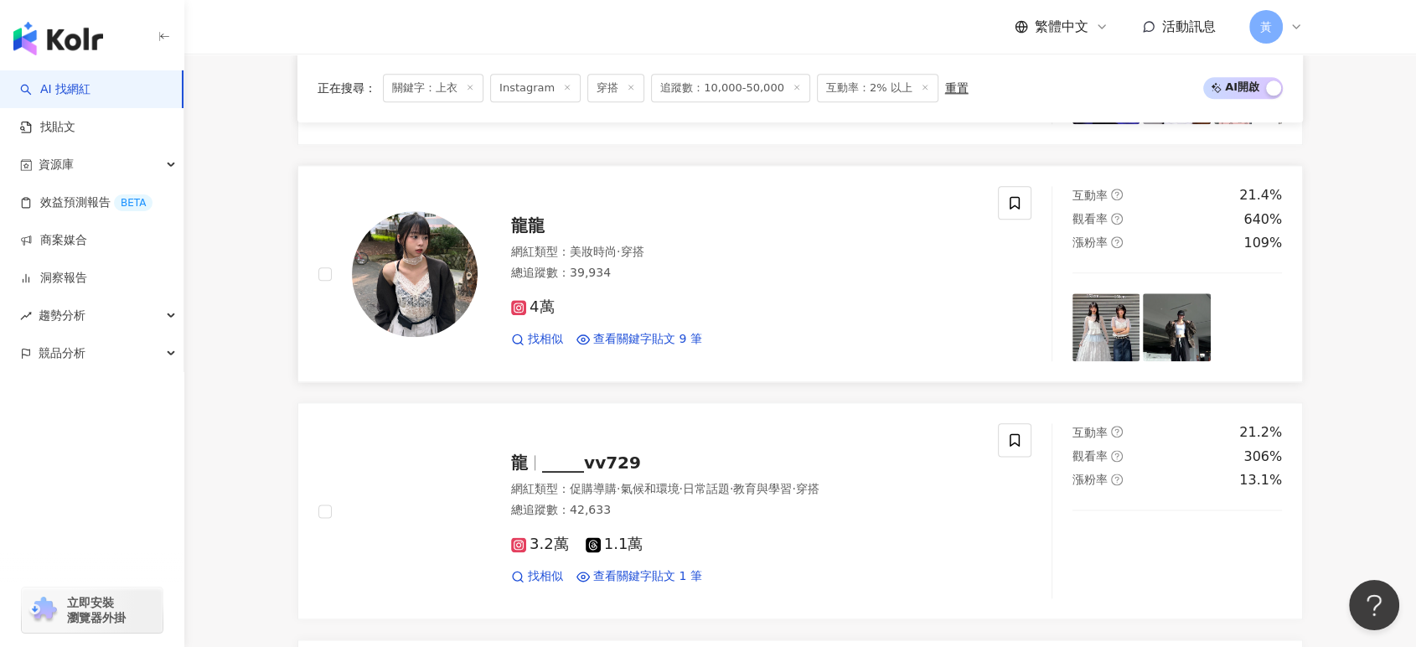
scroll to position [1921, 0]
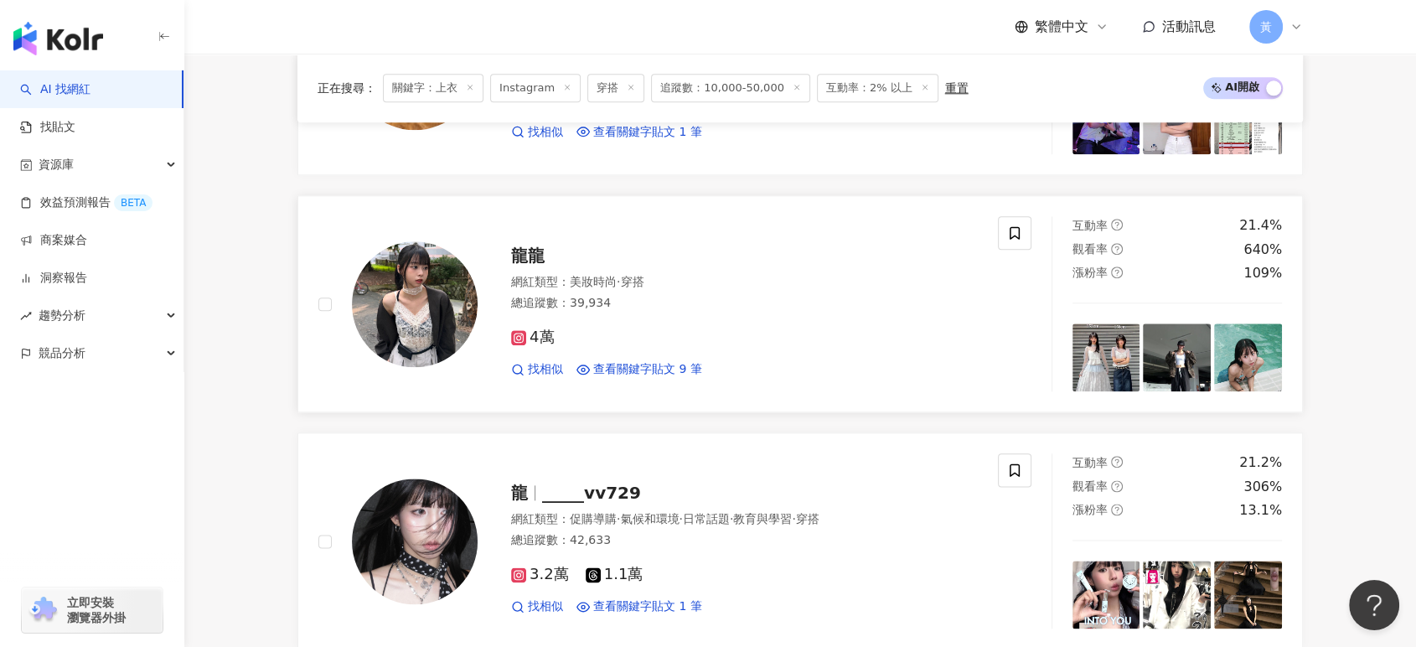
click at [537, 254] on span "龍龍" at bounding box center [528, 256] width 34 height 20
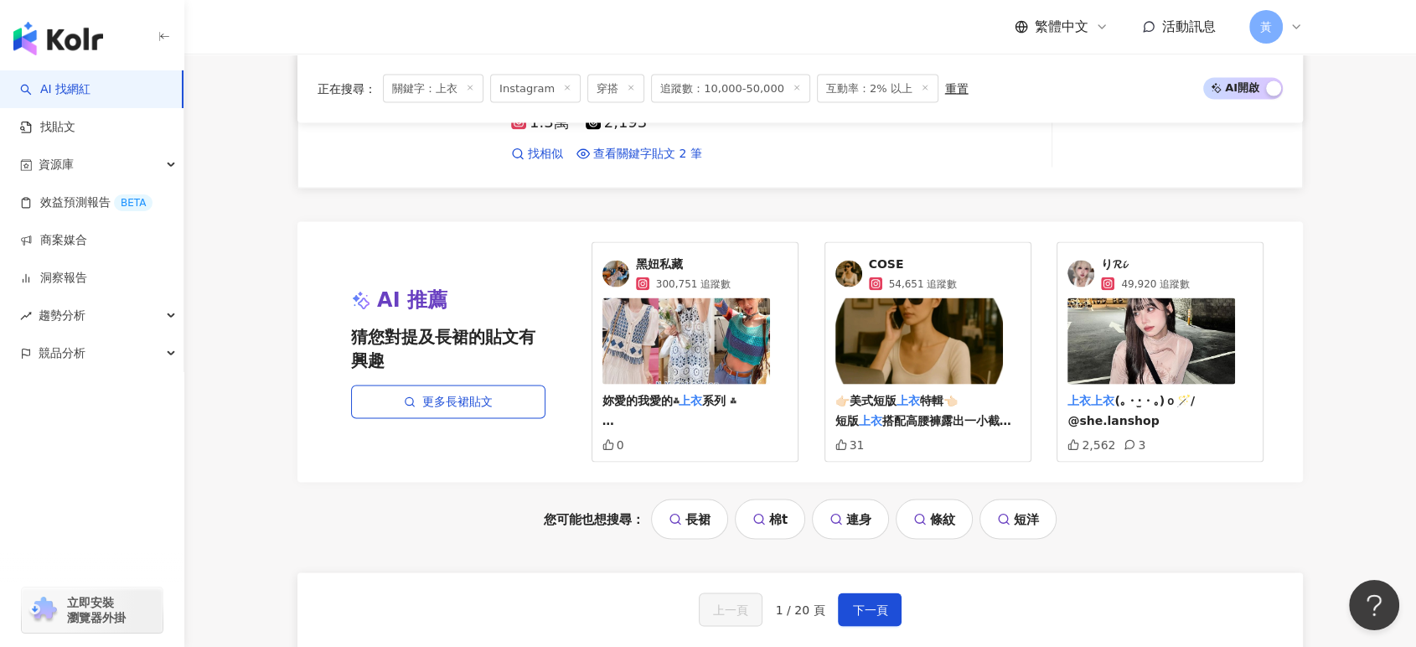
scroll to position [3411, 0]
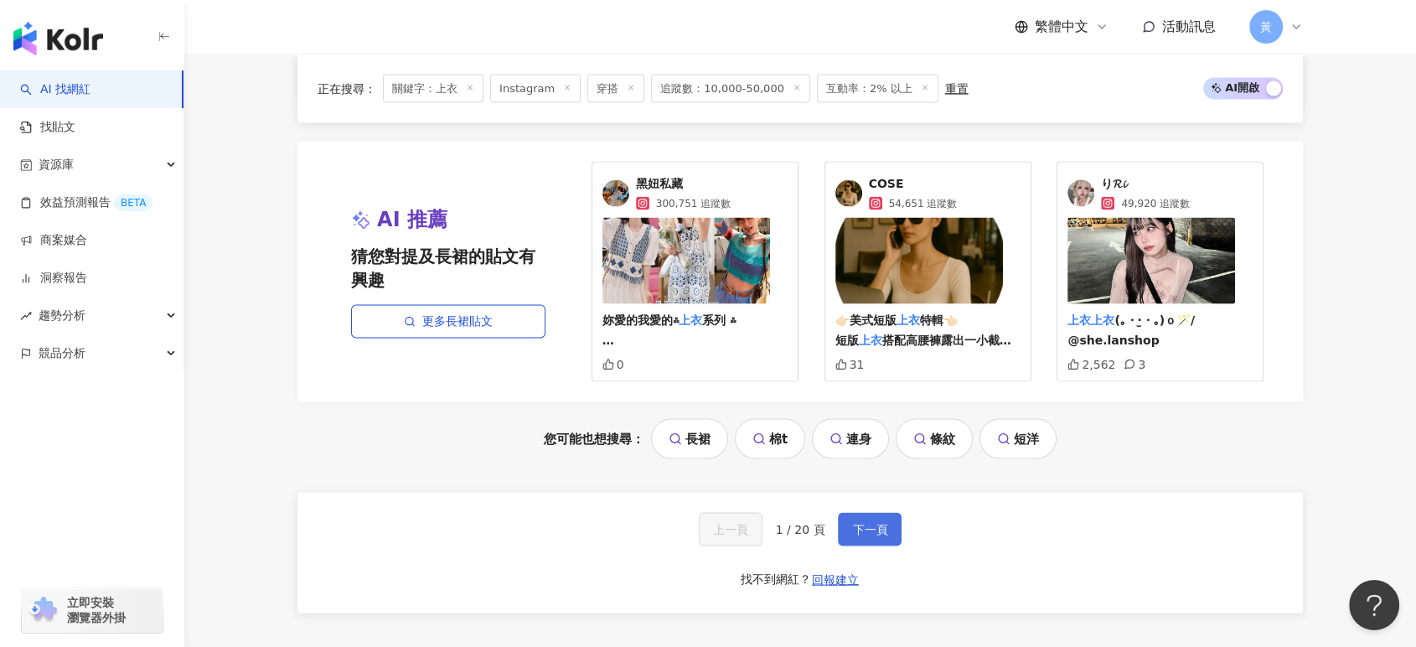
click at [869, 533] on span "下一頁" at bounding box center [869, 529] width 35 height 13
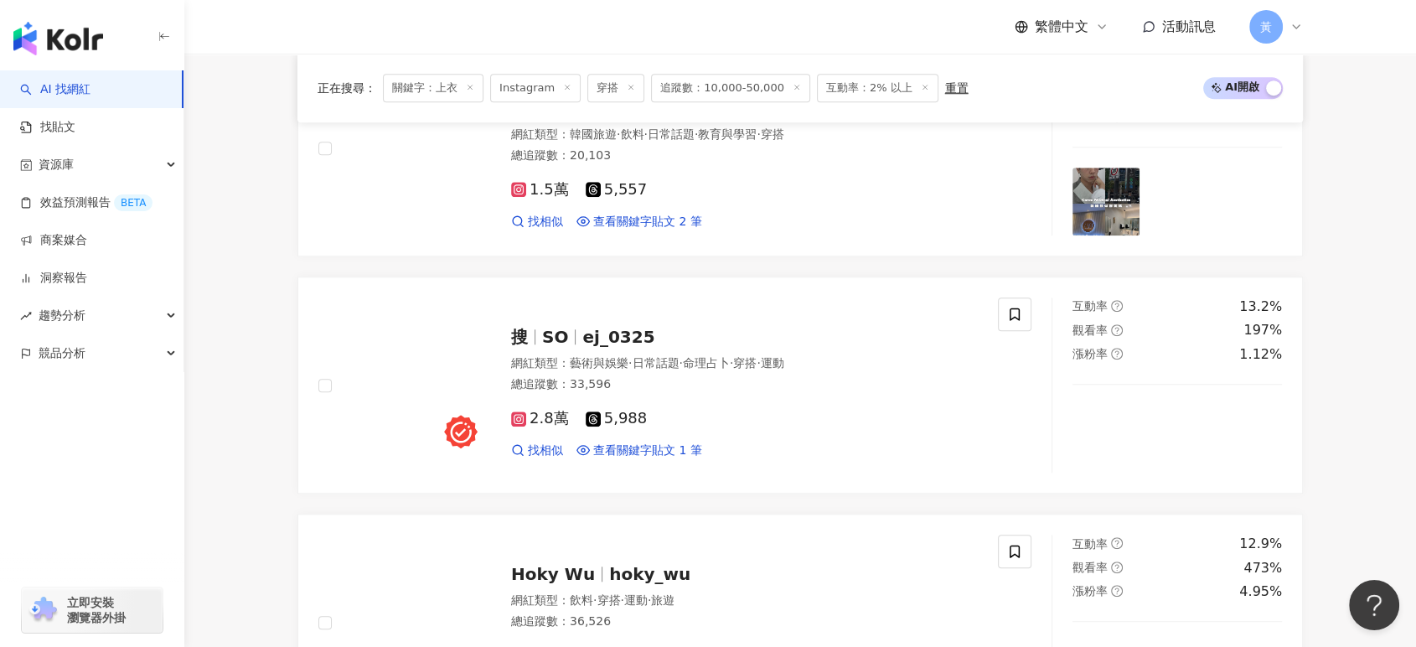
scroll to position [1396, 0]
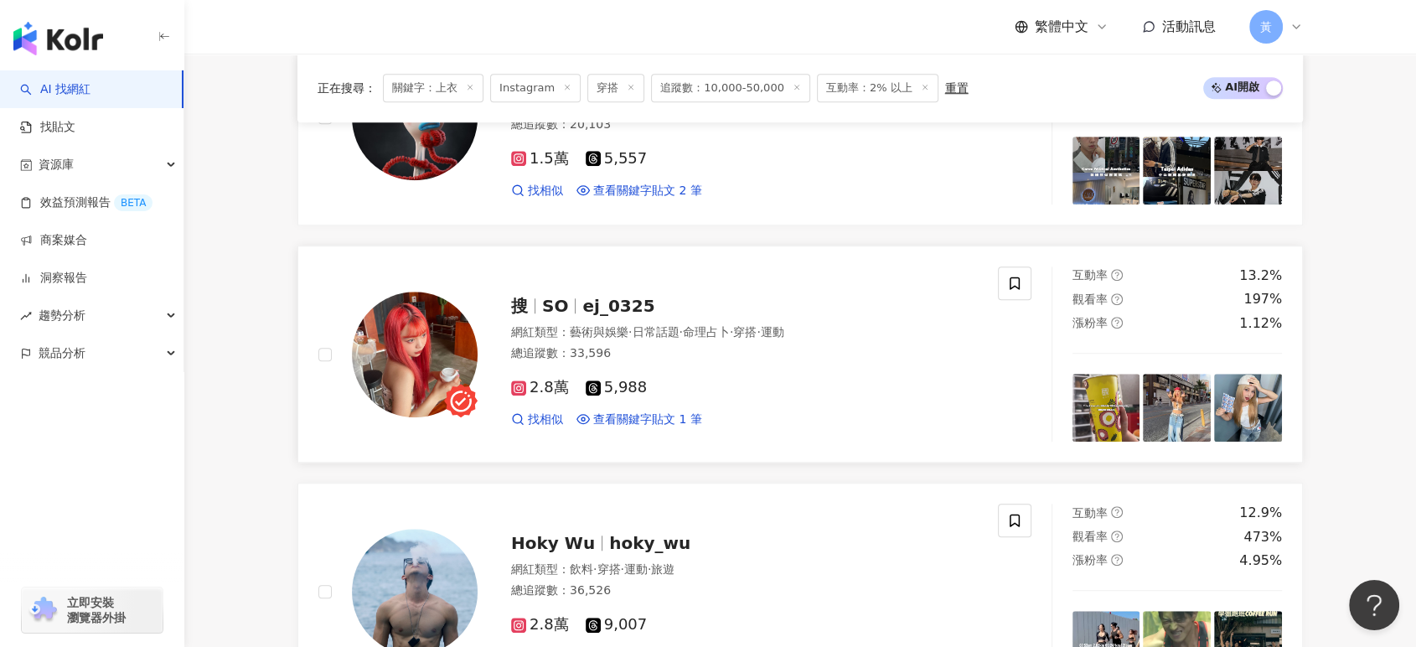
click at [586, 299] on span "ej_0325" at bounding box center [619, 306] width 72 height 20
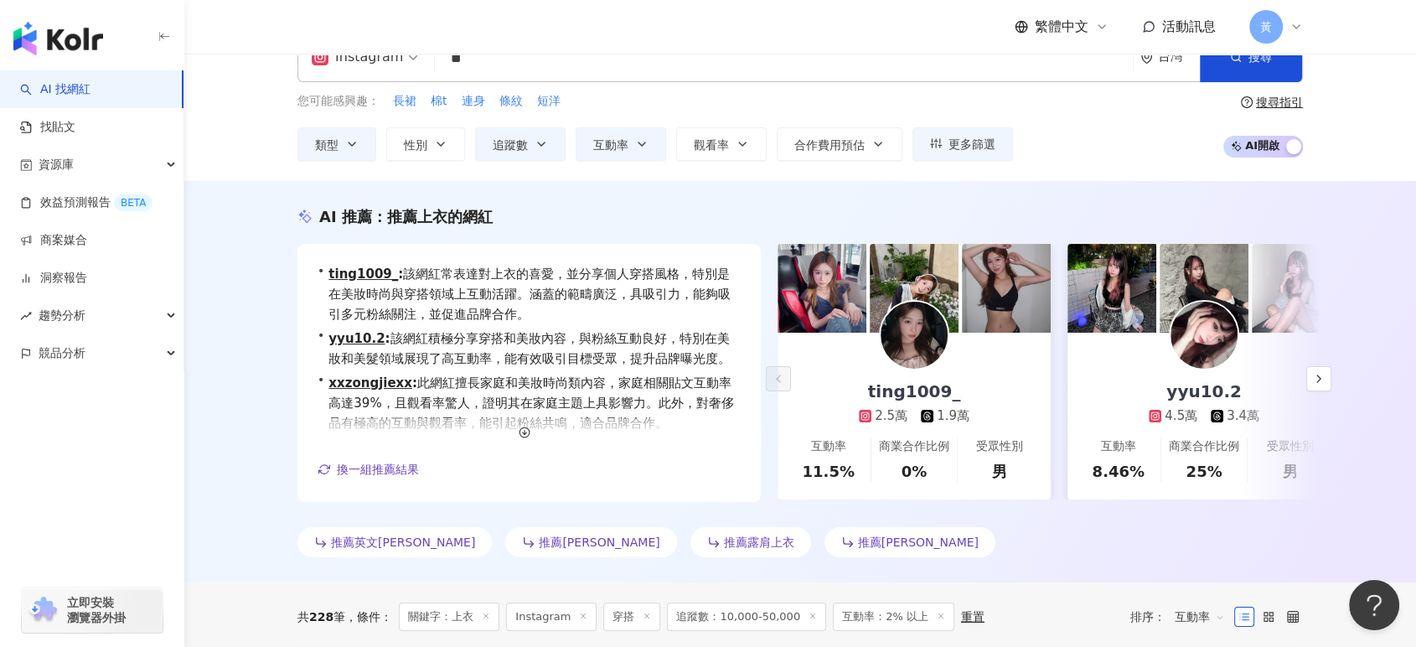
scroll to position [0, 0]
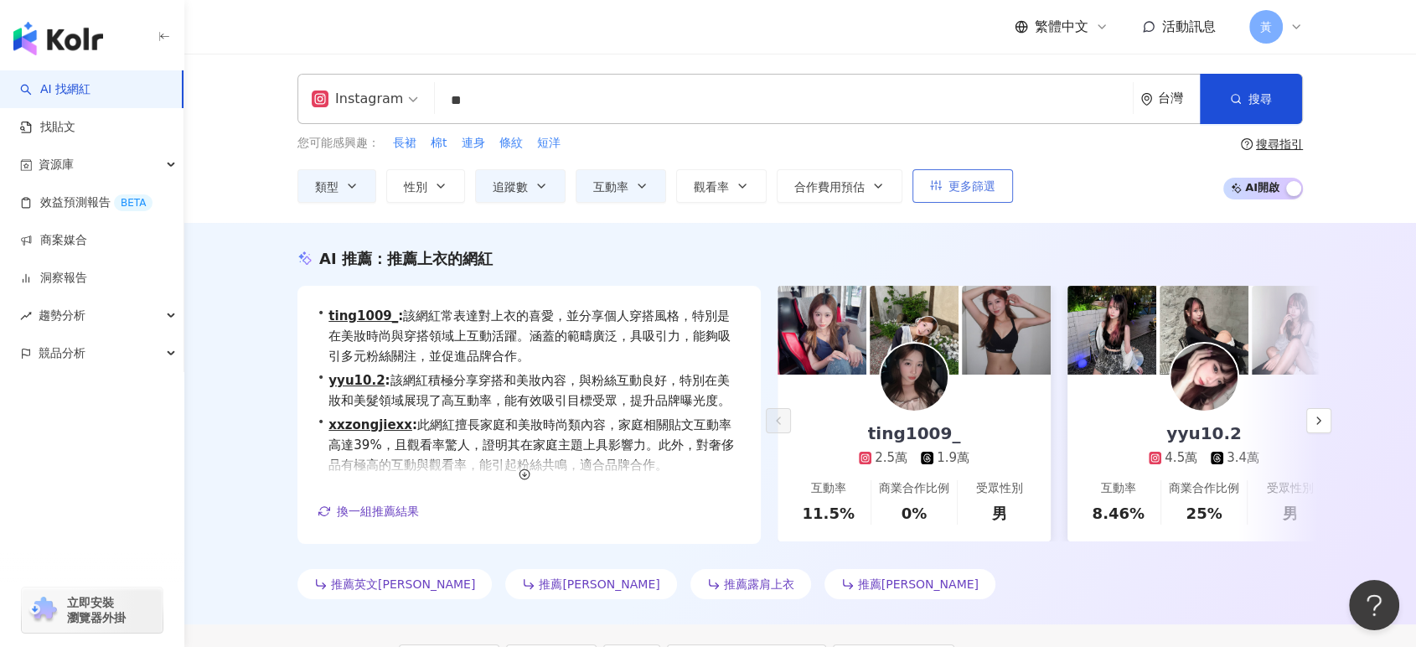
click at [976, 191] on span "更多篩選" at bounding box center [972, 185] width 47 height 13
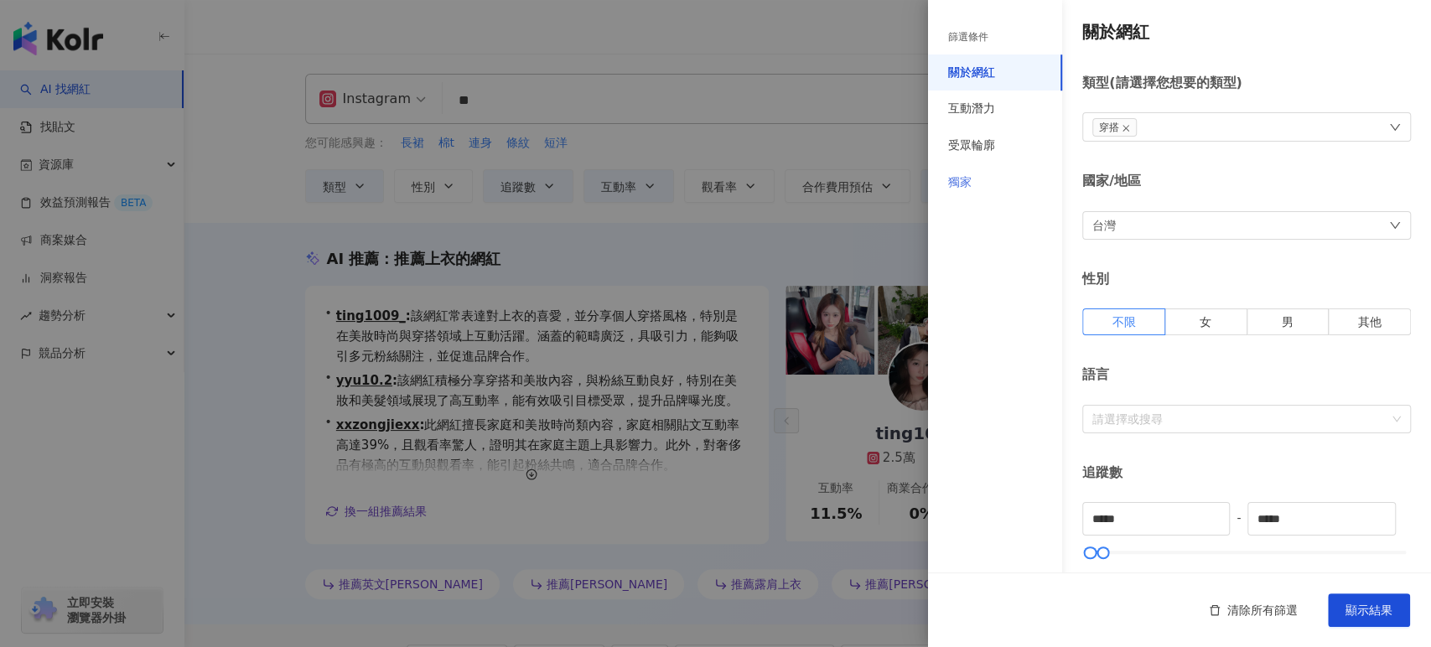
click at [992, 181] on div "獨家" at bounding box center [995, 182] width 134 height 37
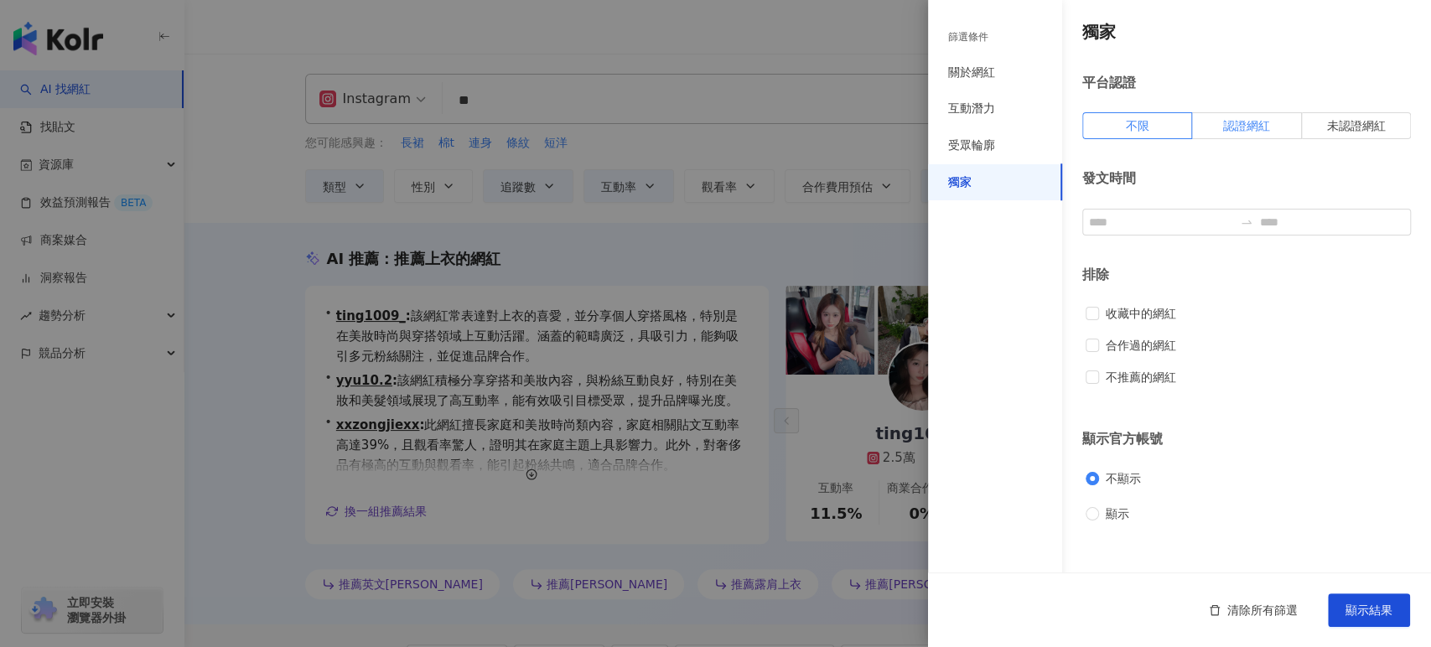
click at [1245, 125] on span "認證網紅" at bounding box center [1246, 125] width 47 height 13
click at [1358, 599] on button "顯示結果" at bounding box center [1369, 610] width 82 height 34
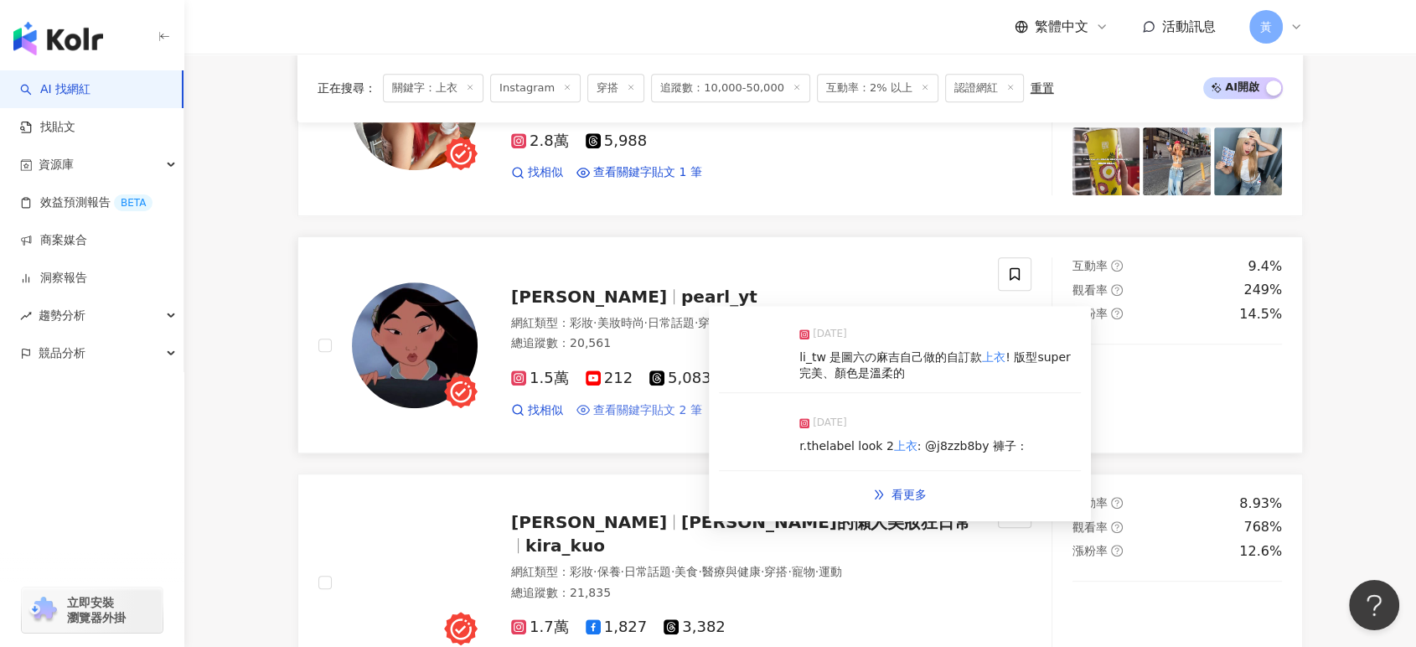
scroll to position [990, 0]
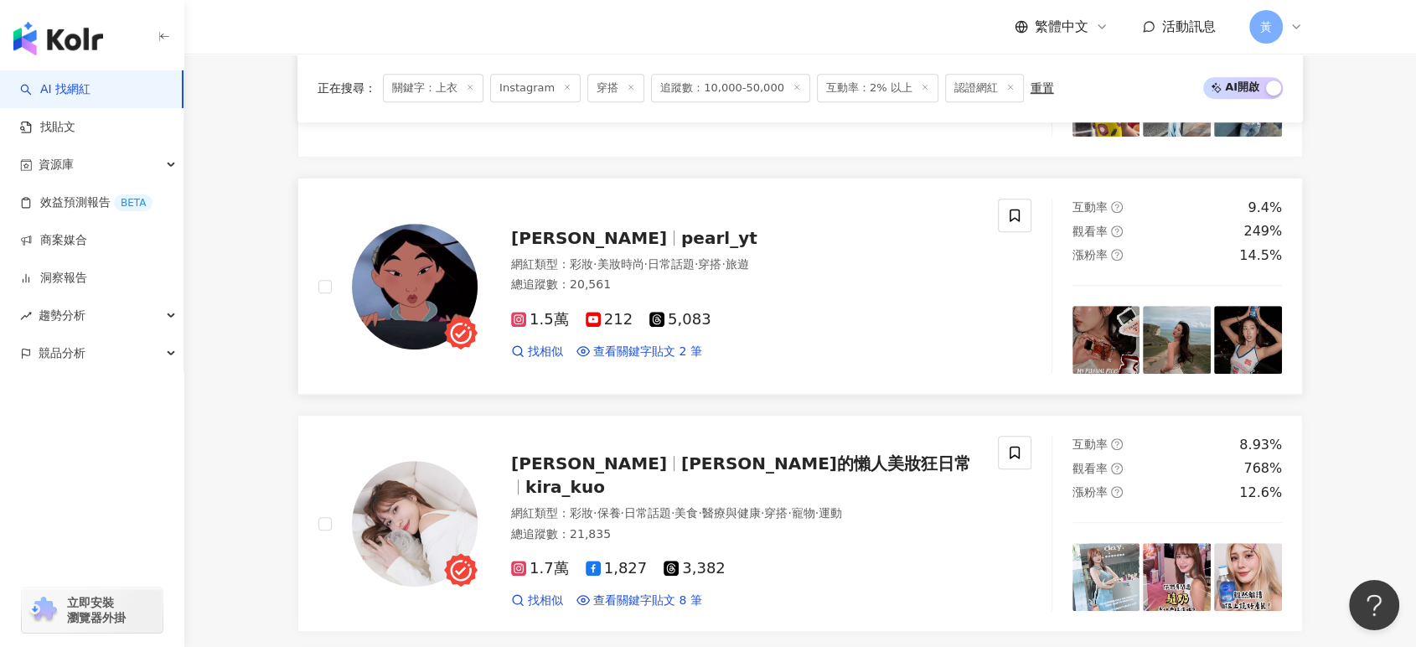
click at [596, 253] on div "彭郁彤 pearl_yt 網紅類型 ： 彩妝 · 美妝時尚 · 日常話題 · 穿搭 · 旅遊 總追蹤數 ： 20,561 1.5萬 212 5,083 找相似…" at bounding box center [728, 286] width 500 height 147
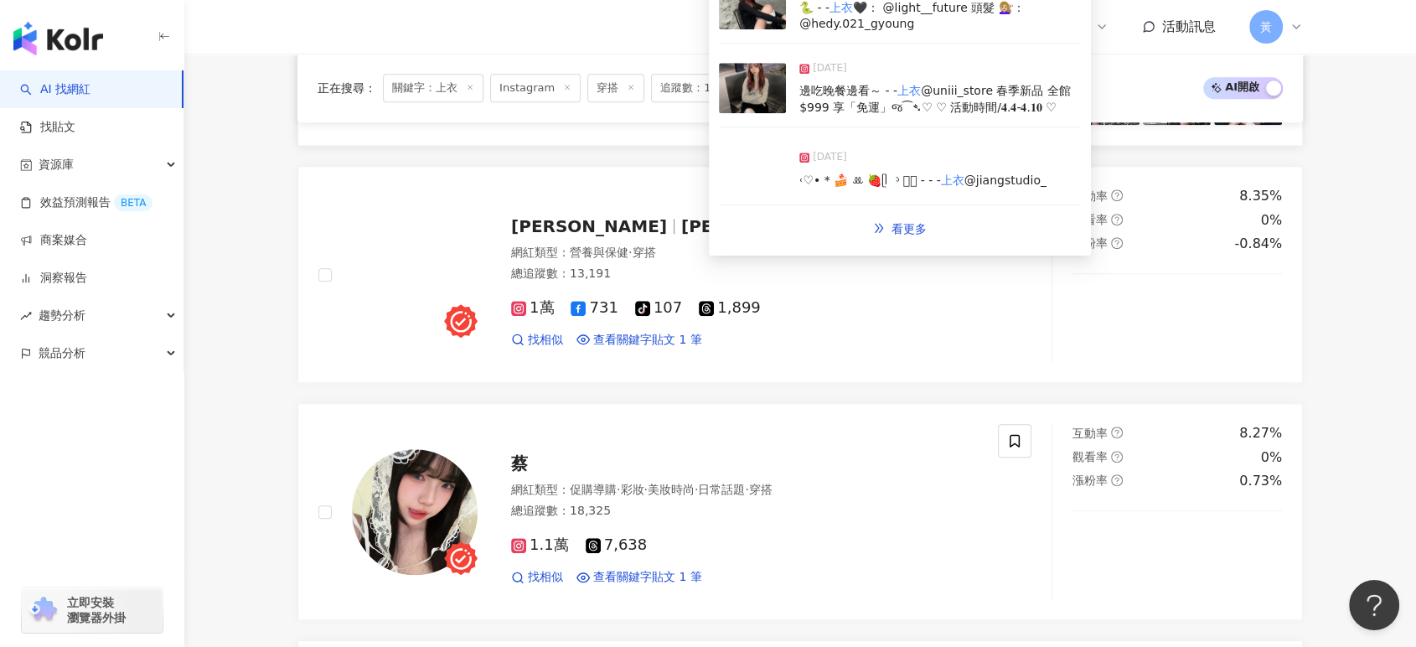
scroll to position [1735, 0]
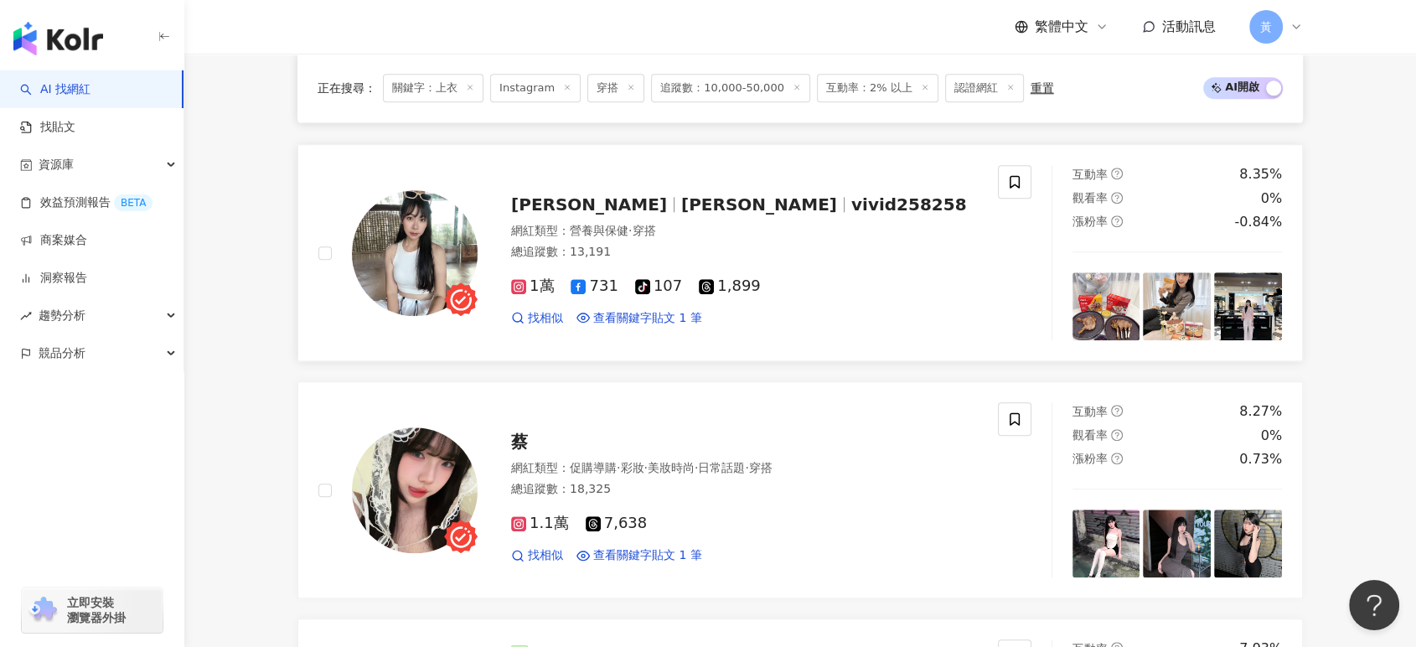
click at [590, 207] on span "曾婷婷 vivid" at bounding box center [589, 204] width 156 height 20
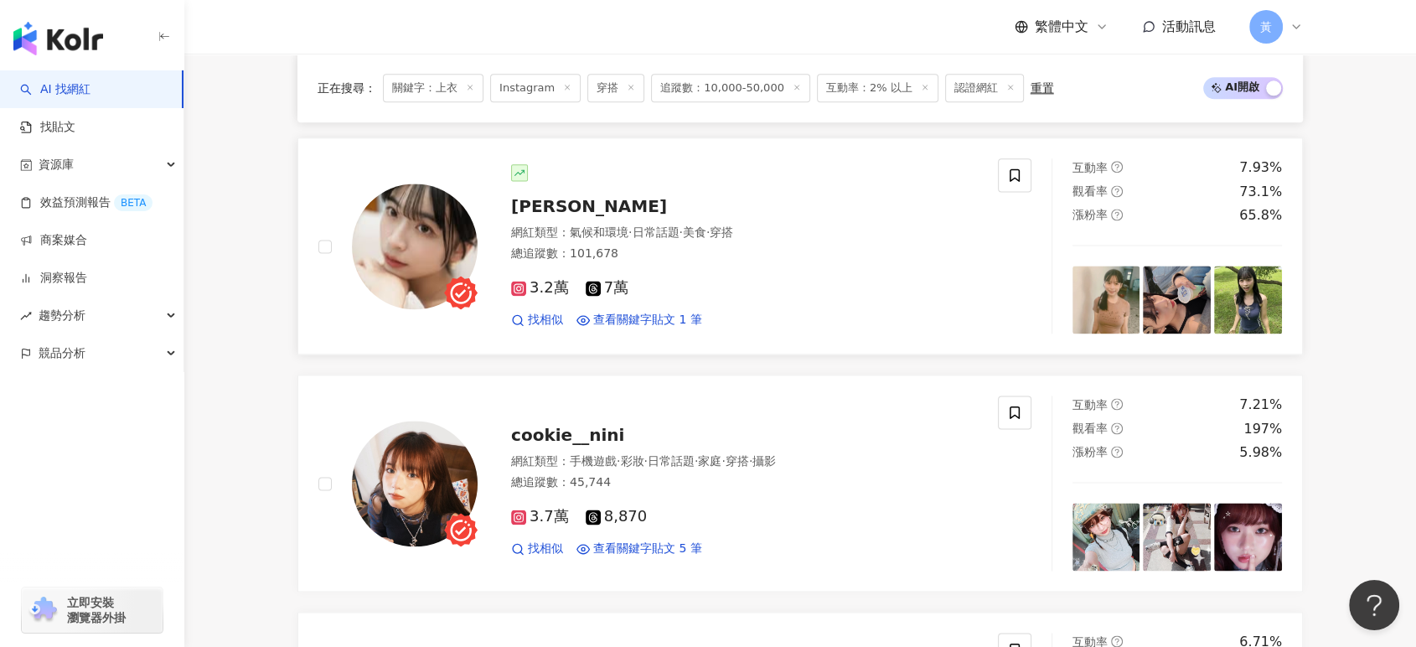
scroll to position [2387, 0]
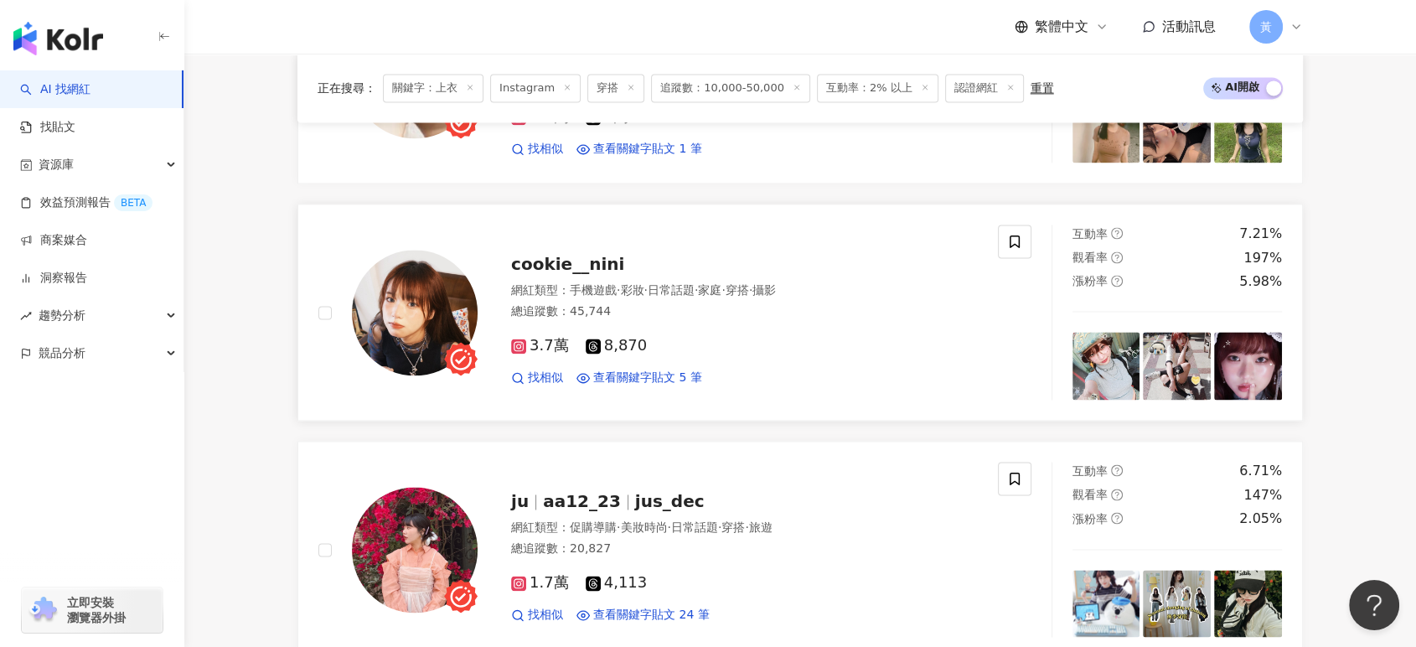
click at [568, 261] on span "cookie__nini" at bounding box center [567, 264] width 113 height 20
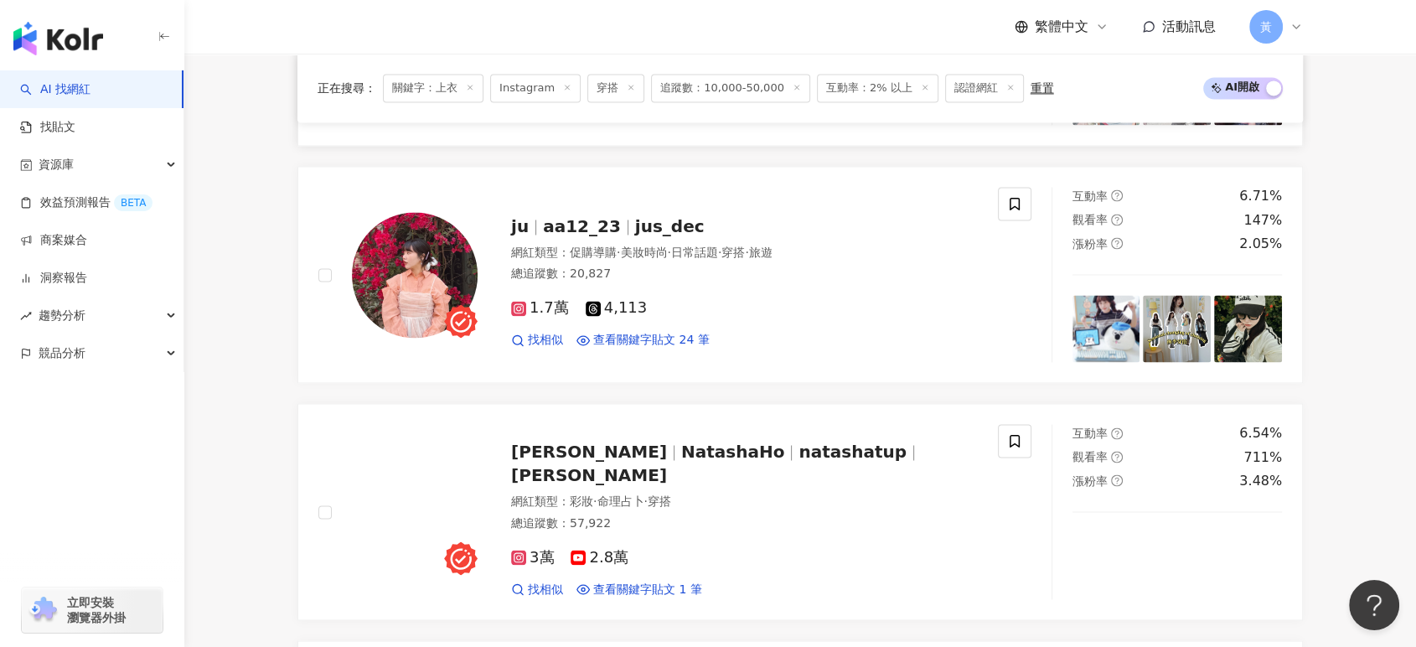
scroll to position [2666, 0]
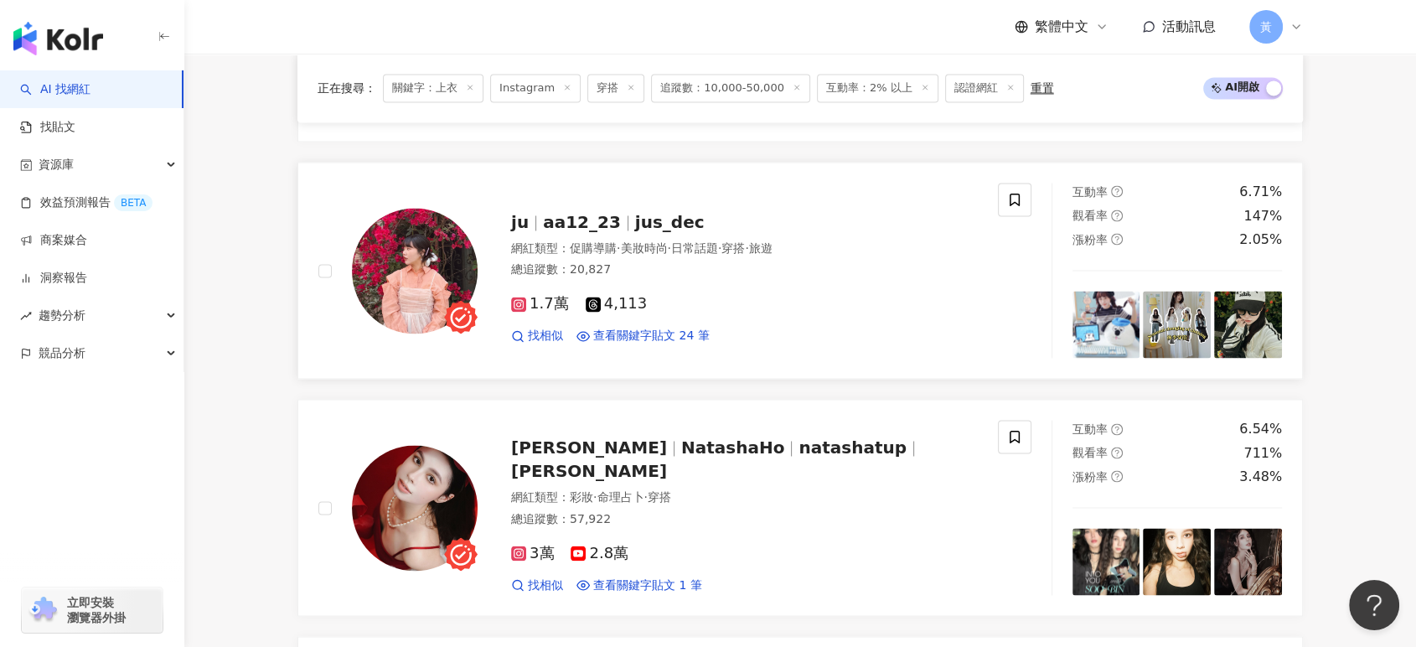
click at [635, 232] on span "jus_dec" at bounding box center [670, 222] width 70 height 20
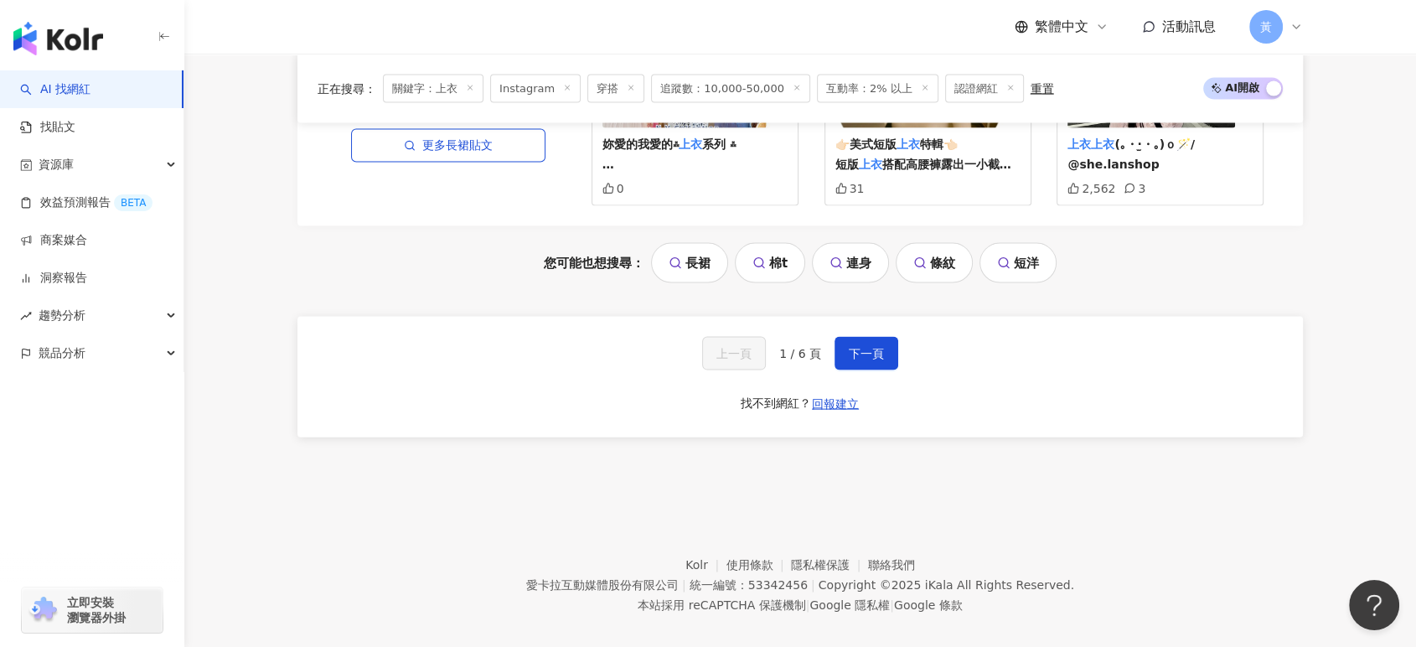
scroll to position [3597, 0]
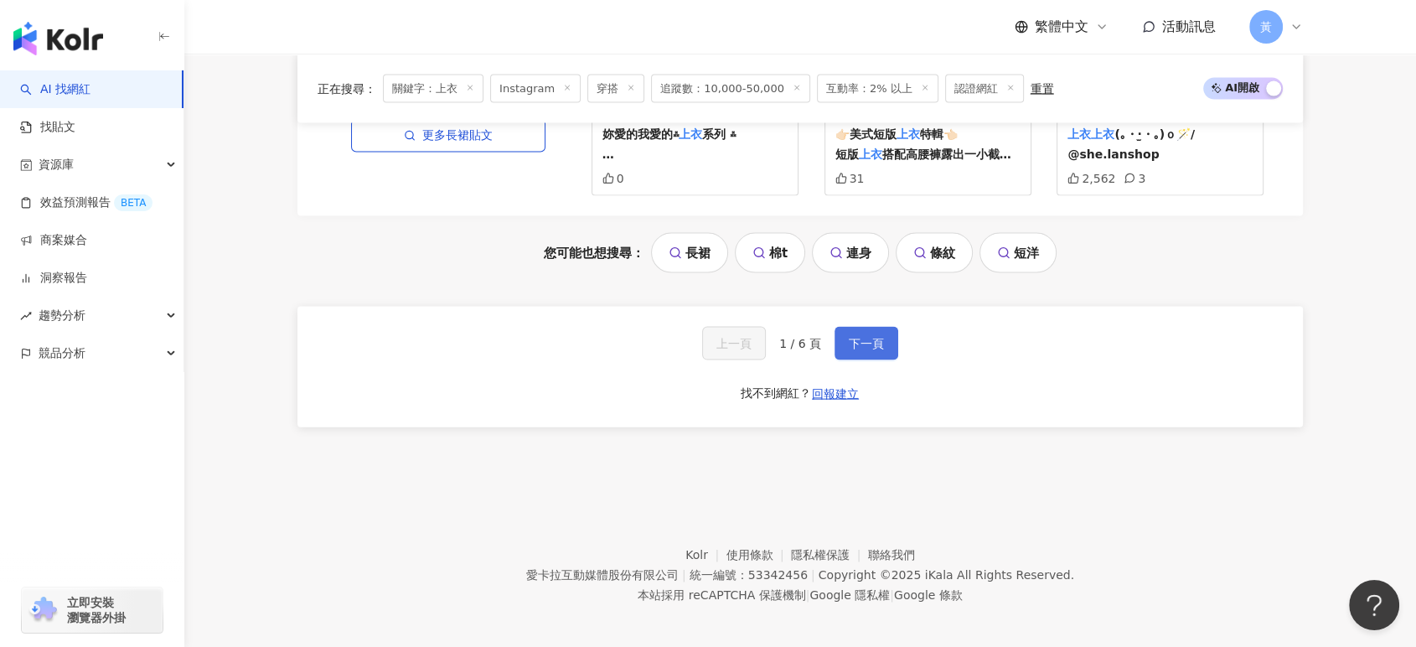
click at [876, 344] on span "下一頁" at bounding box center [866, 343] width 35 height 13
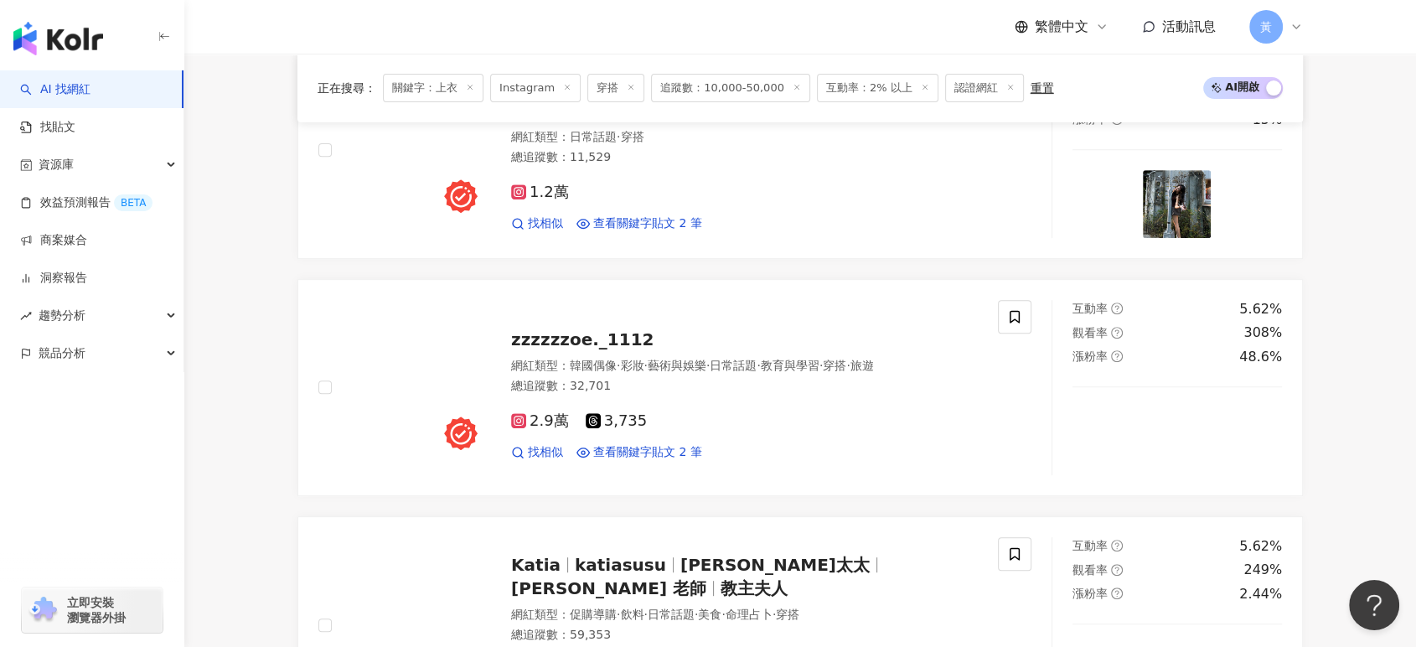
scroll to position [744, 0]
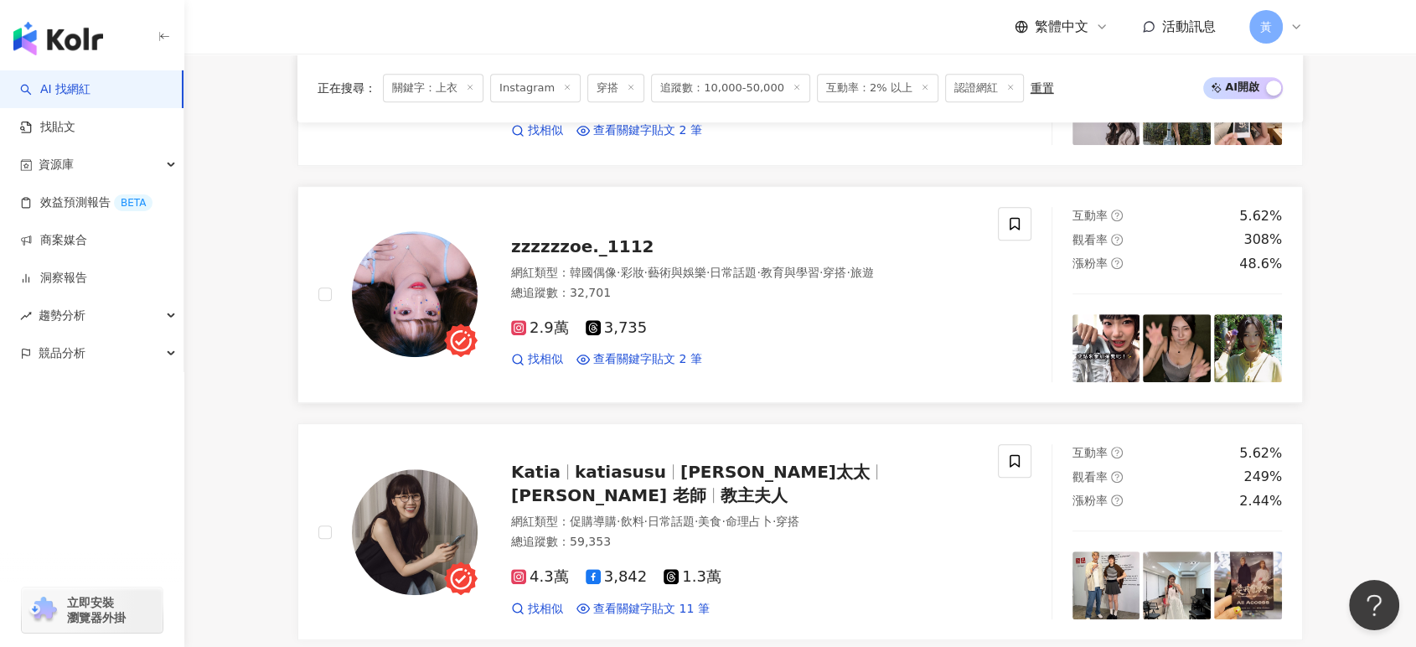
click at [572, 245] on span "zzzzzzoe._1112" at bounding box center [582, 246] width 142 height 20
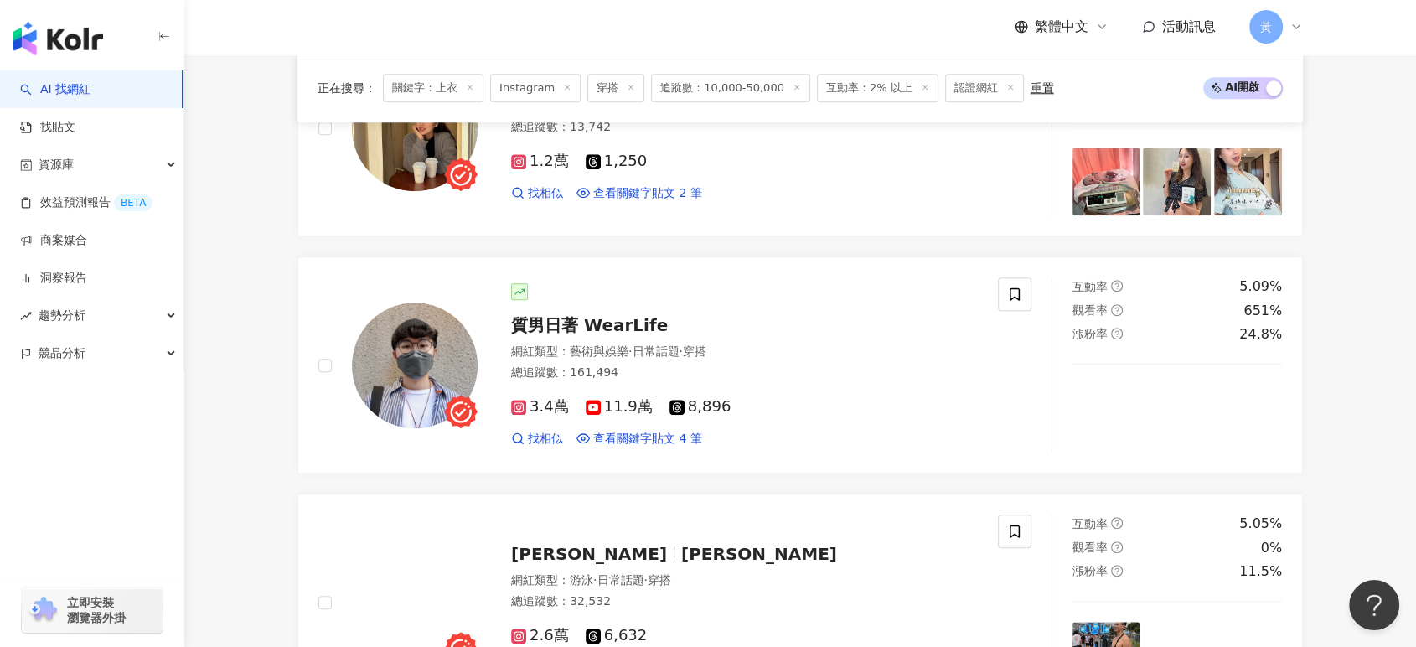
scroll to position [1769, 0]
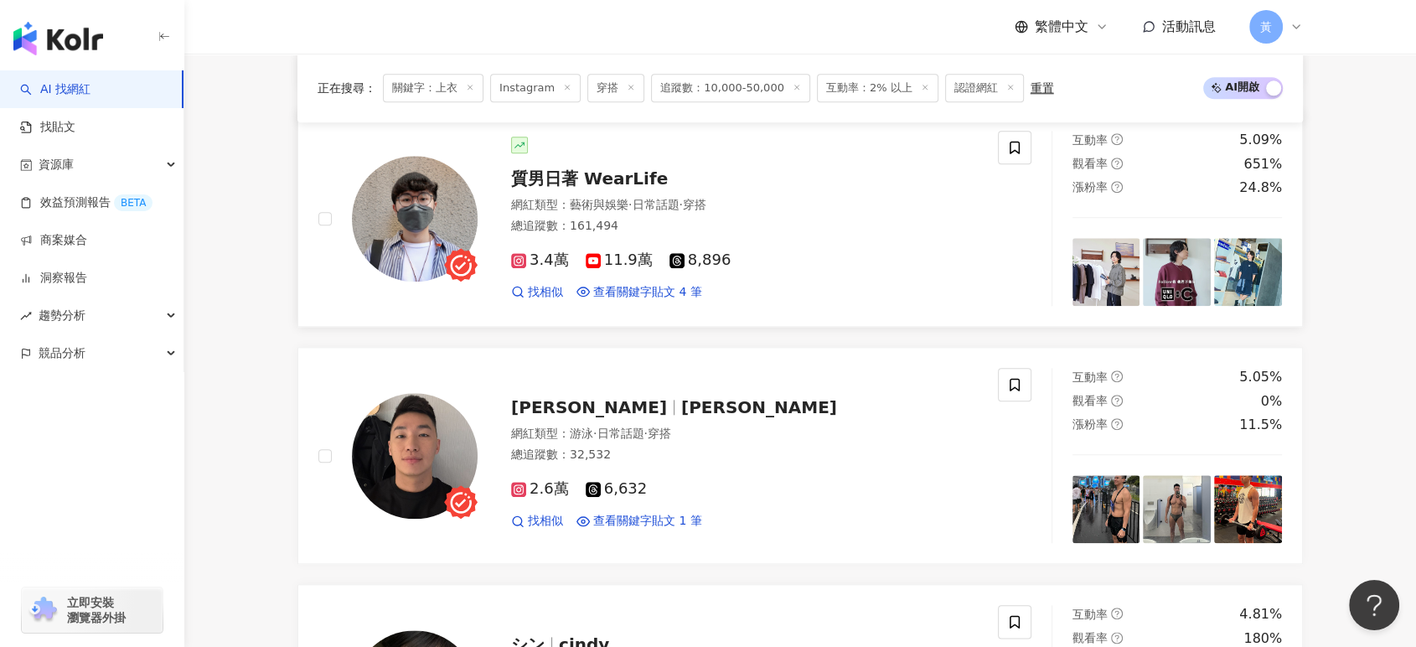
click at [565, 168] on span "質男日著 WearLife" at bounding box center [589, 178] width 157 height 20
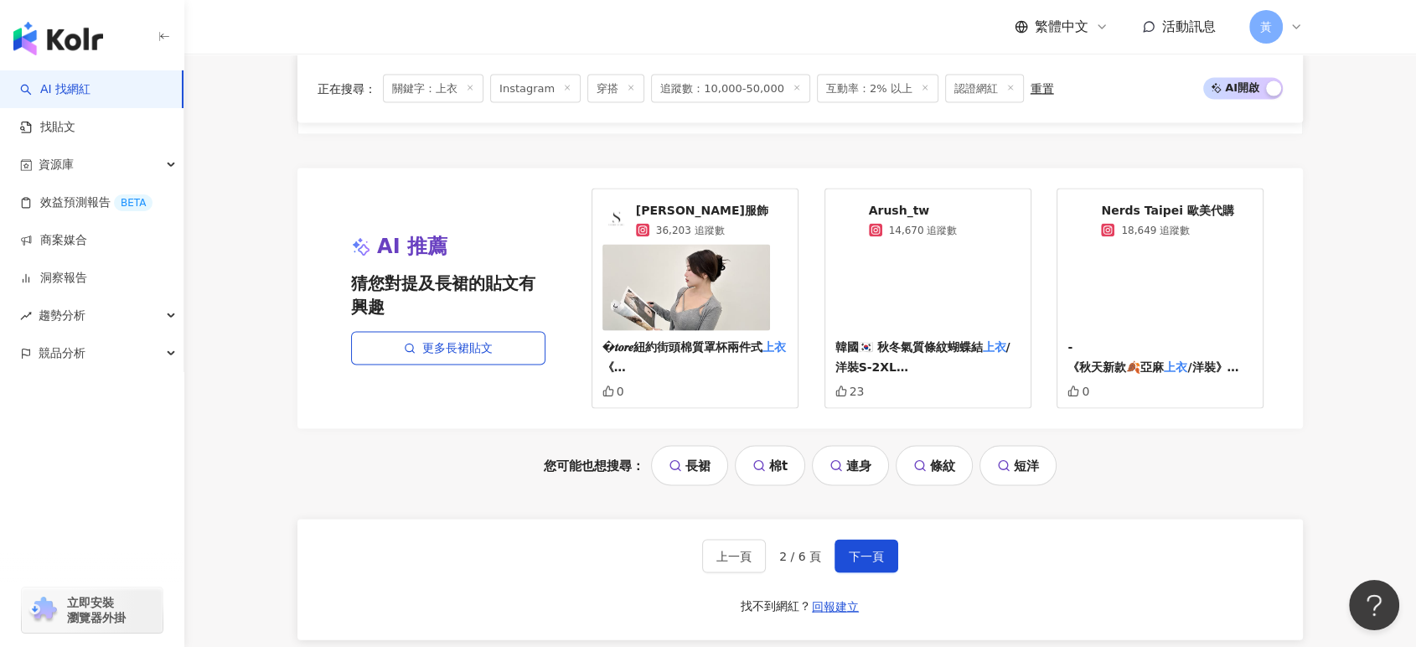
scroll to position [3539, 0]
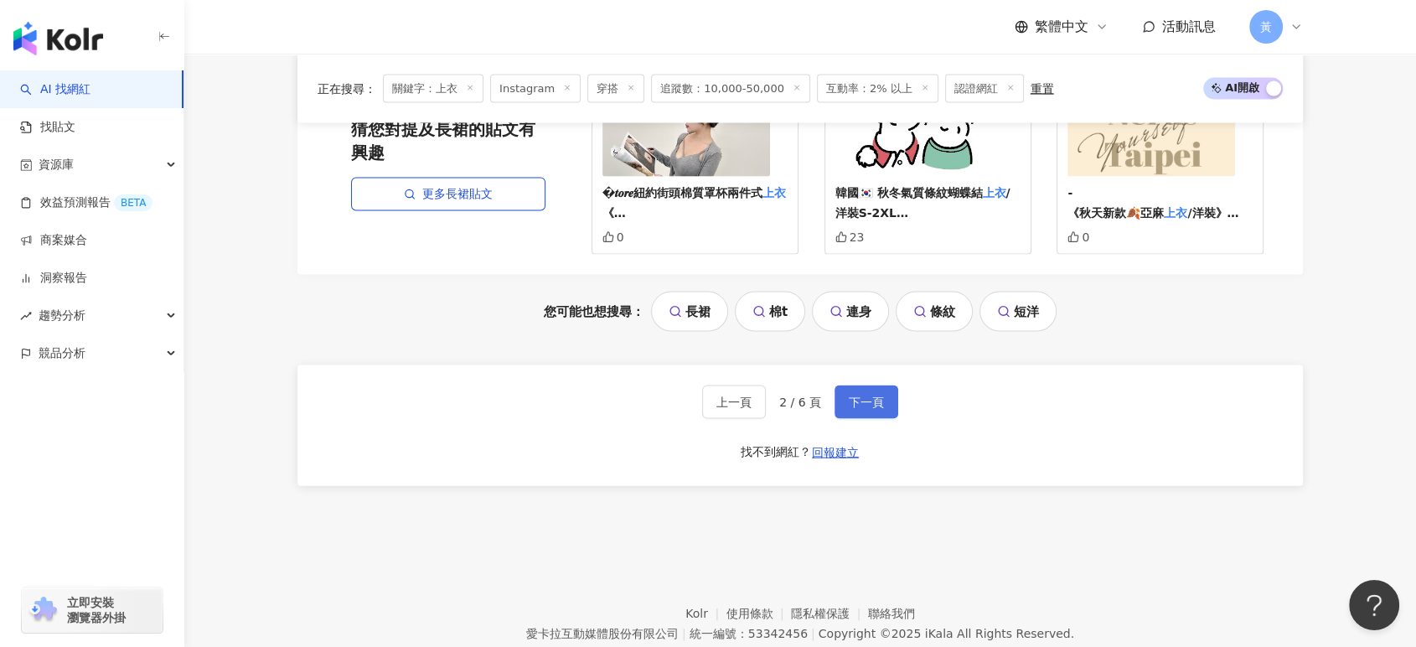
click at [867, 403] on span "下一頁" at bounding box center [866, 402] width 35 height 13
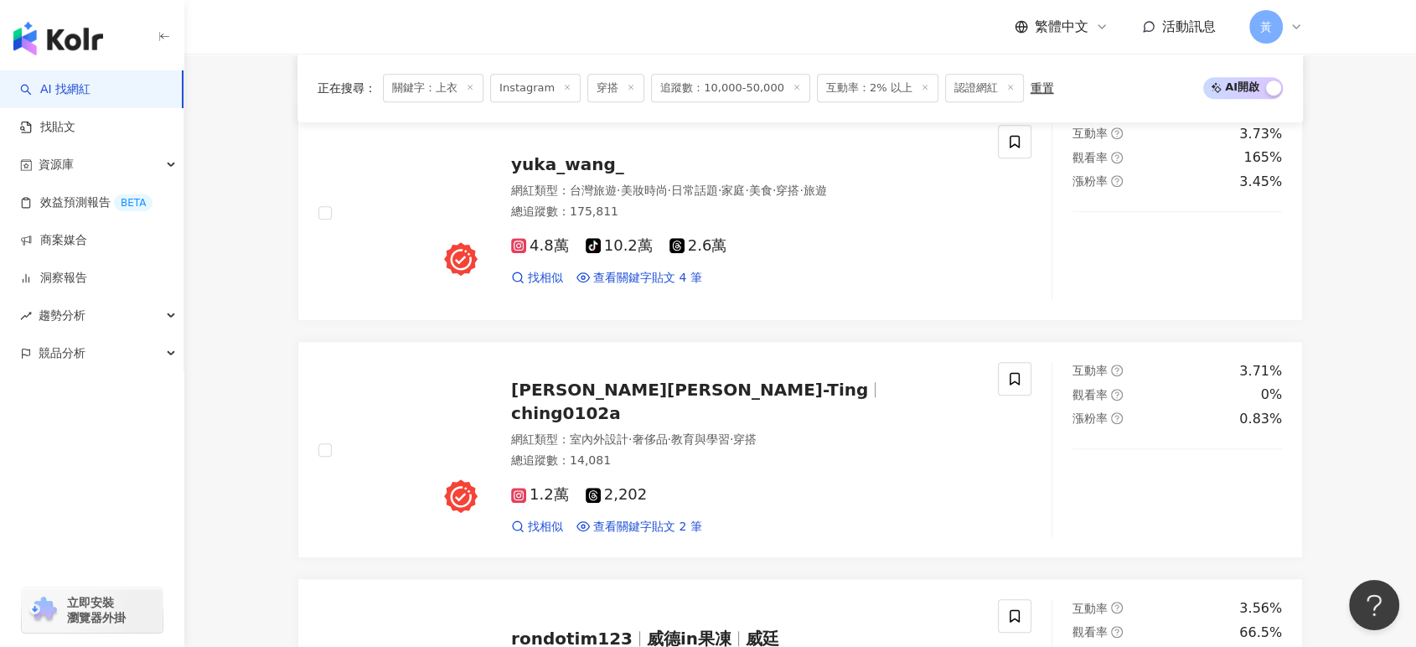
scroll to position [1303, 0]
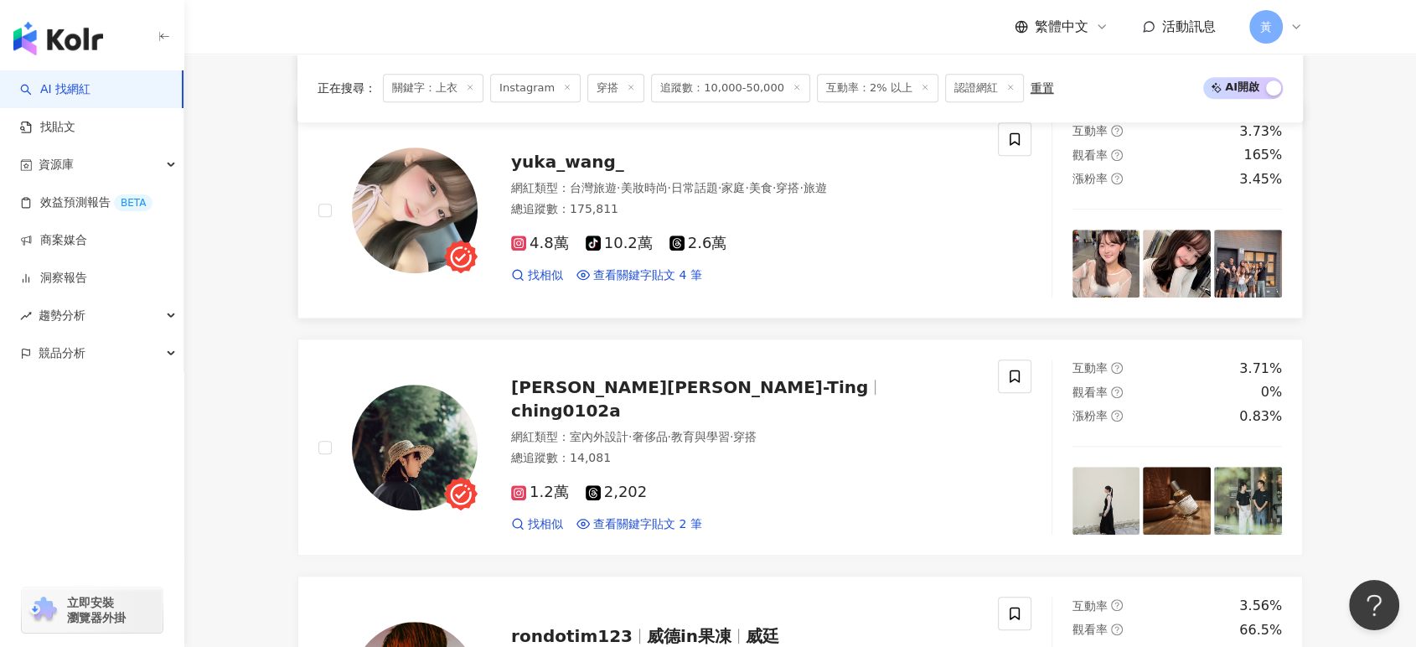
click at [527, 152] on span "yuka_wang_" at bounding box center [567, 162] width 113 height 20
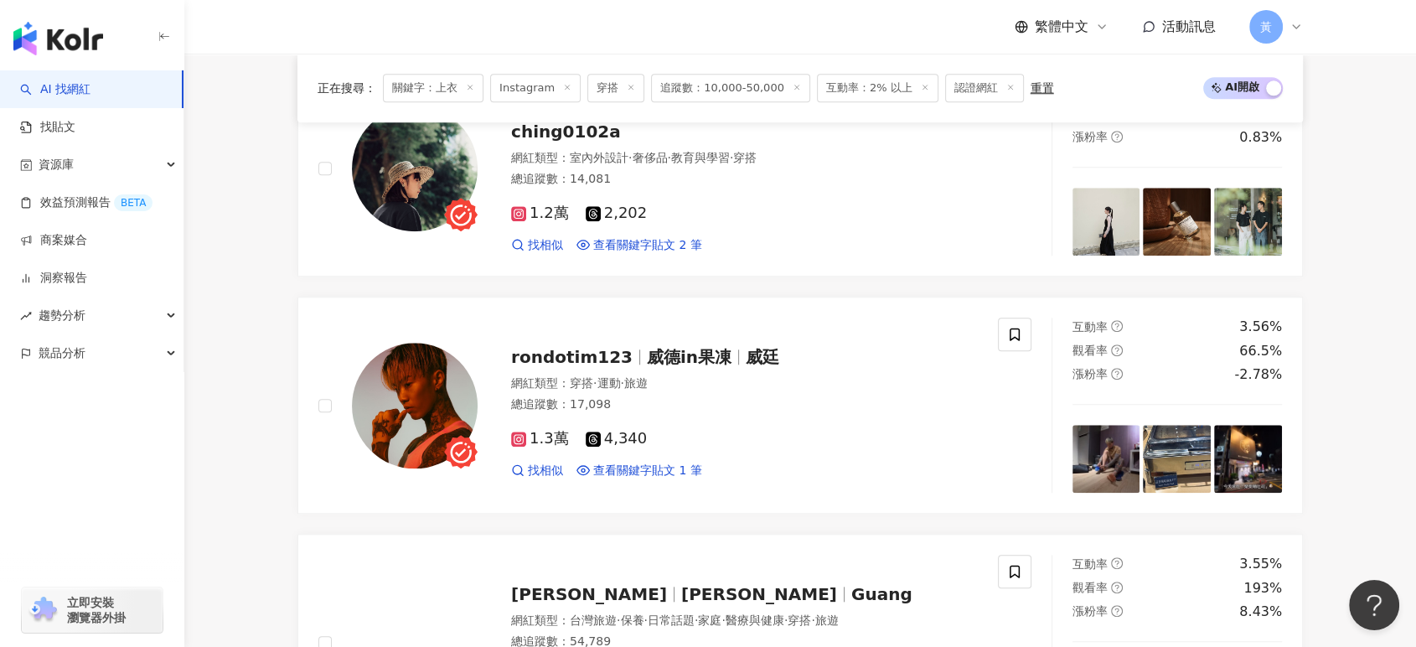
scroll to position [1862, 0]
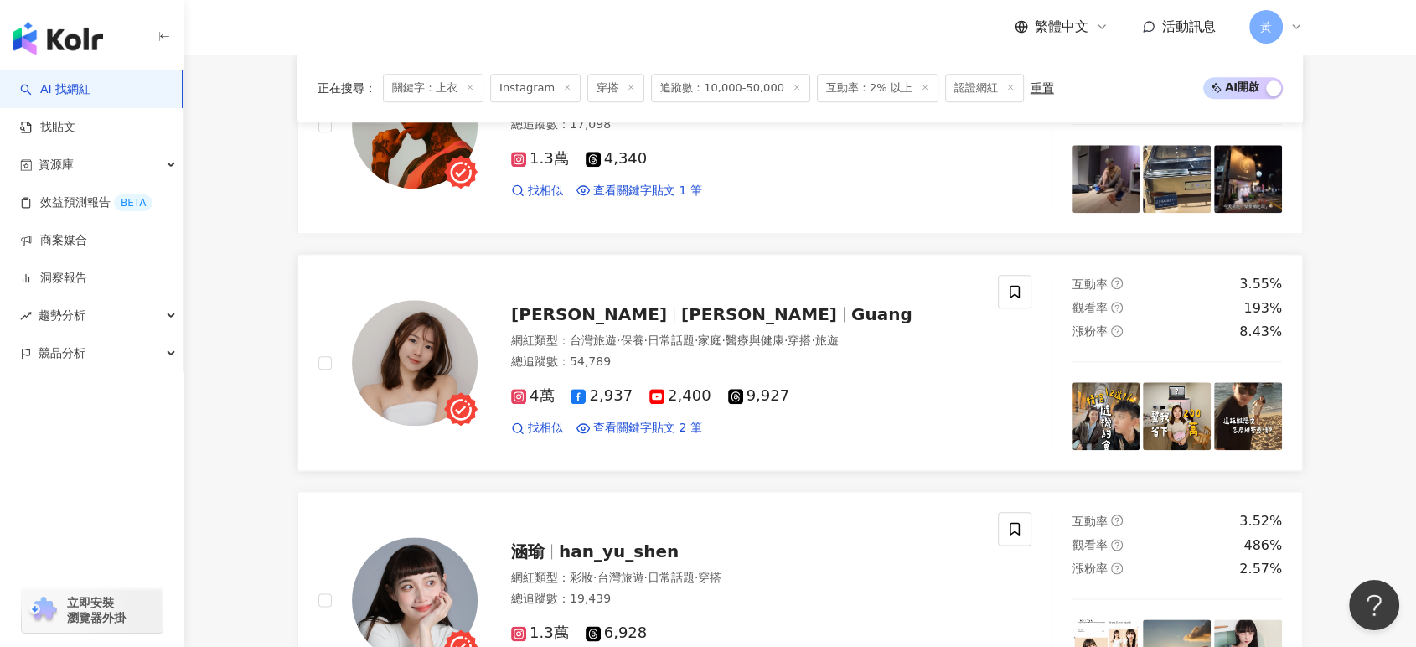
click at [564, 306] on span "Guang小光와니" at bounding box center [589, 314] width 156 height 20
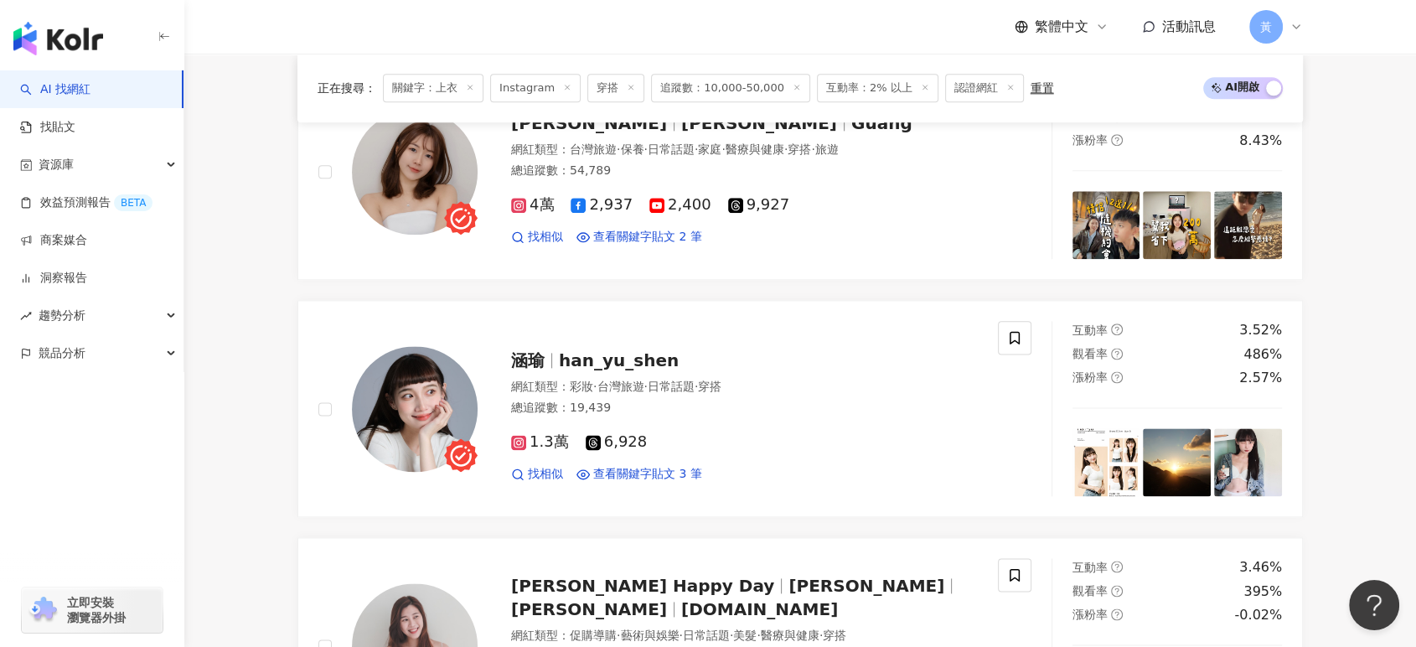
scroll to position [2328, 0]
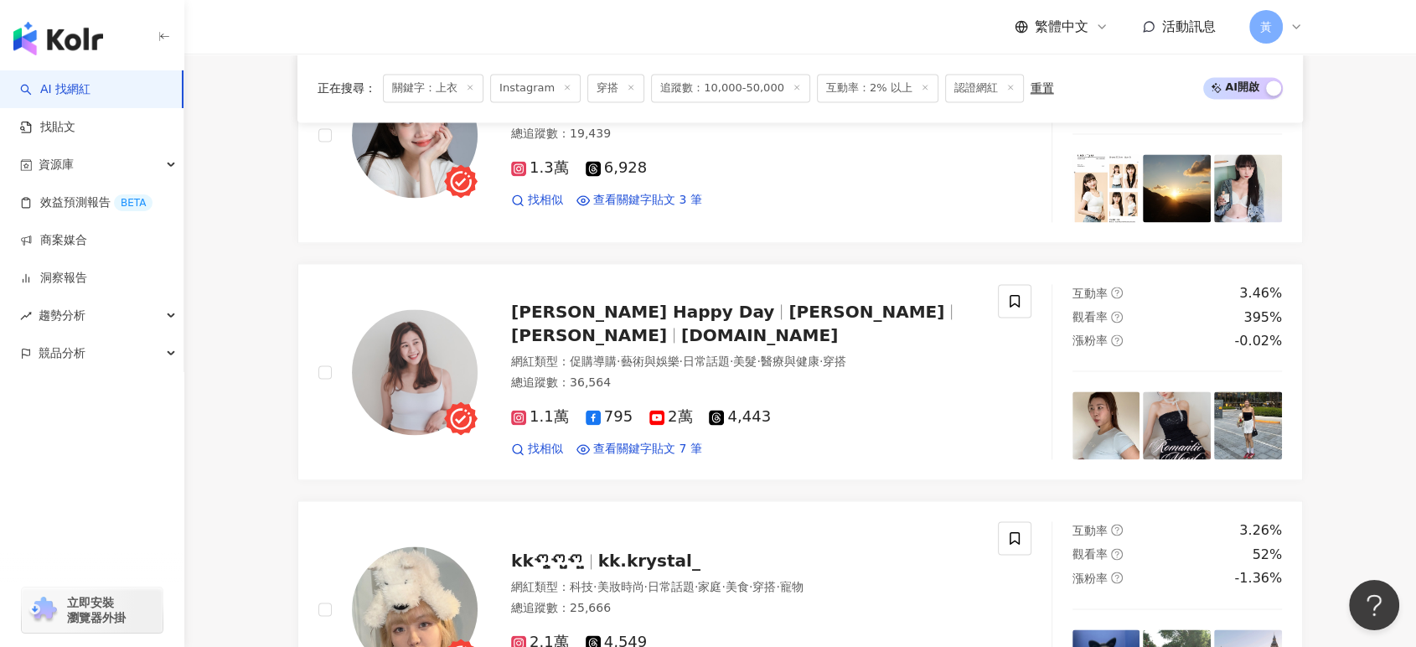
drag, startPoint x: 285, startPoint y: 372, endPoint x: 256, endPoint y: 448, distance: 81.7
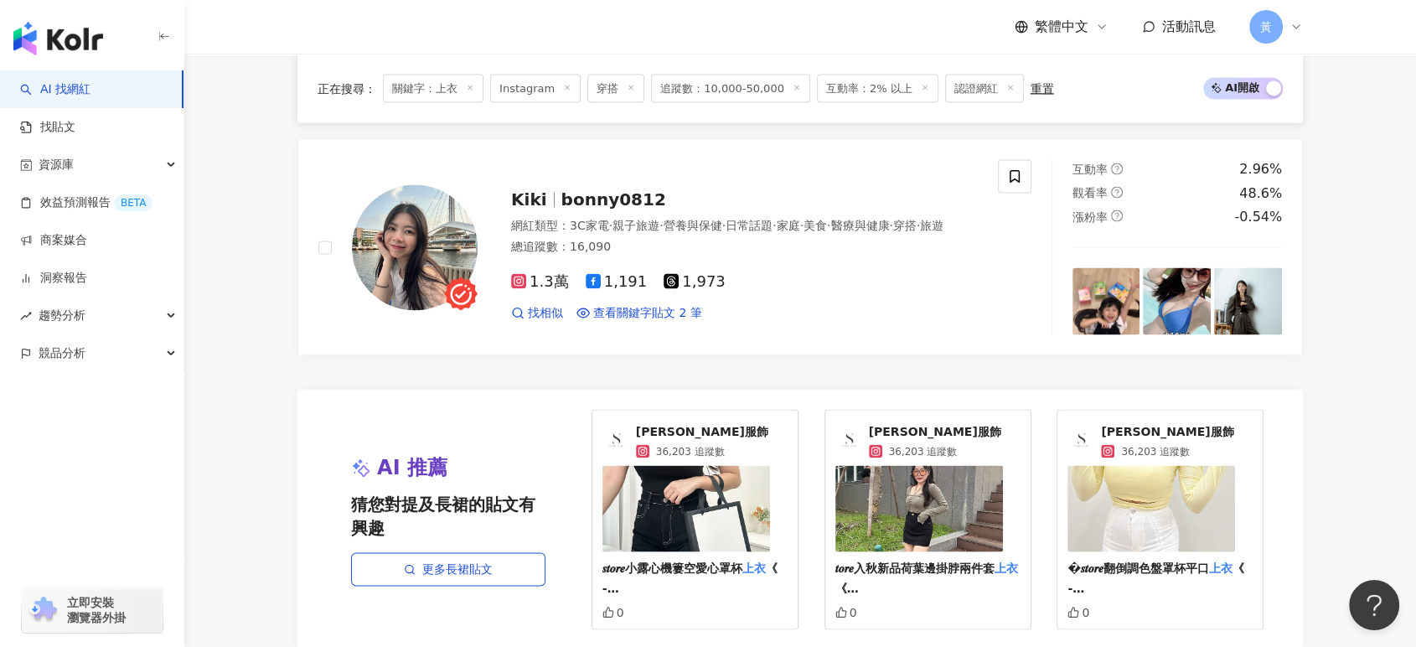
scroll to position [3166, 0]
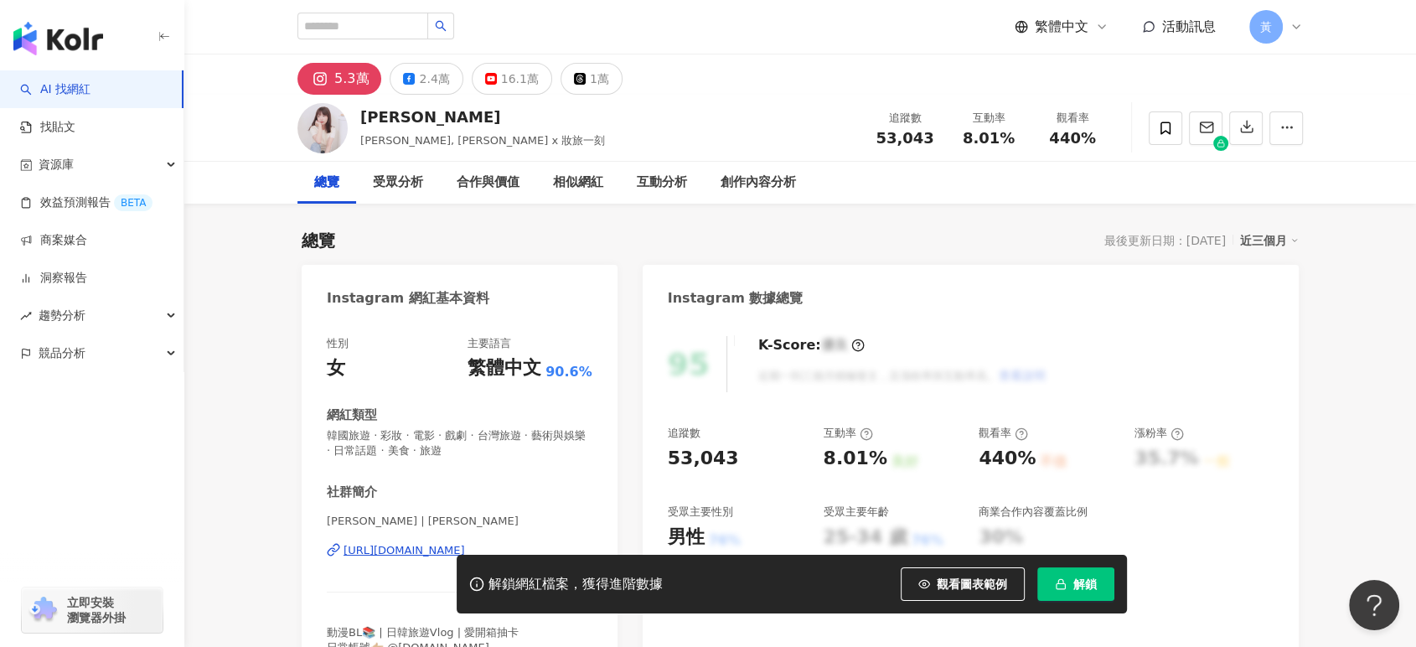
click at [409, 548] on div "https://www.instagram.com/nikichennn/" at bounding box center [405, 550] width 122 height 15
drag, startPoint x: 963, startPoint y: 141, endPoint x: 1019, endPoint y: 137, distance: 56.3
click at [1019, 137] on div "8.01%" at bounding box center [989, 138] width 64 height 17
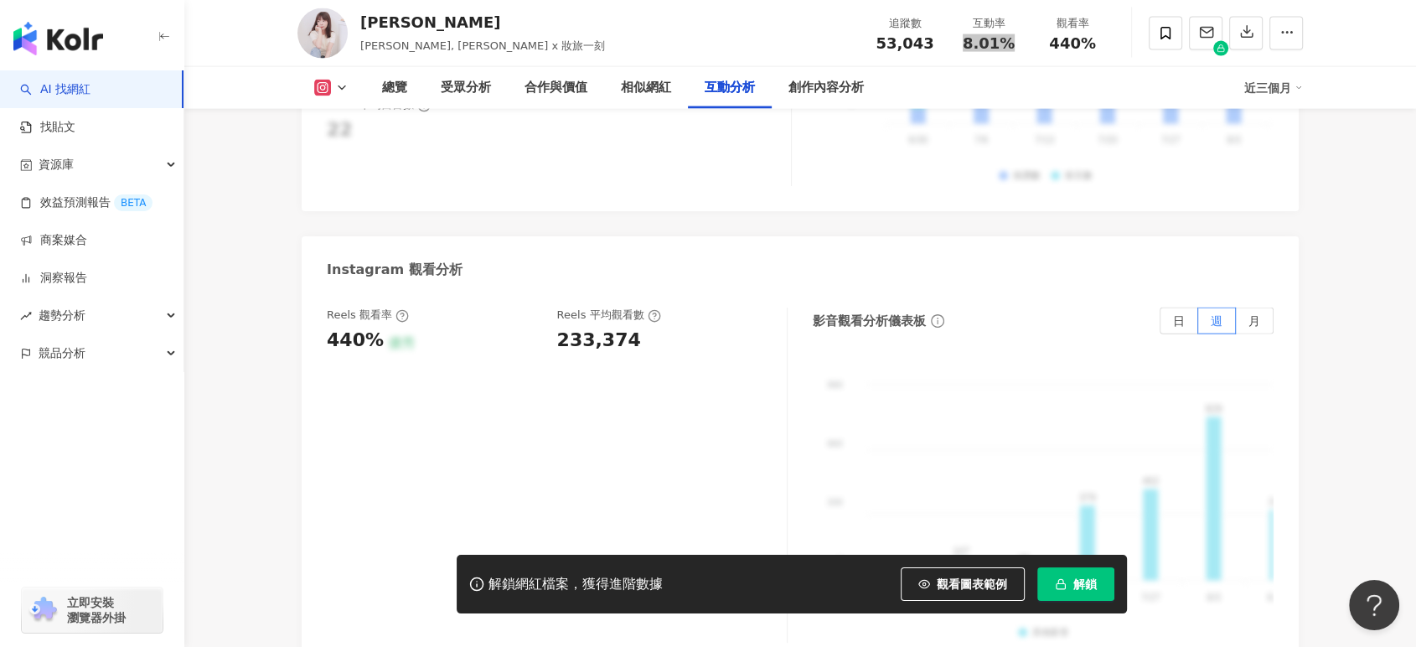
scroll to position [3632, 0]
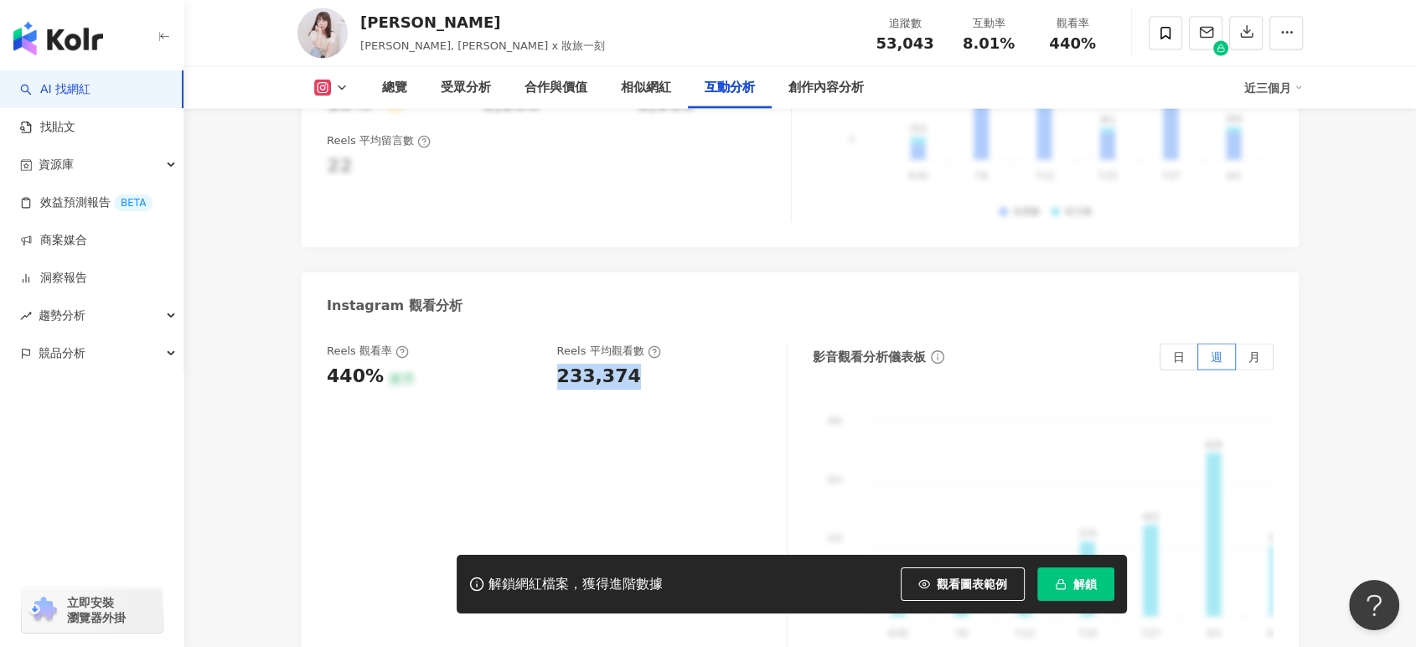
drag, startPoint x: 557, startPoint y: 356, endPoint x: 634, endPoint y: 357, distance: 77.1
click at [634, 364] on div "233,374" at bounding box center [664, 377] width 214 height 26
copy div "233,374"
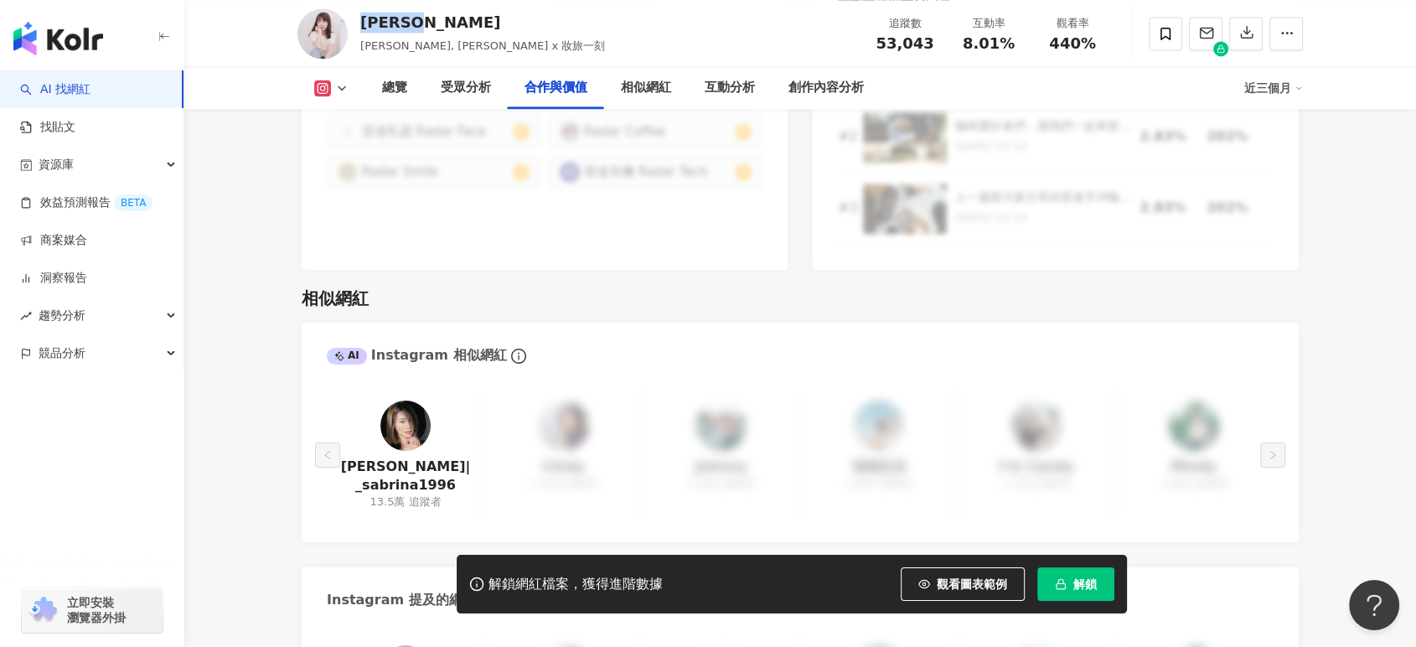
drag, startPoint x: 364, startPoint y: 18, endPoint x: 427, endPoint y: 18, distance: 62.9
click at [427, 18] on div "Niki妮奇 nikichennn, Niki妮奇 x 妝旅一刻 追蹤數 53,043 互動率 8.01% 觀看率 440%" at bounding box center [800, 33] width 1073 height 66
copy div "Niki妮奇"
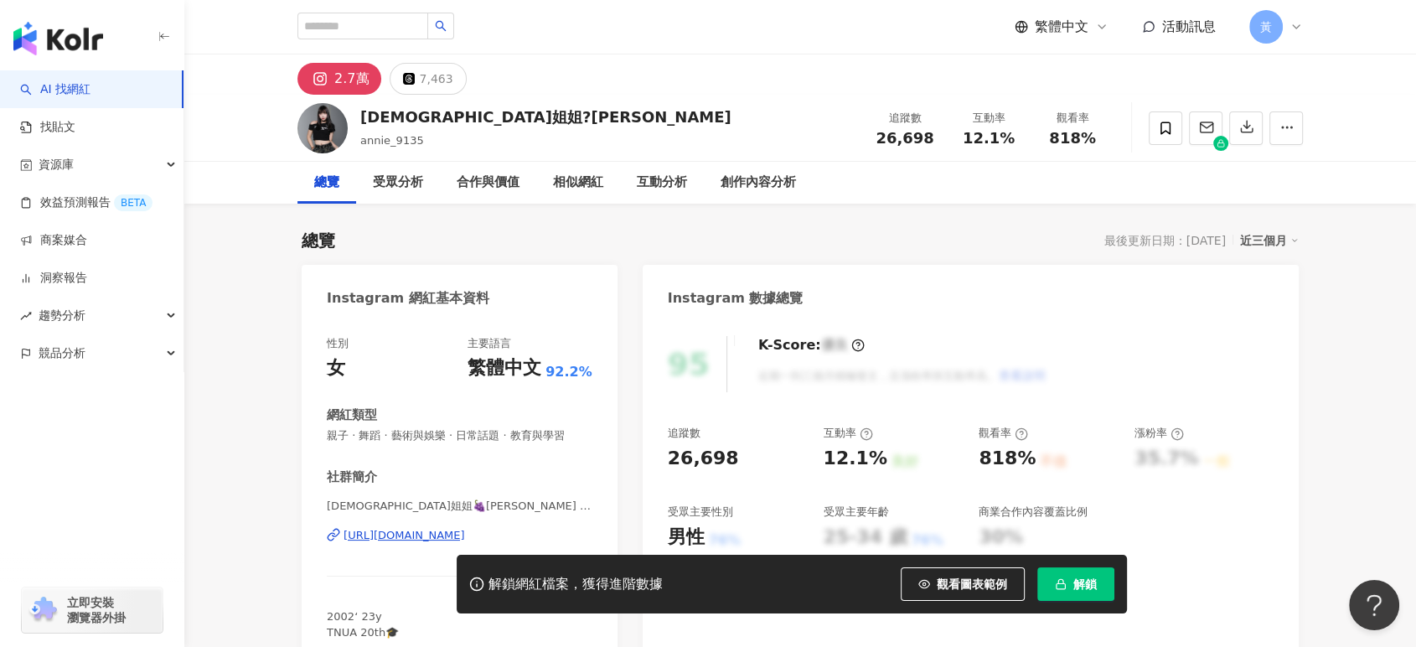
click at [422, 538] on div "https://www.instagram.com/annie_9135/" at bounding box center [405, 535] width 122 height 15
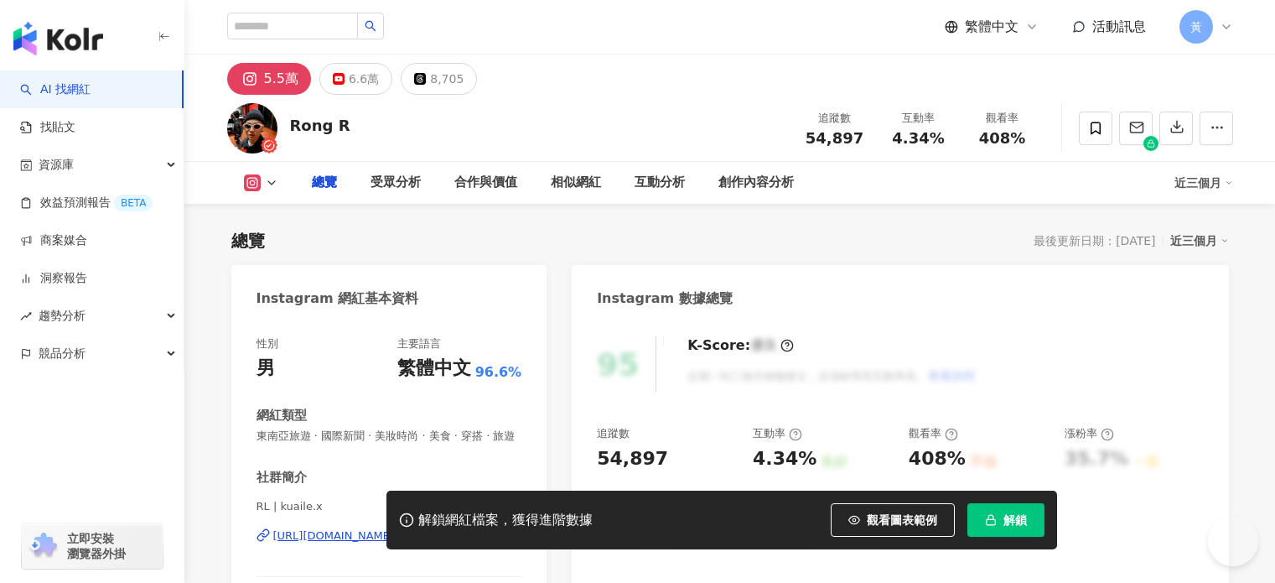
click at [381, 543] on div "https://www.instagram.com/kuaile.x/" at bounding box center [334, 535] width 122 height 15
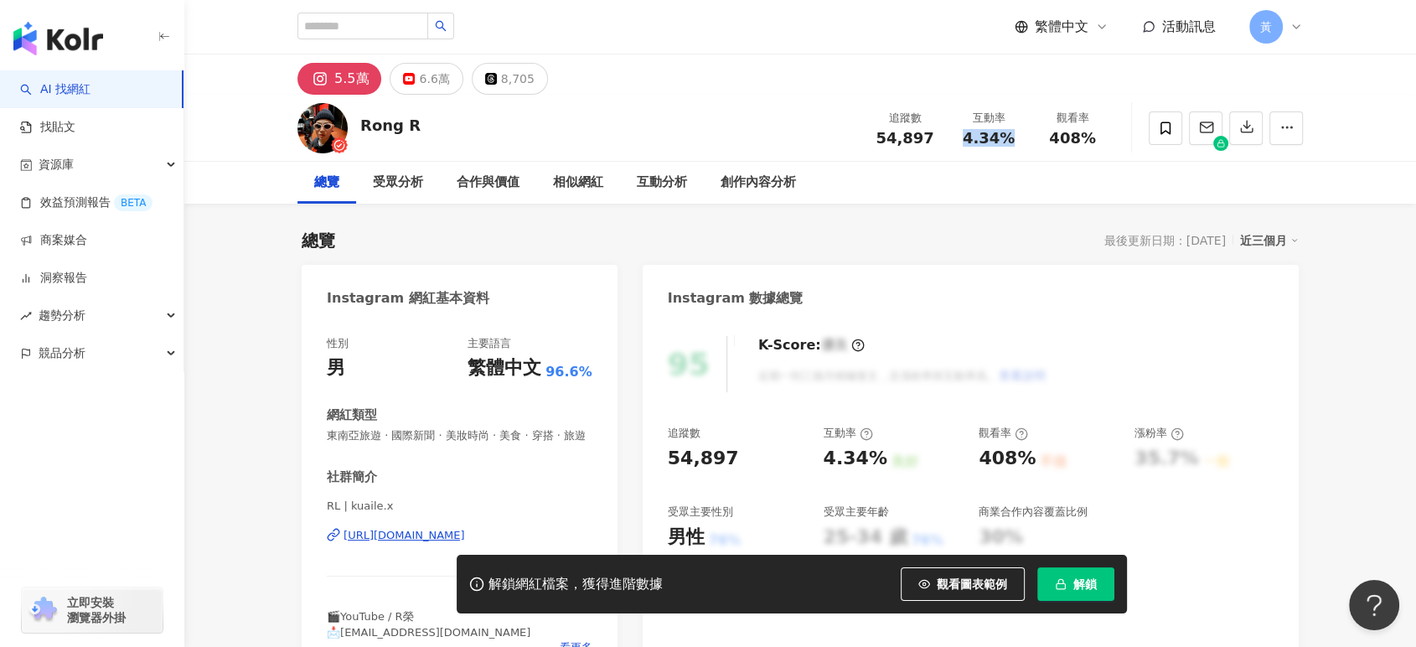
drag, startPoint x: 1006, startPoint y: 134, endPoint x: 1035, endPoint y: 135, distance: 29.3
click at [1021, 134] on div "互動率 4.34%" at bounding box center [989, 128] width 84 height 36
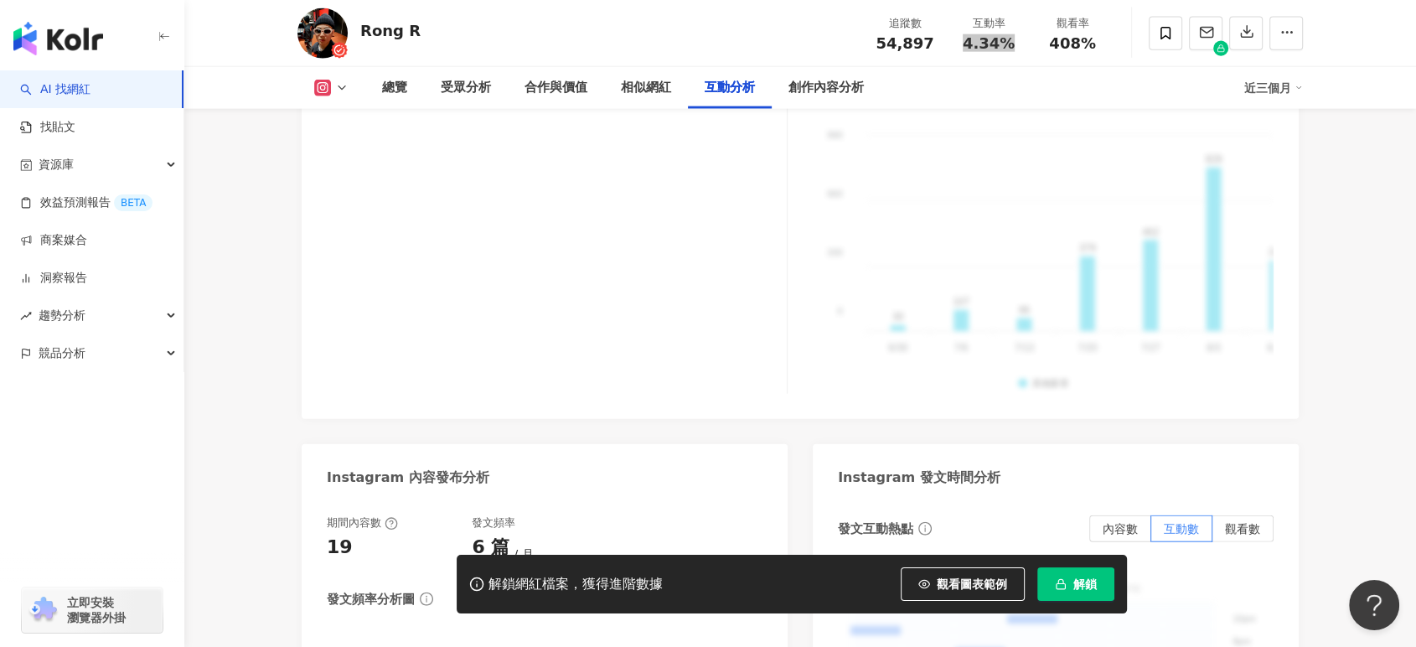
scroll to position [3725, 0]
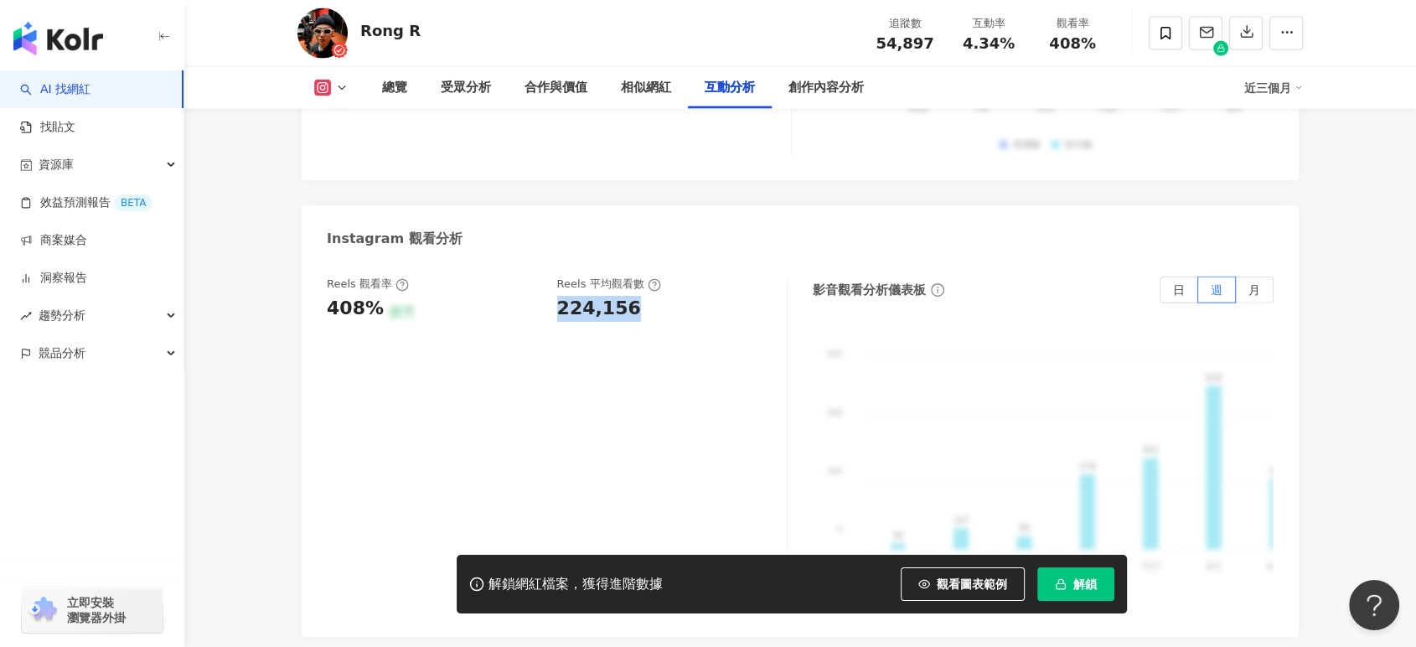
drag, startPoint x: 557, startPoint y: 249, endPoint x: 636, endPoint y: 246, distance: 78.8
click at [636, 296] on div "224,156" at bounding box center [664, 309] width 214 height 26
copy div "224,156"
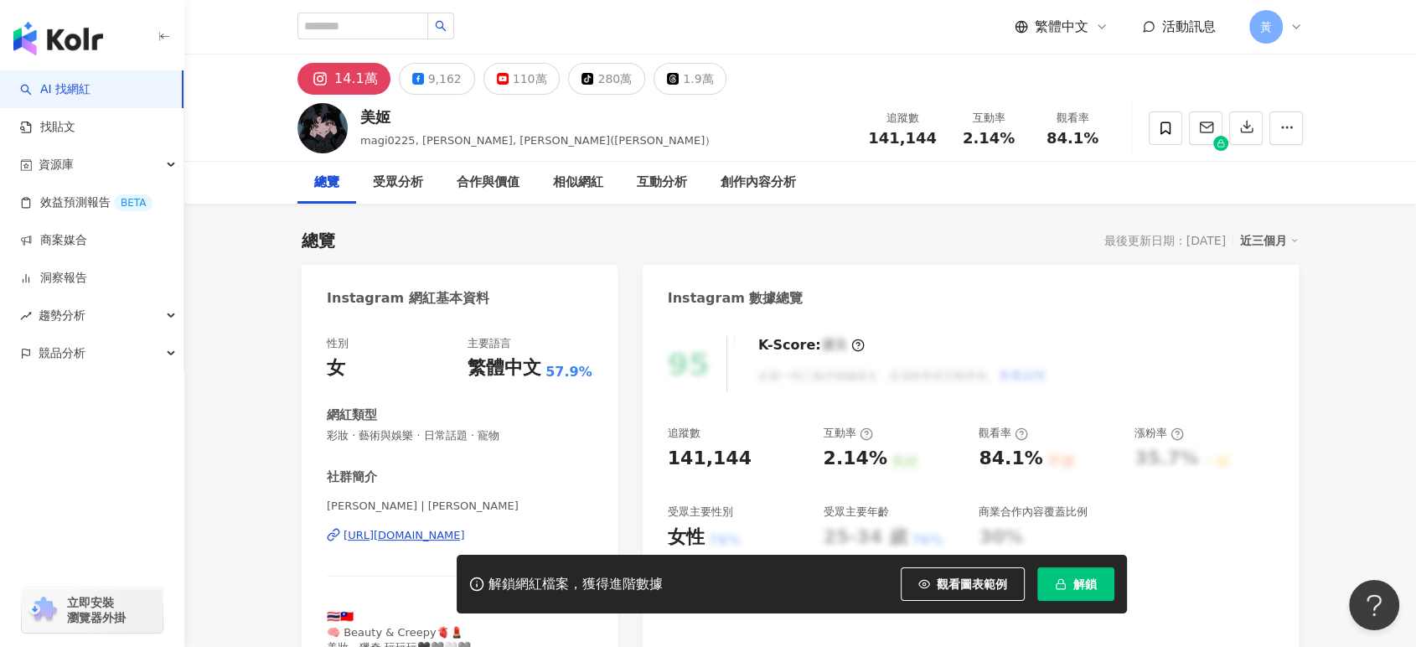
click at [418, 544] on div "[PERSON_NAME] | [PERSON_NAME] [URL][DOMAIN_NAME]" at bounding box center [460, 548] width 266 height 98
click at [422, 538] on div "[URL][DOMAIN_NAME]" at bounding box center [405, 535] width 122 height 15
click at [955, 148] on div "追蹤數 141,144 互動率 2.14% 觀看率 84.1%" at bounding box center [986, 127] width 256 height 49
drag, startPoint x: 957, startPoint y: 145, endPoint x: 1019, endPoint y: 141, distance: 62.2
click at [1019, 141] on div "2.14%" at bounding box center [989, 138] width 64 height 17
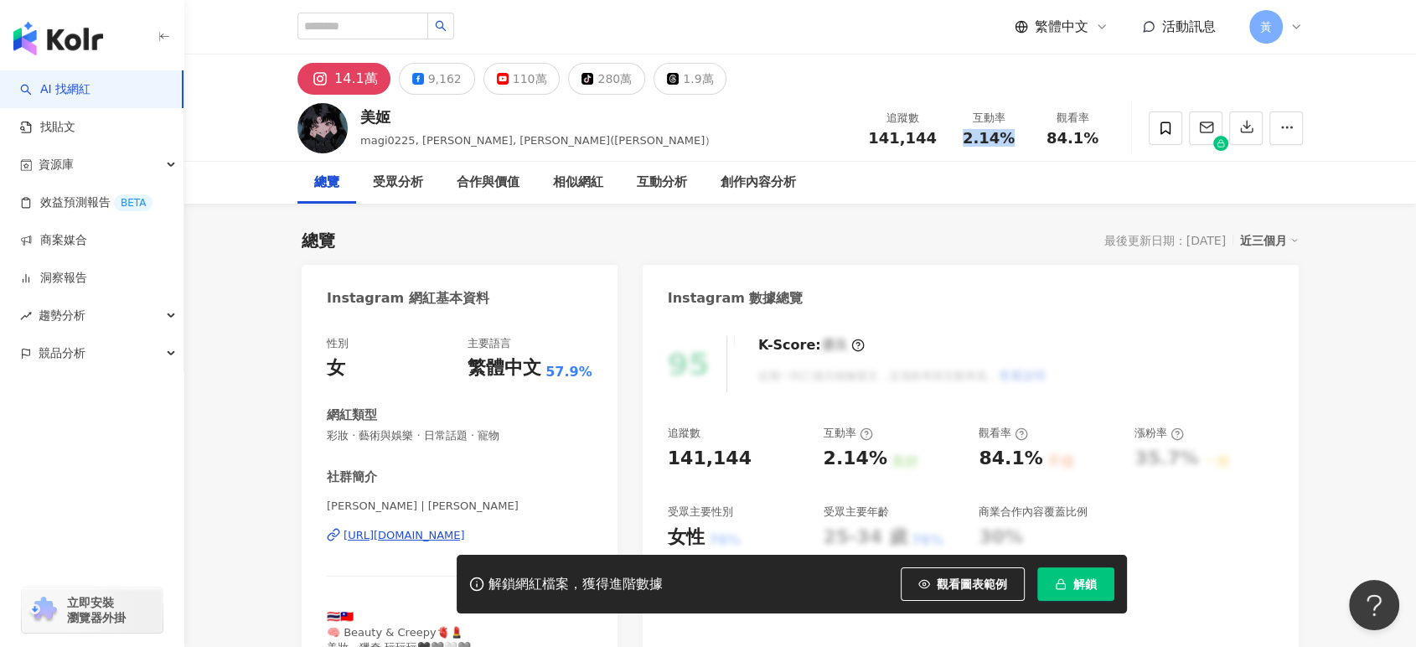
copy span "2.14%"
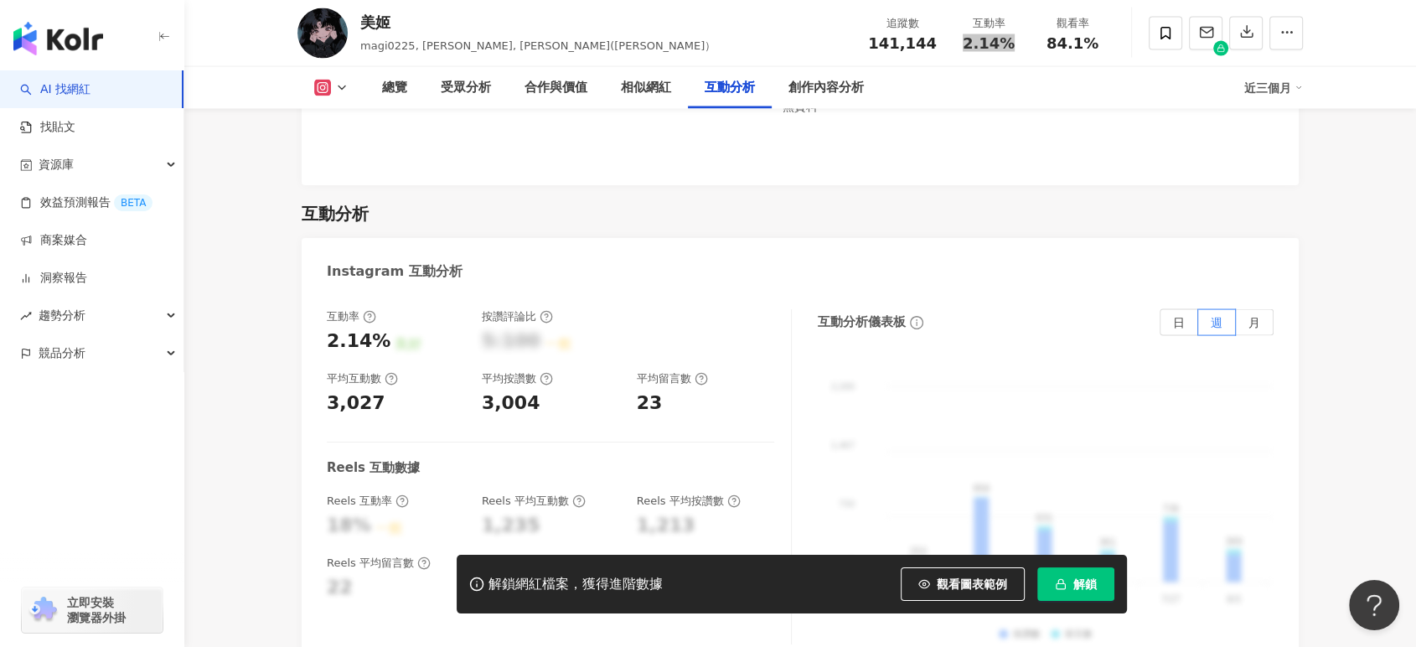
scroll to position [3539, 0]
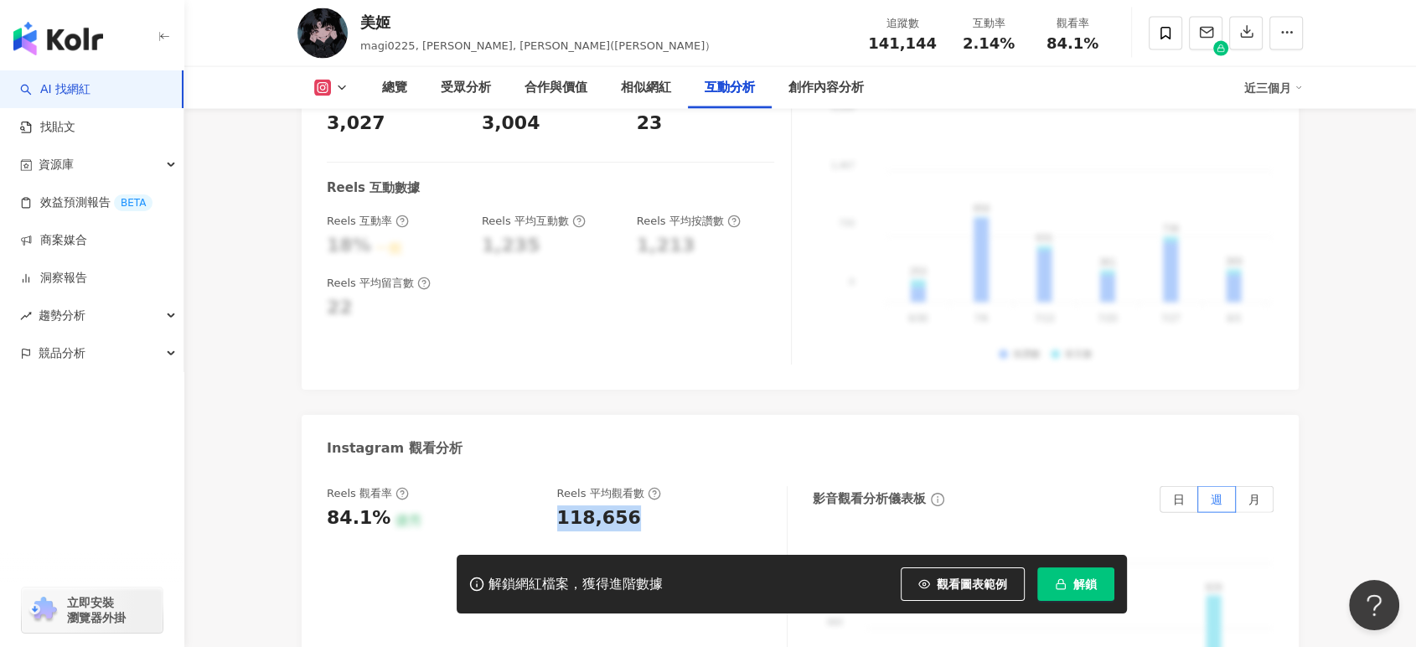
drag, startPoint x: 557, startPoint y: 458, endPoint x: 627, endPoint y: 463, distance: 70.5
click at [627, 505] on div "118,656" at bounding box center [599, 518] width 84 height 26
copy div "118,656"
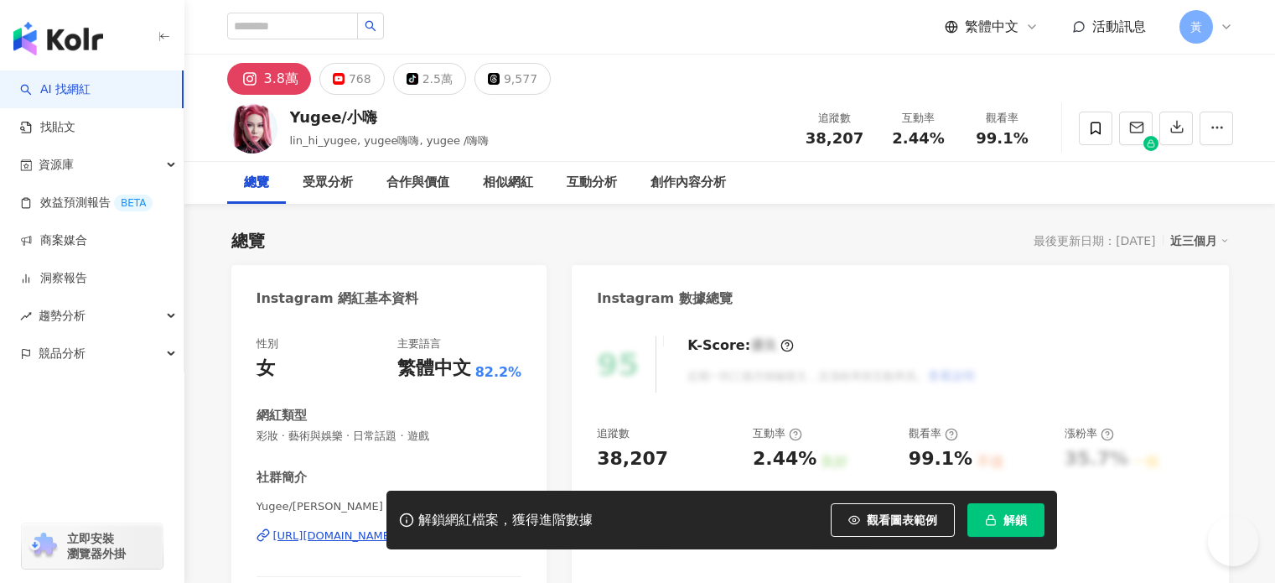
click at [365, 542] on div "https://www.instagram.com/lin_hi_yugee/" at bounding box center [334, 535] width 122 height 15
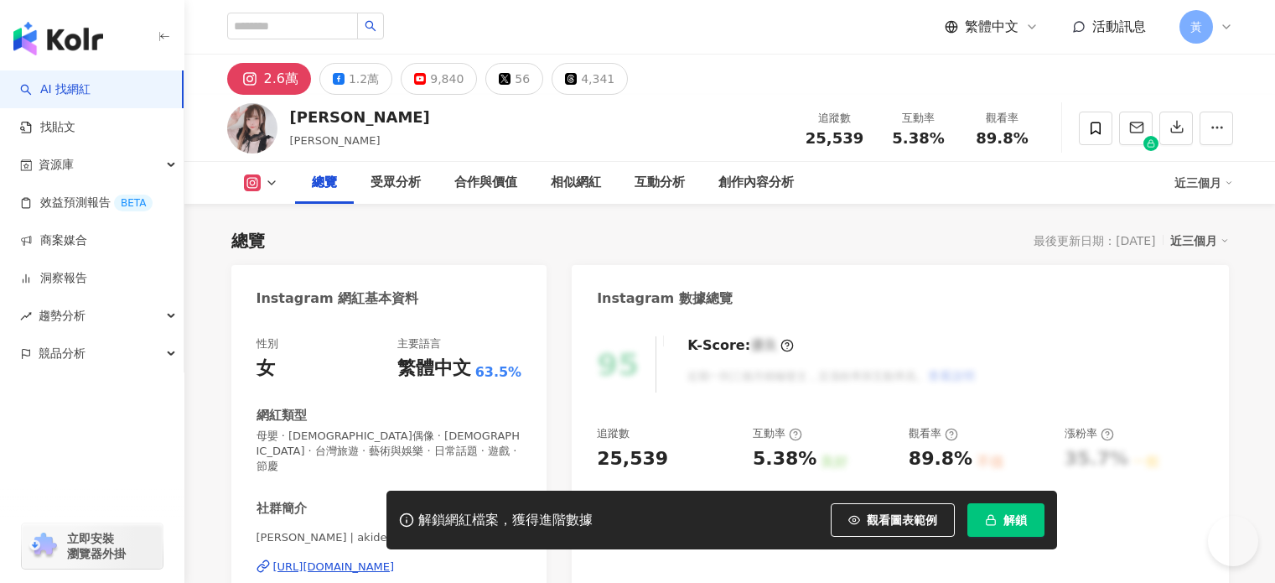
click at [363, 559] on div "[URL][DOMAIN_NAME]" at bounding box center [334, 566] width 122 height 15
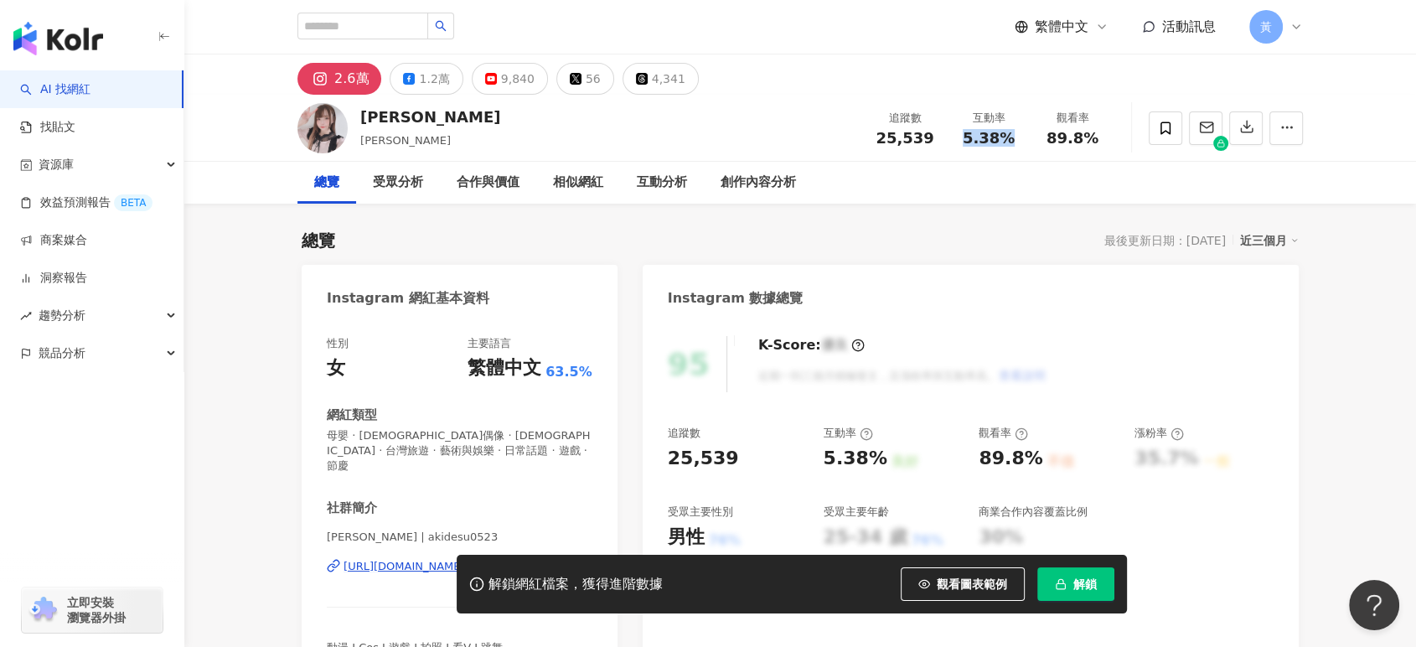
drag, startPoint x: 962, startPoint y: 137, endPoint x: 999, endPoint y: 153, distance: 40.2
click at [999, 153] on div "追蹤數 25,539 互動率 5.38% 觀看率 89.8%" at bounding box center [988, 127] width 251 height 49
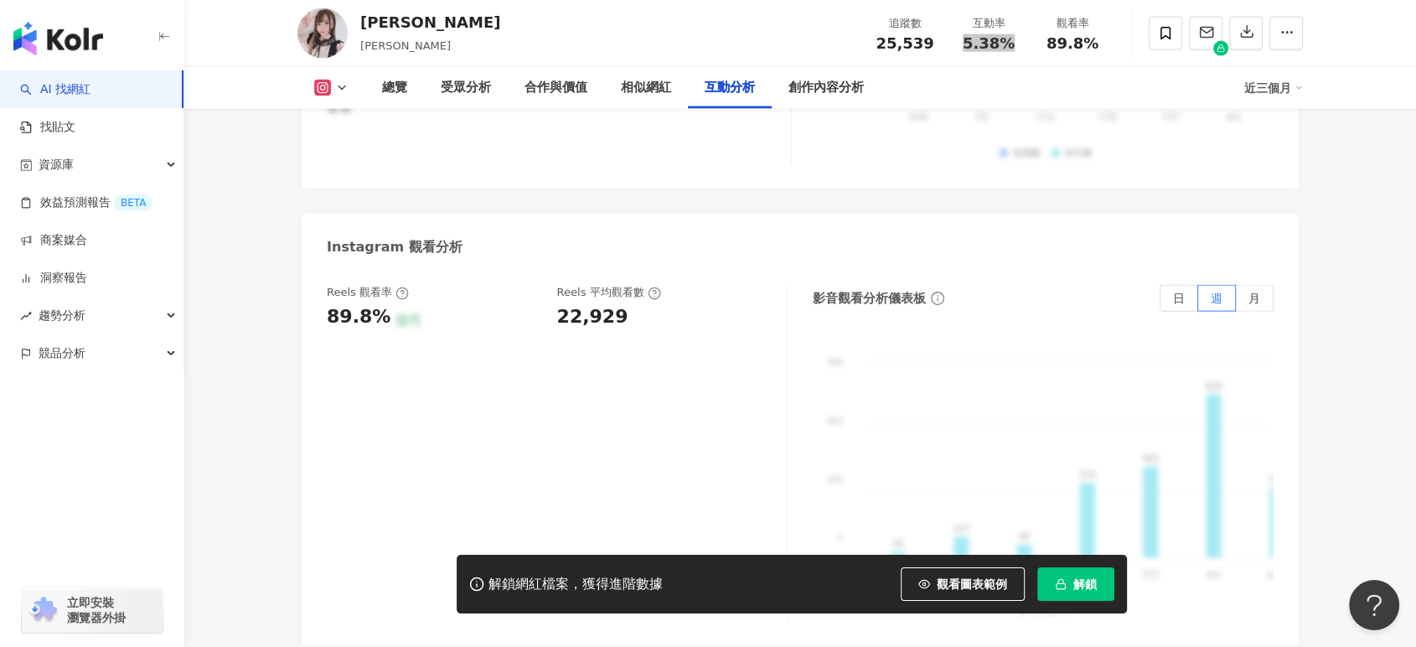
scroll to position [3632, 0]
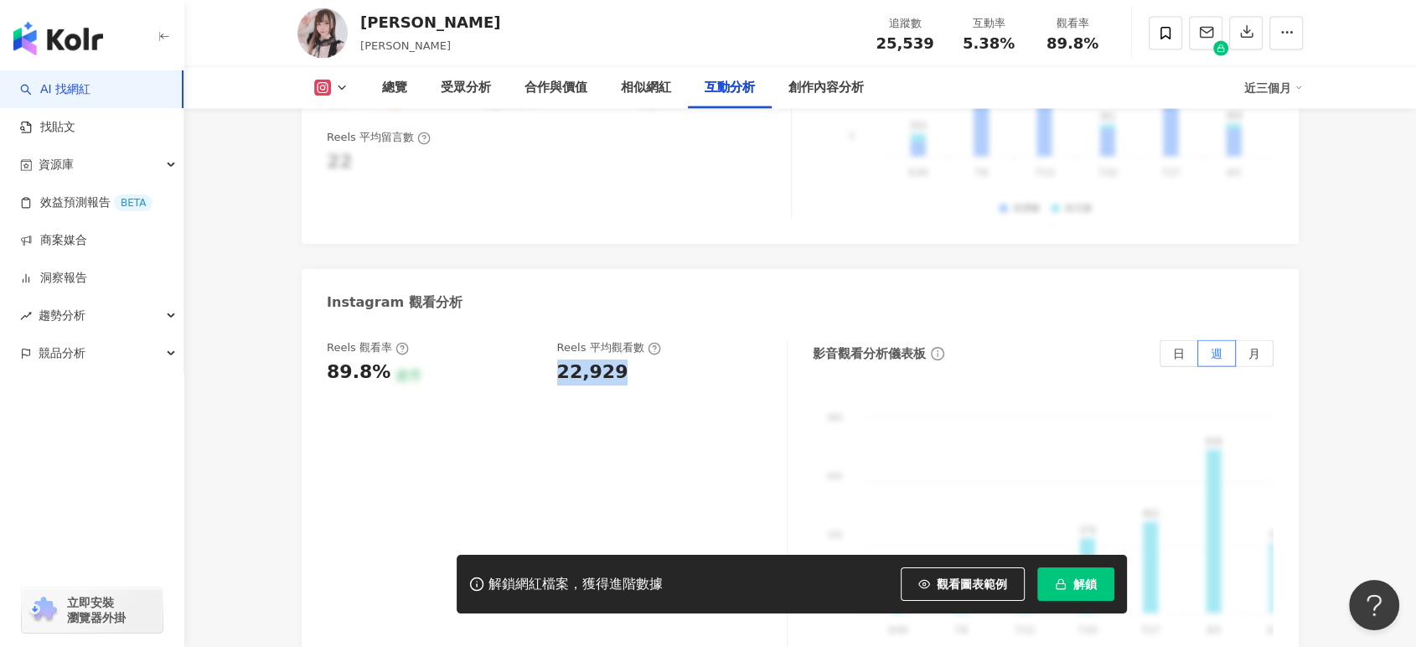
drag, startPoint x: 557, startPoint y: 329, endPoint x: 630, endPoint y: 336, distance: 74.1
click at [630, 360] on div "22,929" at bounding box center [664, 373] width 214 height 26
copy div "22,929"
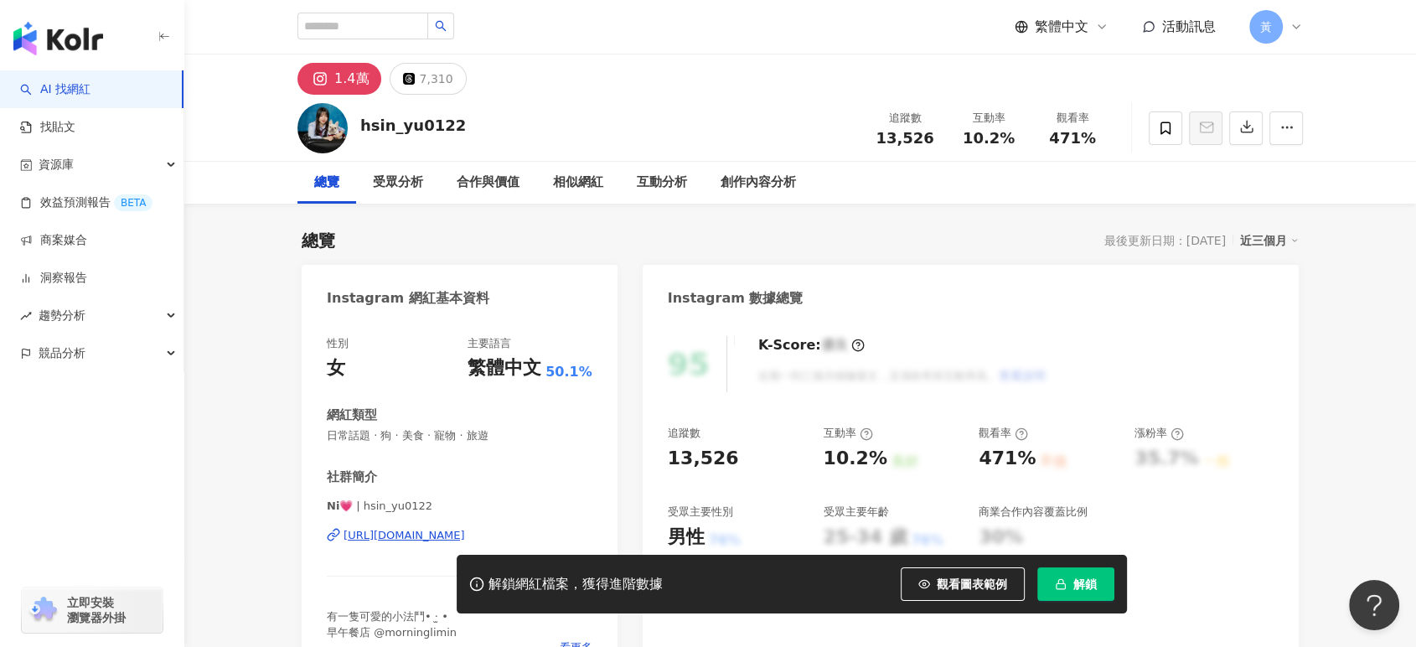
click at [465, 535] on div "https://www.instagram.com/hsin_yu0122/" at bounding box center [405, 535] width 122 height 15
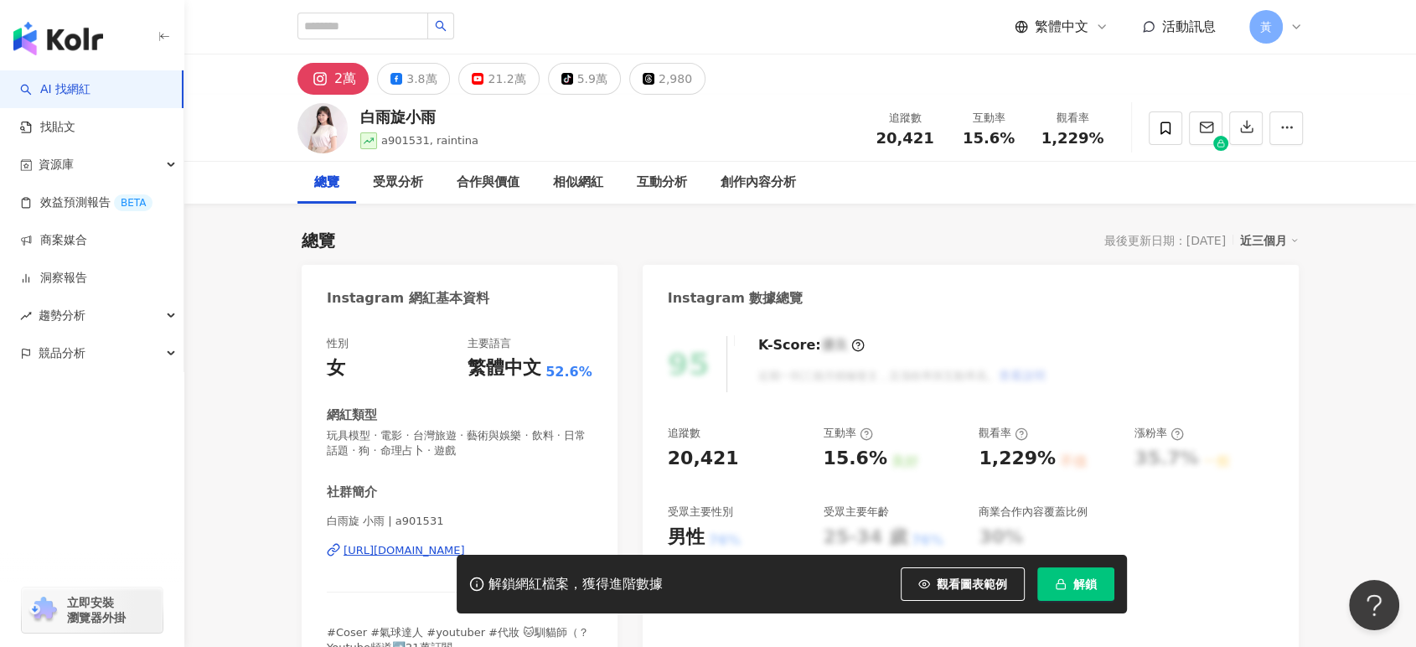
click at [412, 548] on div "[URL][DOMAIN_NAME]" at bounding box center [405, 550] width 122 height 15
drag, startPoint x: 964, startPoint y: 140, endPoint x: 1019, endPoint y: 140, distance: 55.3
click at [1019, 140] on div "15.6%" at bounding box center [989, 138] width 64 height 17
copy span "15.6%"
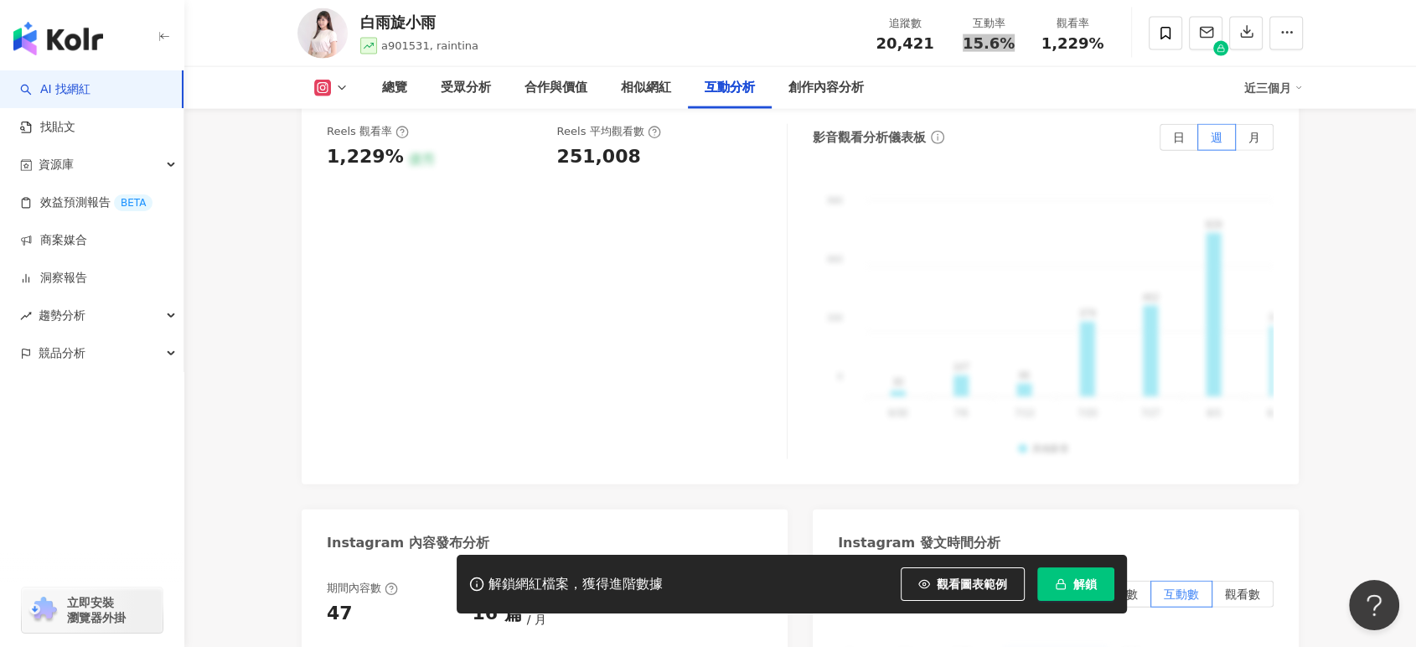
scroll to position [3725, 0]
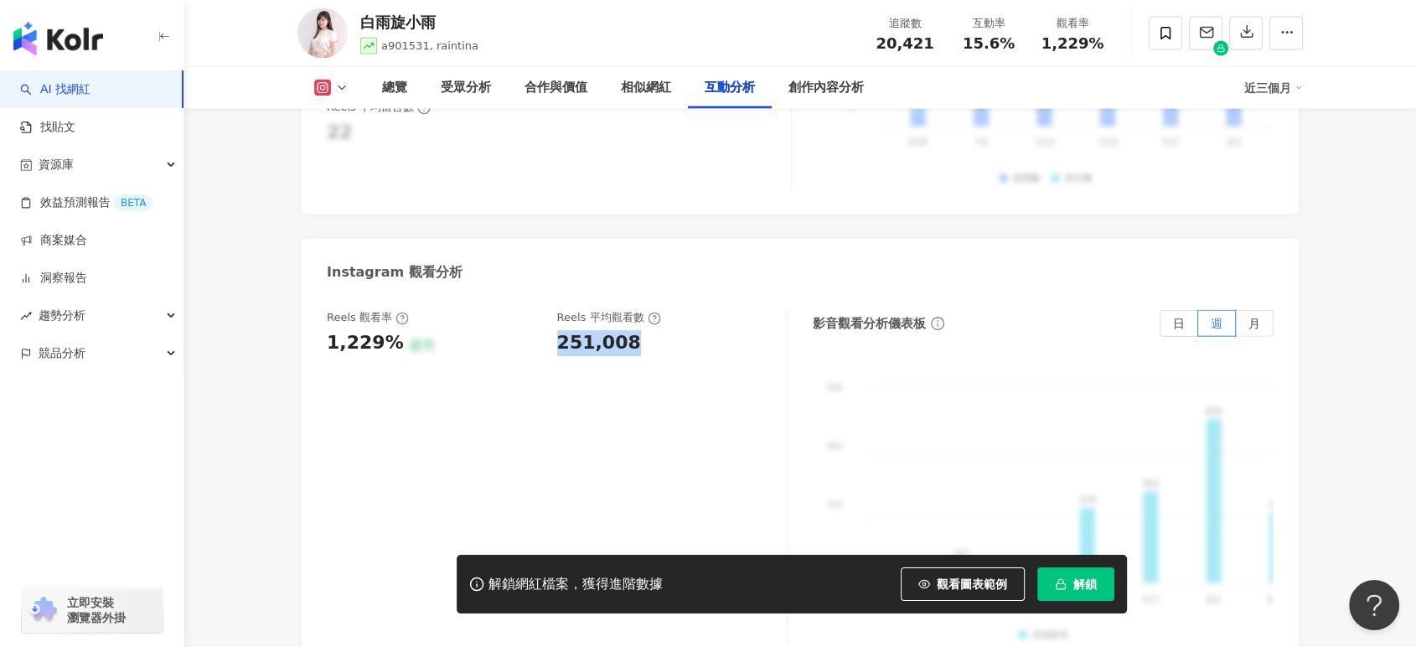
drag, startPoint x: 557, startPoint y: 305, endPoint x: 624, endPoint y: 301, distance: 67.2
click at [624, 330] on div "251,008" at bounding box center [599, 343] width 84 height 26
copy div "251,008"
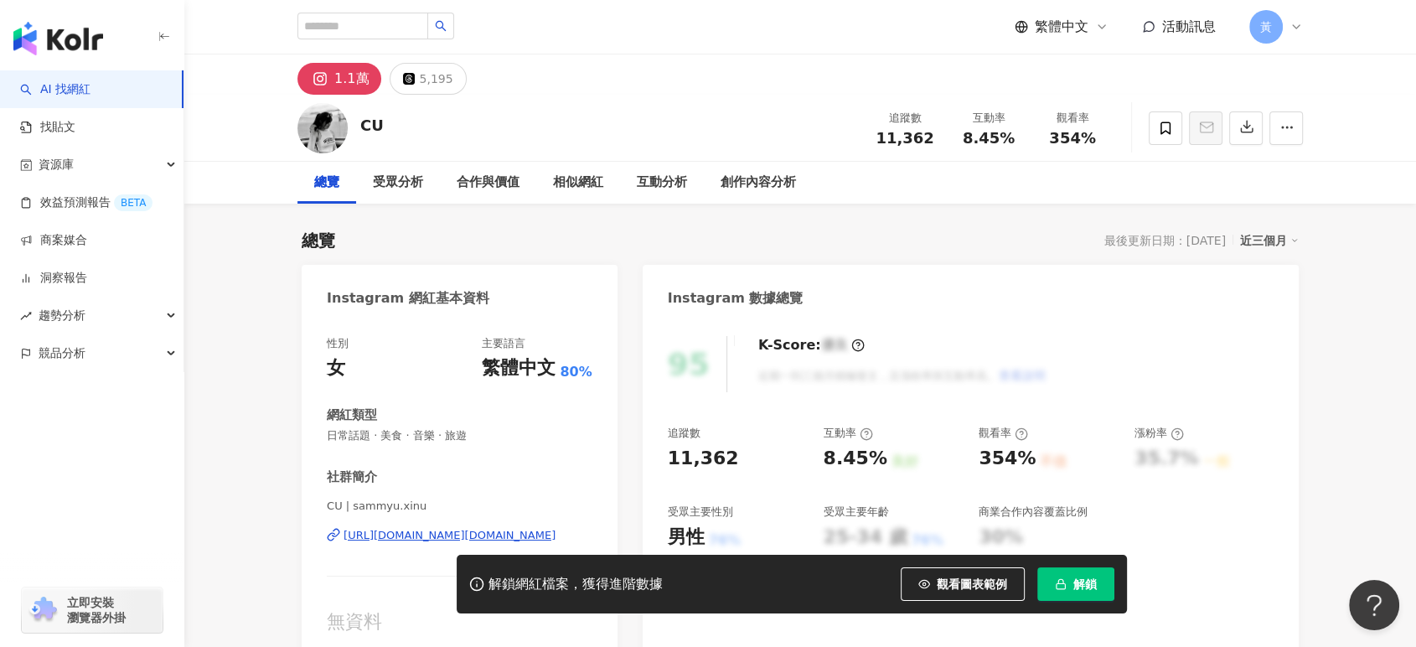
click at [394, 536] on div "https://www.instagram.com/sammyu.xinu/" at bounding box center [450, 535] width 212 height 15
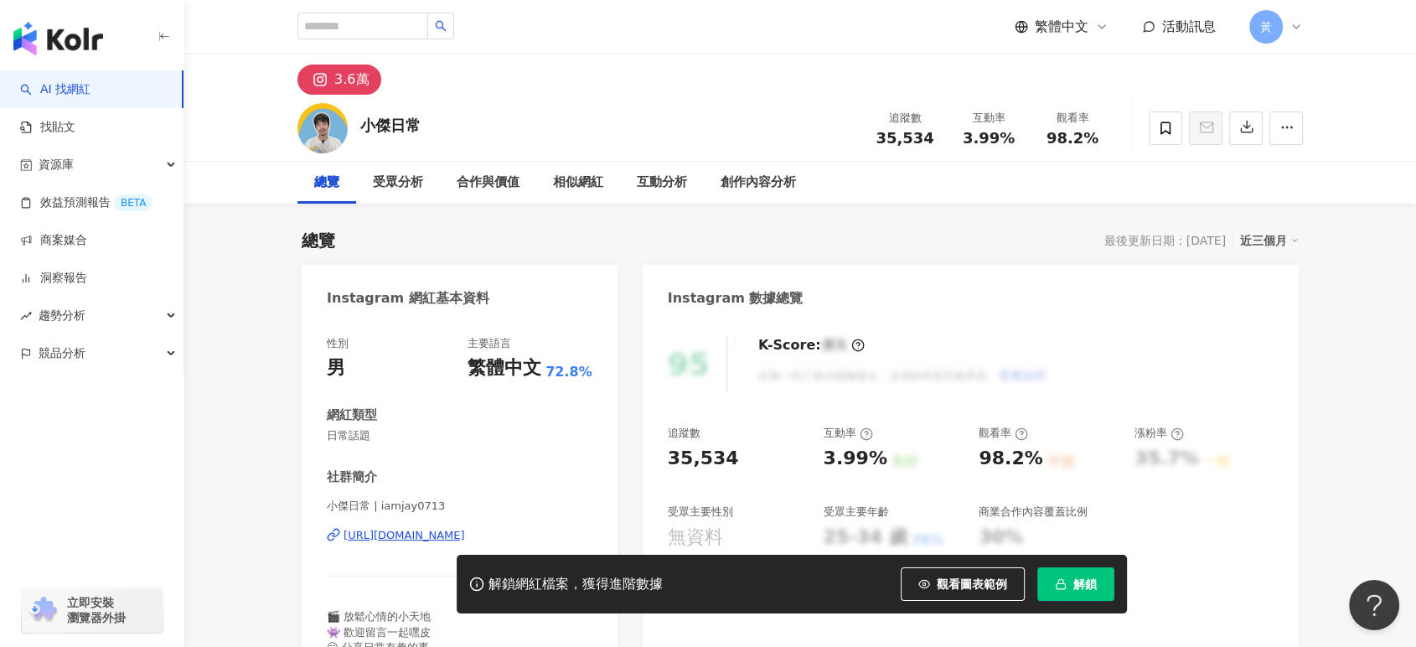
click at [429, 543] on div "小傑日常 | iamjay0713 [URL][DOMAIN_NAME]" at bounding box center [460, 548] width 266 height 98
click at [429, 538] on div "https://www.instagram.com/iamjay0713/" at bounding box center [405, 535] width 122 height 15
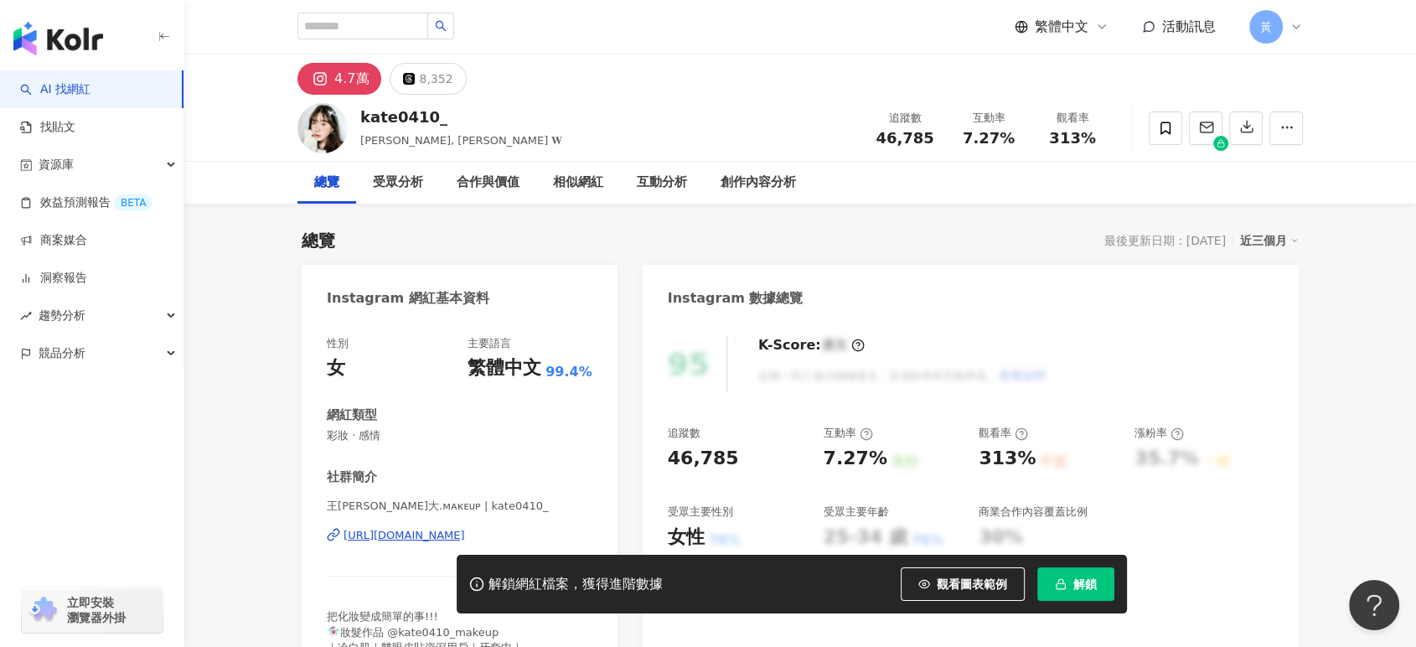
click at [406, 536] on div "[URL][DOMAIN_NAME]" at bounding box center [405, 535] width 122 height 15
drag, startPoint x: 957, startPoint y: 143, endPoint x: 1019, endPoint y: 139, distance: 62.2
click at [1019, 139] on div "7.27%" at bounding box center [989, 138] width 64 height 17
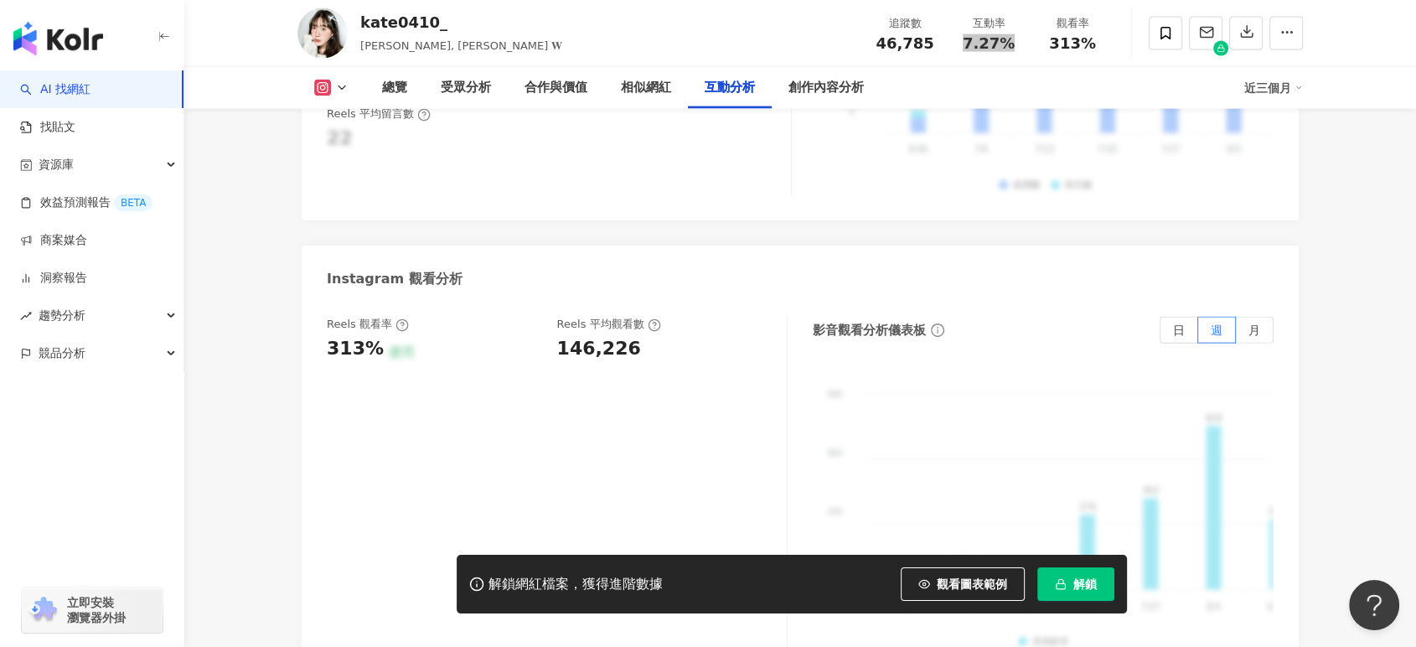
scroll to position [3632, 0]
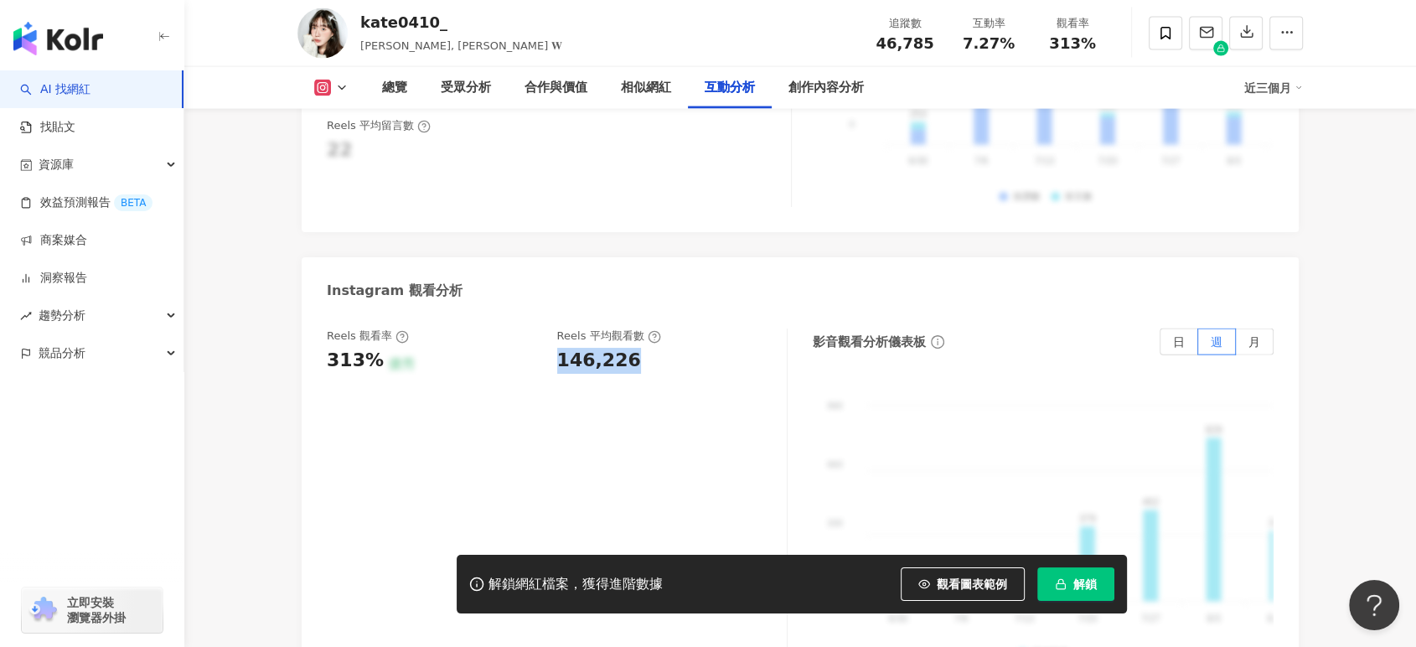
drag, startPoint x: 554, startPoint y: 342, endPoint x: 633, endPoint y: 335, distance: 79.1
click at [633, 335] on div "Reels 觀看率 313% 優秀 [PERSON_NAME] 平均觀看數 146,226" at bounding box center [548, 351] width 443 height 45
copy div "146,226"
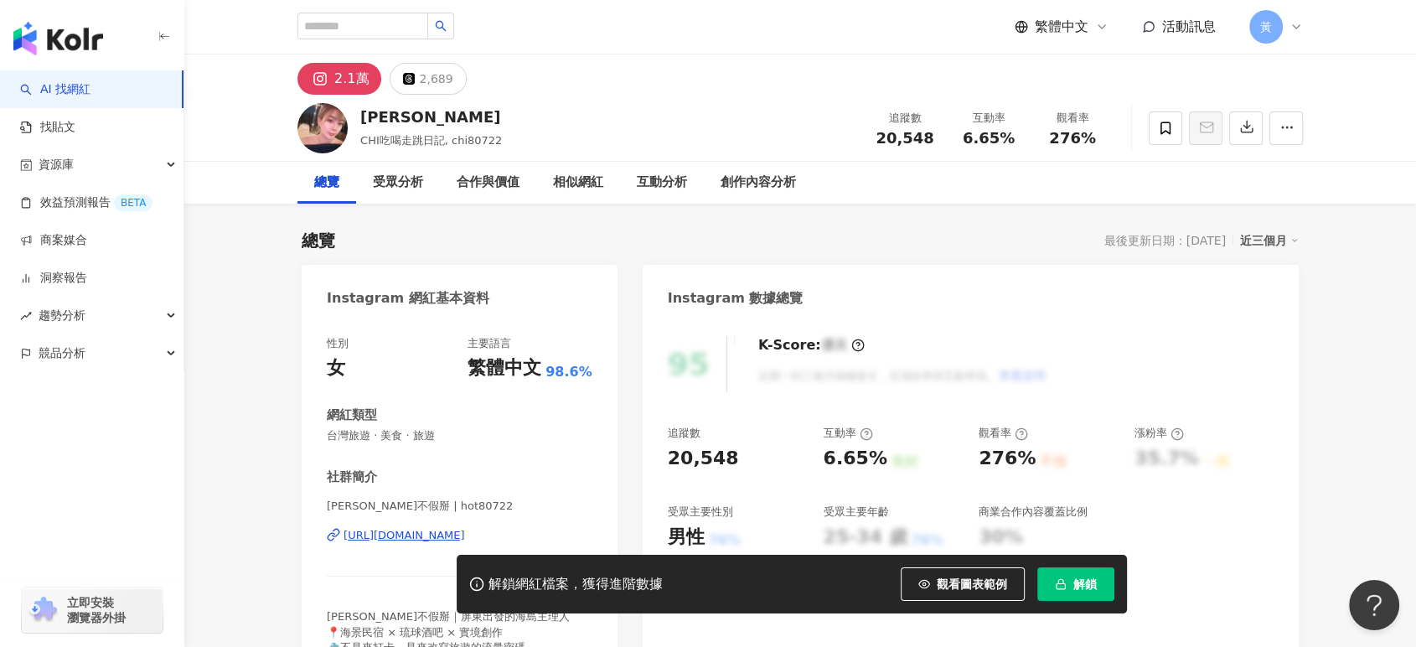
click at [369, 535] on div "[URL][DOMAIN_NAME]" at bounding box center [405, 535] width 122 height 15
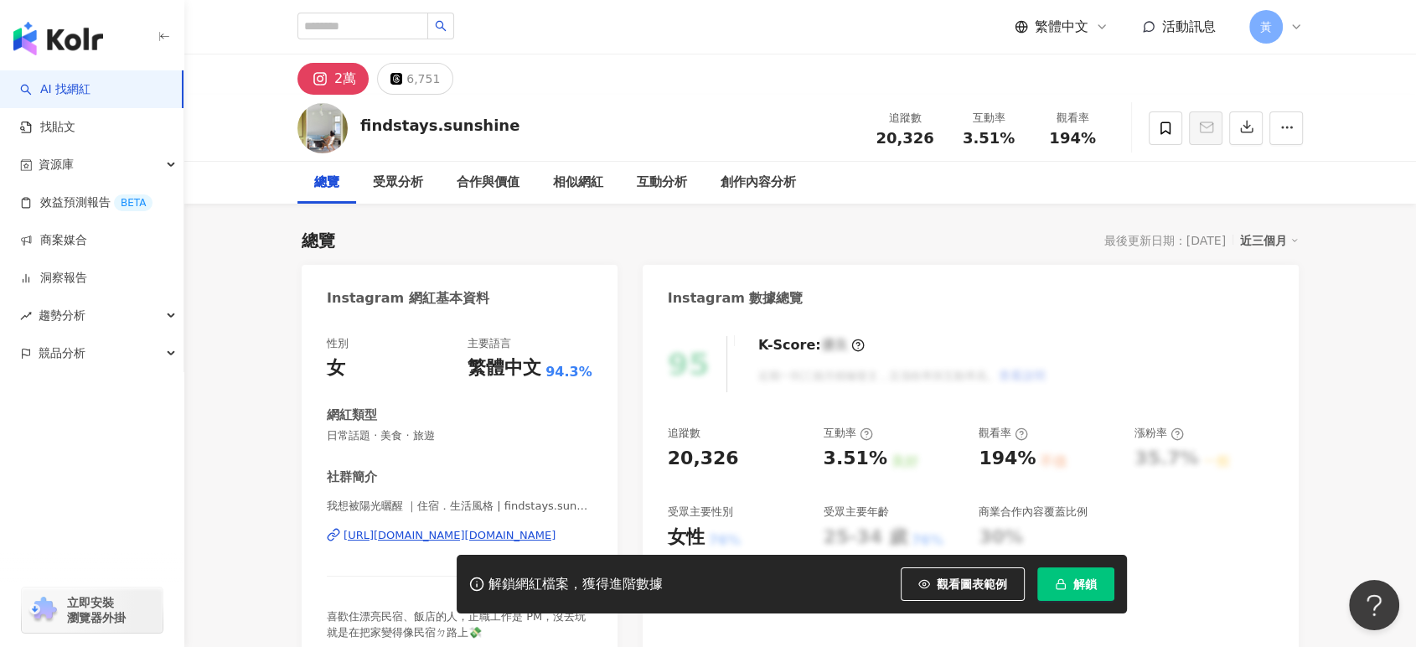
click at [374, 537] on div "[URL][DOMAIN_NAME][DOMAIN_NAME]" at bounding box center [450, 535] width 212 height 15
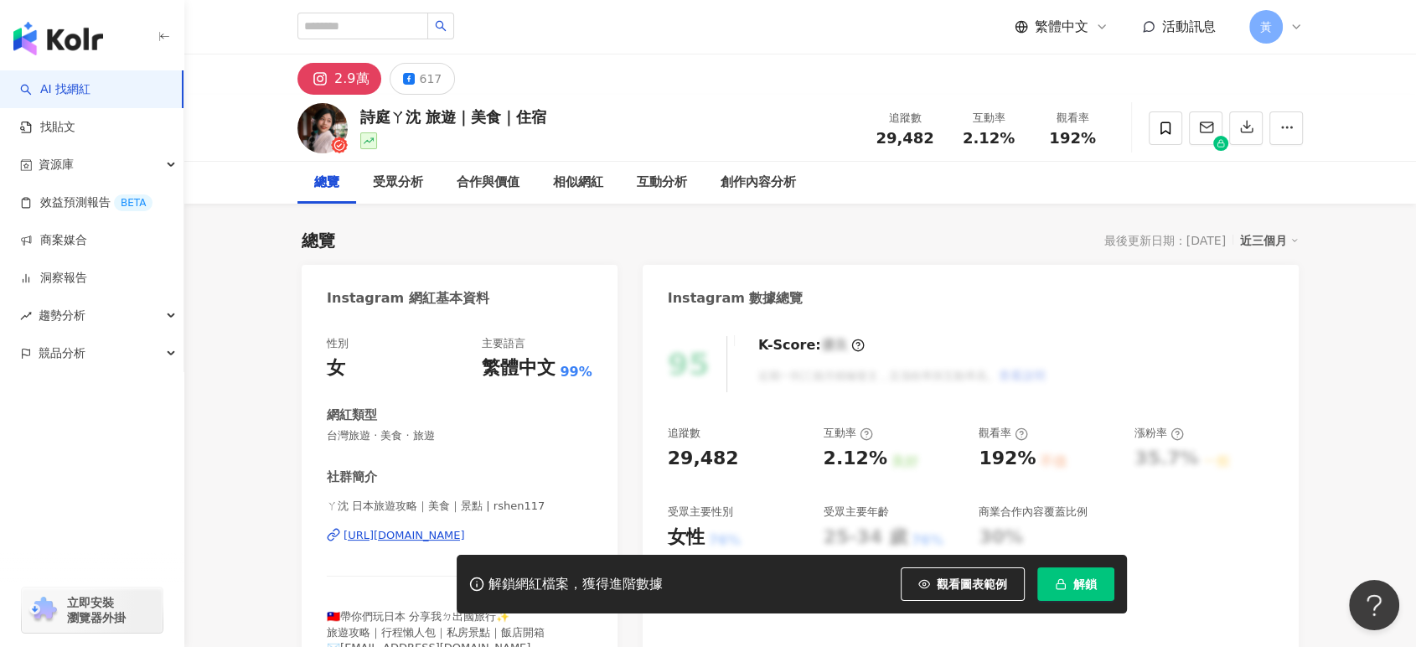
click at [375, 533] on div "[URL][DOMAIN_NAME]" at bounding box center [405, 535] width 122 height 15
drag, startPoint x: 962, startPoint y: 139, endPoint x: 1012, endPoint y: 139, distance: 50.3
click at [1010, 139] on div "2.12%" at bounding box center [989, 138] width 64 height 17
copy span "2.12%"
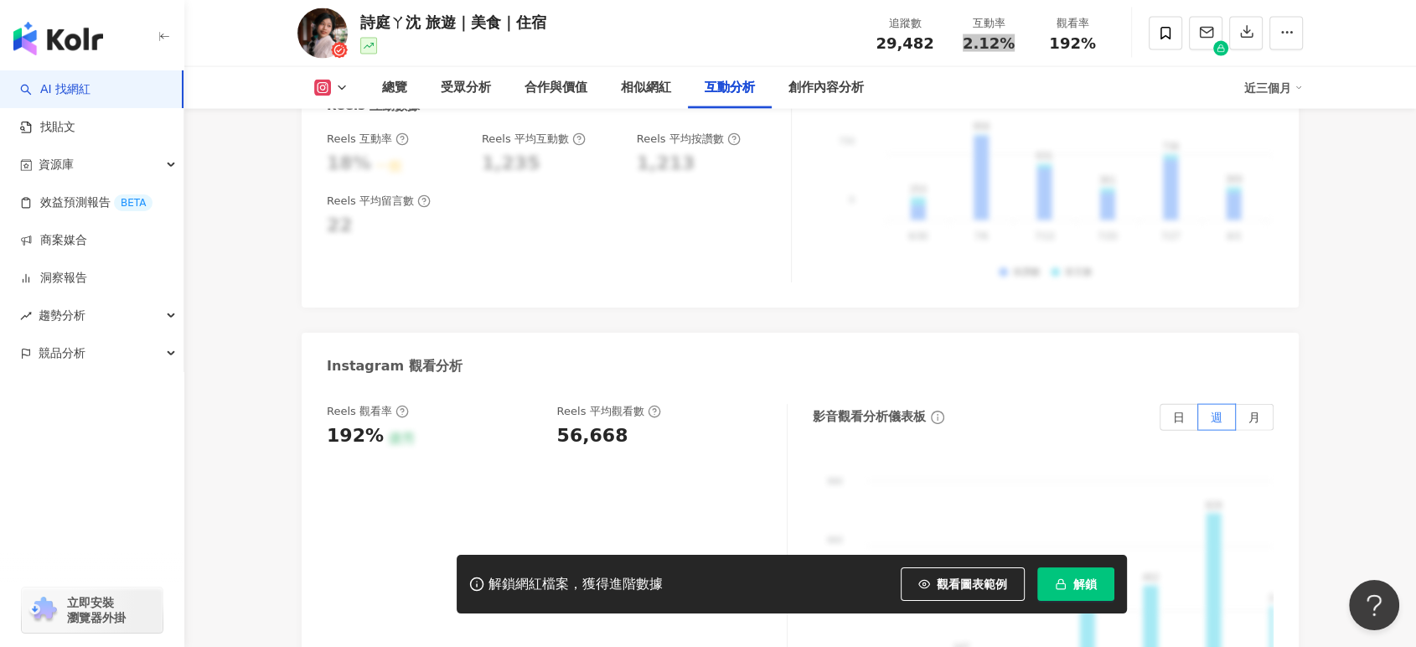
scroll to position [3818, 0]
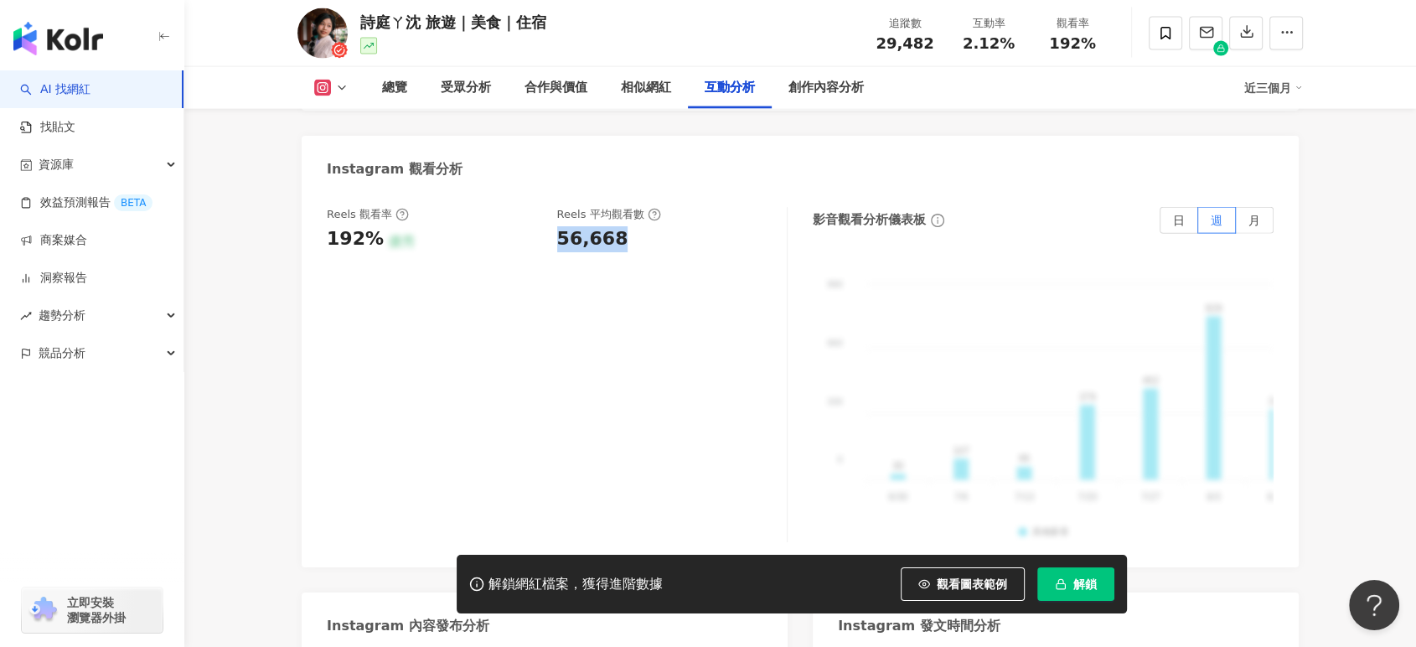
drag, startPoint x: 555, startPoint y: 204, endPoint x: 628, endPoint y: 198, distance: 73.2
click at [628, 207] on div "Reels 觀看率 192% 優秀 [PERSON_NAME] 平均觀看數 56,668" at bounding box center [548, 229] width 443 height 45
copy div "56,668"
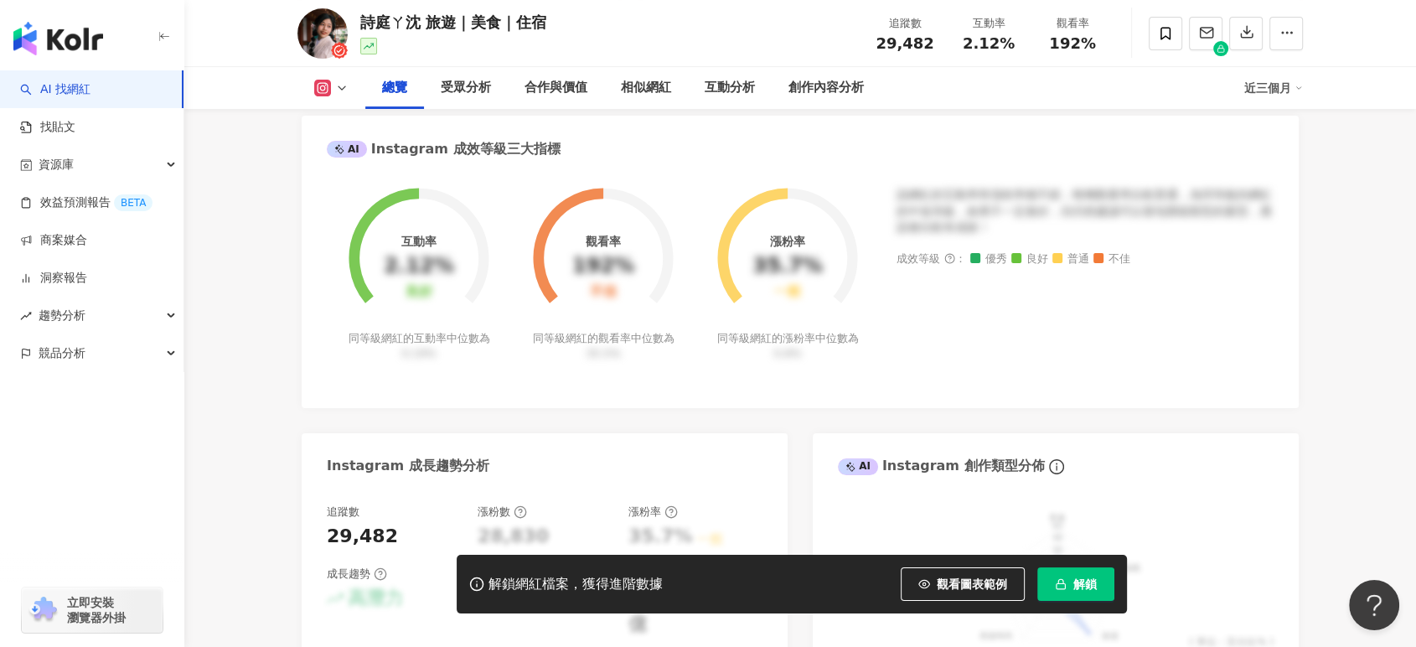
scroll to position [0, 0]
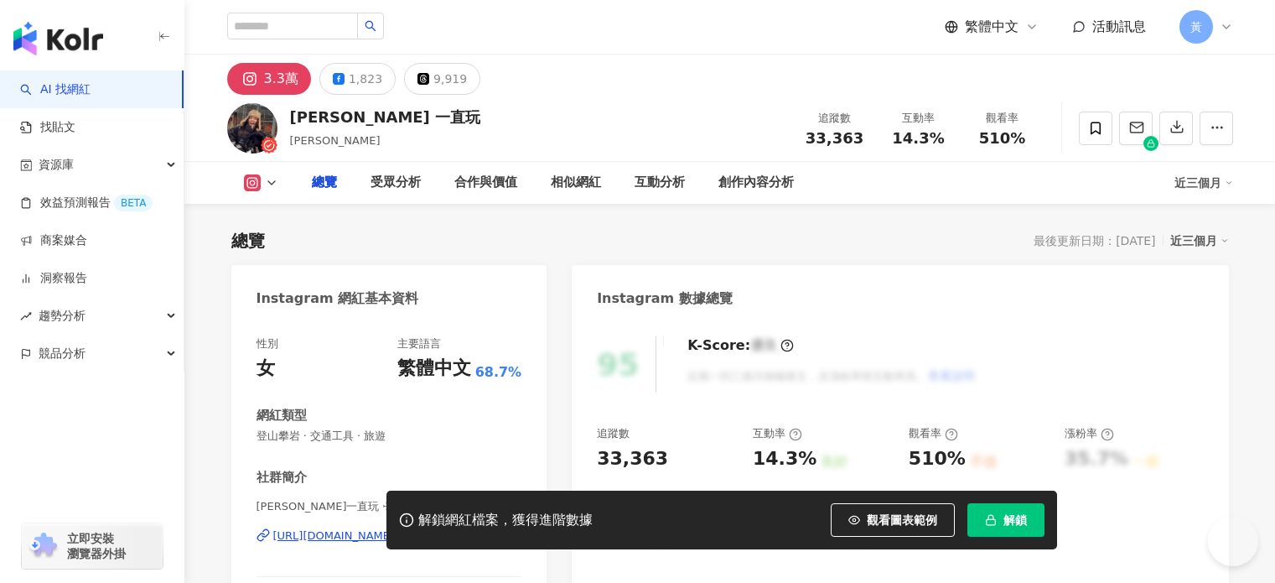
click at [395, 538] on div "[URL][DOMAIN_NAME]" at bounding box center [334, 535] width 122 height 15
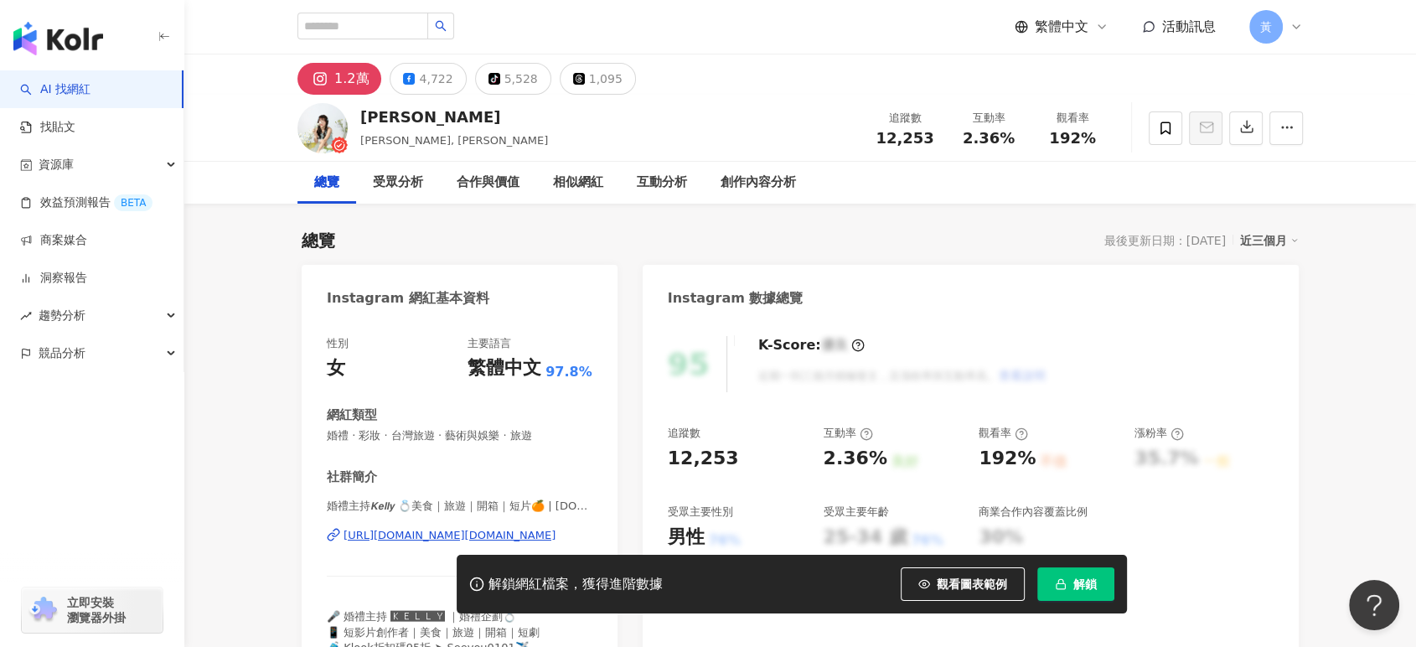
click at [401, 536] on div "[URL][DOMAIN_NAME][DOMAIN_NAME]" at bounding box center [450, 535] width 212 height 15
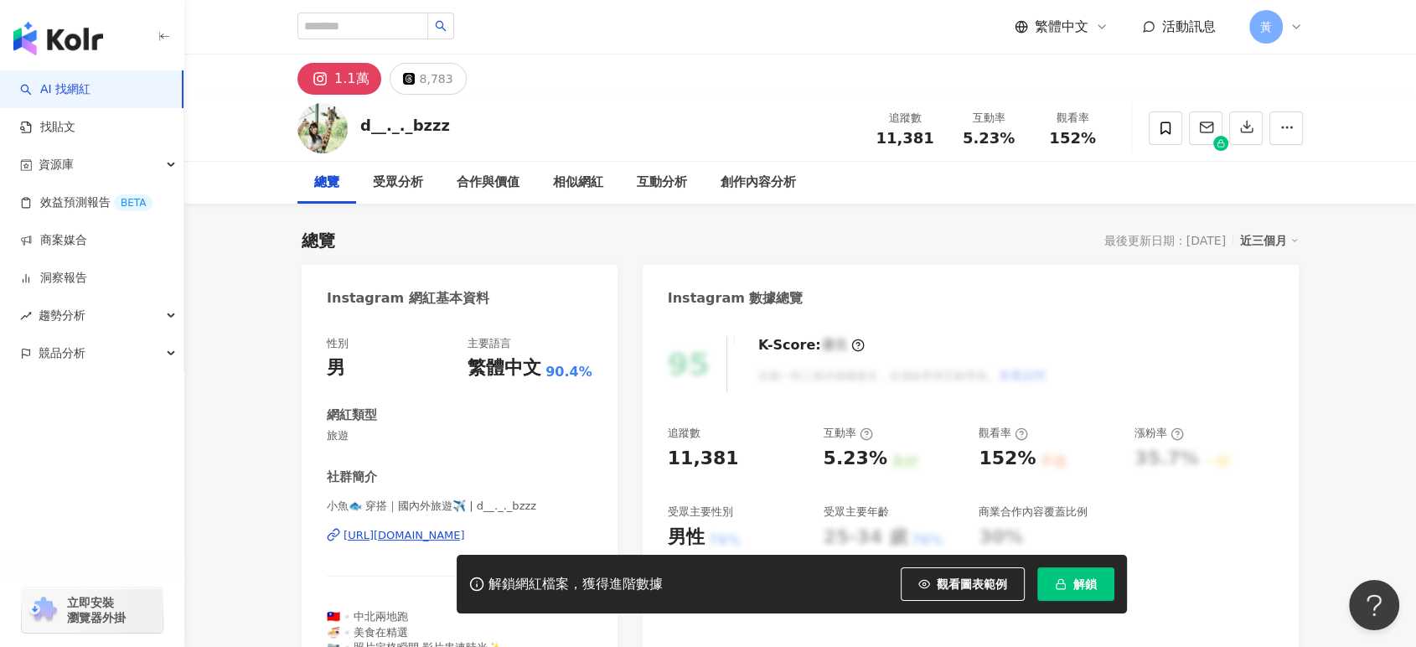
drag, startPoint x: 413, startPoint y: 493, endPoint x: 451, endPoint y: 535, distance: 56.4
click at [451, 535] on div "[URL][DOMAIN_NAME]" at bounding box center [405, 535] width 122 height 15
drag, startPoint x: 972, startPoint y: 136, endPoint x: 1023, endPoint y: 136, distance: 51.1
click at [1023, 136] on div "互動率 5.23%" at bounding box center [989, 128] width 84 height 36
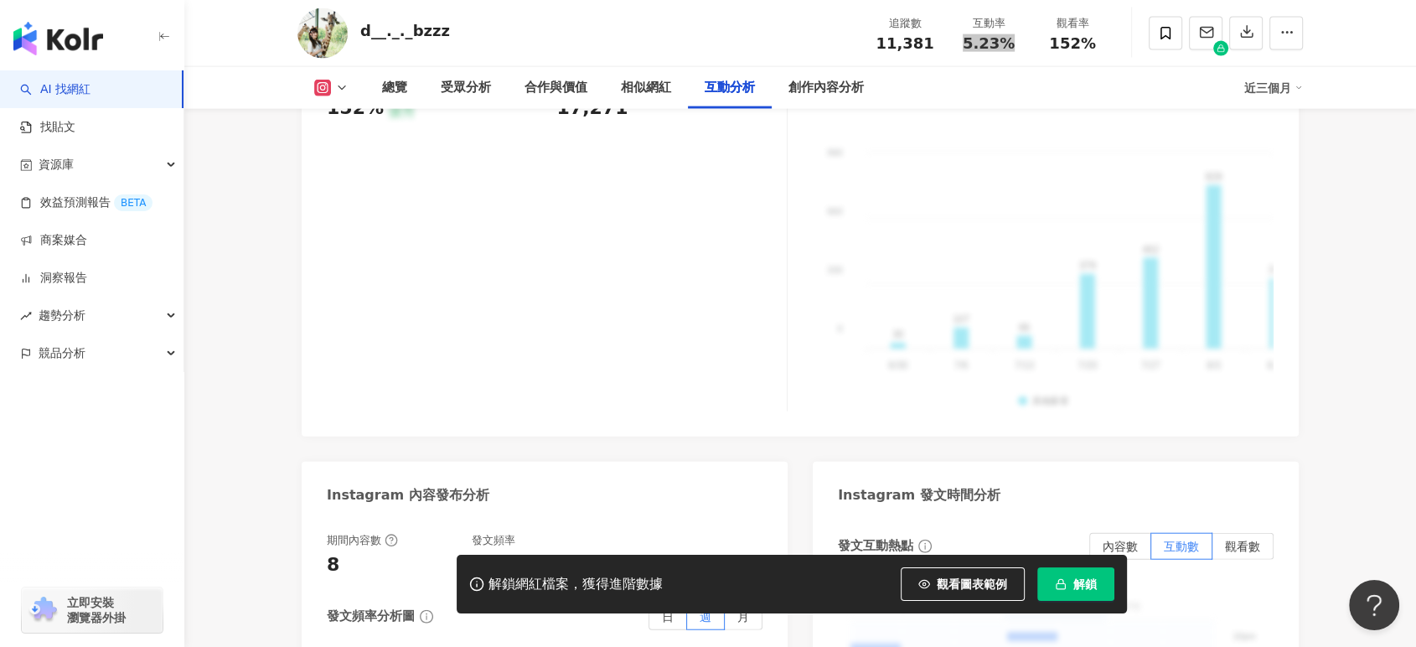
scroll to position [3632, 0]
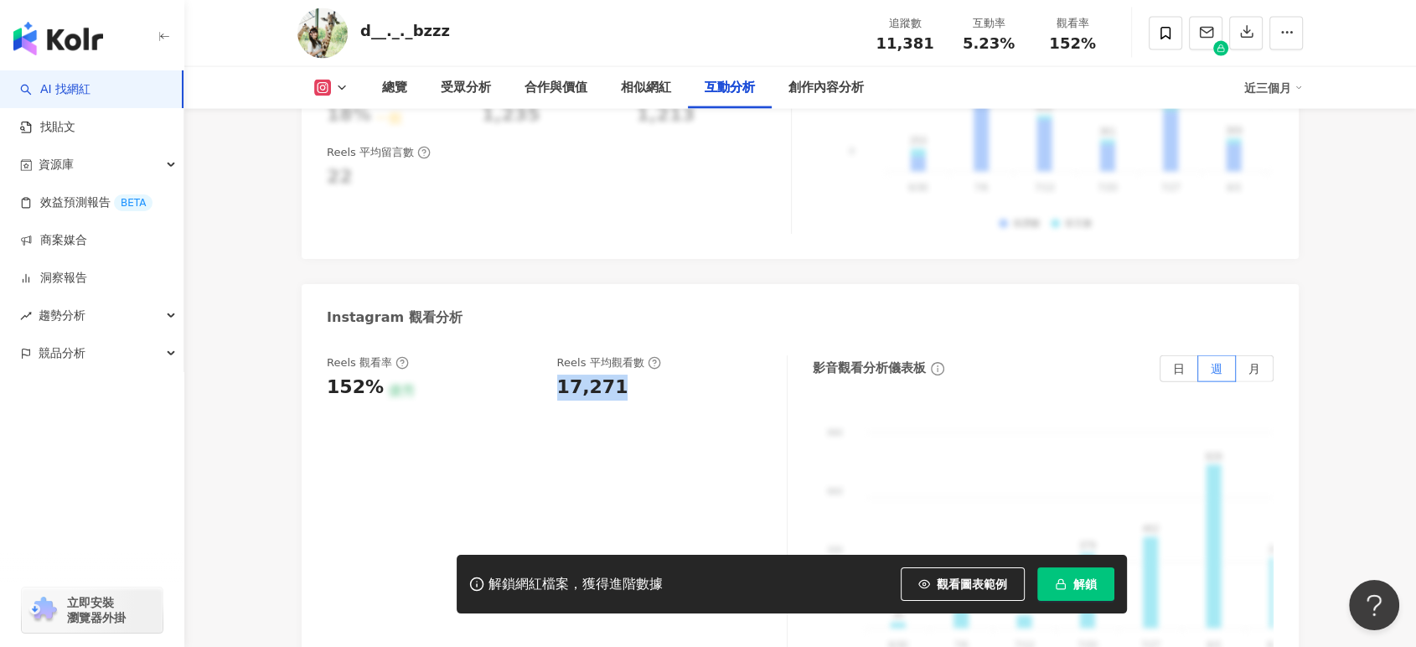
drag, startPoint x: 554, startPoint y: 365, endPoint x: 620, endPoint y: 360, distance: 66.5
click at [620, 360] on div "Reels 觀看率 152% 優秀 [PERSON_NAME] 平均觀看數 17,271" at bounding box center [548, 377] width 443 height 45
copy div "17,271"
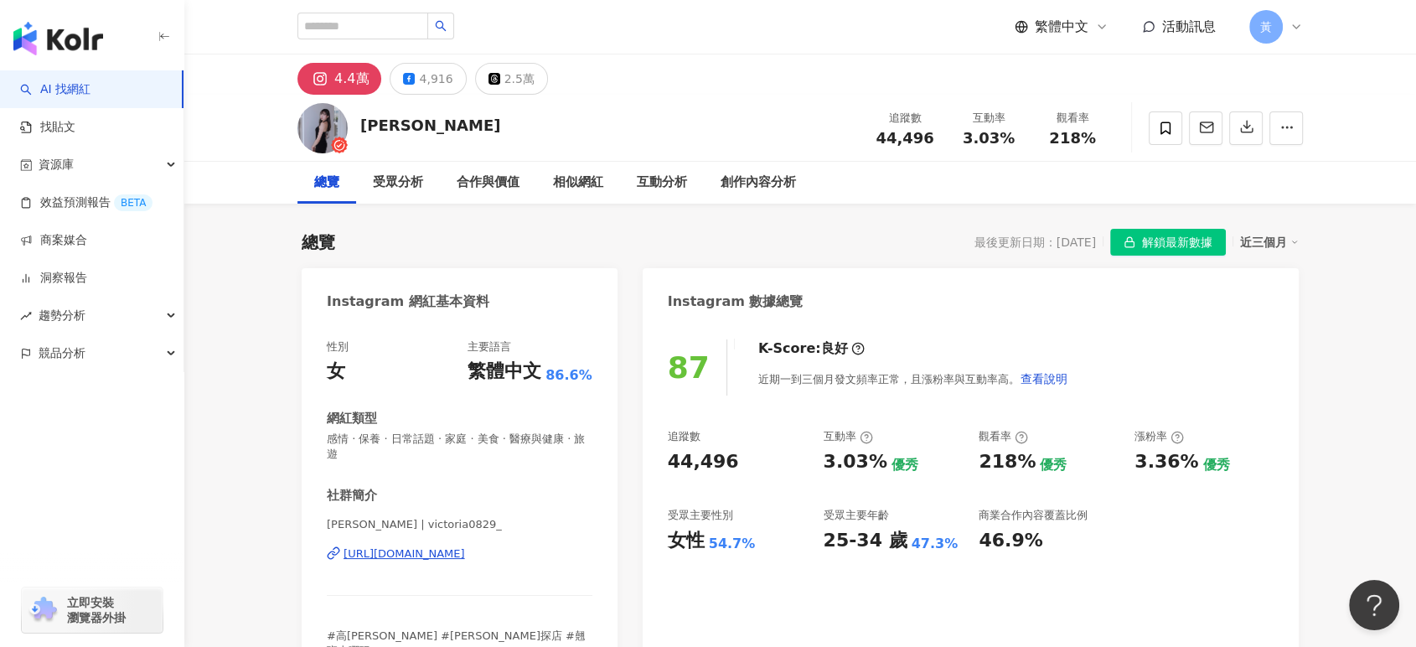
click at [397, 551] on div "[URL][DOMAIN_NAME]" at bounding box center [405, 553] width 122 height 15
drag, startPoint x: 964, startPoint y: 142, endPoint x: 1014, endPoint y: 138, distance: 50.4
click at [1012, 138] on div "3.03%" at bounding box center [989, 138] width 64 height 17
copy span "3.03%"
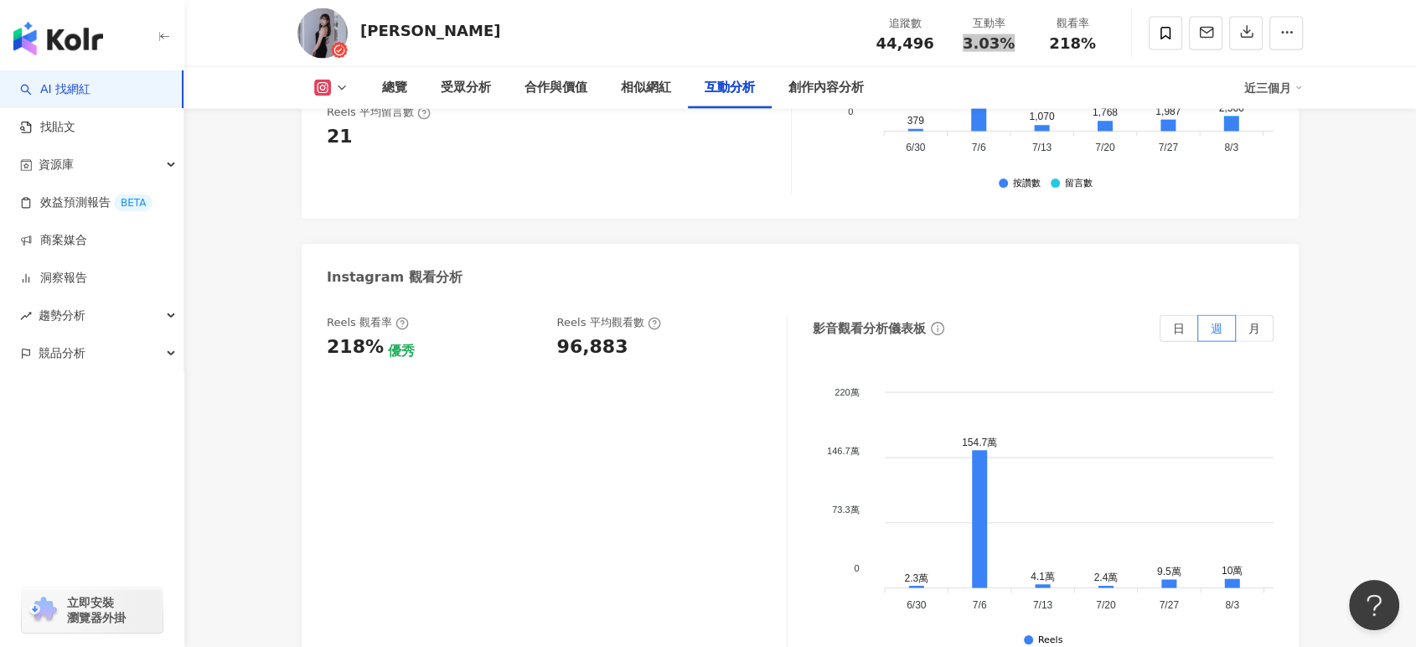
scroll to position [3725, 0]
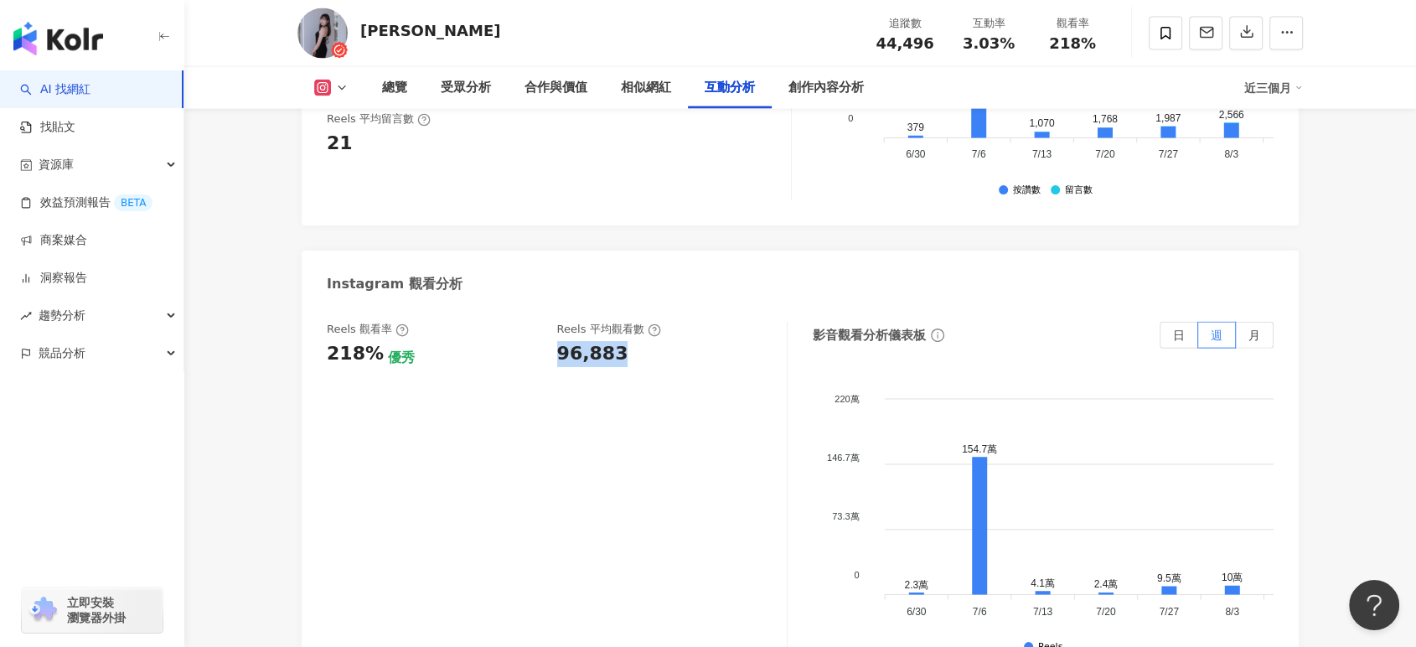
drag, startPoint x: 578, startPoint y: 340, endPoint x: 621, endPoint y: 340, distance: 42.7
click at [621, 340] on div "Reels 觀看率 218% 優秀 [PERSON_NAME] 平均觀看數 96,883" at bounding box center [548, 344] width 443 height 45
copy div "96,883"
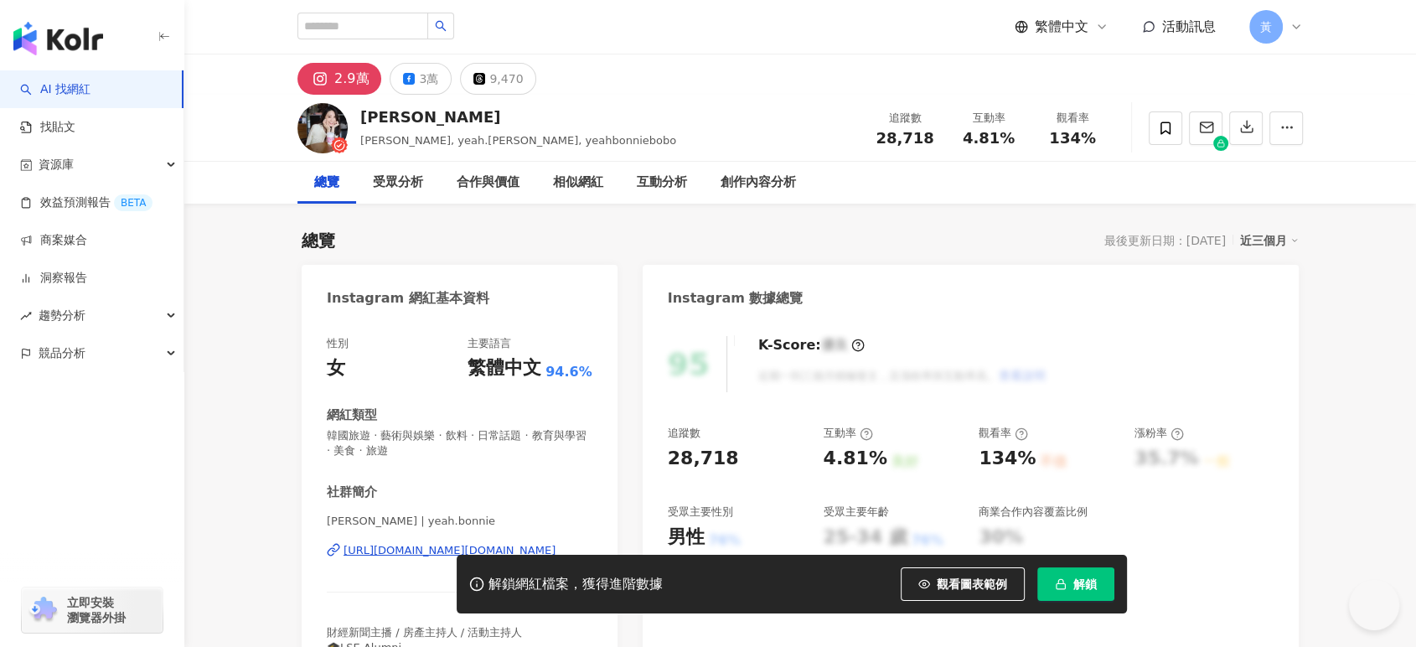
click at [364, 551] on div "[URL][DOMAIN_NAME][DOMAIN_NAME]" at bounding box center [450, 550] width 212 height 15
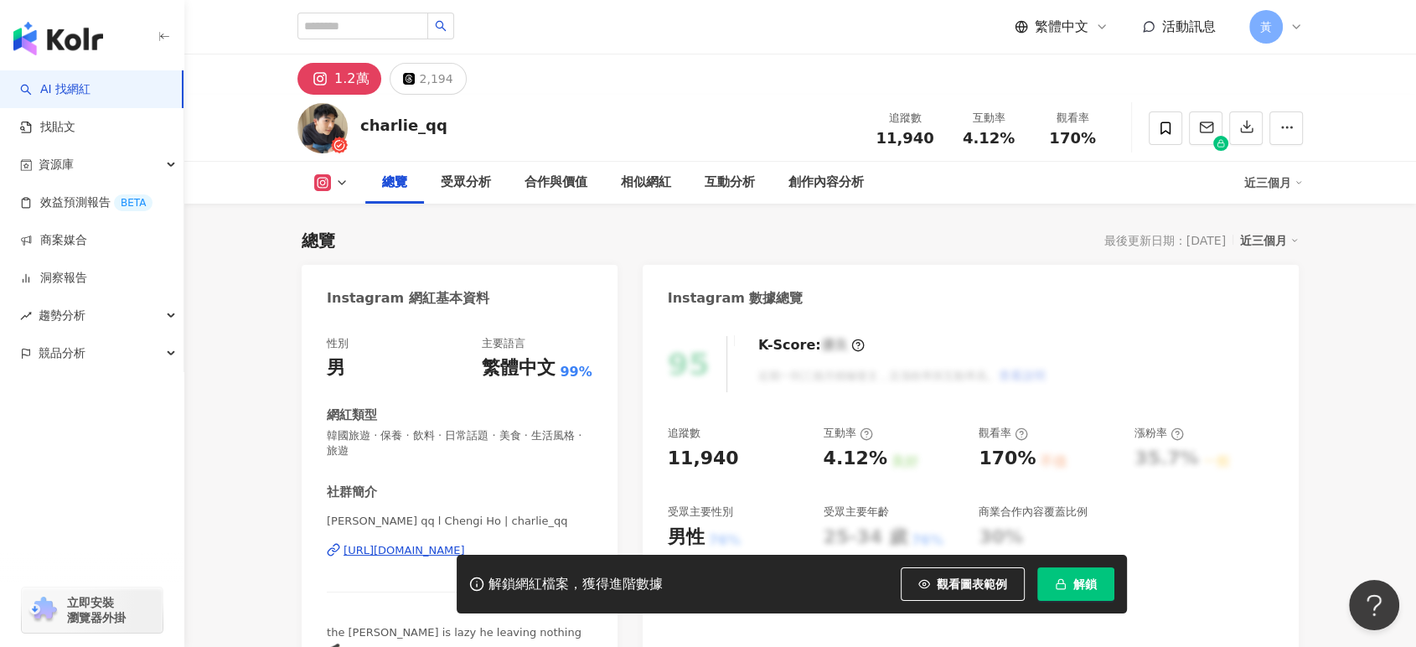
click at [381, 548] on div "https://www.instagram.com/charlie_qq/" at bounding box center [405, 550] width 122 height 15
copy div "charlie_qq"
drag, startPoint x: 360, startPoint y: 128, endPoint x: 465, endPoint y: 127, distance: 104.8
click at [465, 127] on div "charlie_qq 追蹤數 11,940 互動率 4.12% 觀看率 170%" at bounding box center [800, 128] width 1073 height 66
drag, startPoint x: 963, startPoint y: 139, endPoint x: 1011, endPoint y: 135, distance: 48.0
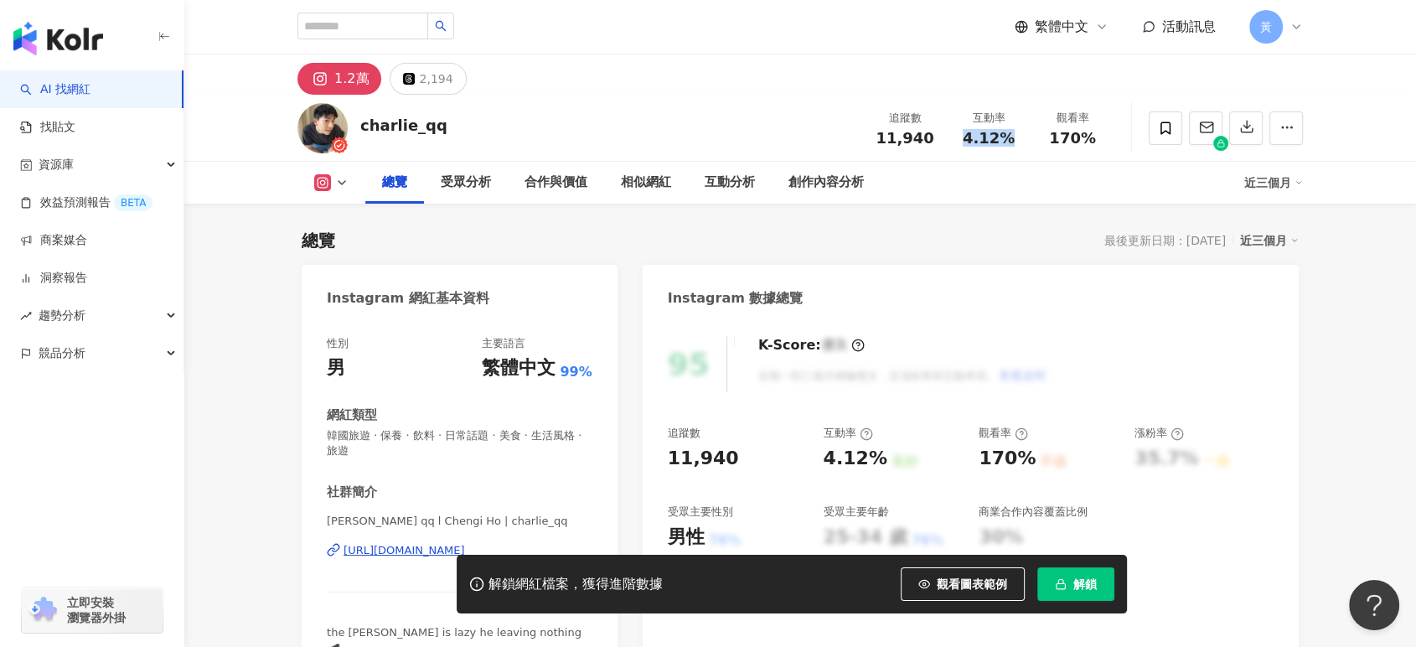
click at [1011, 135] on div "4.12%" at bounding box center [989, 138] width 64 height 17
copy span "4.12%"
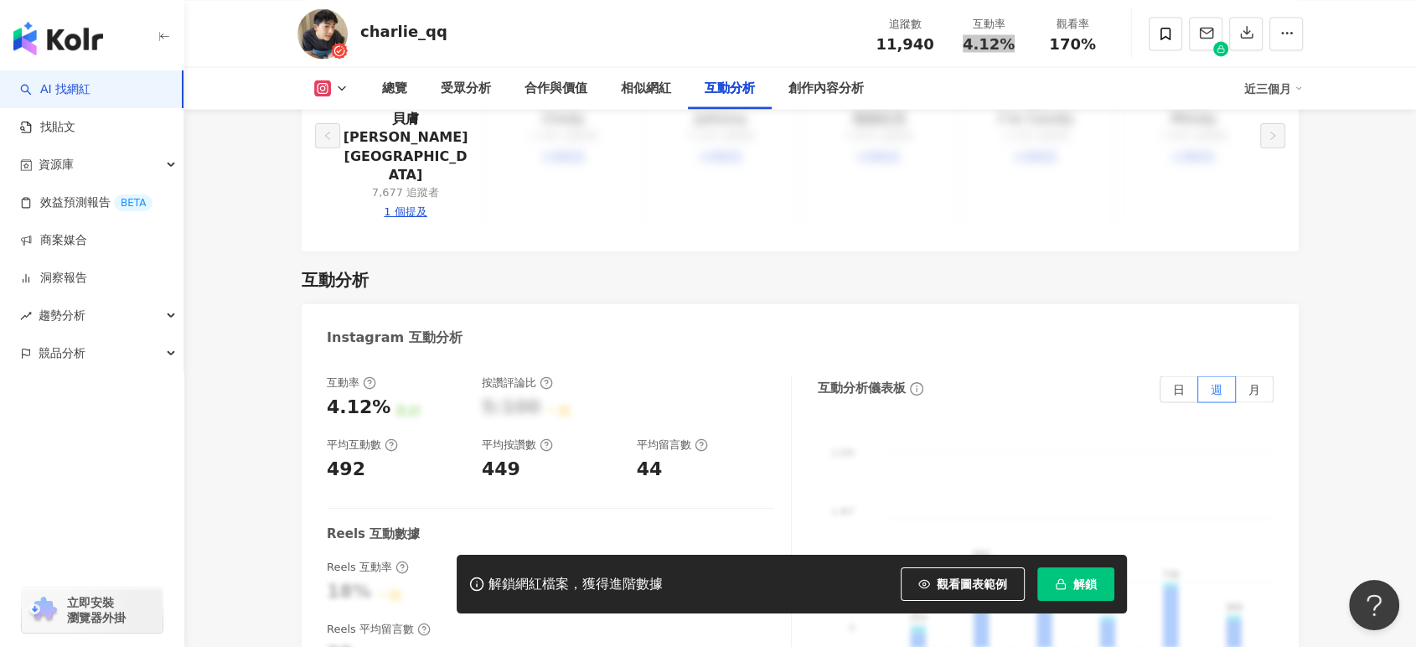
scroll to position [3725, 0]
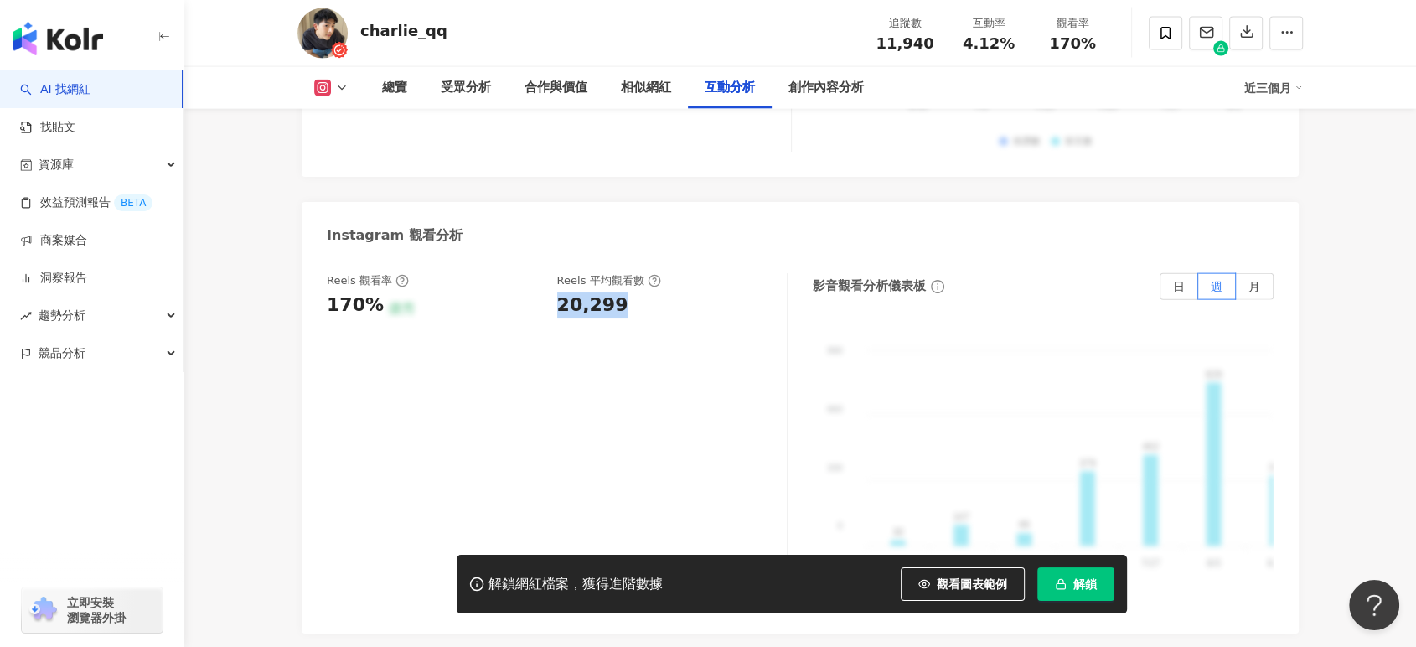
drag, startPoint x: 567, startPoint y: 249, endPoint x: 633, endPoint y: 244, distance: 65.6
click at [633, 293] on div "20,299" at bounding box center [664, 306] width 214 height 26
copy div "20,299"
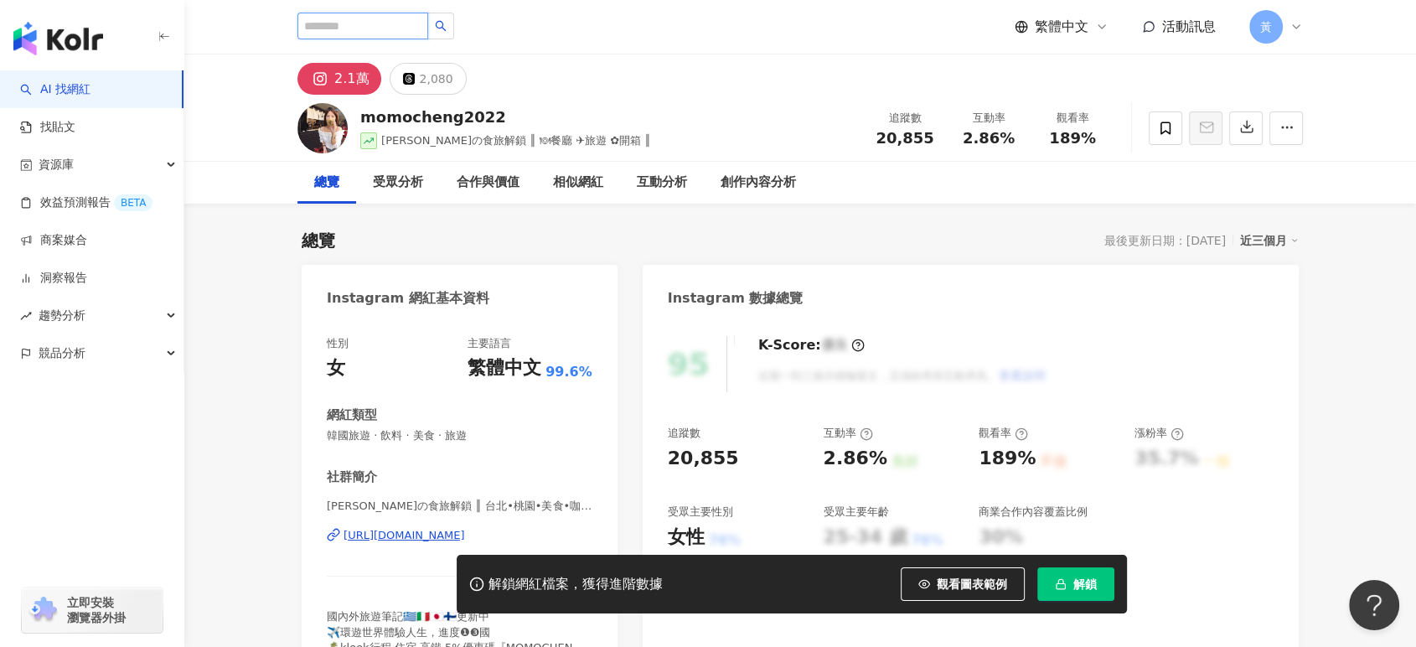
click at [363, 31] on input "search" at bounding box center [363, 26] width 131 height 27
paste input "**********"
type input "**********"
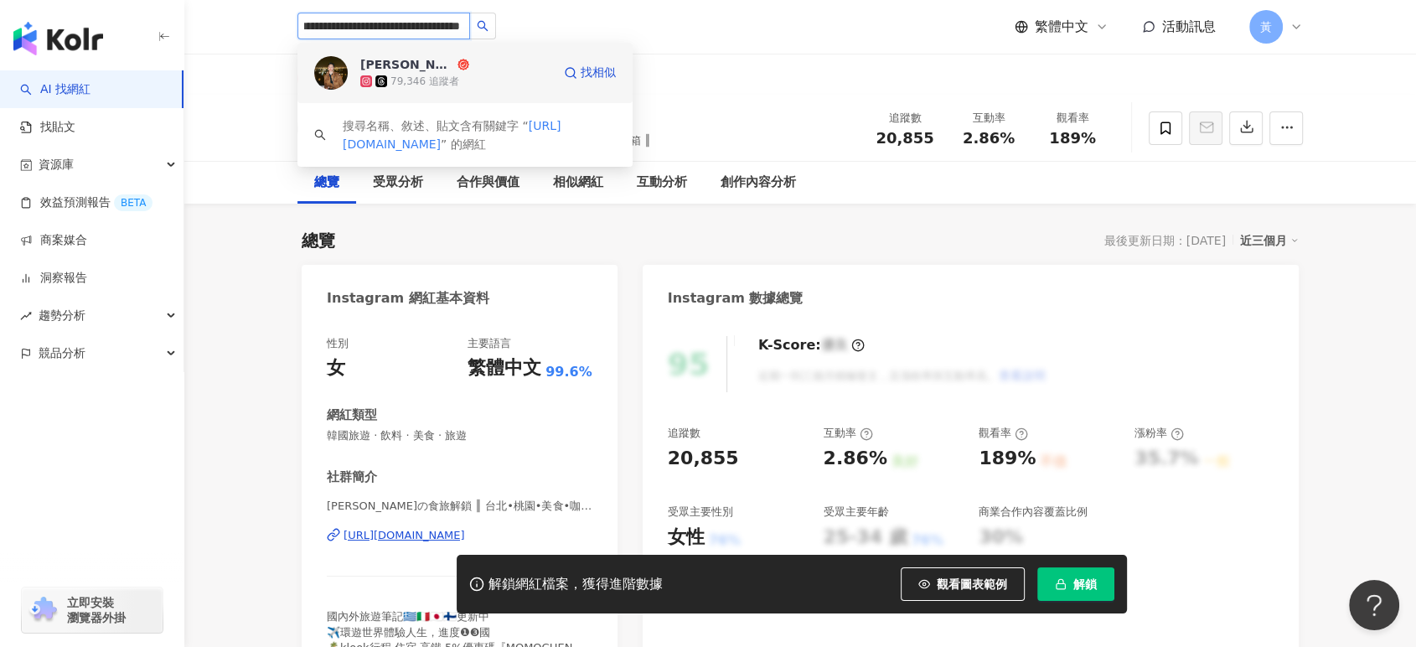
click at [396, 72] on div "[PERSON_NAME]" at bounding box center [407, 64] width 94 height 17
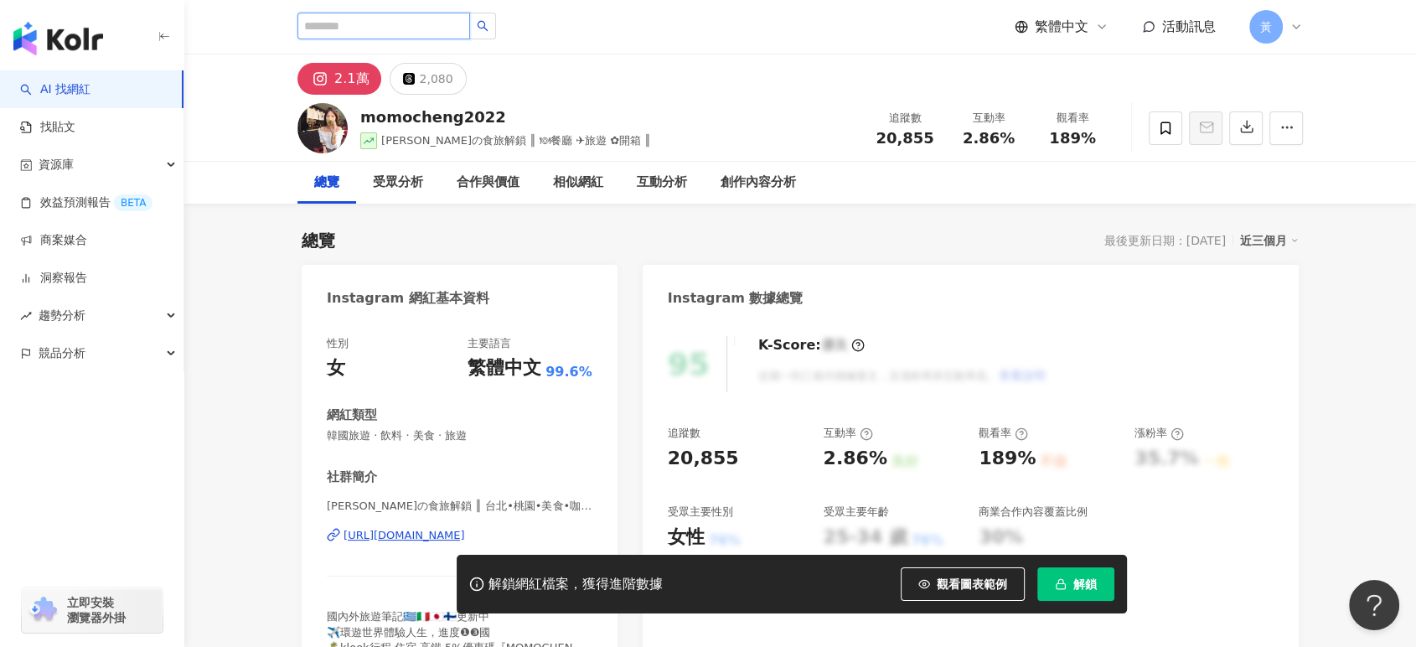
click at [424, 23] on input "search" at bounding box center [384, 26] width 173 height 27
paste input "**********"
type input "**********"
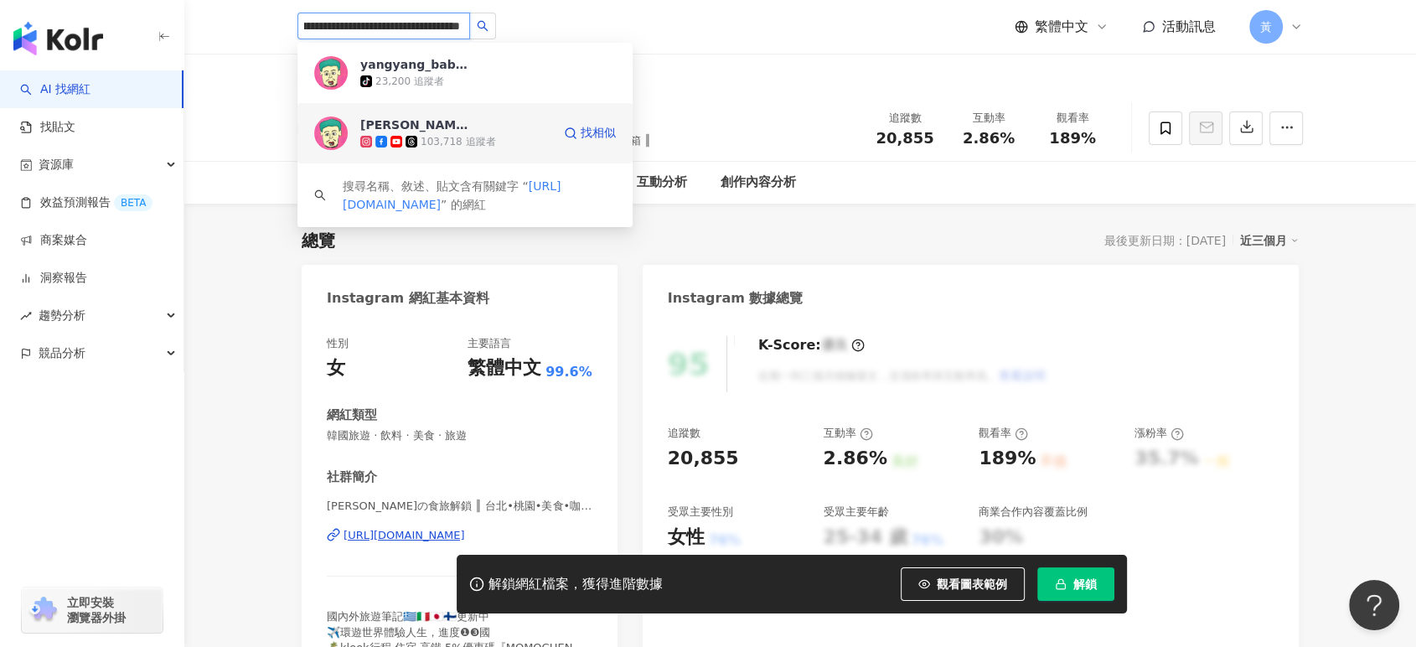
click at [490, 132] on div "[PERSON_NAME] 103,718 追蹤者" at bounding box center [455, 134] width 191 height 34
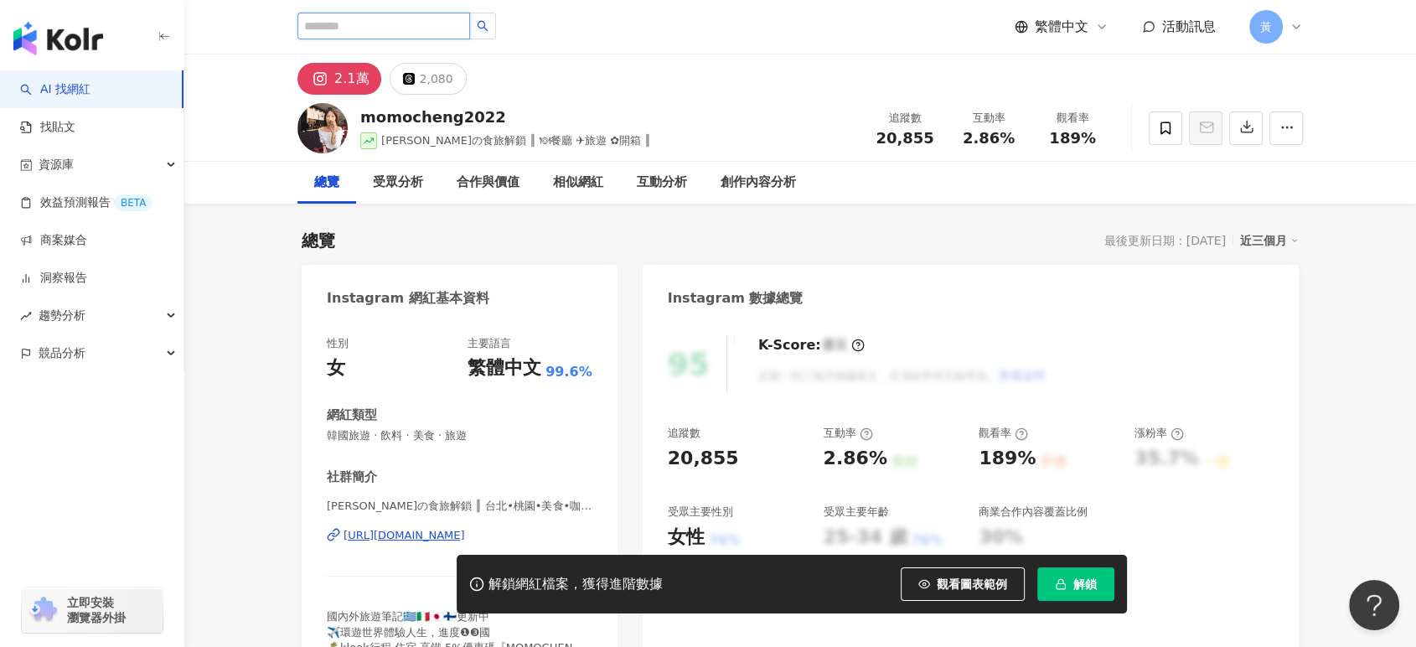
scroll to position [0, 0]
drag, startPoint x: 956, startPoint y: 138, endPoint x: 1012, endPoint y: 136, distance: 55.4
click at [1012, 136] on div "2.86%" at bounding box center [989, 138] width 64 height 17
copy span "2.86%"
click at [389, 30] on input "search" at bounding box center [384, 26] width 173 height 27
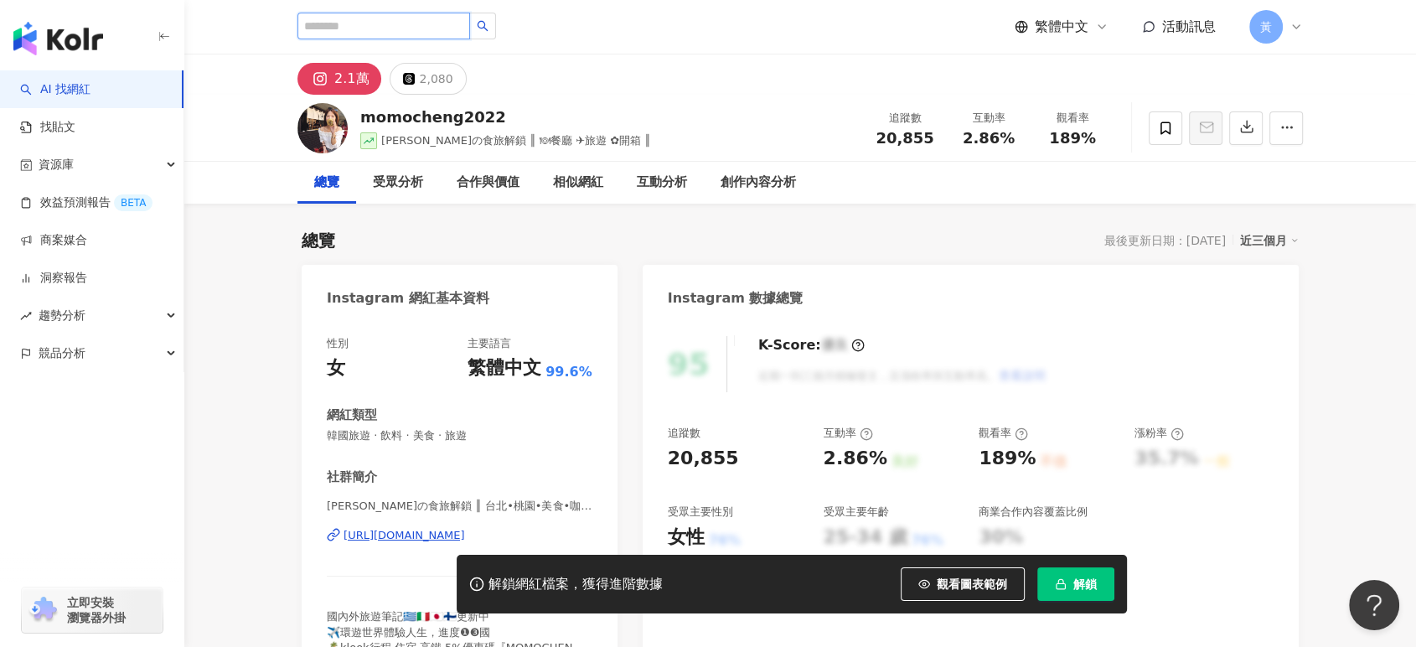
paste input "**********"
type input "**********"
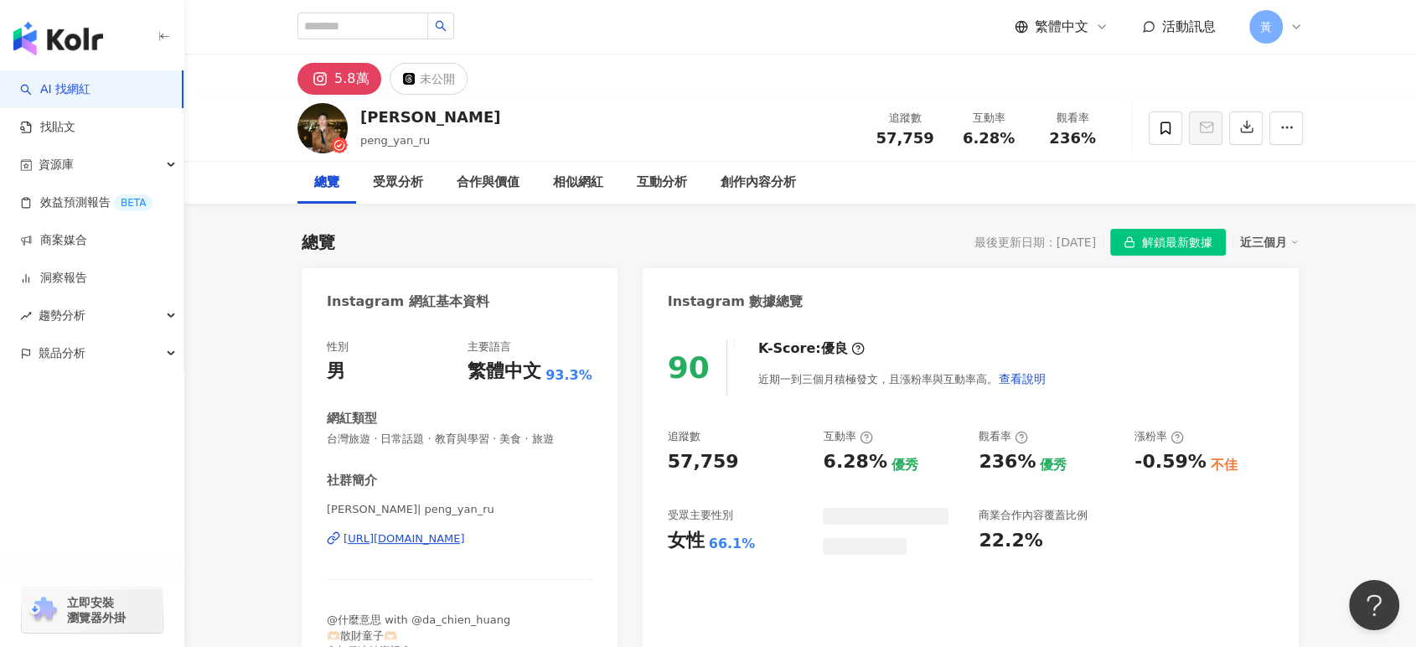
click at [1016, 137] on div "互動率 6.28%" at bounding box center [989, 128] width 84 height 36
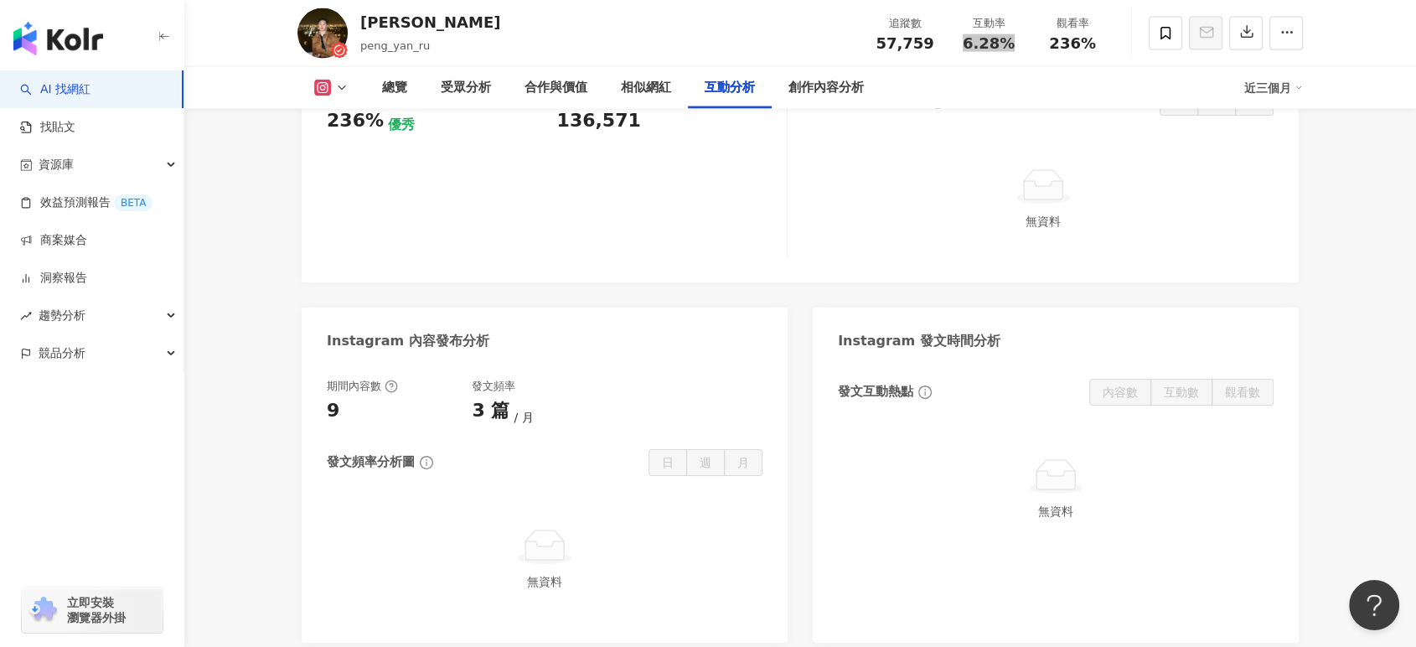
scroll to position [3539, 0]
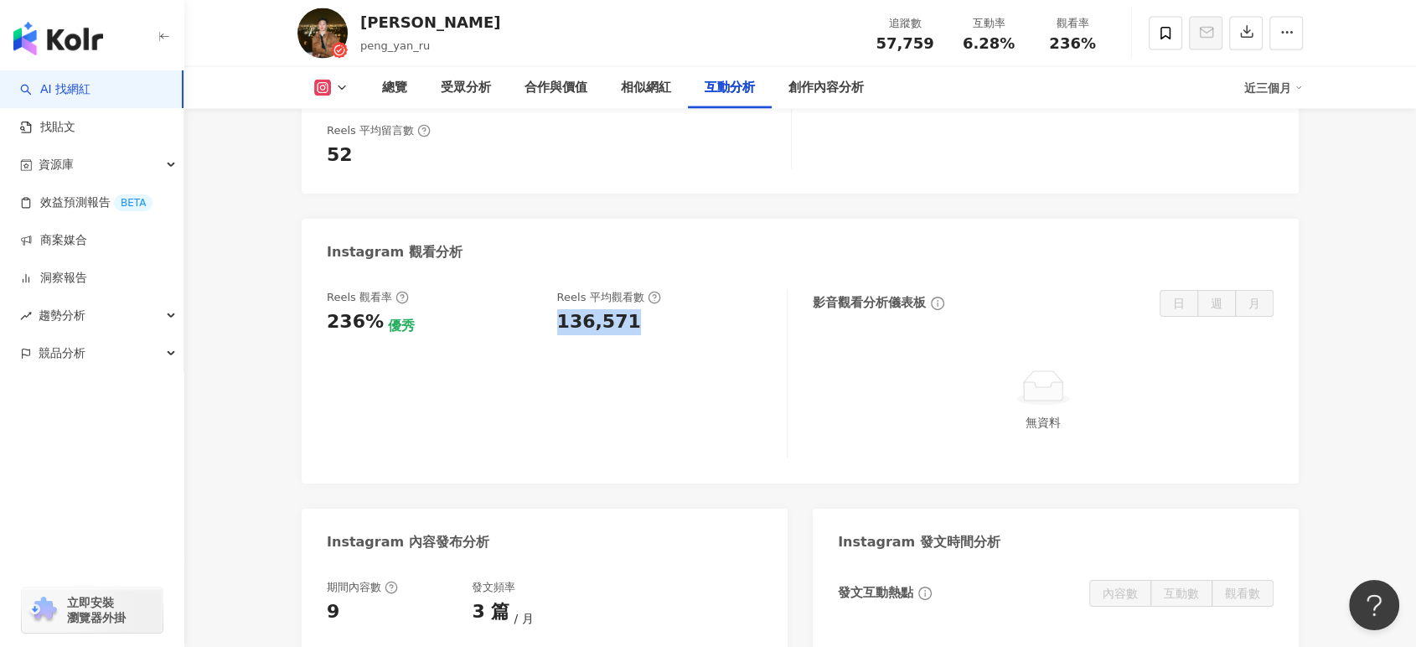
drag, startPoint x: 551, startPoint y: 301, endPoint x: 644, endPoint y: 306, distance: 93.2
click at [644, 306] on div "Reels 觀看率 236% 優秀 Reels 平均觀看數 136,571" at bounding box center [548, 312] width 443 height 45
copy div "136,571"
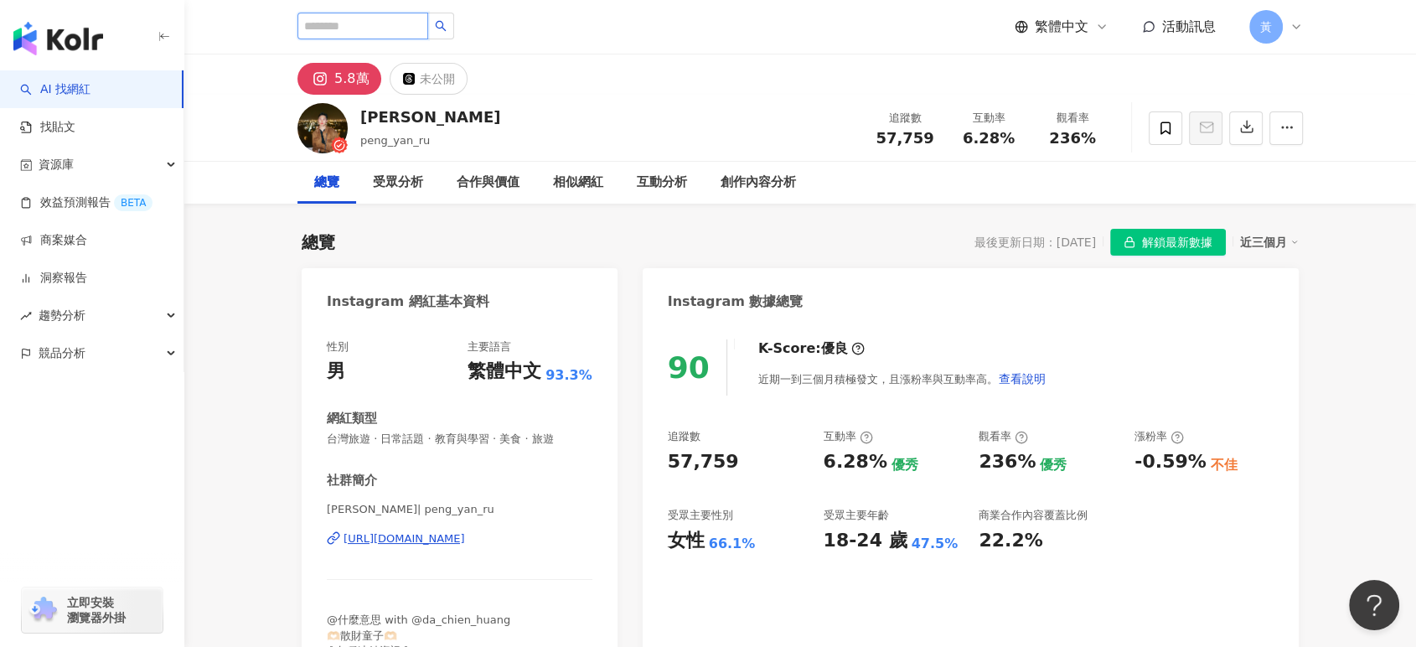
click at [390, 31] on input "search" at bounding box center [363, 26] width 131 height 27
paste input "**********"
type input "**********"
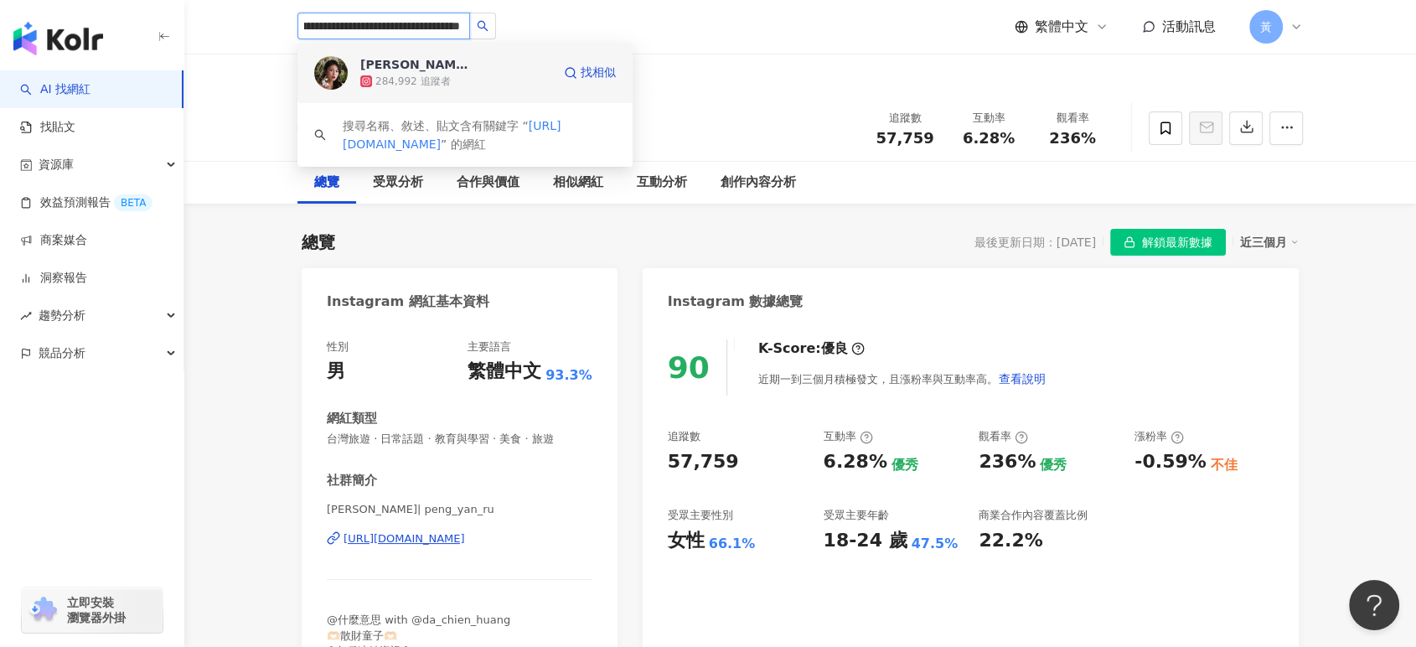
click at [429, 58] on span "Althea昕" at bounding box center [414, 64] width 109 height 17
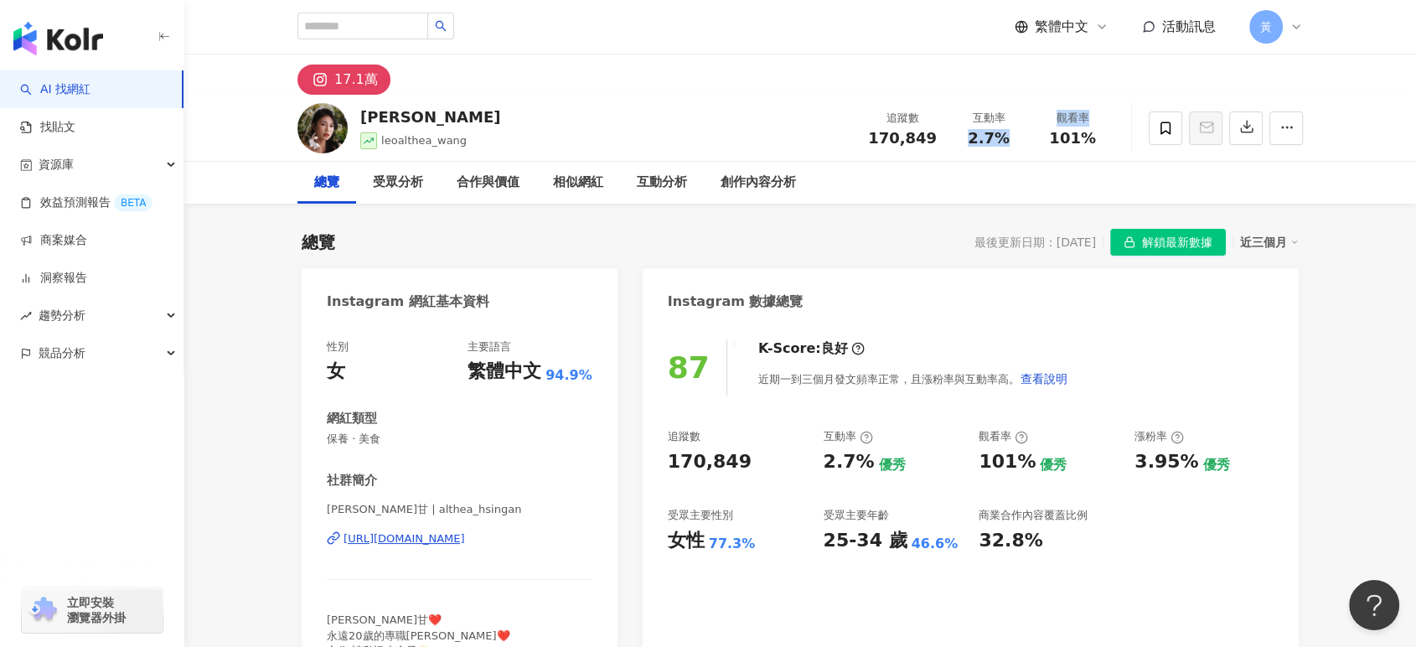
drag, startPoint x: 966, startPoint y: 138, endPoint x: 1001, endPoint y: 134, distance: 35.5
click at [1001, 134] on div "2.7%" at bounding box center [989, 138] width 64 height 17
copy span "2.7%"
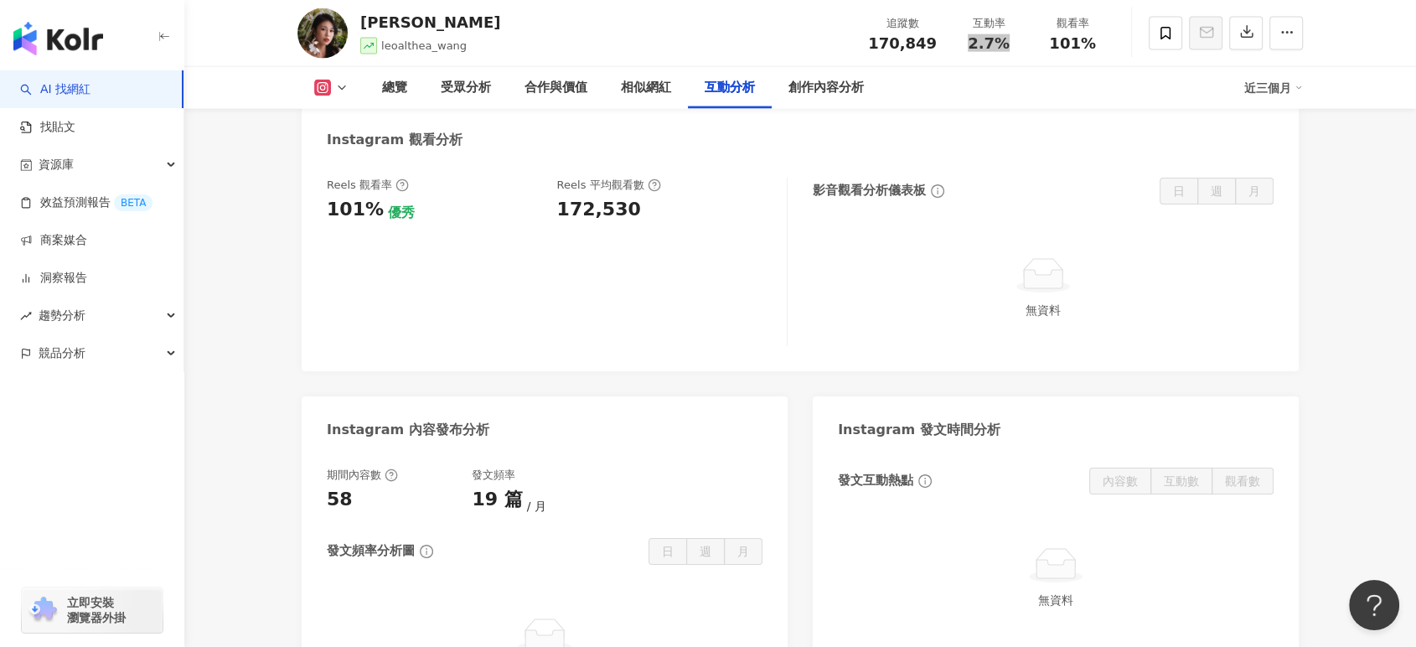
scroll to position [3632, 0]
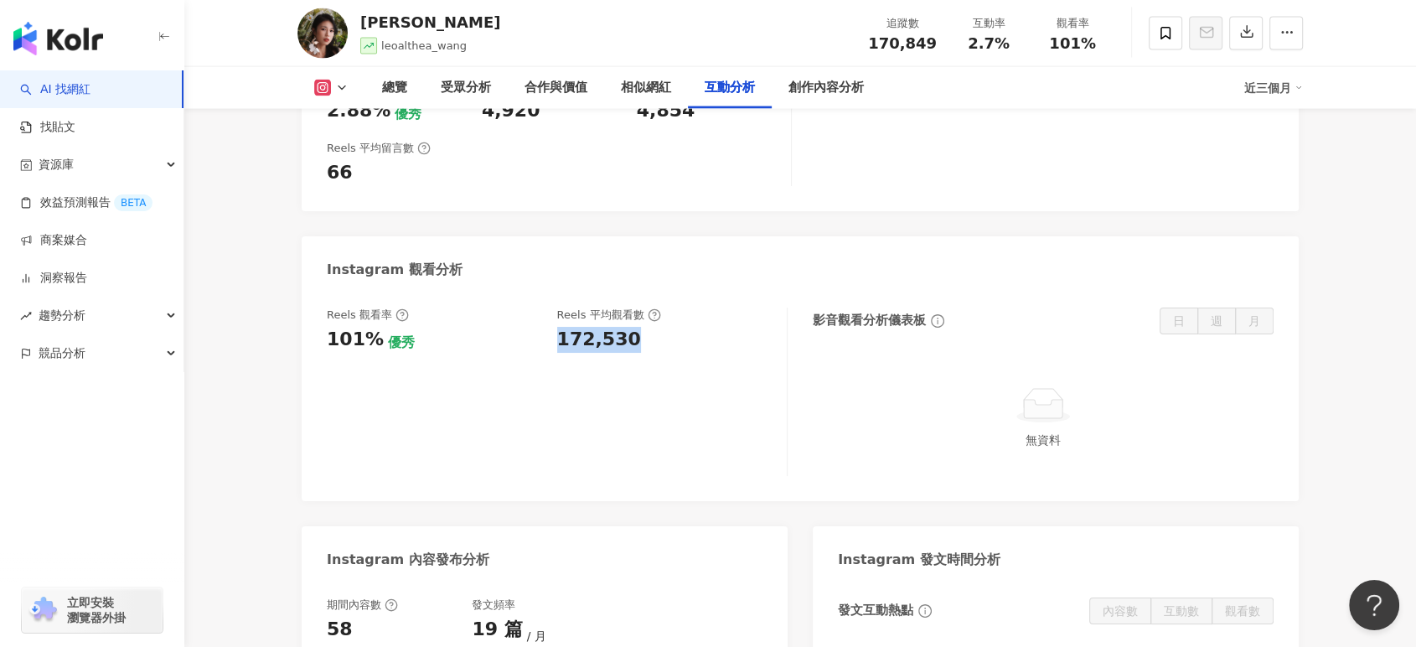
drag, startPoint x: 557, startPoint y: 231, endPoint x: 644, endPoint y: 233, distance: 87.2
click at [644, 327] on div "172,530" at bounding box center [664, 340] width 214 height 26
copy div "172,530"
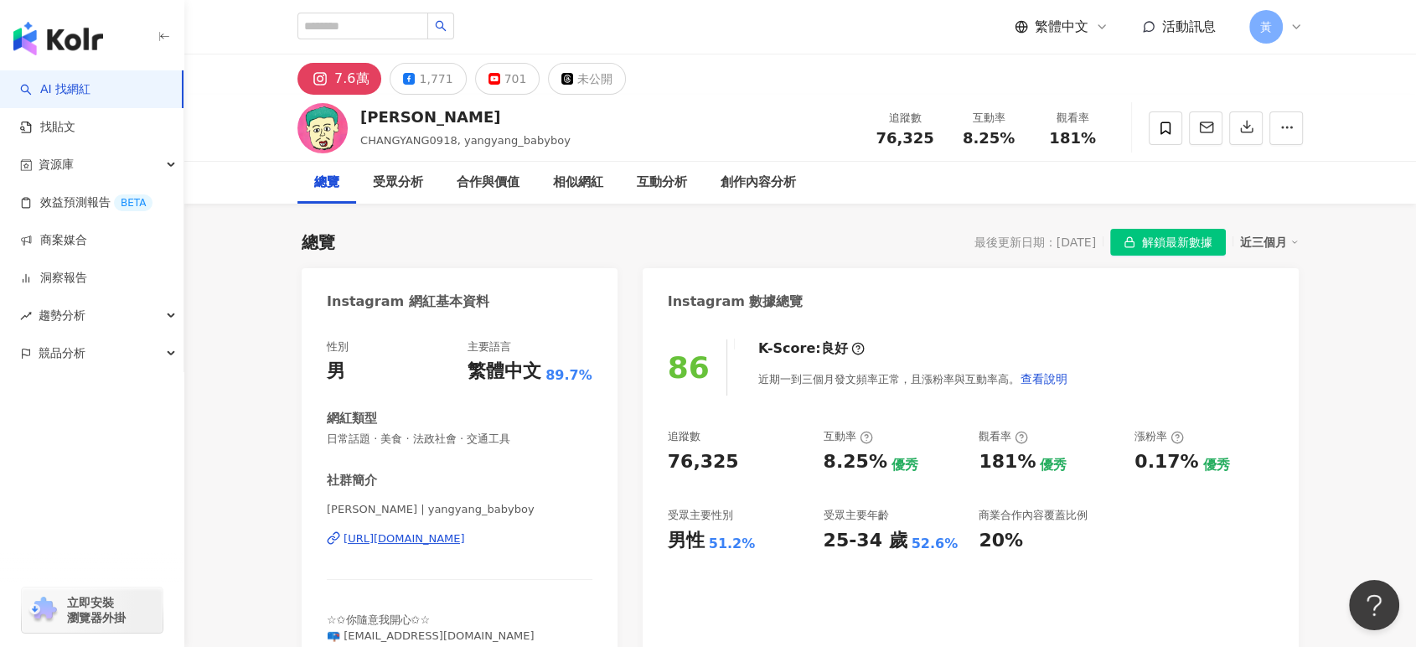
click at [868, 48] on div "繁體中文 活動訊息 黃" at bounding box center [801, 27] width 1006 height 54
drag, startPoint x: 971, startPoint y: 141, endPoint x: 1021, endPoint y: 141, distance: 50.3
click at [1021, 141] on div "互動率 8.25%" at bounding box center [989, 128] width 84 height 36
copy span "8.25%"
click at [253, 154] on div "[PERSON_NAME]洋 CHANGYANG0918, yangyang_babyboy 追蹤數 76,325 互動率 8.25% 觀看率 181%" at bounding box center [800, 128] width 1232 height 67
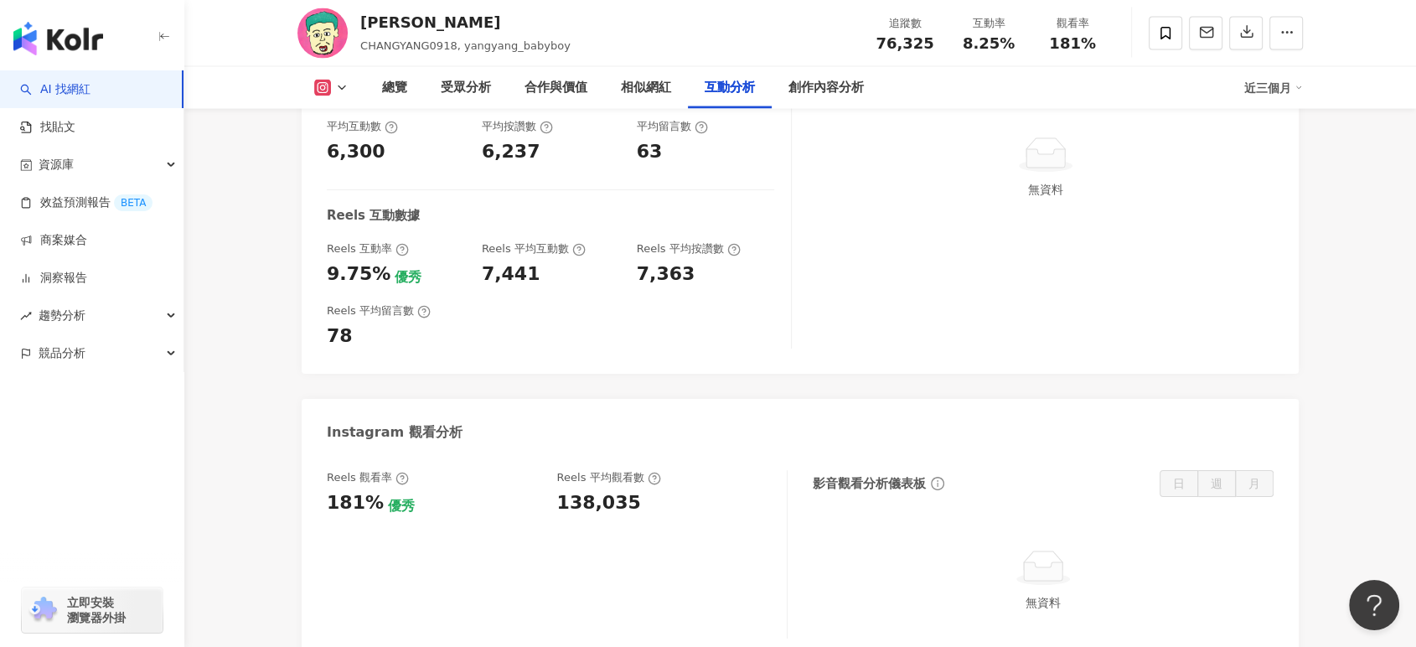
scroll to position [3539, 0]
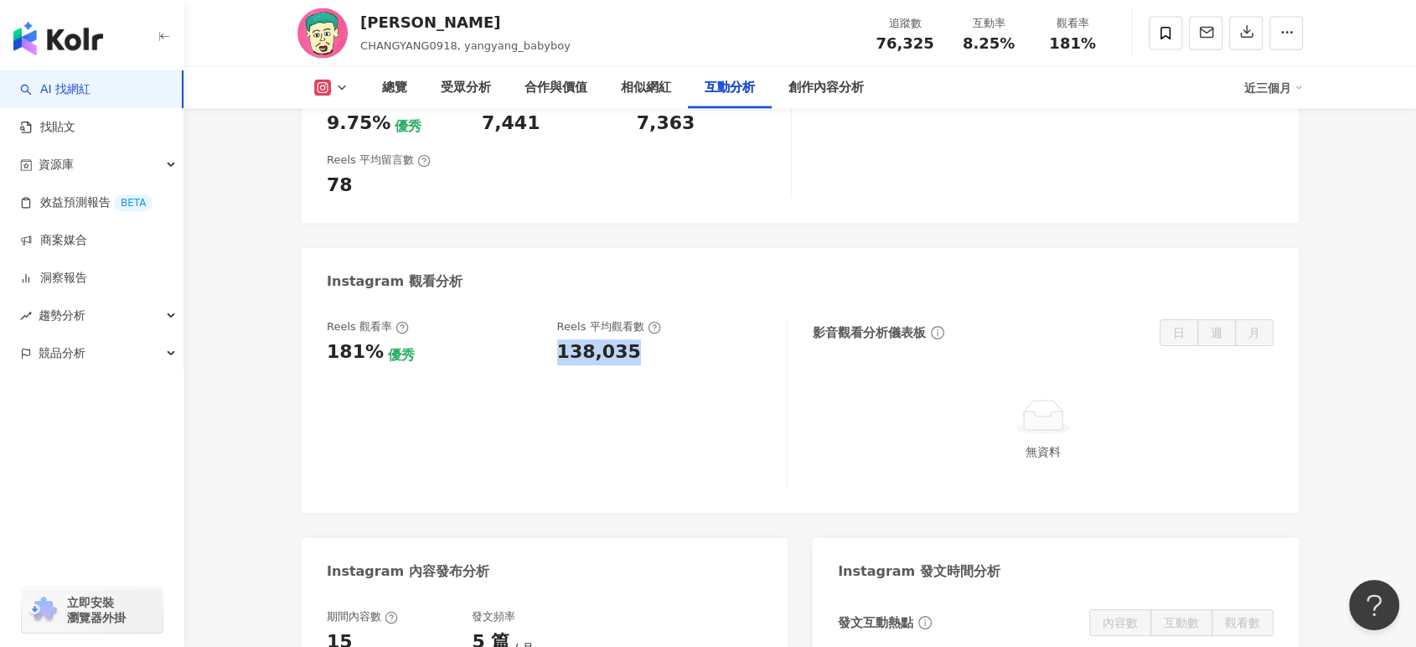
drag, startPoint x: 567, startPoint y: 360, endPoint x: 674, endPoint y: 359, distance: 106.5
click at [674, 359] on div "Reels 觀看率 181% 優秀 [PERSON_NAME] 平均觀看數 138,035" at bounding box center [548, 341] width 443 height 45
copy div "138,035"
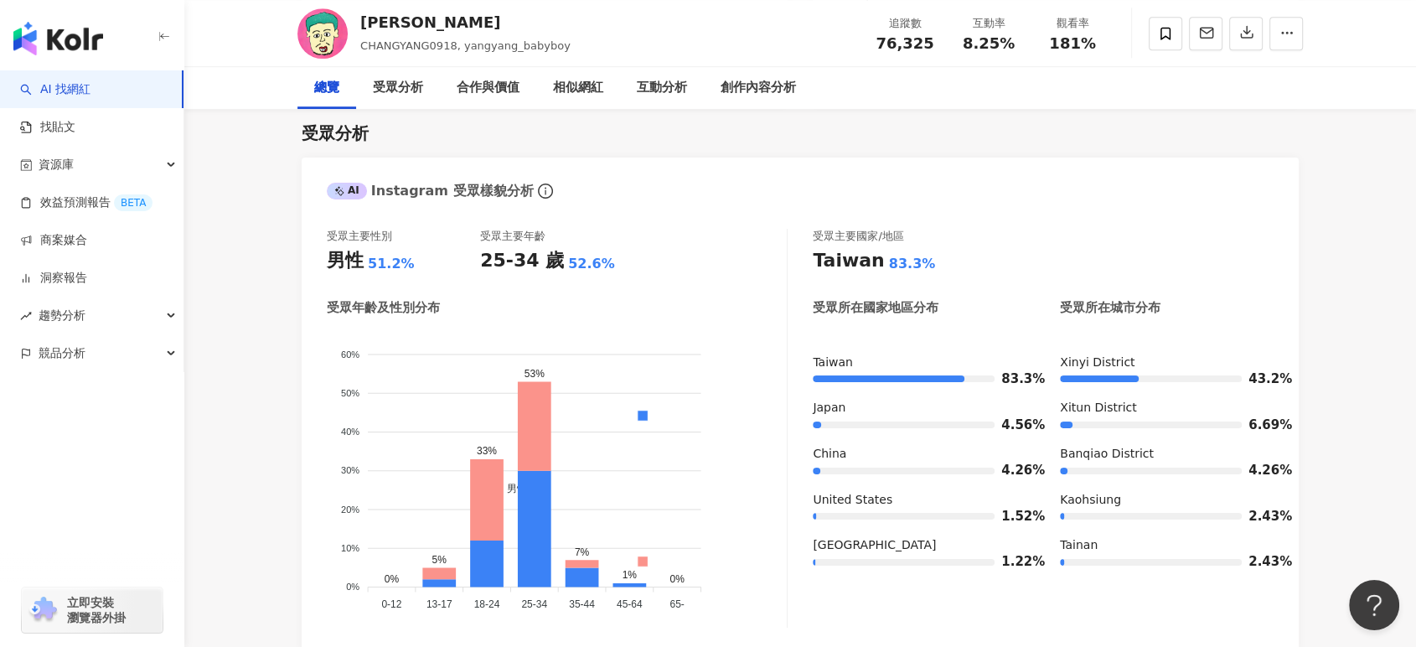
scroll to position [0, 0]
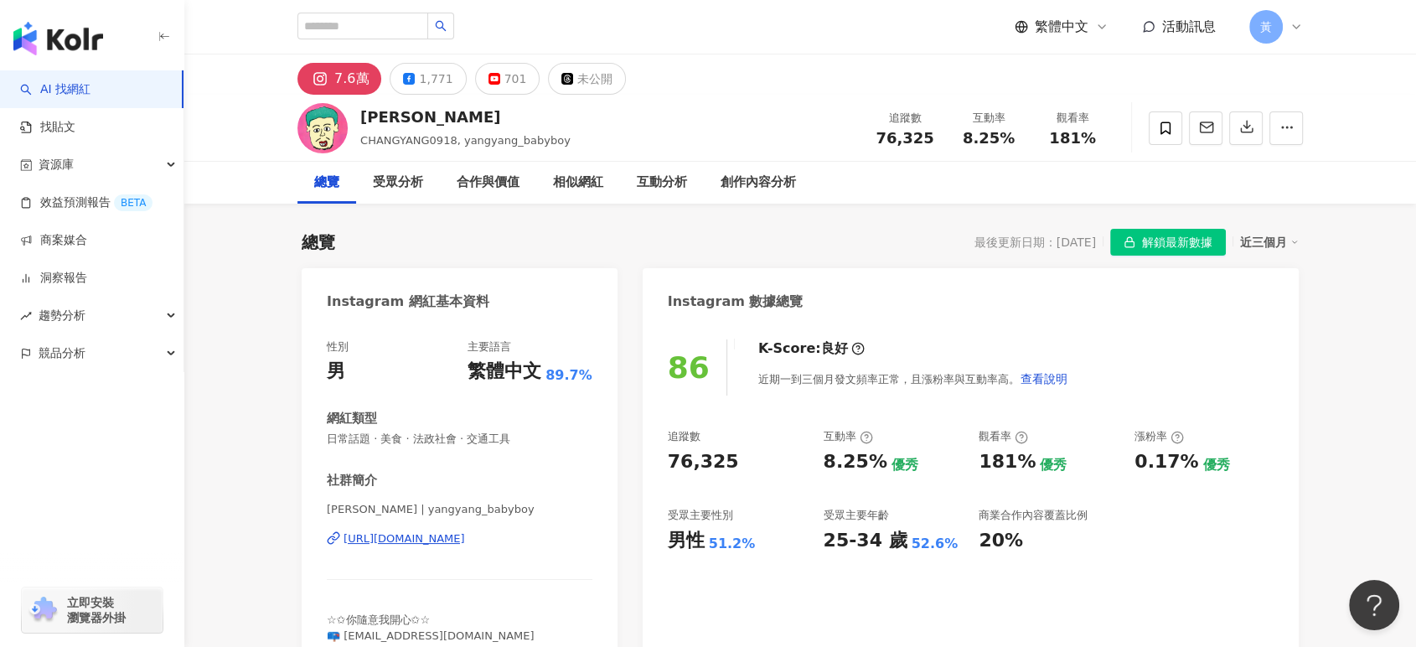
click at [384, 45] on div "繁體中文 活動訊息 黃" at bounding box center [801, 27] width 1006 height 54
click at [385, 28] on input "search" at bounding box center [363, 26] width 131 height 27
paste input "**********"
type input "**********"
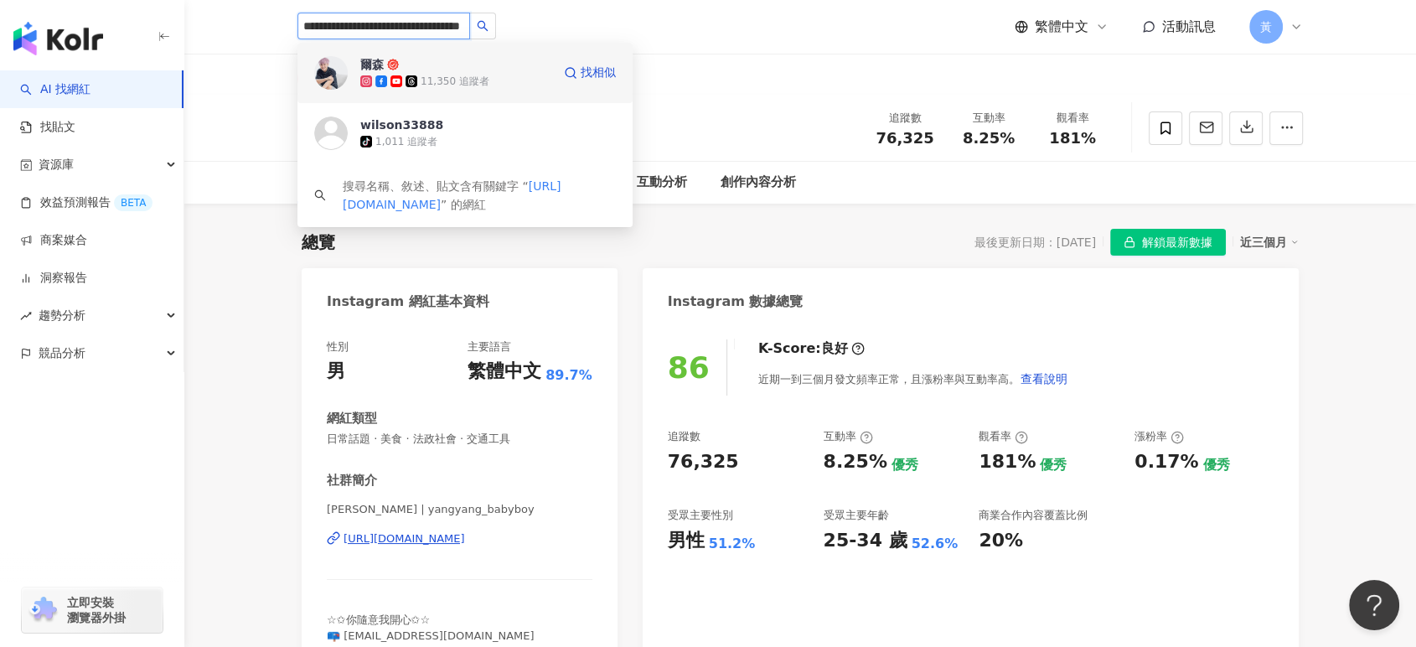
click at [503, 81] on div "11,350 追蹤者" at bounding box center [455, 81] width 191 height 17
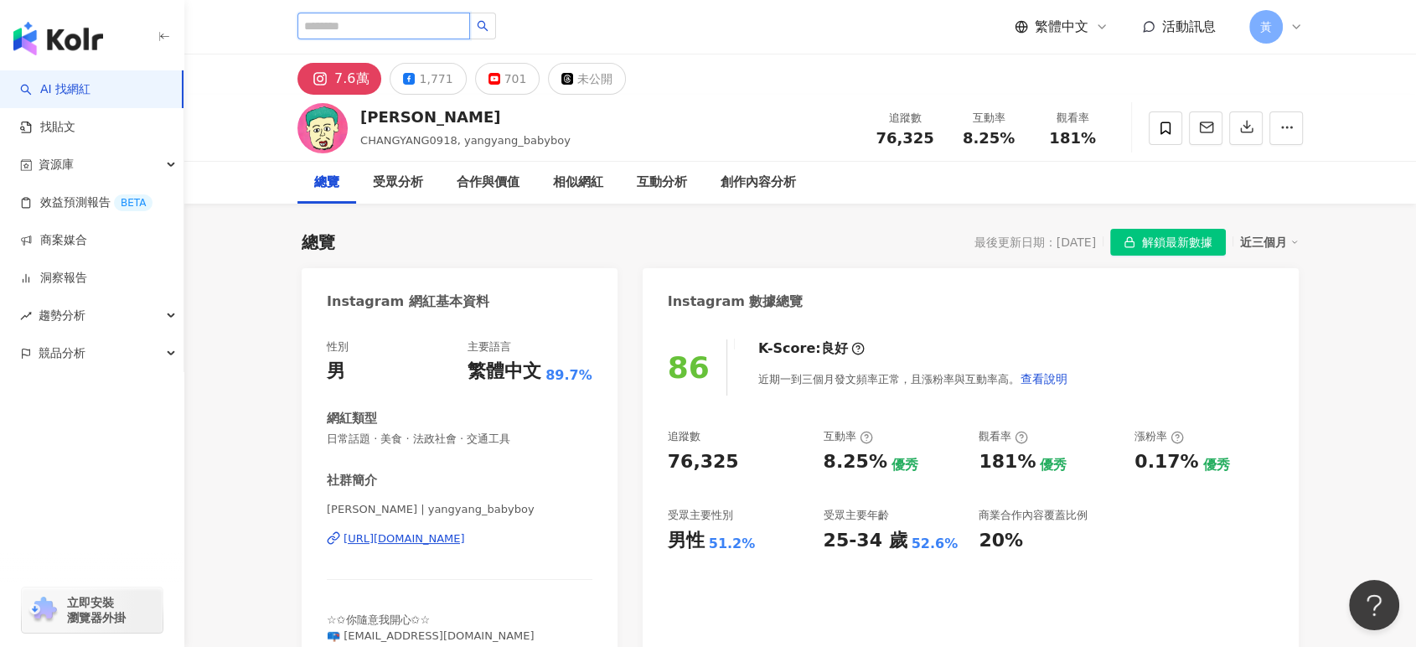
click at [342, 31] on input "search" at bounding box center [384, 26] width 173 height 27
paste input "******"
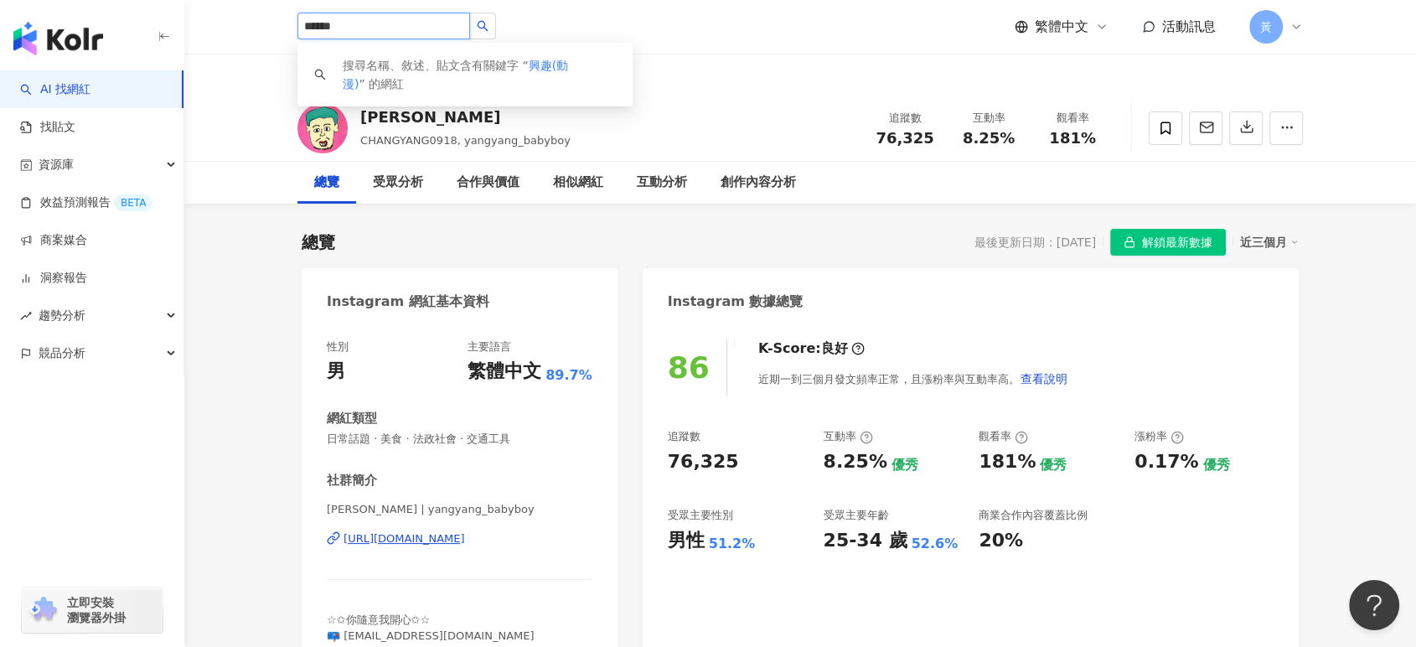
drag, startPoint x: 382, startPoint y: 25, endPoint x: 260, endPoint y: 25, distance: 122.4
click at [260, 25] on header "****** 搜尋名稱、敘述、貼文含有關鍵字 “ 興趣(動漫) ” 的網紅 繁體中文 活動訊息 黃" at bounding box center [800, 27] width 1232 height 54
paste input "**********"
type input "**********"
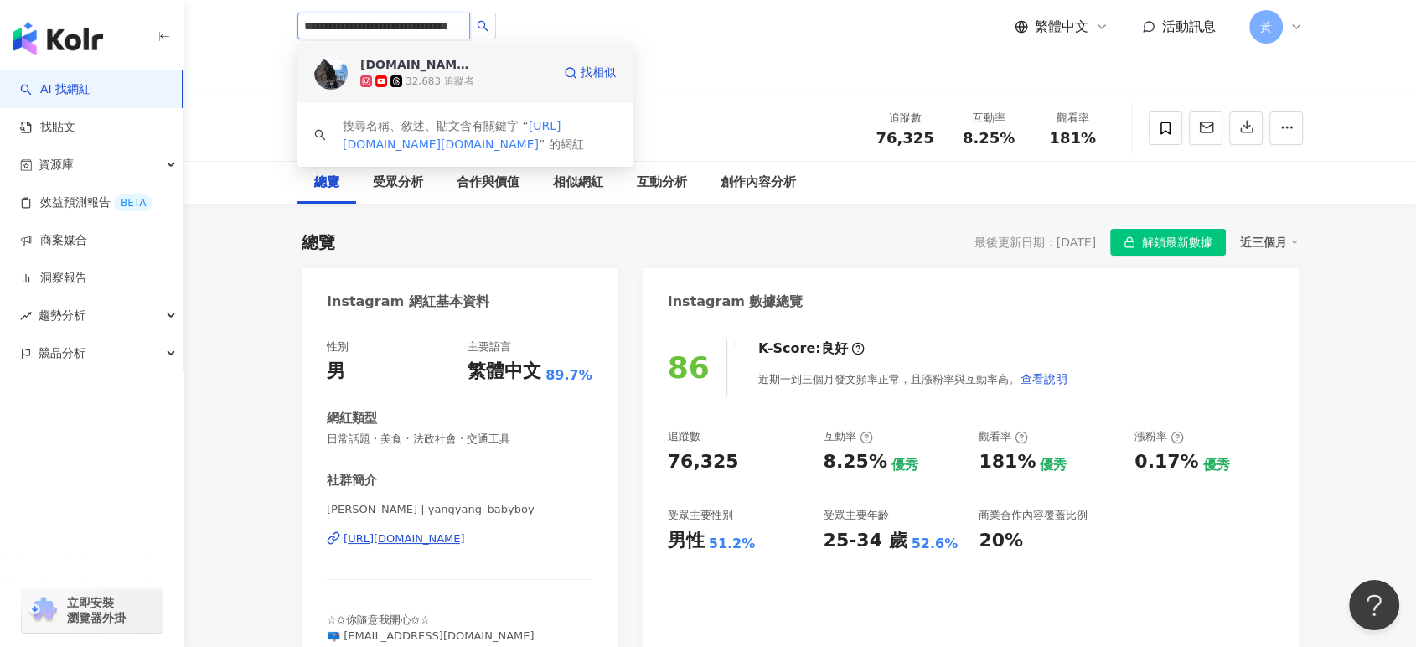
click at [427, 65] on span "um94.tw" at bounding box center [414, 64] width 109 height 17
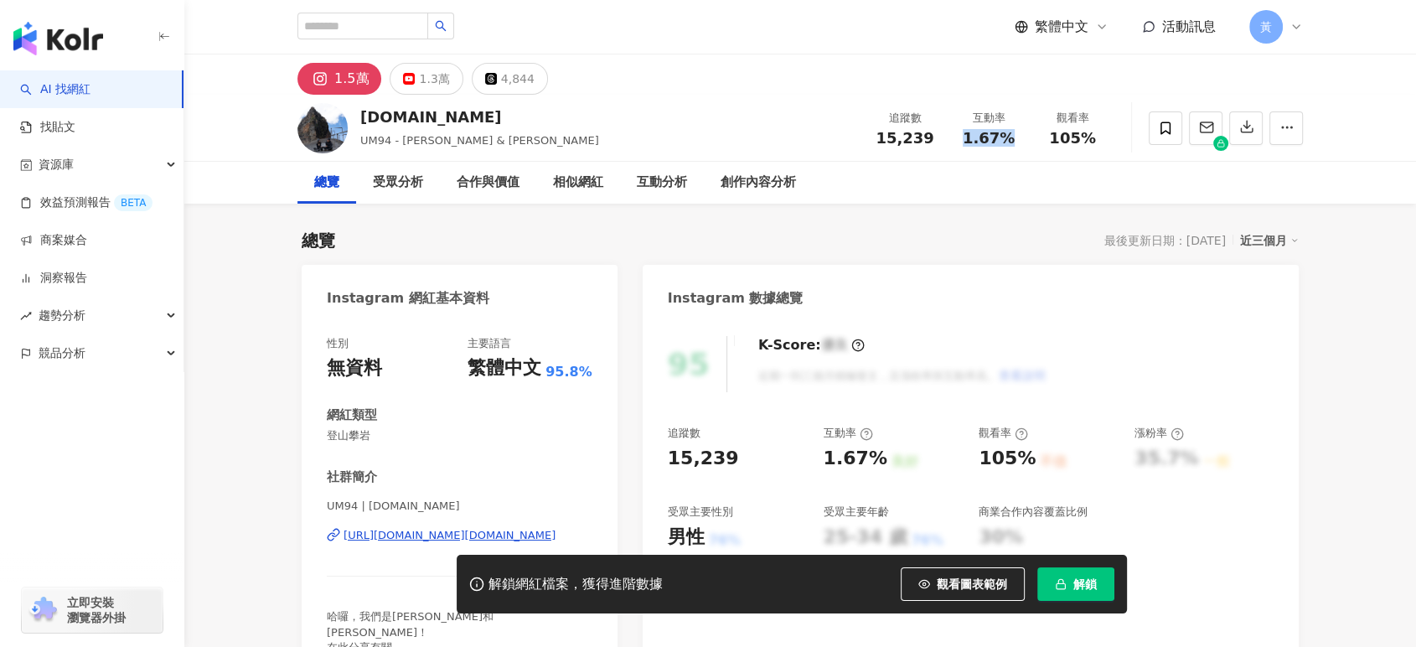
drag, startPoint x: 967, startPoint y: 137, endPoint x: 1018, endPoint y: 139, distance: 51.2
click at [1018, 139] on div "1.67%" at bounding box center [989, 138] width 64 height 17
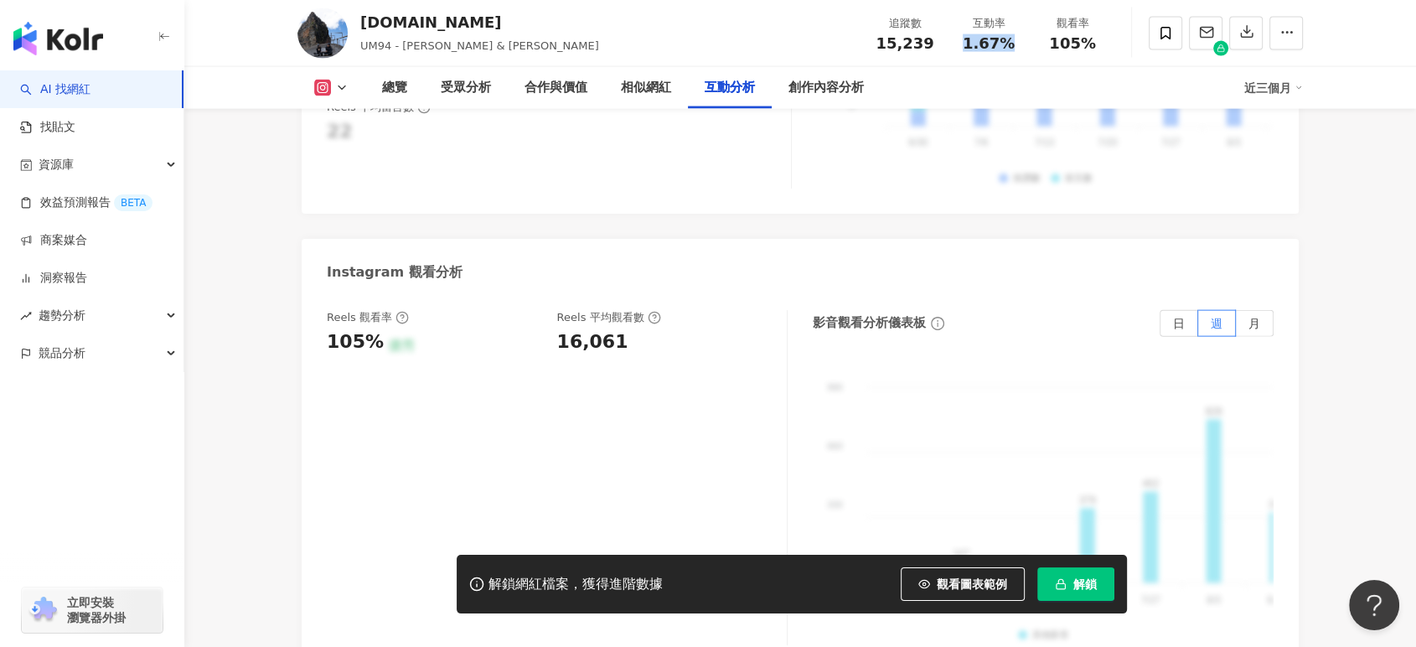
scroll to position [3818, 0]
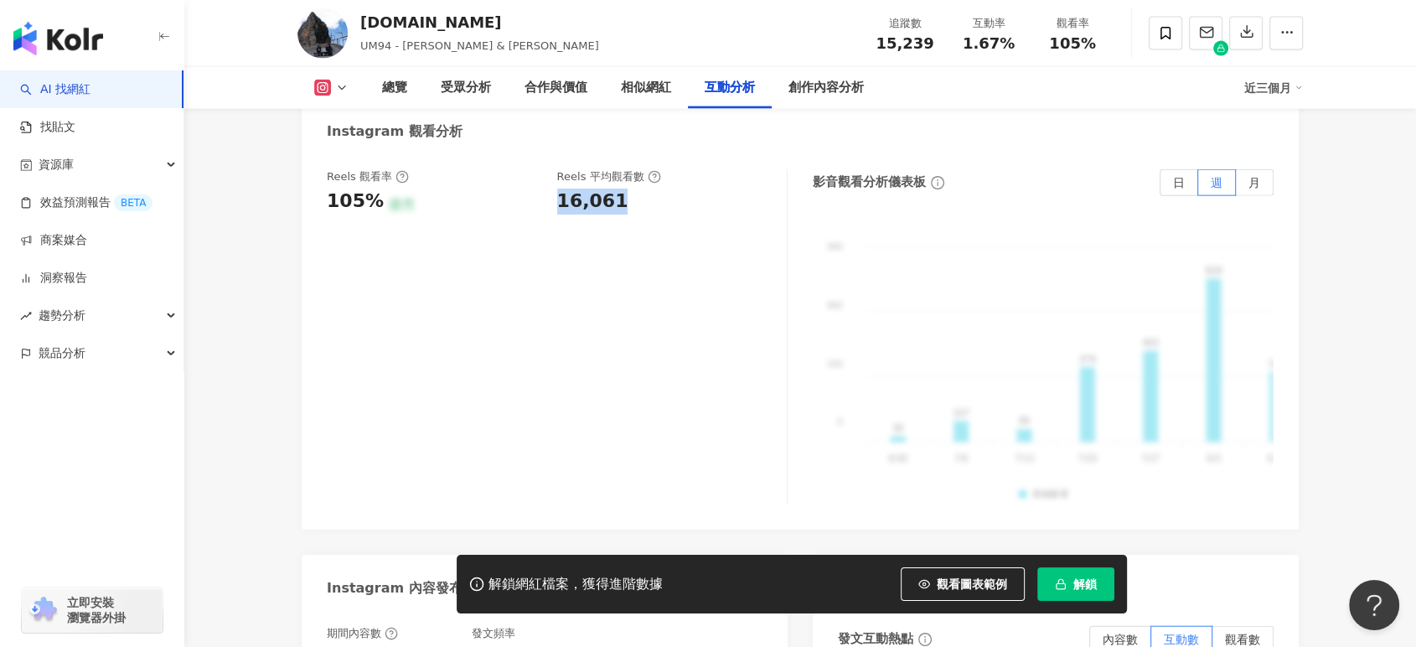
drag, startPoint x: 551, startPoint y: 190, endPoint x: 616, endPoint y: 187, distance: 65.5
click at [616, 187] on div "Reels 觀看率 105% 優秀 Reels 平均觀看數 16,061" at bounding box center [557, 336] width 461 height 335
copy div "16,061"
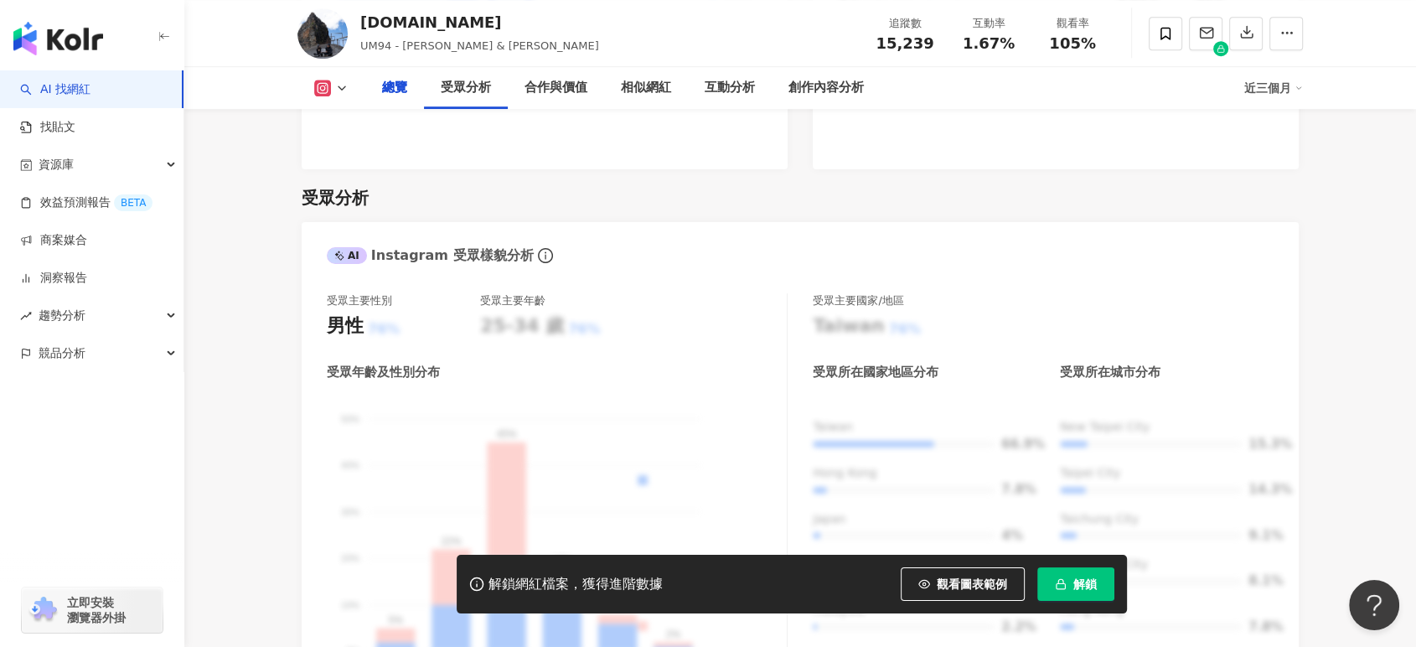
scroll to position [0, 0]
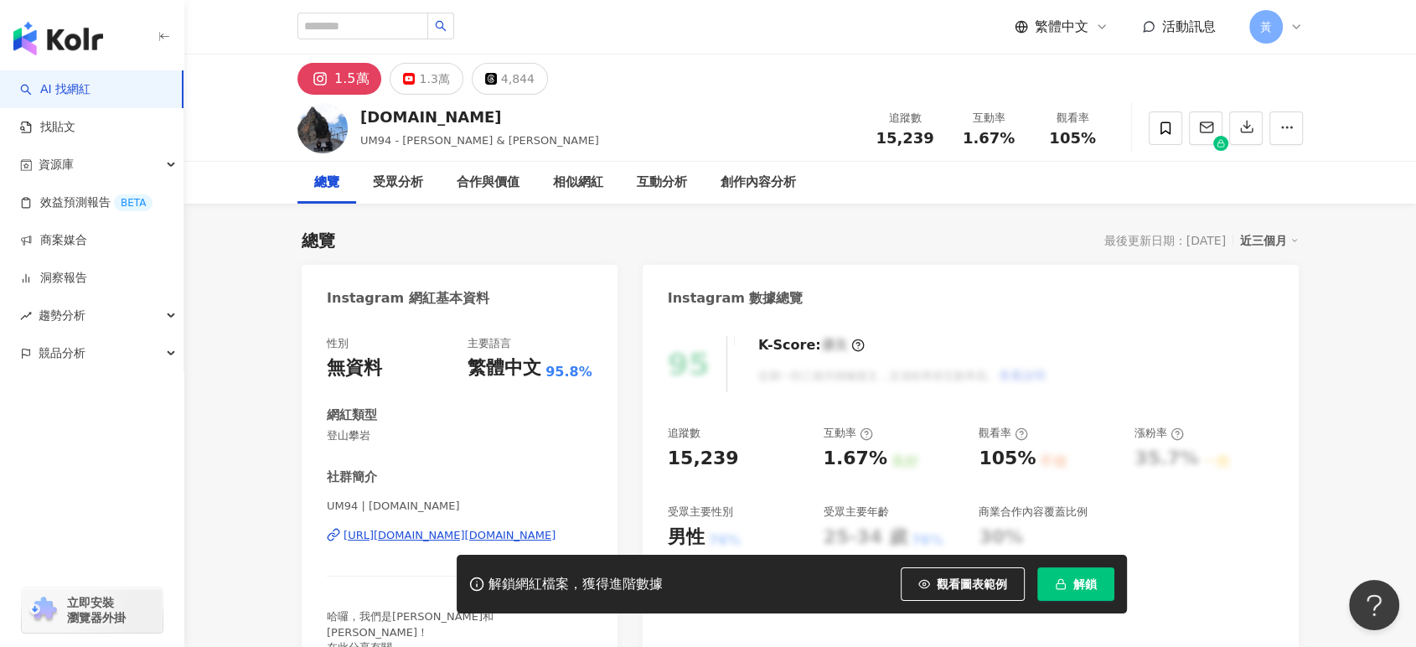
click at [368, 44] on div "繁體中文 活動訊息 黃" at bounding box center [801, 27] width 1006 height 54
click at [373, 22] on input "search" at bounding box center [363, 26] width 131 height 27
paste input "**********"
type input "**********"
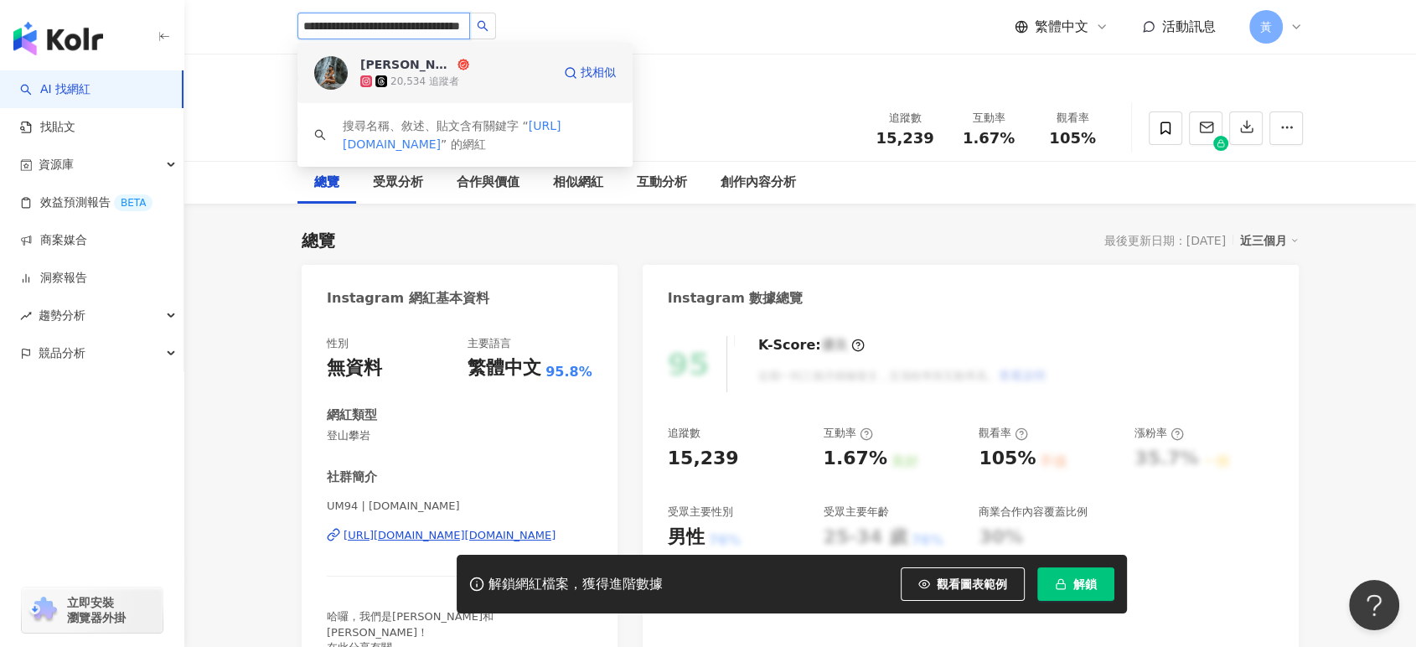
click at [409, 60] on div "Hsiu Yi Huang" at bounding box center [407, 64] width 94 height 17
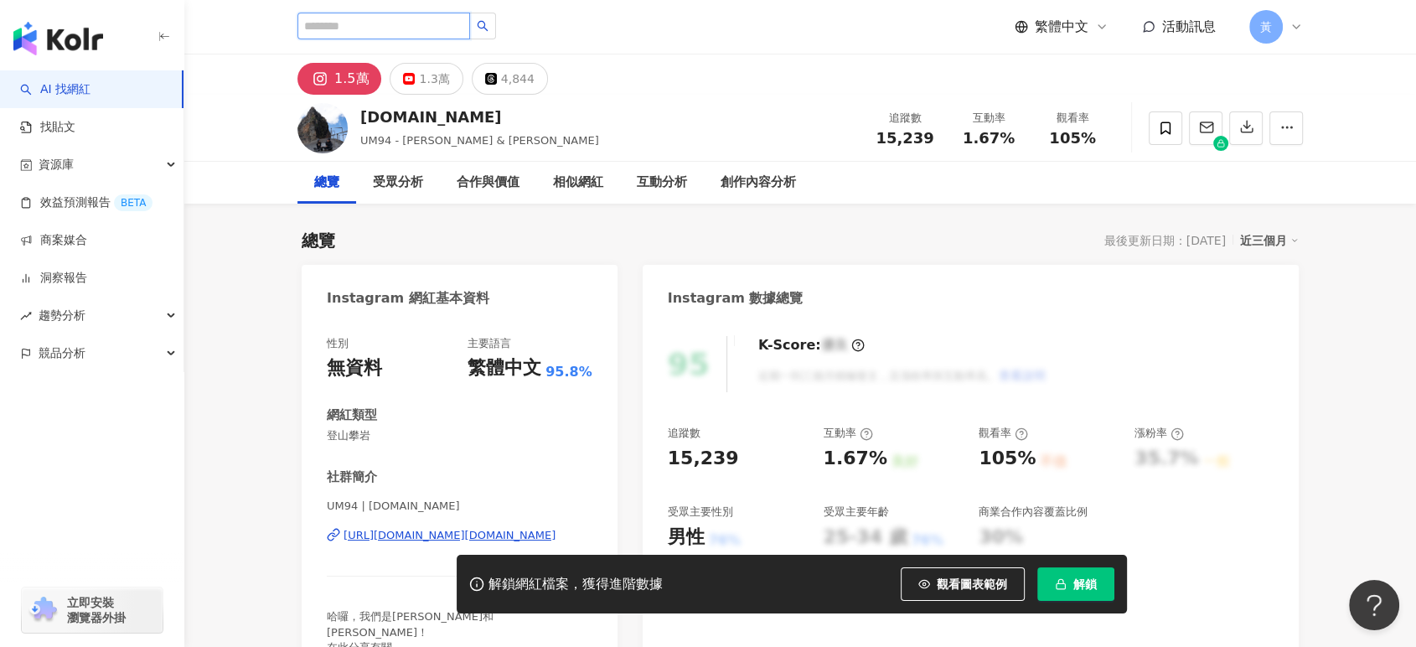
click at [349, 25] on input "search" at bounding box center [384, 26] width 173 height 27
paste input "**********"
type input "**********"
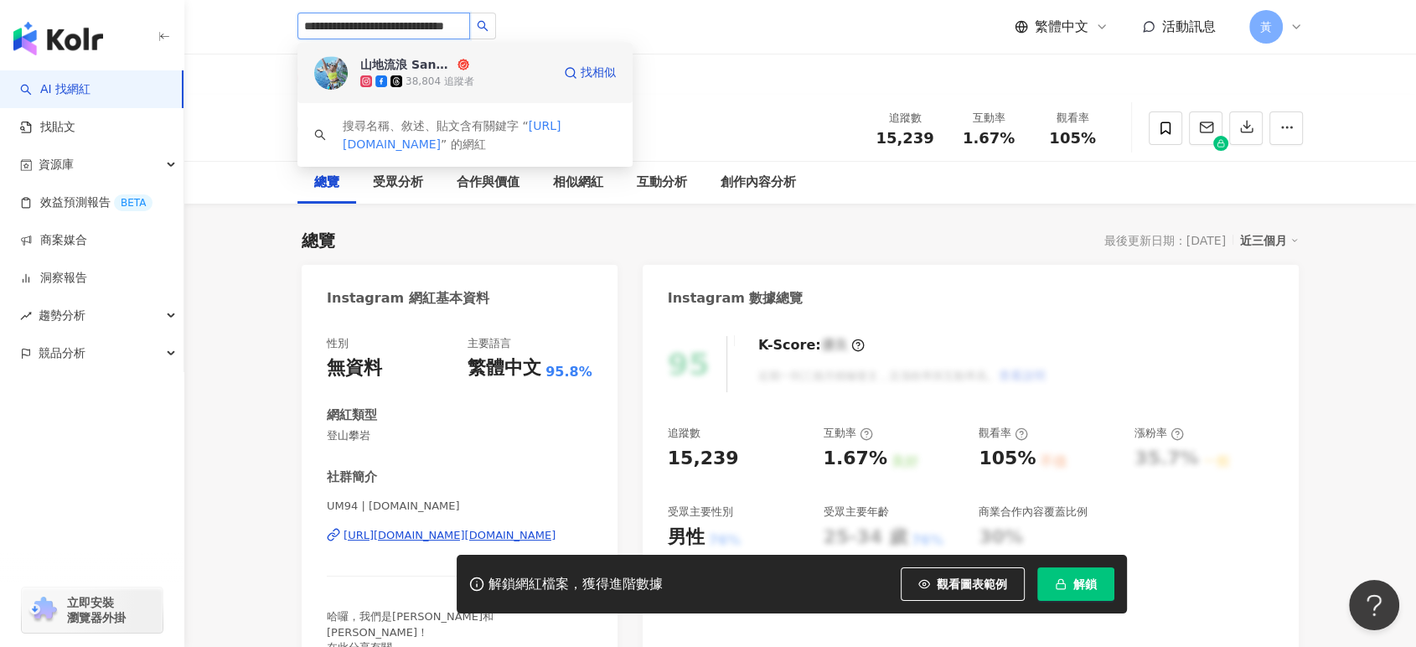
click at [461, 72] on span "山地流浪 Sandy in the wild" at bounding box center [414, 64] width 109 height 17
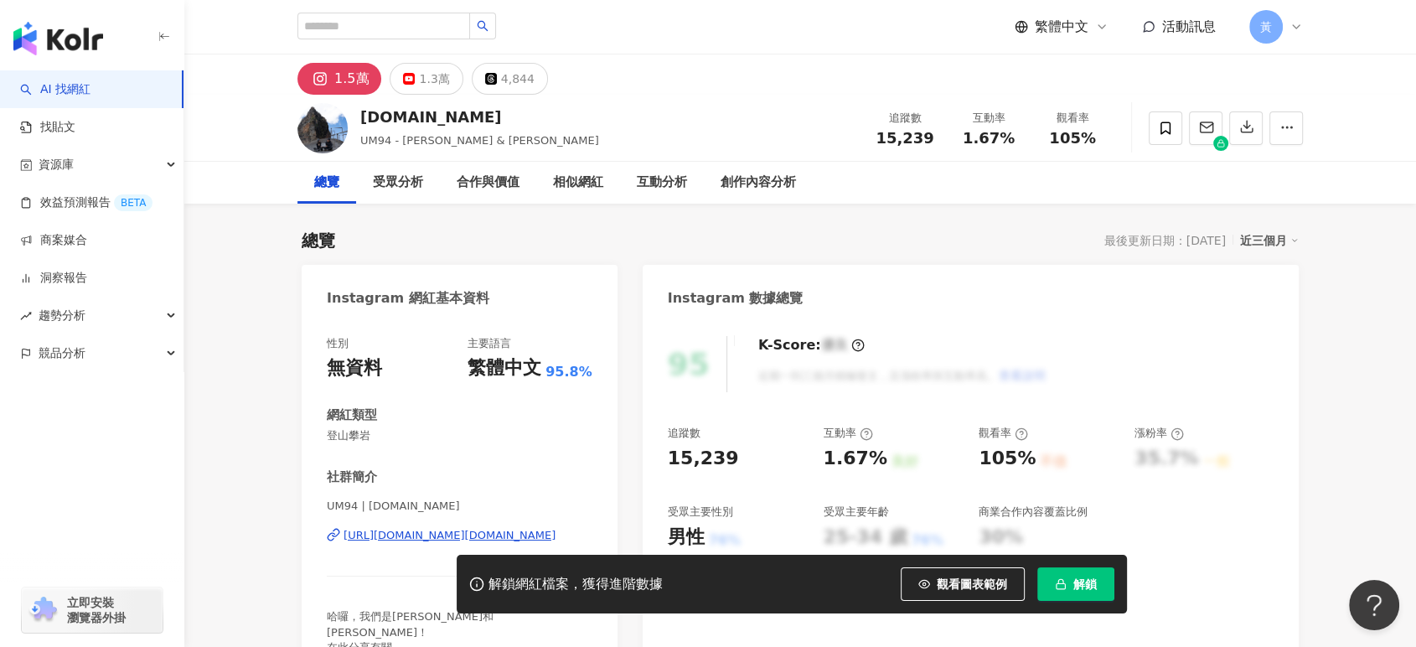
click at [759, 72] on div "1.5萬 1.3萬 4,844" at bounding box center [800, 74] width 1073 height 40
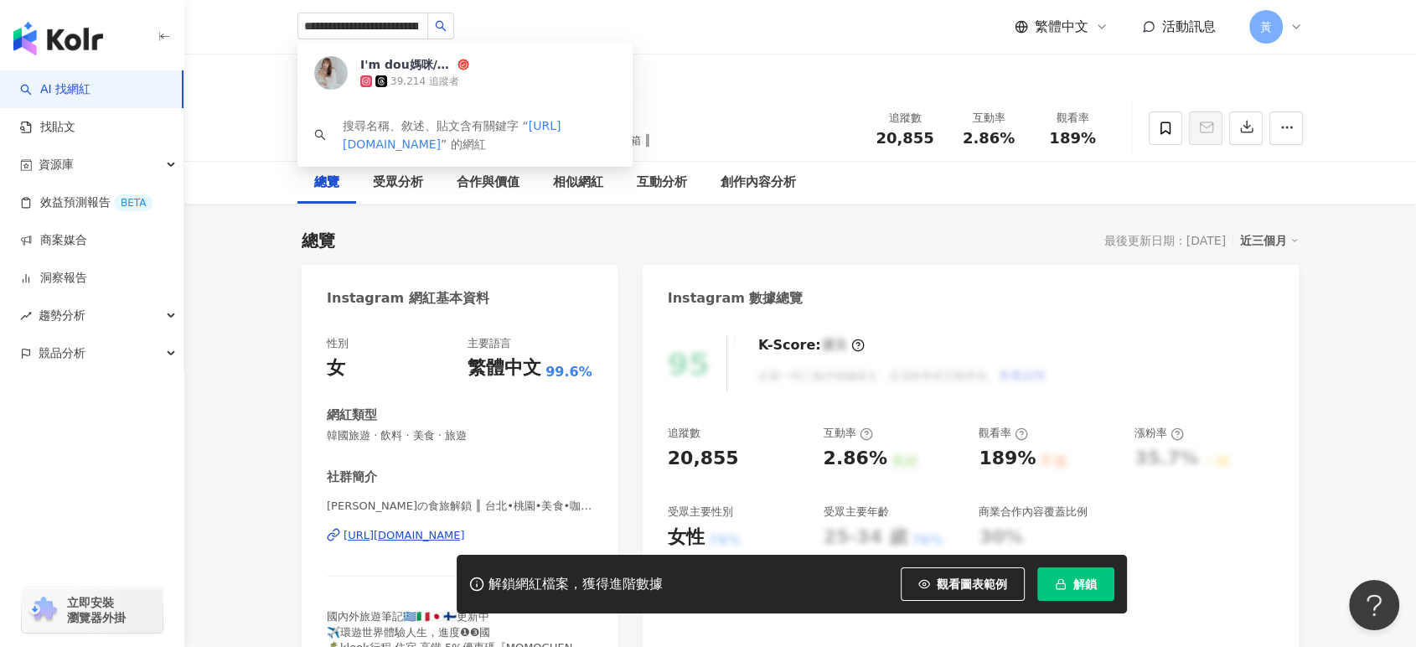
scroll to position [0, 108]
click at [413, 59] on div "I'm dou媽咪/檸檬媽咪" at bounding box center [407, 64] width 94 height 17
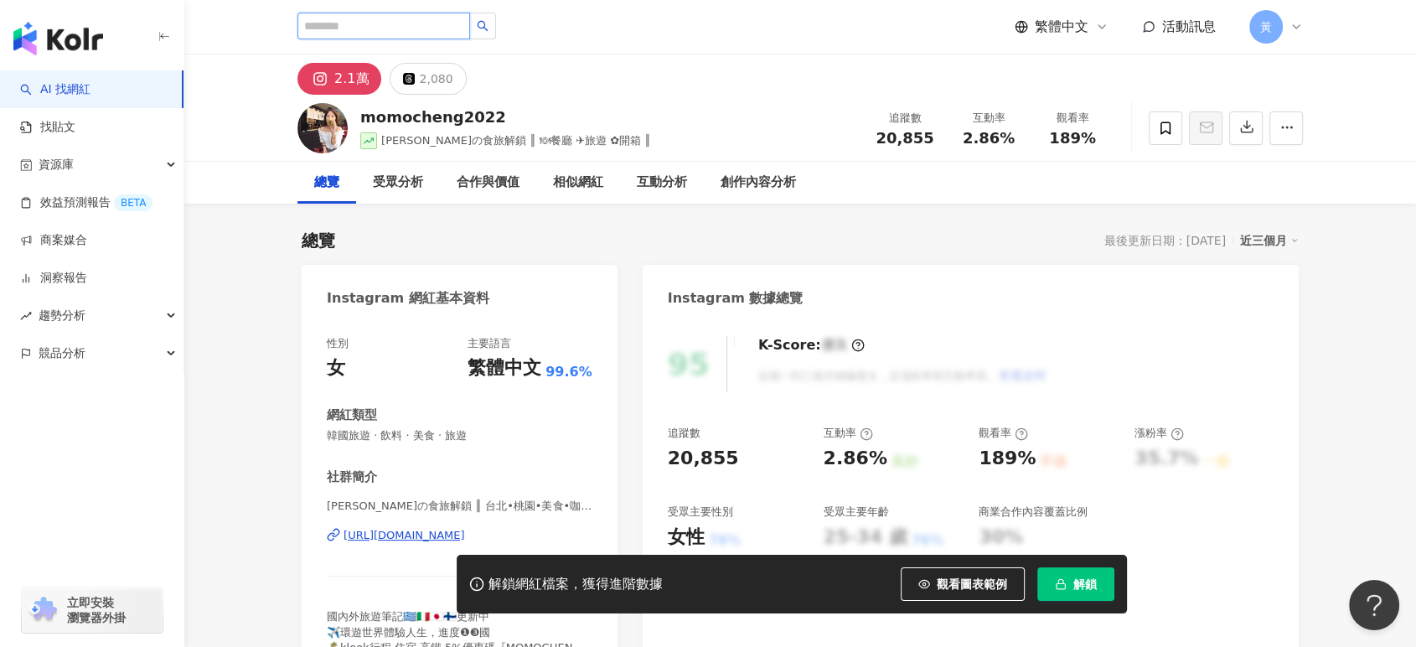
scroll to position [0, 0]
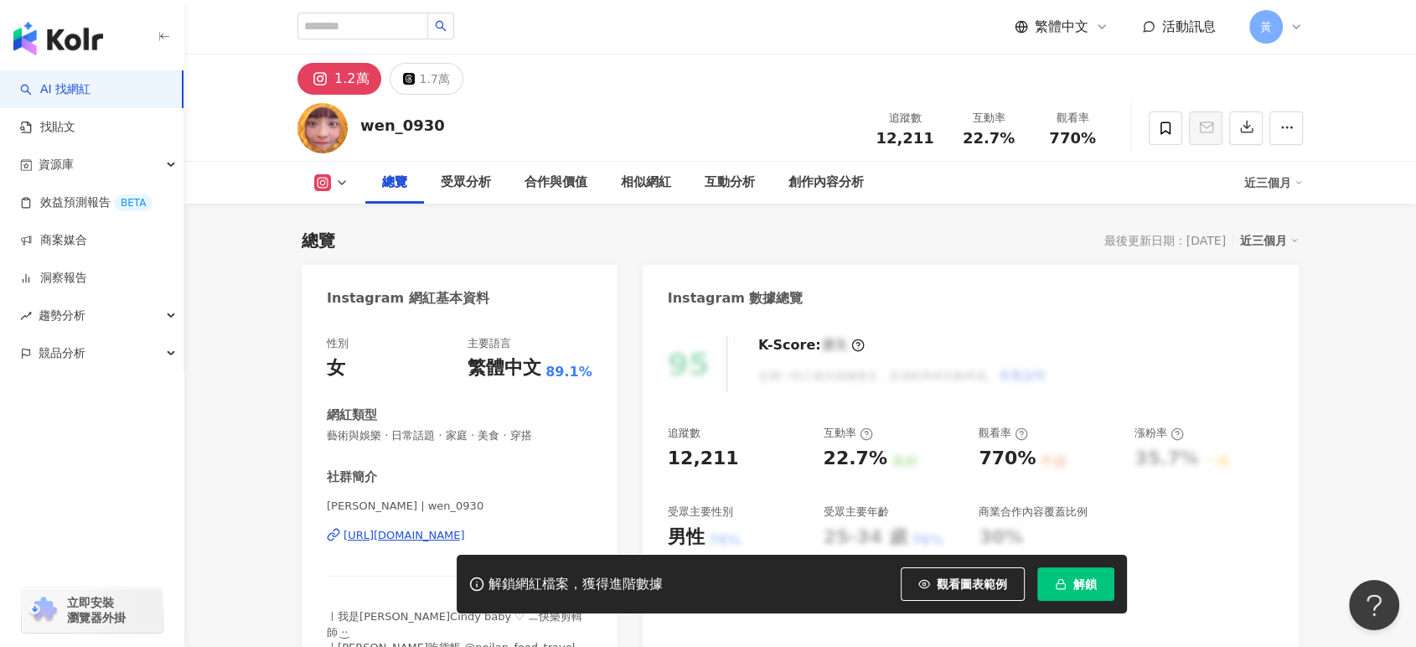
click at [422, 536] on div "[URL][DOMAIN_NAME]" at bounding box center [405, 535] width 122 height 15
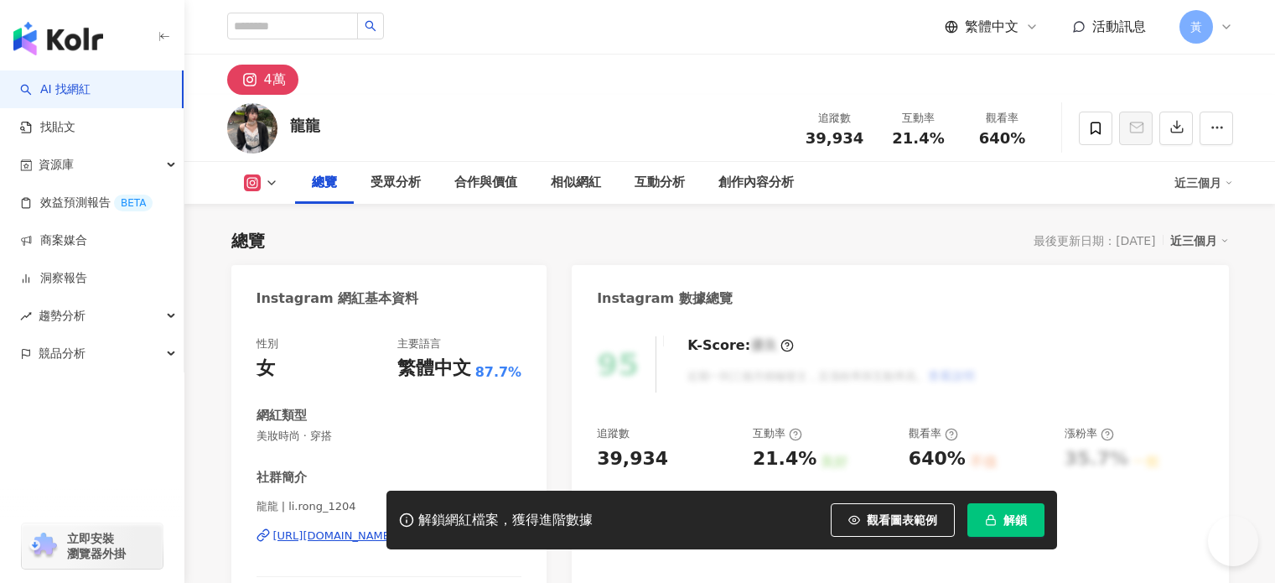
click at [375, 535] on div "[URL][DOMAIN_NAME][DOMAIN_NAME]" at bounding box center [379, 535] width 212 height 15
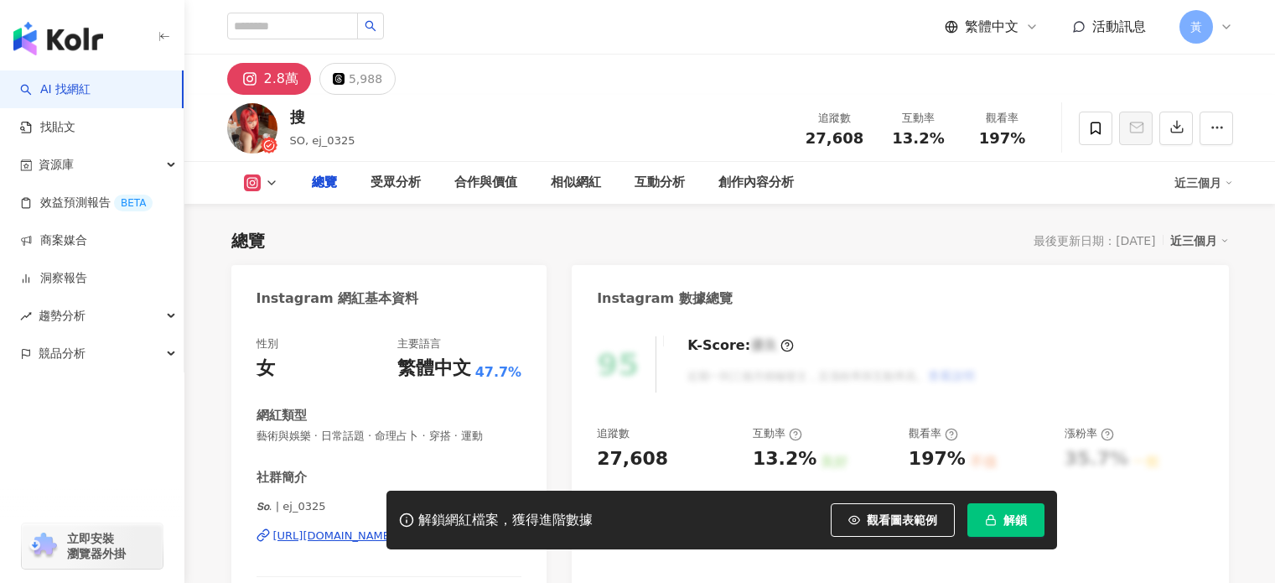
click at [395, 529] on div "[URL][DOMAIN_NAME]" at bounding box center [334, 535] width 122 height 15
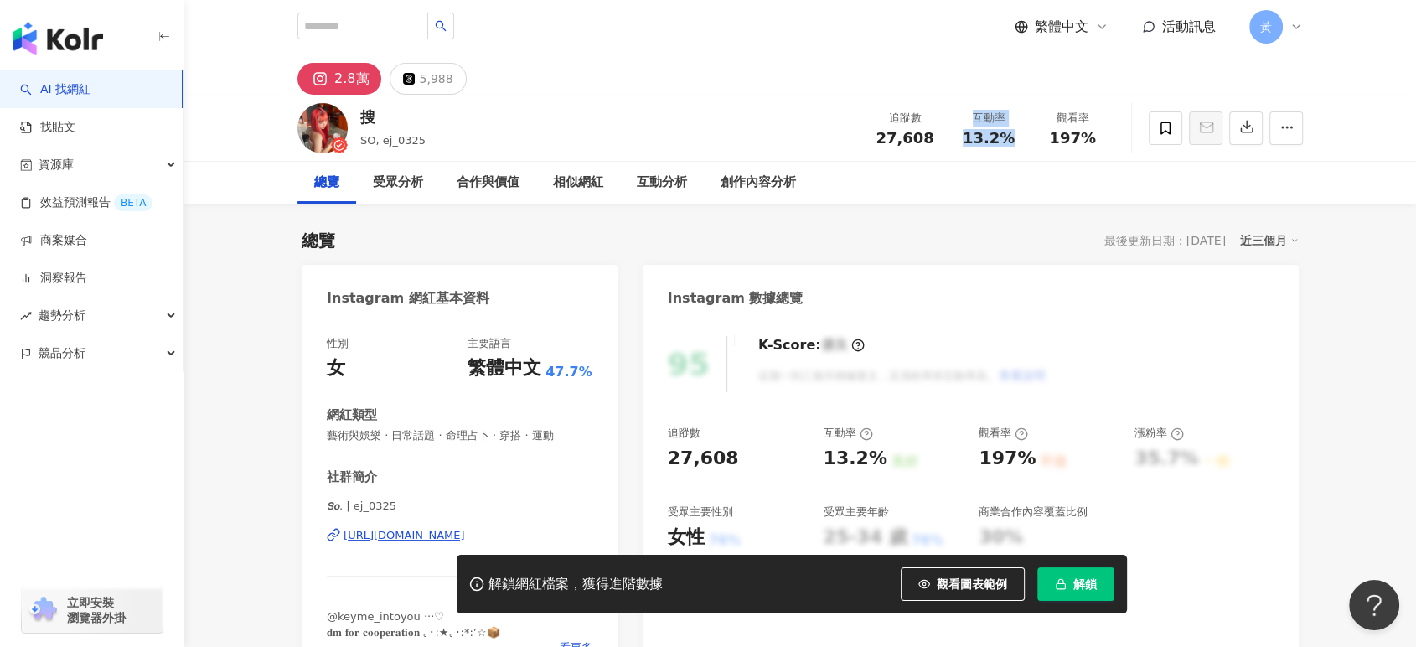
drag, startPoint x: 958, startPoint y: 147, endPoint x: 1005, endPoint y: 139, distance: 47.5
click at [1005, 139] on div "追蹤數 27,608 互動率 13.2% 觀看率 197%" at bounding box center [988, 127] width 251 height 49
click at [1005, 139] on span "13.2%" at bounding box center [989, 138] width 52 height 17
drag, startPoint x: 964, startPoint y: 141, endPoint x: 1017, endPoint y: 139, distance: 52.8
click at [1017, 139] on div "13.2%" at bounding box center [989, 138] width 64 height 17
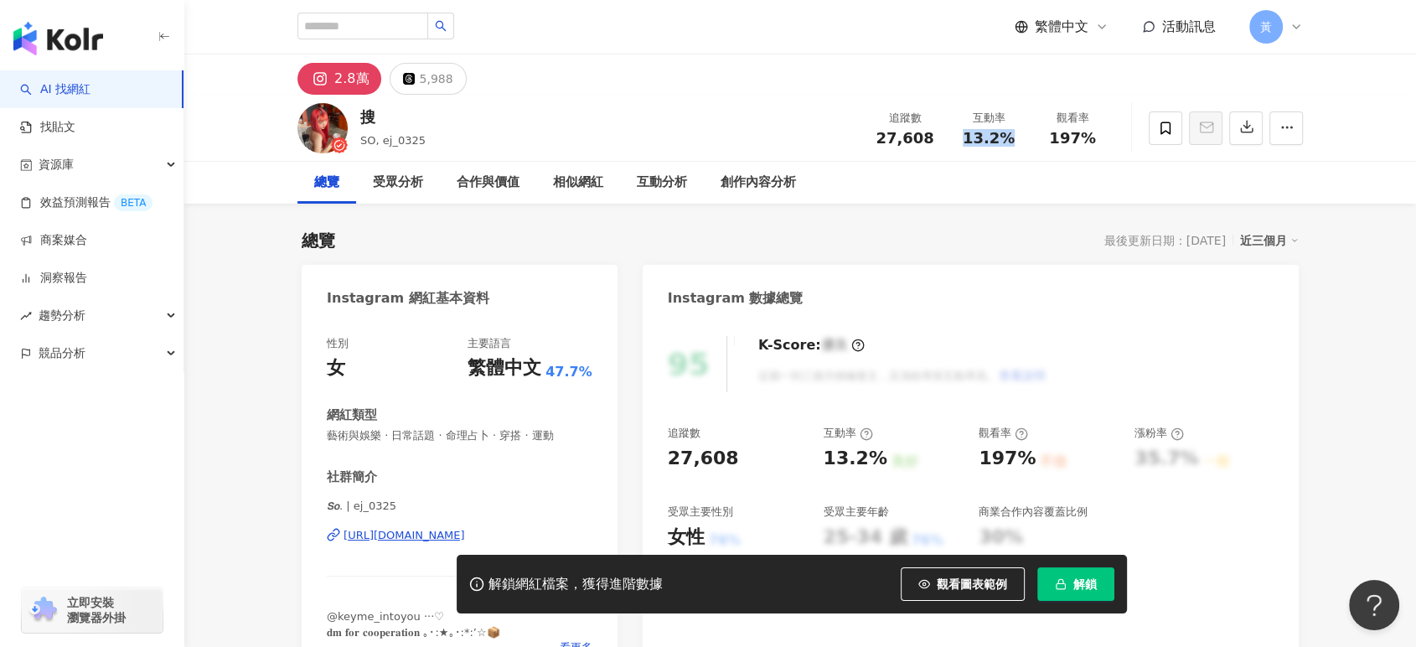
copy span "13.2%"
click at [382, 33] on input "search" at bounding box center [363, 26] width 131 height 27
click at [383, 27] on input "search" at bounding box center [363, 26] width 131 height 27
paste input "**********"
type input "**********"
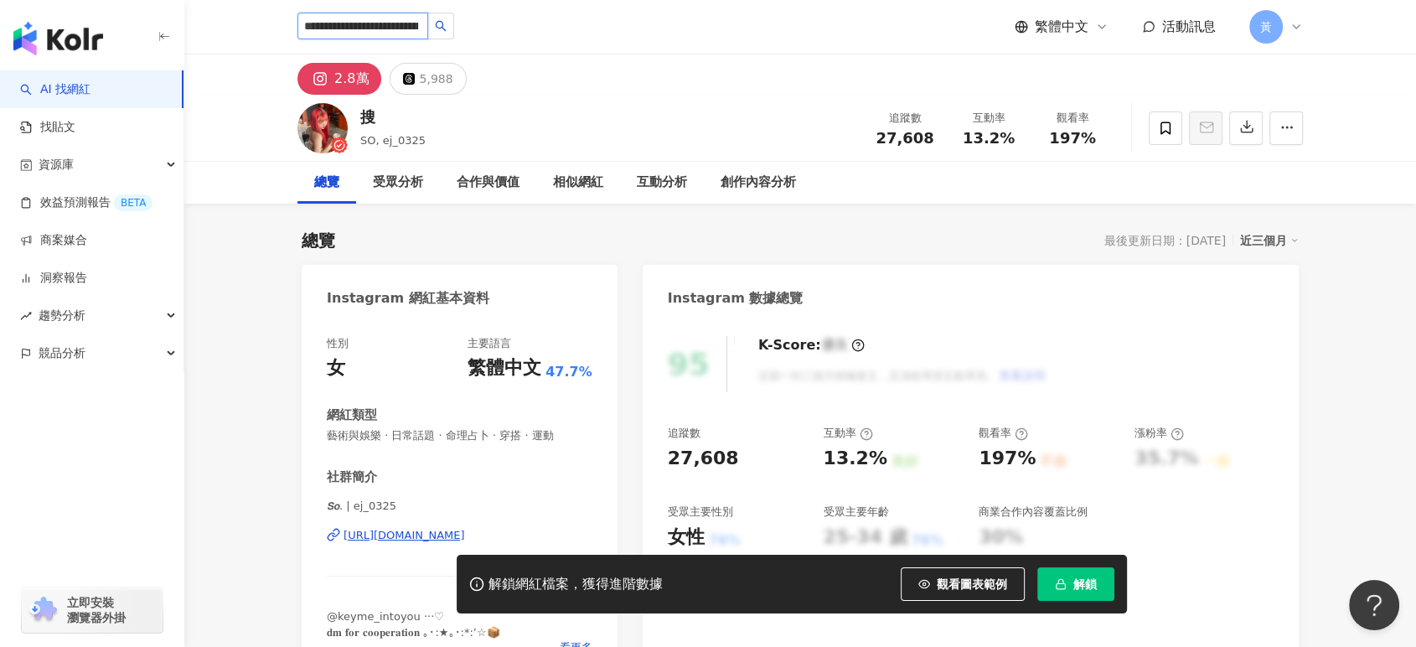
scroll to position [0, 74]
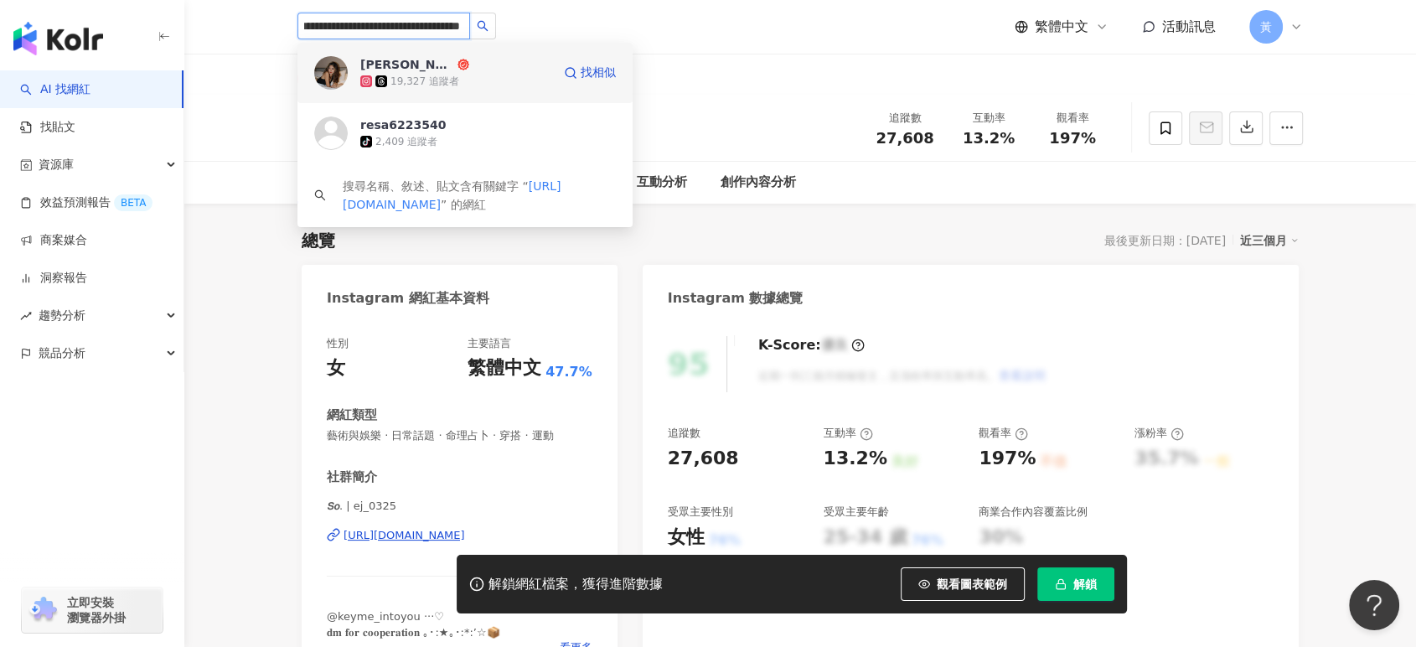
click at [427, 60] on span "[PERSON_NAME]" at bounding box center [414, 64] width 109 height 17
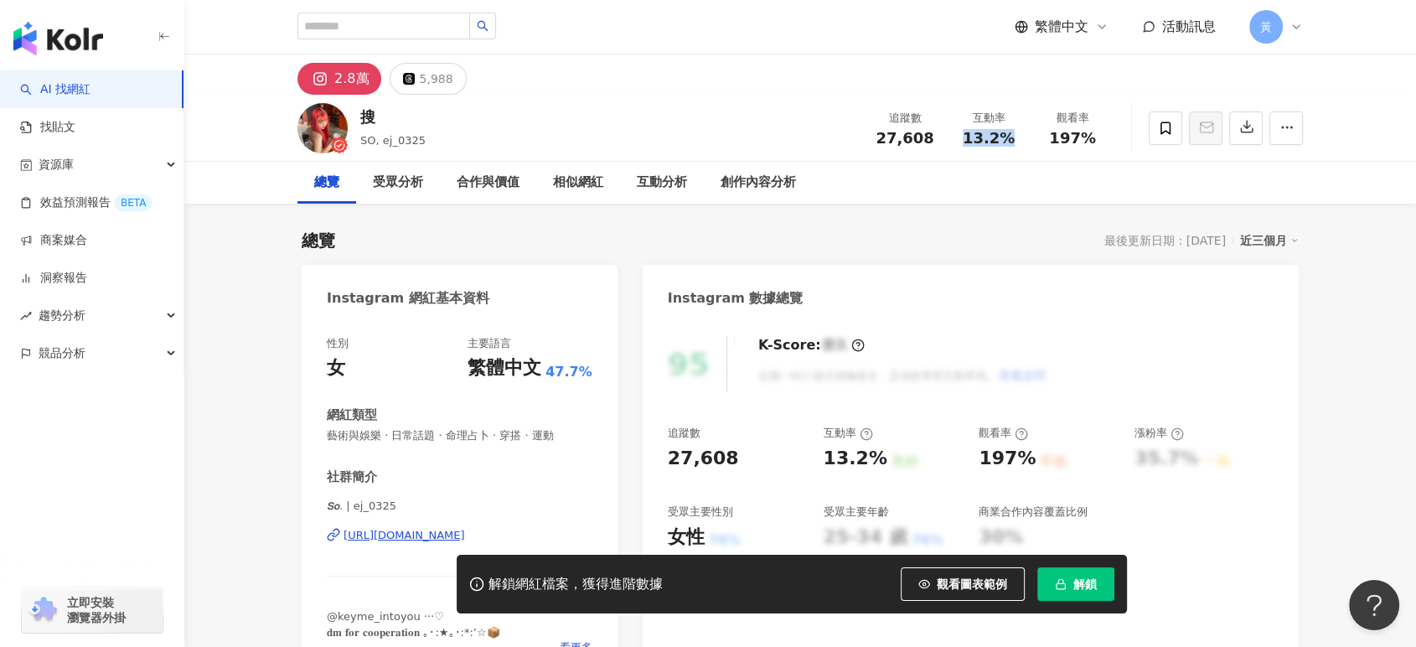
drag, startPoint x: 954, startPoint y: 141, endPoint x: 1022, endPoint y: 138, distance: 67.9
click at [1022, 138] on div "互動率 13.2%" at bounding box center [989, 128] width 84 height 36
copy span "13.2%"
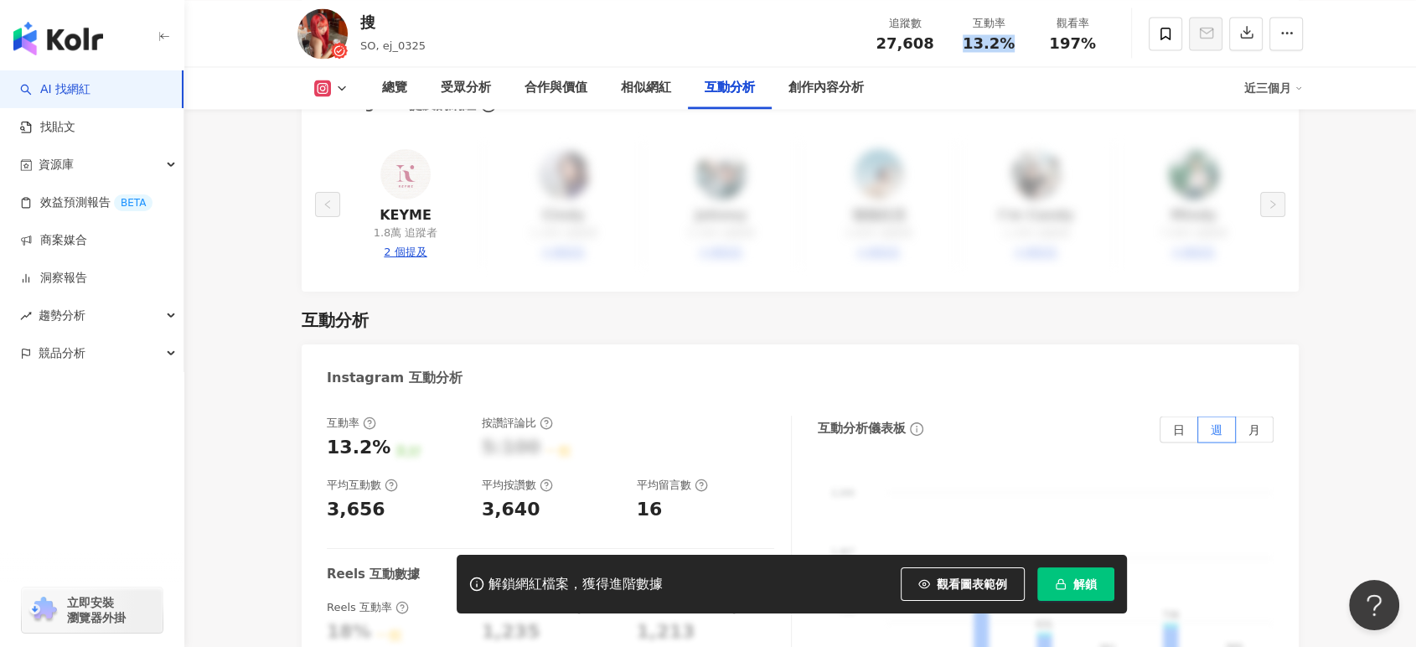
scroll to position [3632, 0]
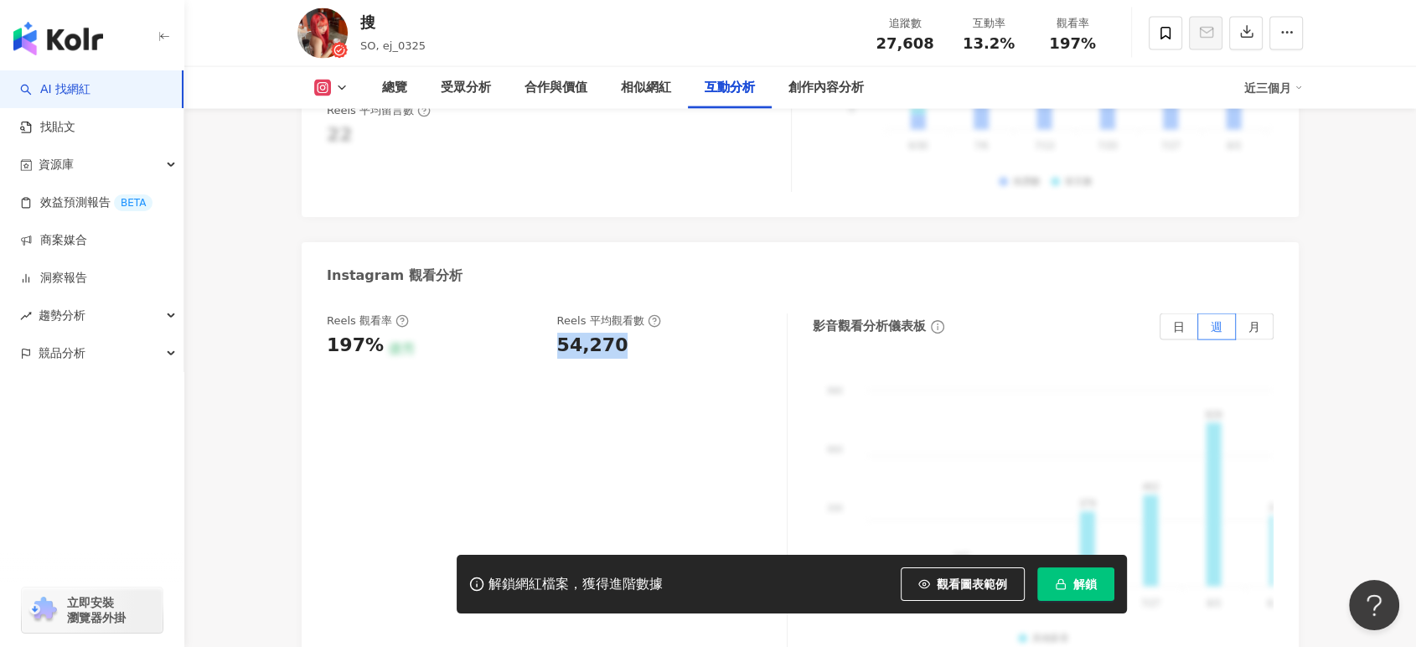
drag, startPoint x: 555, startPoint y: 303, endPoint x: 639, endPoint y: 307, distance: 83.9
click at [639, 313] on div "Reels 觀看率 197% 優秀 Reels 平均觀看數 54,270" at bounding box center [548, 335] width 443 height 45
copy div "54,270"
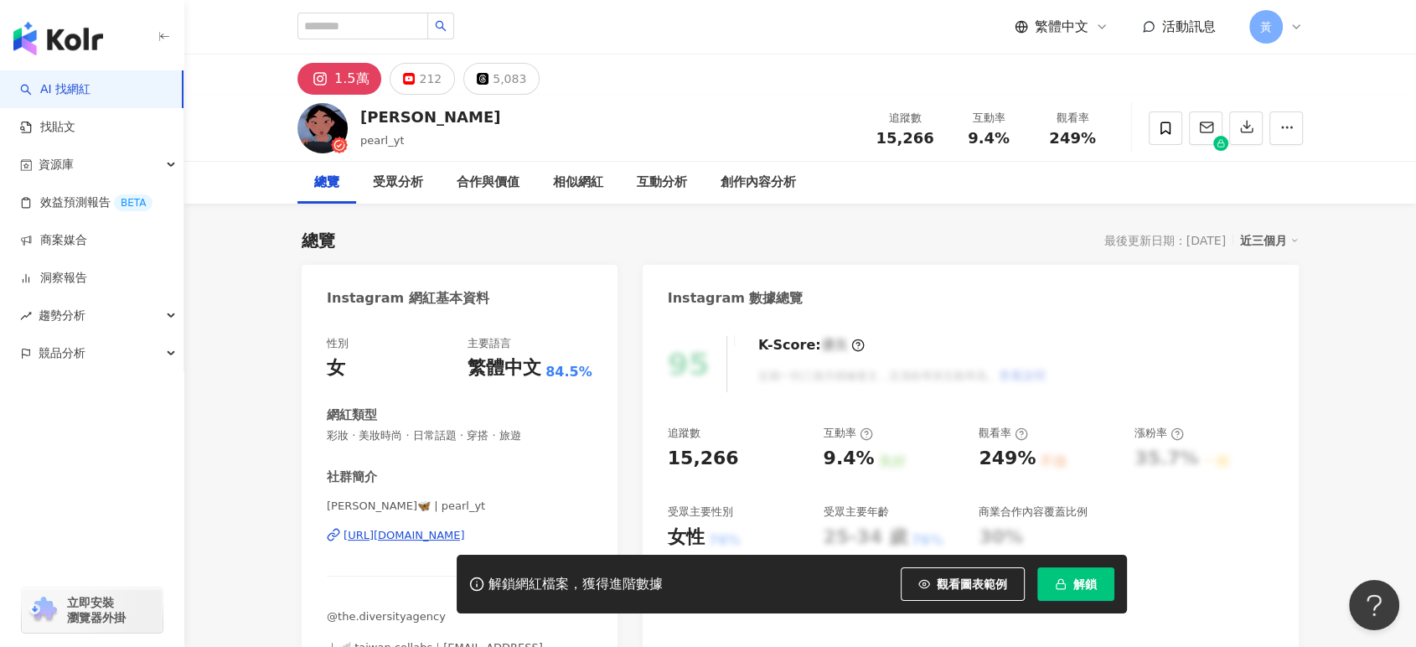
click at [436, 540] on div "[URL][DOMAIN_NAME]" at bounding box center [405, 535] width 122 height 15
drag, startPoint x: 976, startPoint y: 139, endPoint x: 1009, endPoint y: 139, distance: 32.7
click at [1009, 139] on div "9.4%" at bounding box center [989, 138] width 64 height 17
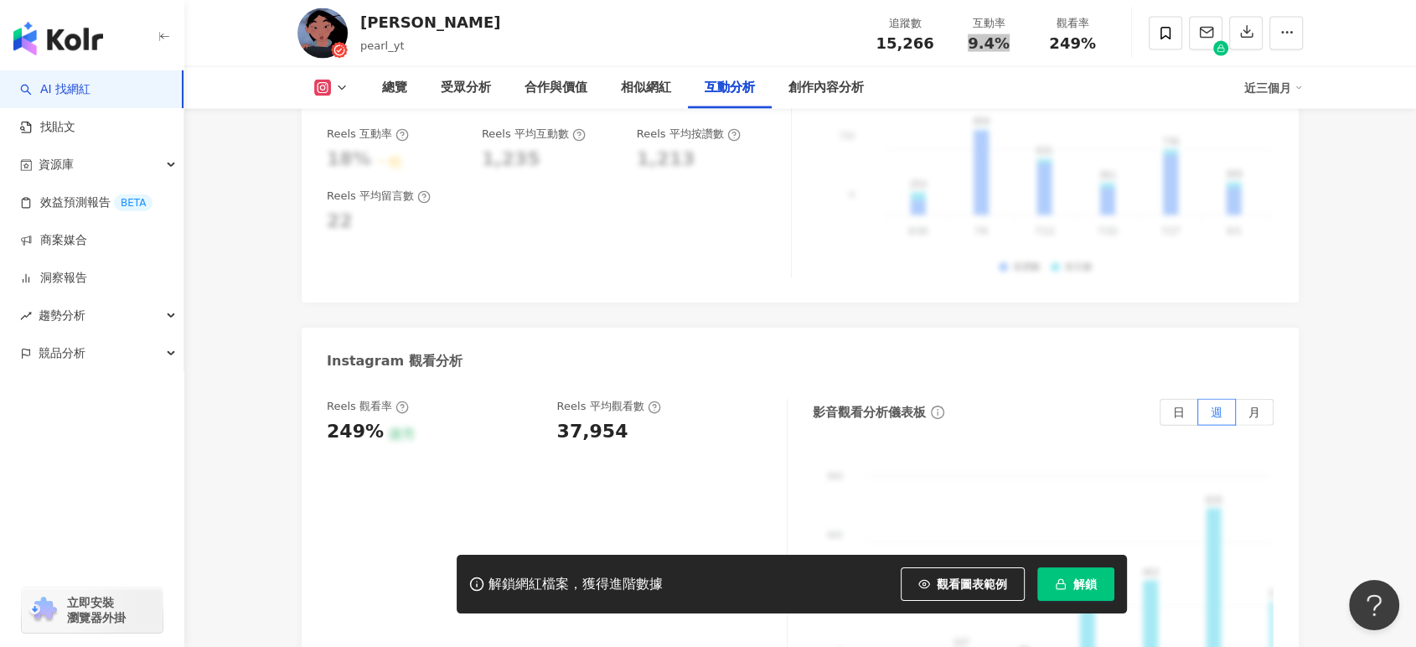
scroll to position [3725, 0]
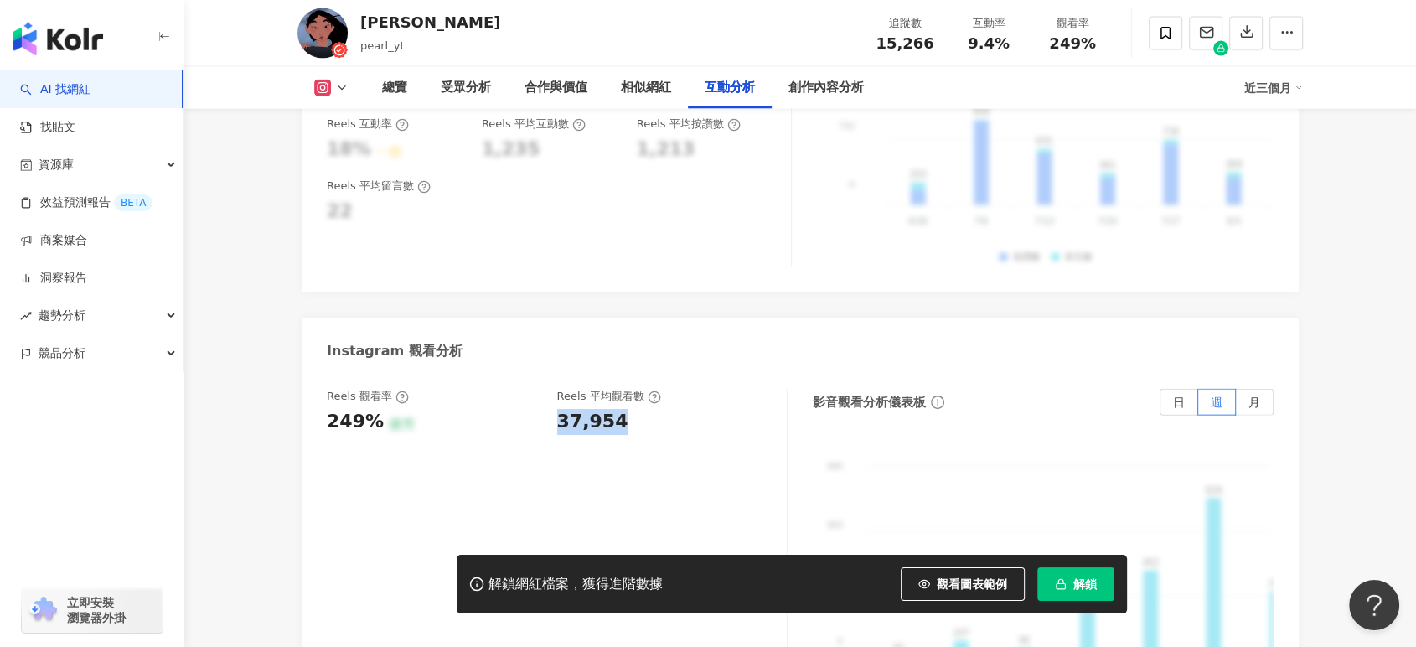
drag, startPoint x: 560, startPoint y: 328, endPoint x: 624, endPoint y: 322, distance: 64.8
click at [624, 409] on div "37,954" at bounding box center [664, 422] width 214 height 26
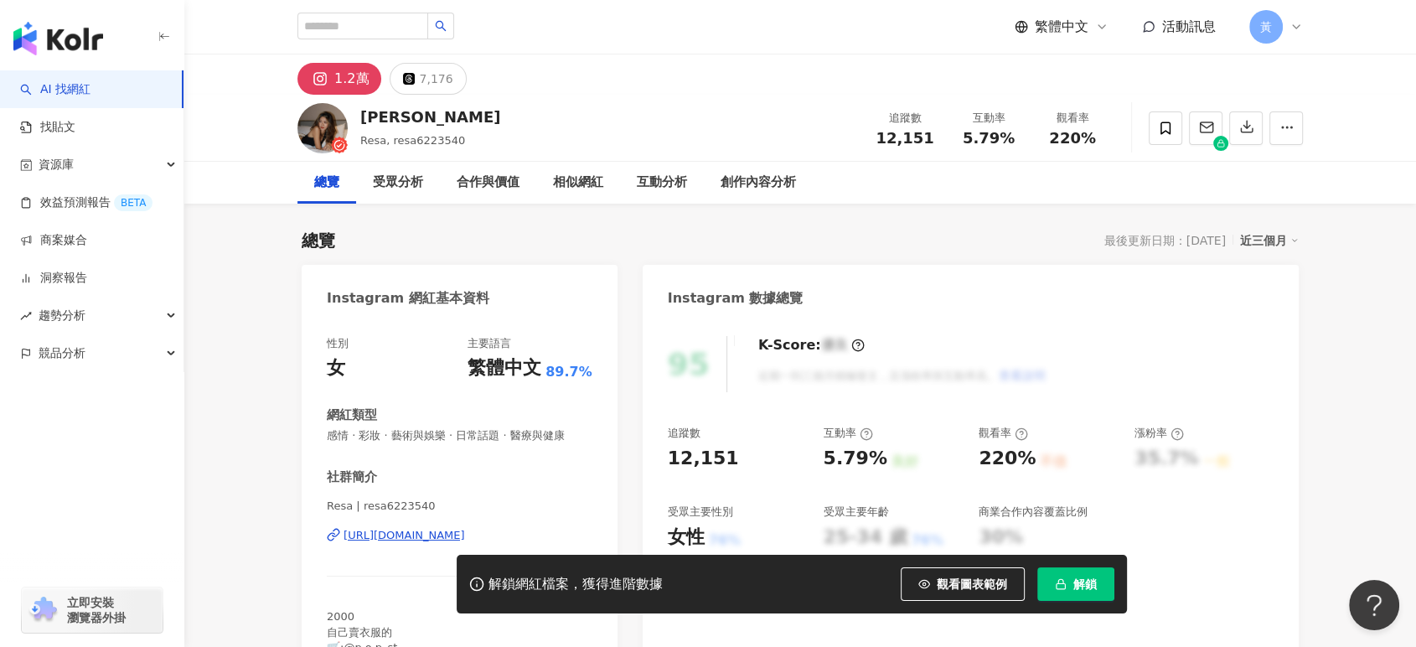
click at [1023, 137] on div "互動率 5.79%" at bounding box center [989, 128] width 84 height 36
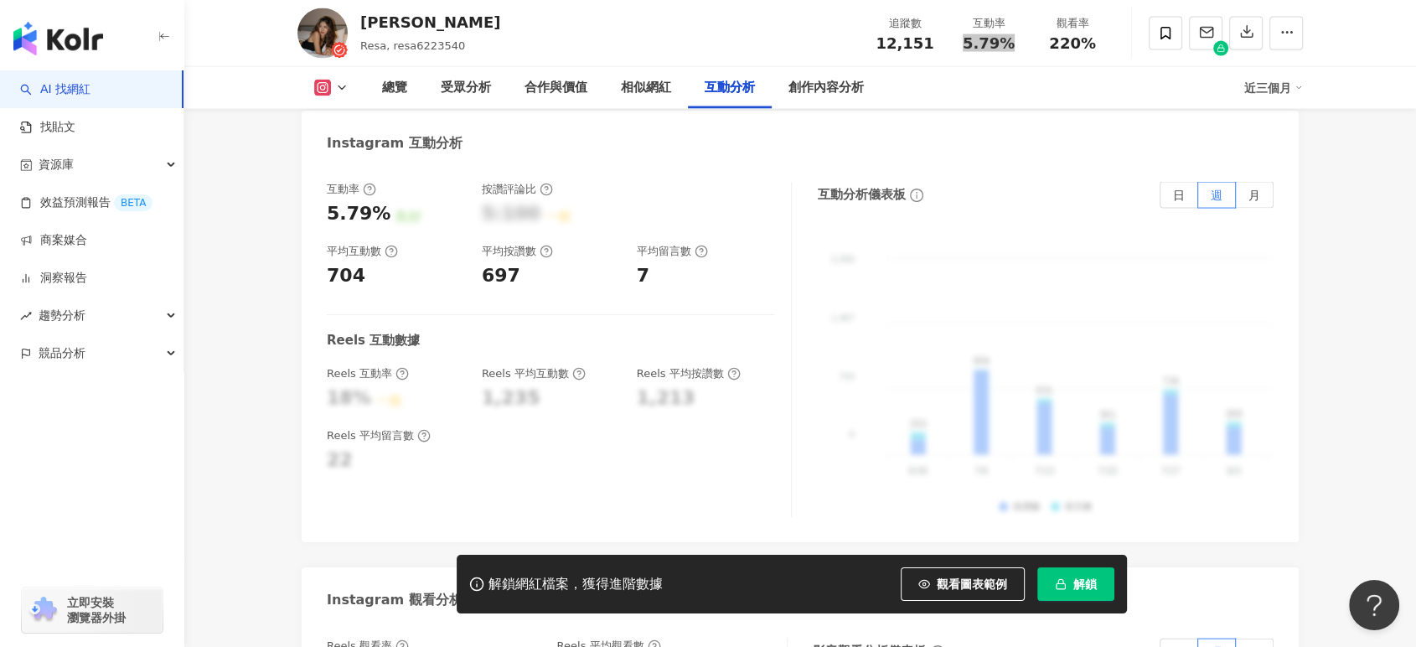
scroll to position [3725, 0]
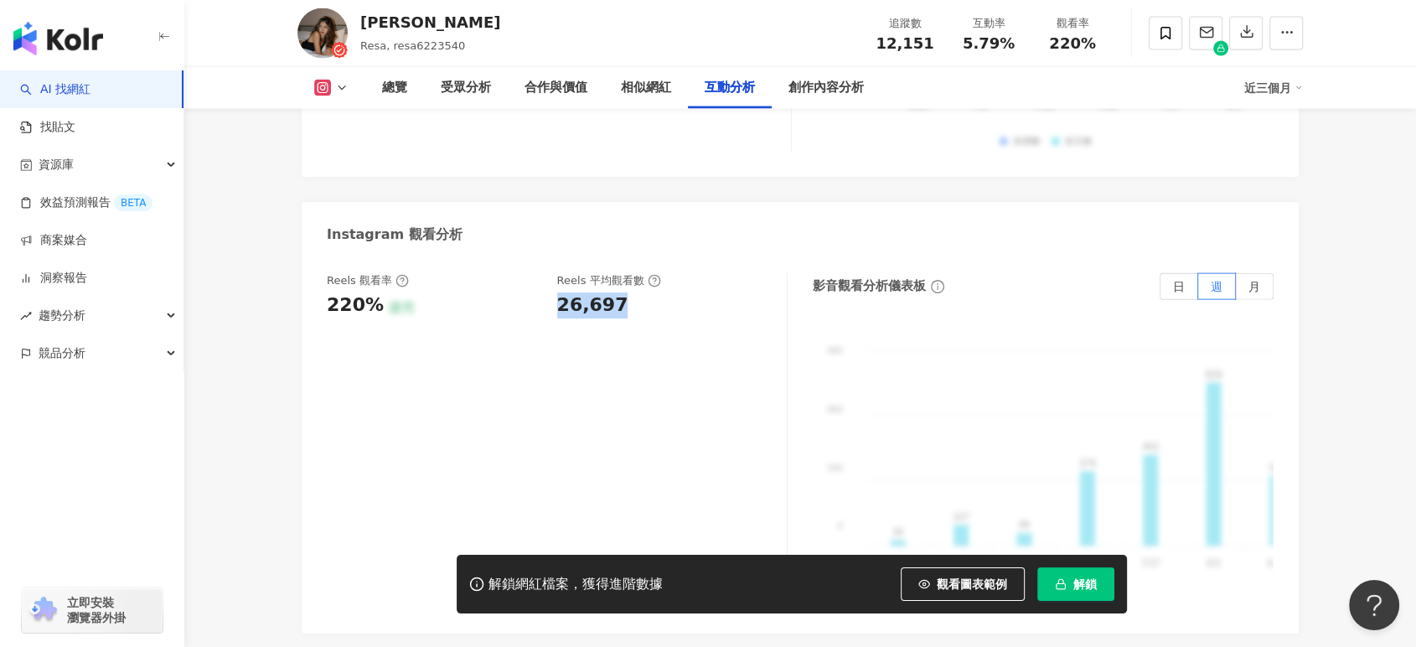
drag, startPoint x: 554, startPoint y: 272, endPoint x: 626, endPoint y: 267, distance: 72.3
click at [626, 273] on div "Reels 觀看率 220% 優秀 Reels 平均觀看數 26,697" at bounding box center [548, 295] width 443 height 45
copy div "26,697"
